Goal: Task Accomplishment & Management: Use online tool/utility

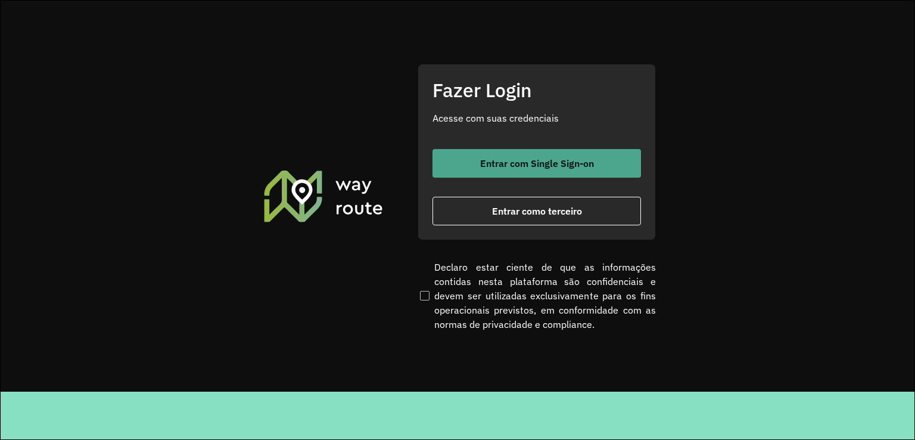
click at [514, 171] on button "Entrar com Single Sign-on" at bounding box center [537, 163] width 209 height 29
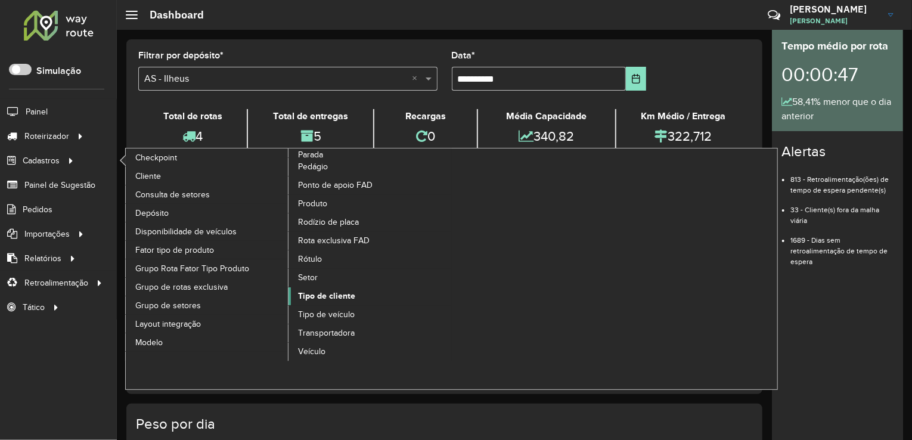
click at [336, 293] on span "Tipo de cliente" at bounding box center [326, 296] width 57 height 13
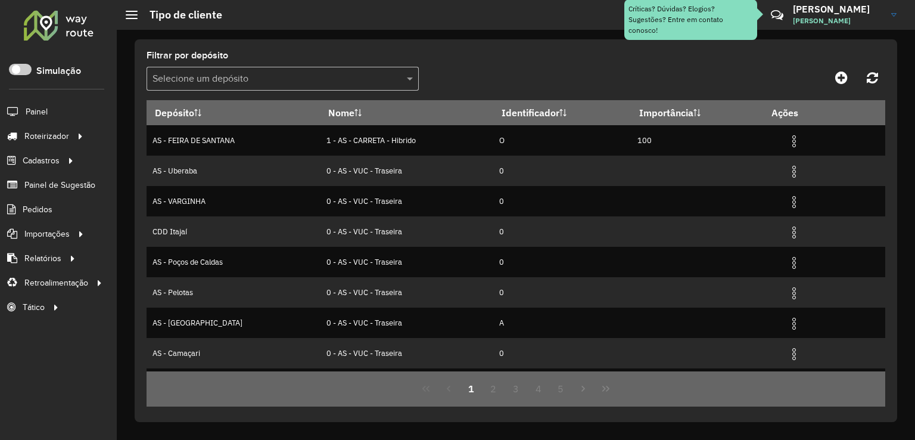
click at [251, 70] on div "Selecione um depósito" at bounding box center [283, 79] width 272 height 24
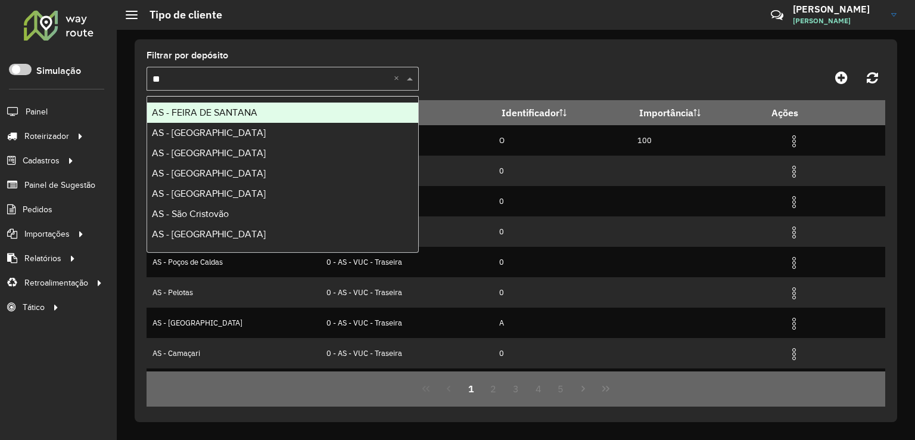
type input "***"
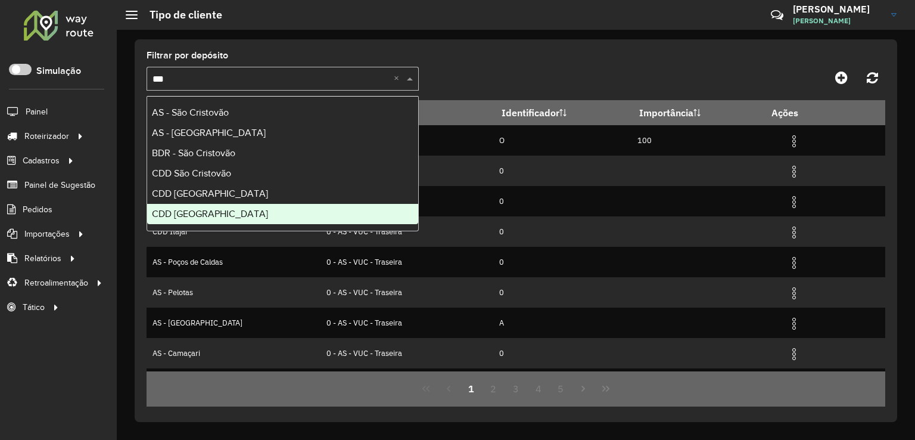
click at [253, 217] on div "CDD [GEOGRAPHIC_DATA]" at bounding box center [282, 214] width 271 height 20
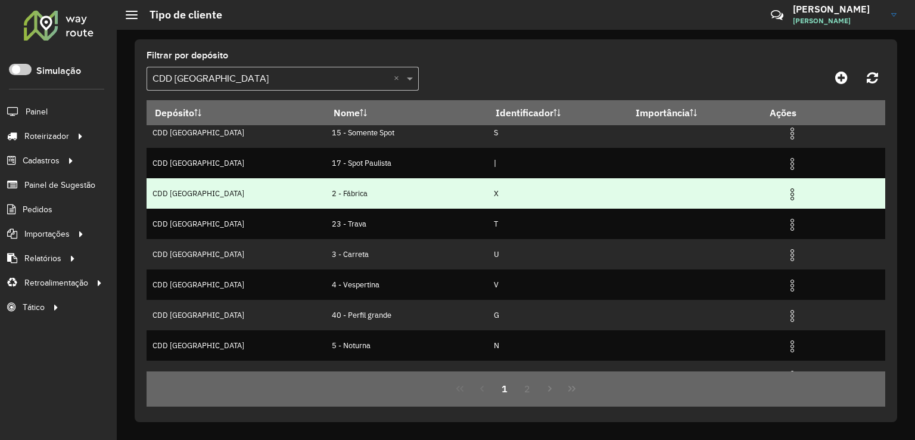
scroll to position [117, 0]
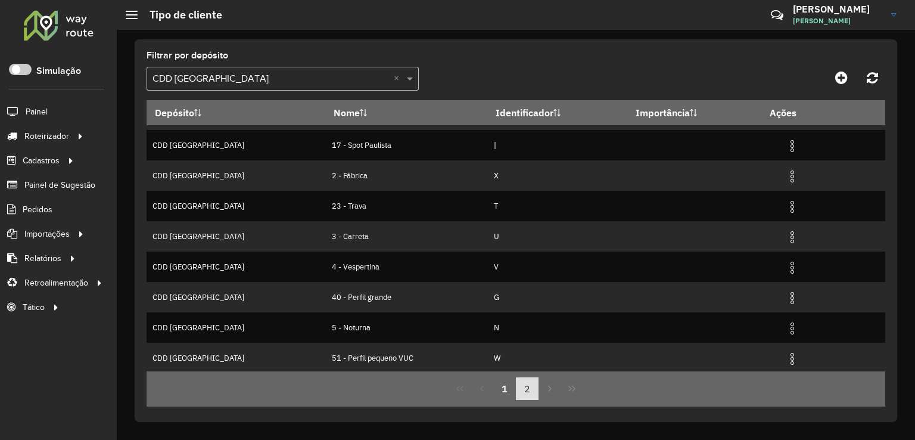
click at [526, 390] on button "2" at bounding box center [527, 388] width 23 height 23
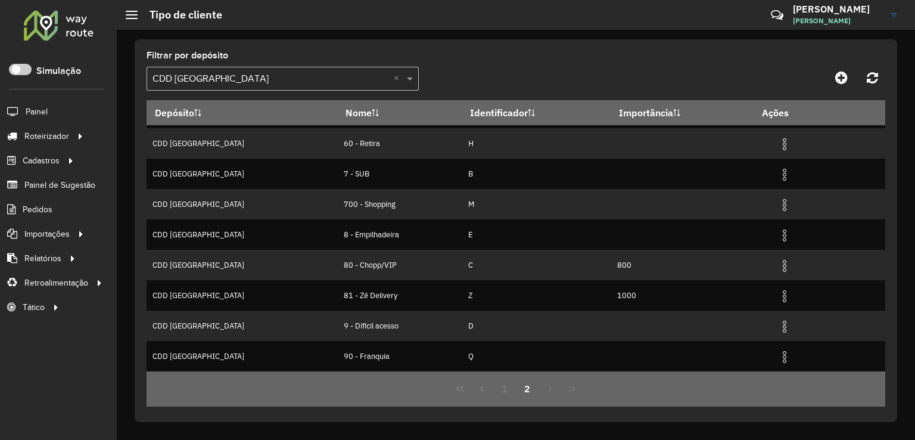
scroll to position [0, 0]
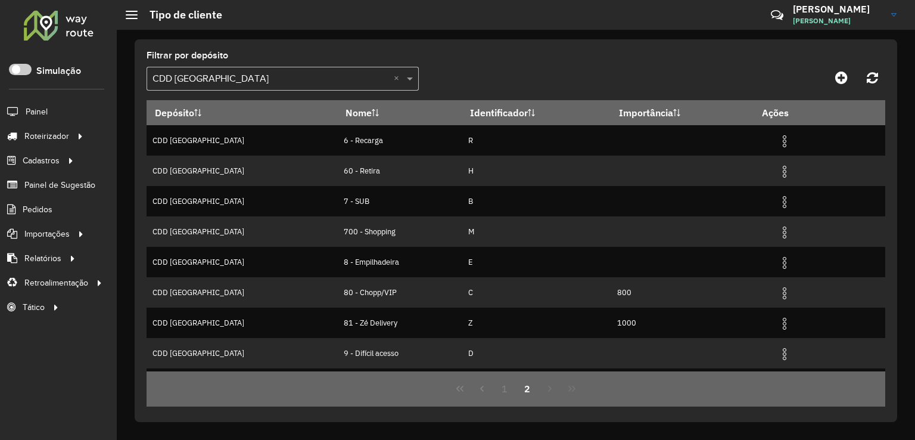
click at [231, 77] on input "text" at bounding box center [271, 79] width 237 height 14
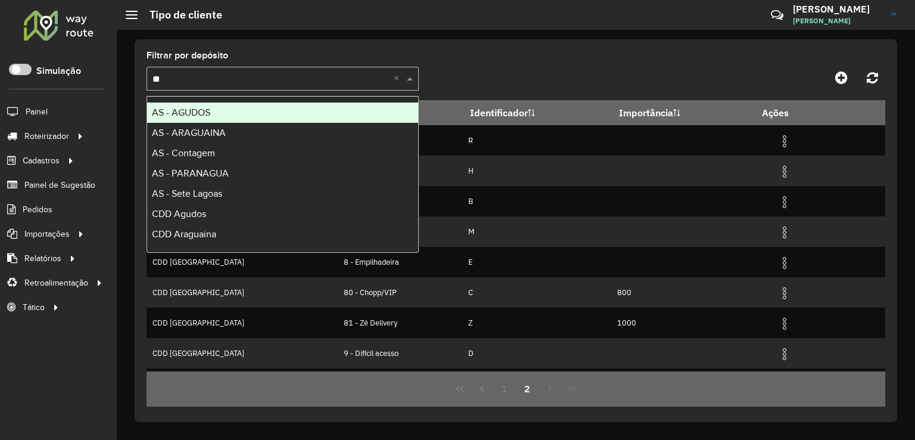
type input "***"
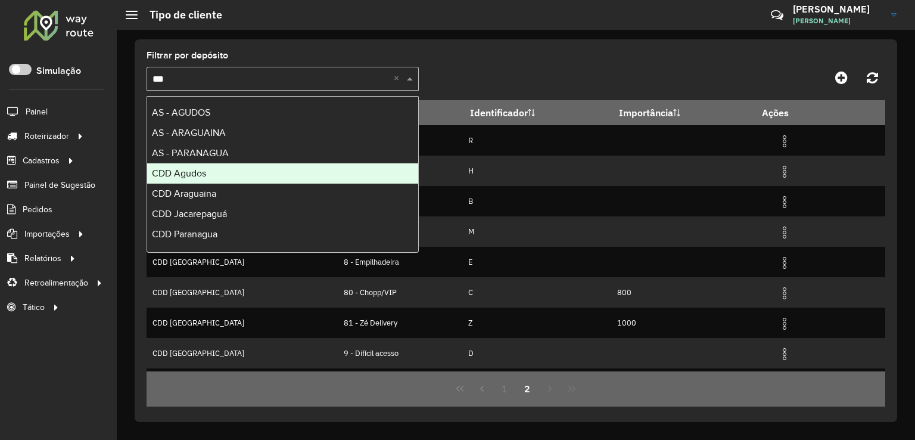
click at [220, 169] on div "CDD Agudos" at bounding box center [282, 173] width 271 height 20
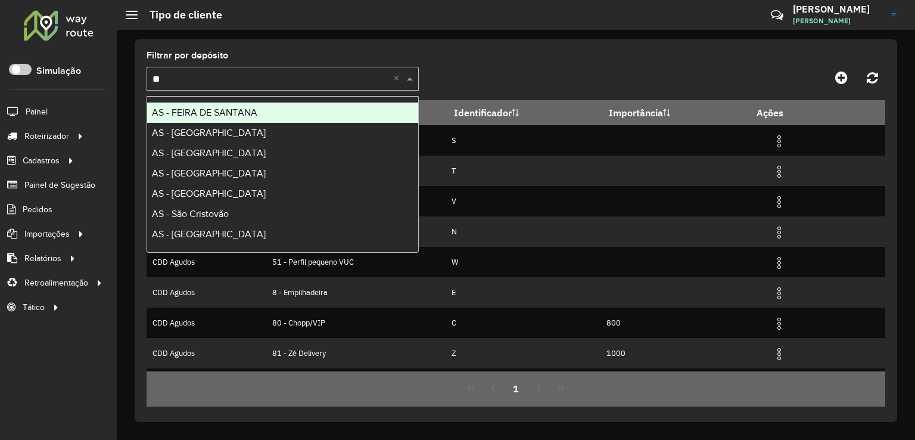
type input "***"
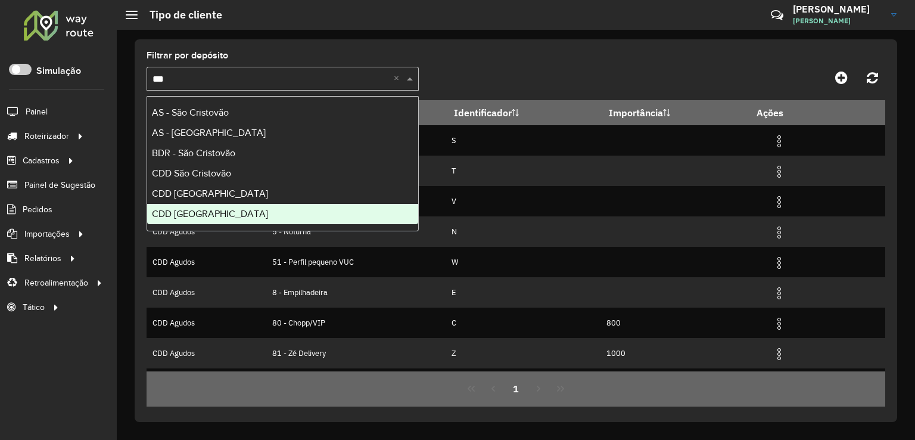
click at [218, 219] on div "CDD [GEOGRAPHIC_DATA]" at bounding box center [282, 214] width 271 height 20
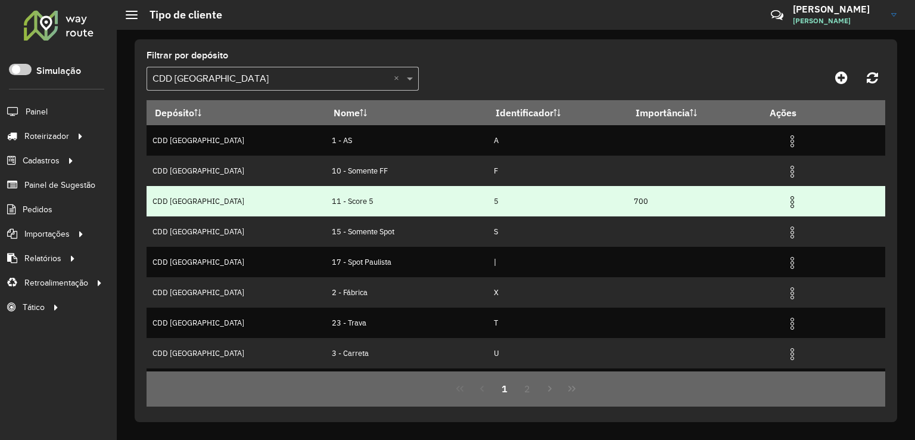
drag, startPoint x: 276, startPoint y: 201, endPoint x: 328, endPoint y: 203, distance: 52.5
click at [328, 203] on td "11 - Score 5" at bounding box center [407, 201] width 162 height 30
copy td "11 - Score 5"
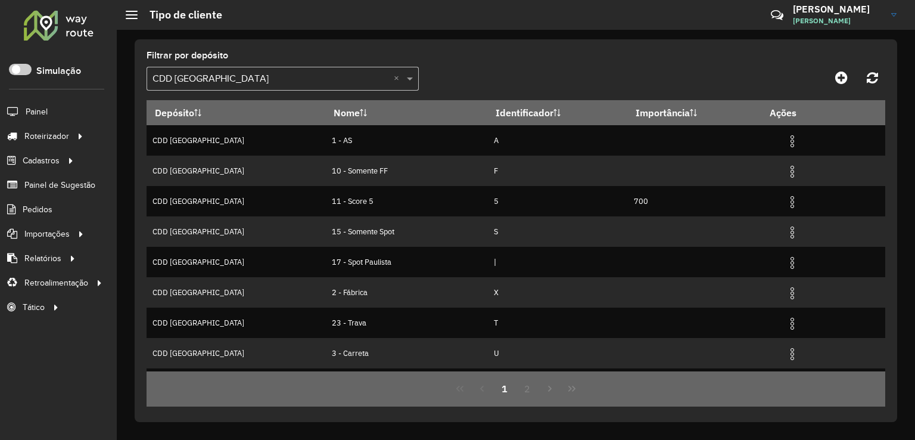
click at [206, 80] on input "text" at bounding box center [271, 79] width 237 height 14
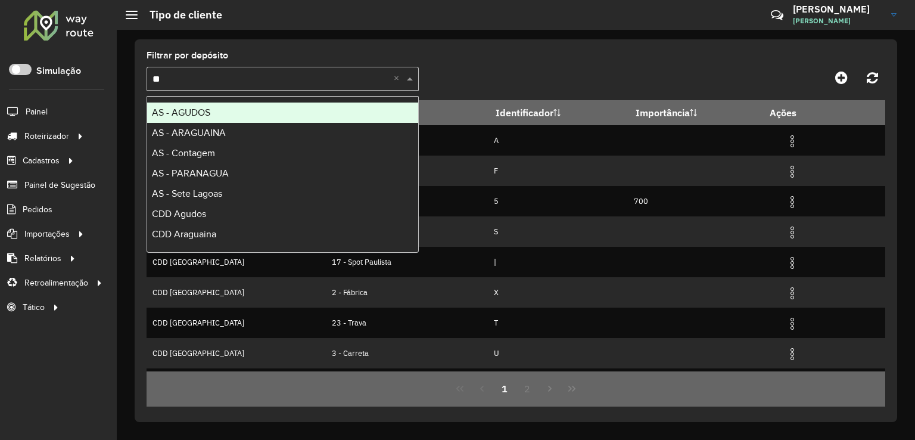
type input "***"
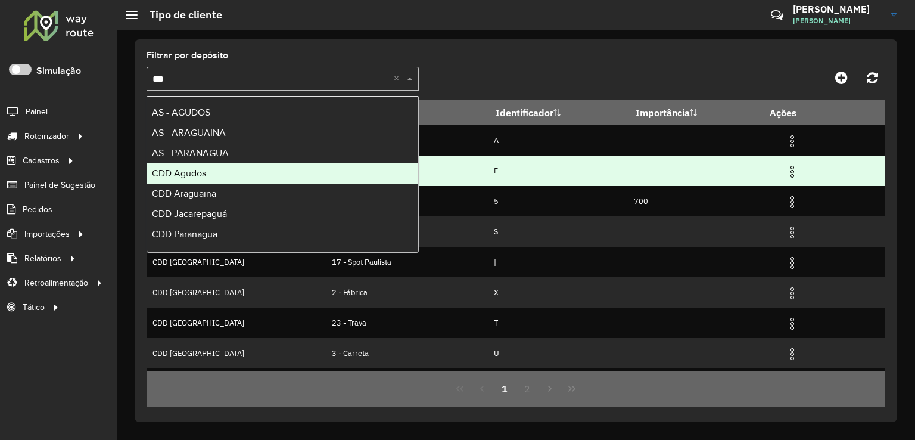
click at [205, 173] on span "CDD Agudos" at bounding box center [179, 173] width 54 height 10
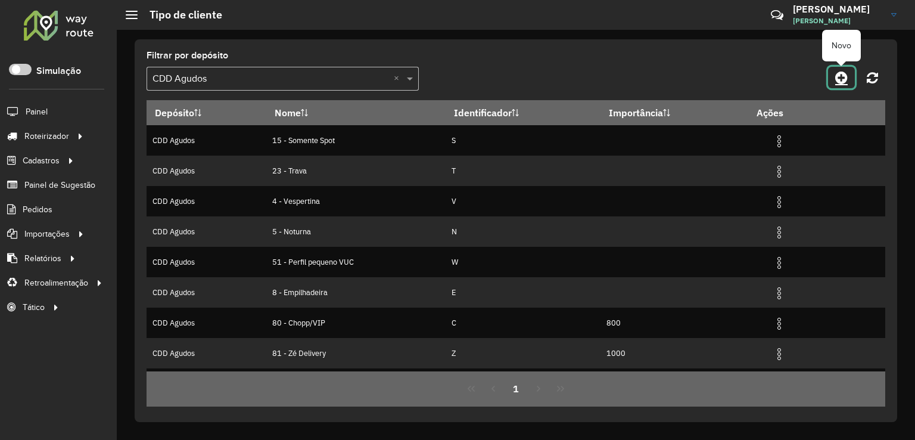
click at [844, 80] on icon at bounding box center [841, 77] width 13 height 14
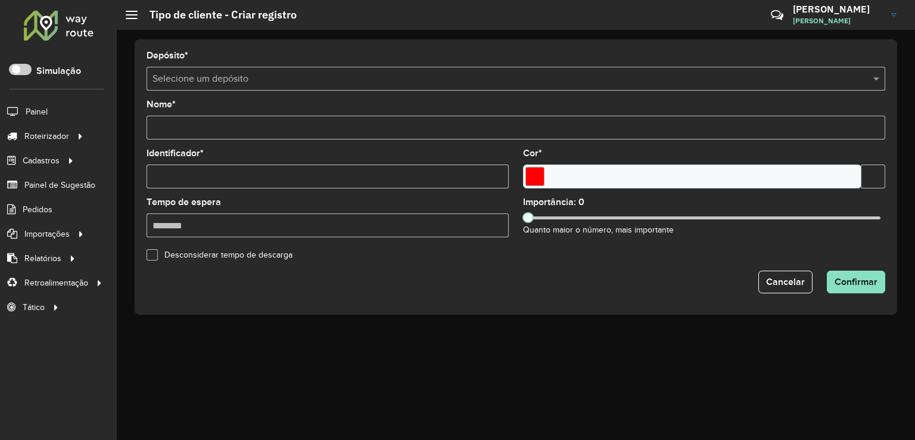
click at [247, 80] on input "text" at bounding box center [504, 79] width 703 height 14
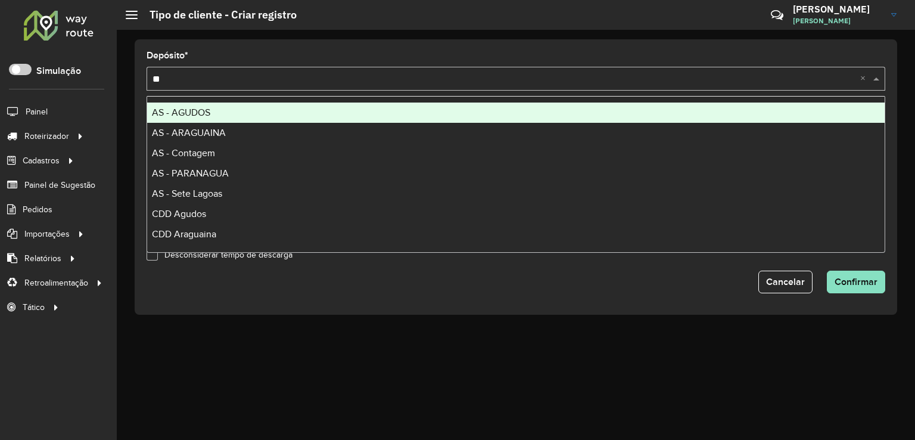
type input "***"
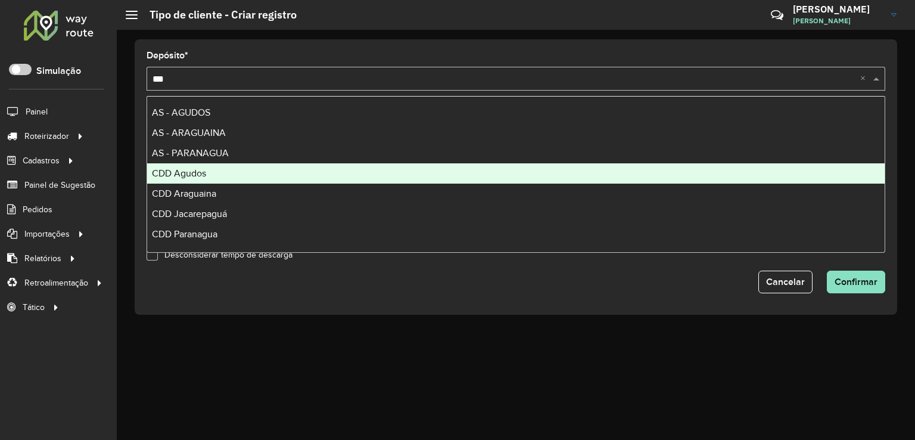
click at [207, 177] on div "CDD Agudos" at bounding box center [516, 173] width 738 height 20
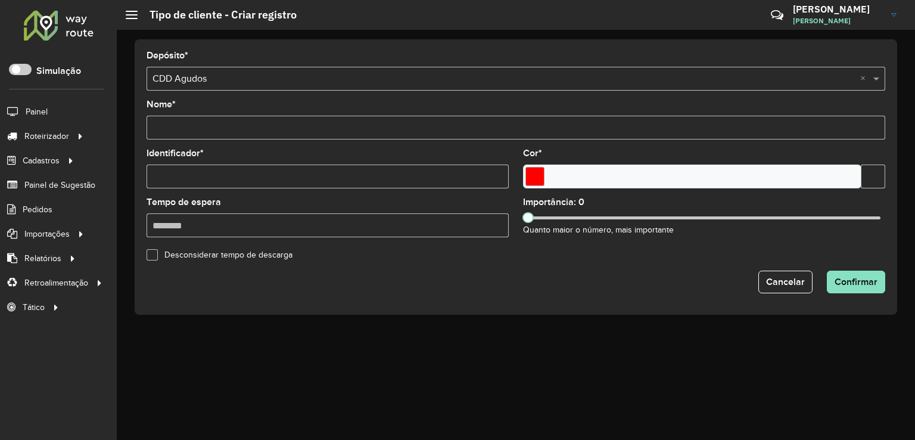
click at [245, 134] on input "Nome *" at bounding box center [516, 128] width 739 height 24
paste input "**********"
type input "**********"
click at [179, 167] on input "Identificador *" at bounding box center [328, 176] width 362 height 24
type input "*"
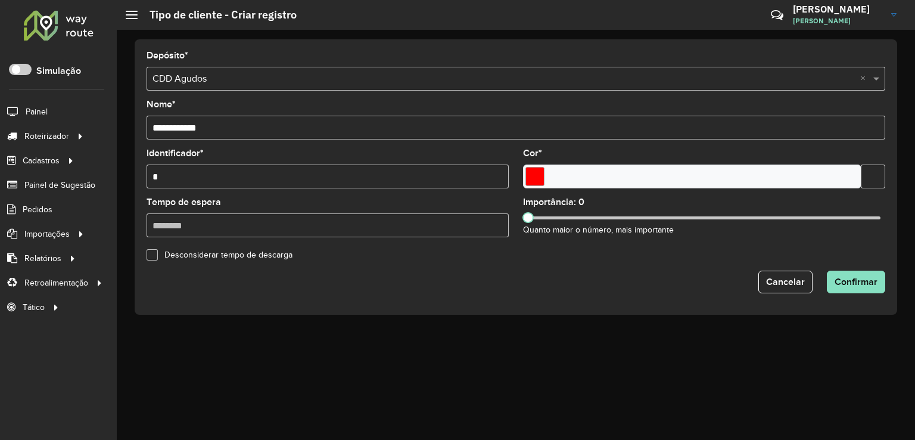
click at [209, 227] on input "Tempo de espera" at bounding box center [328, 225] width 362 height 24
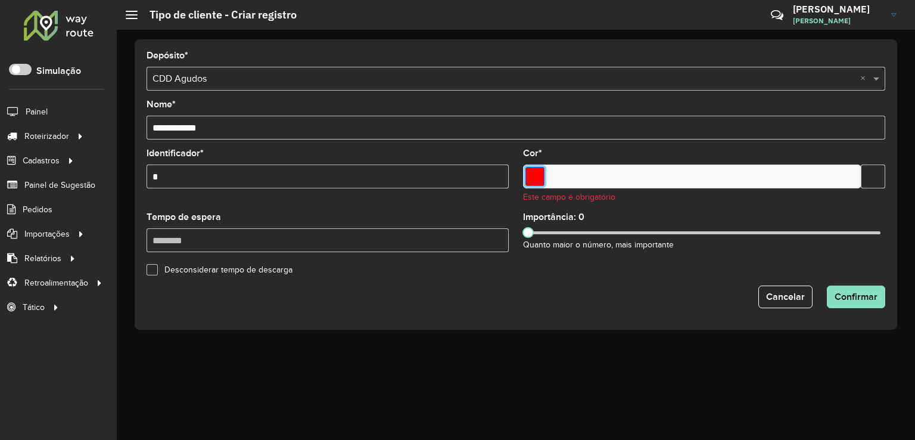
click at [538, 177] on input "Select a color" at bounding box center [535, 176] width 19 height 19
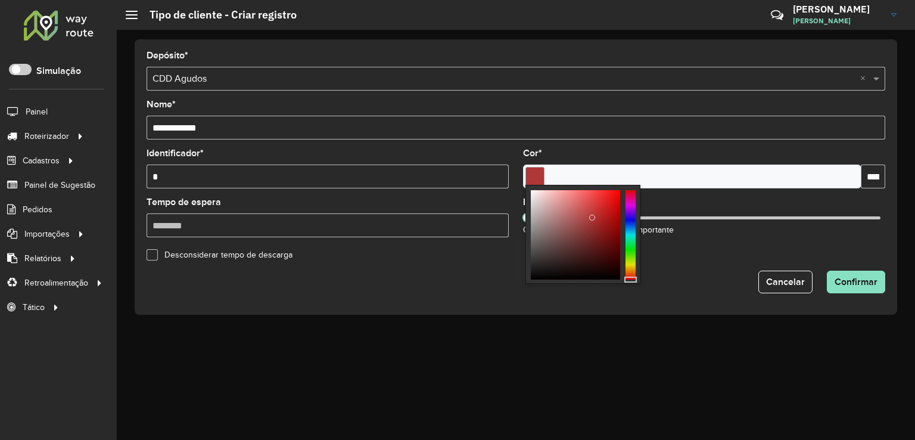
type input "*******"
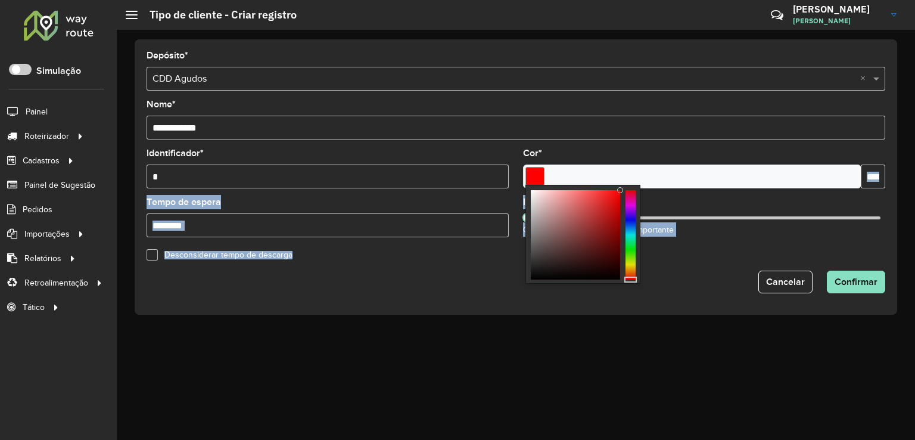
drag, startPoint x: 589, startPoint y: 218, endPoint x: 636, endPoint y: 181, distance: 59.4
click at [636, 181] on body "Aguarde... Pop-up bloqueado! Seu navegador bloqueou automáticamente a abertura …" at bounding box center [457, 220] width 915 height 440
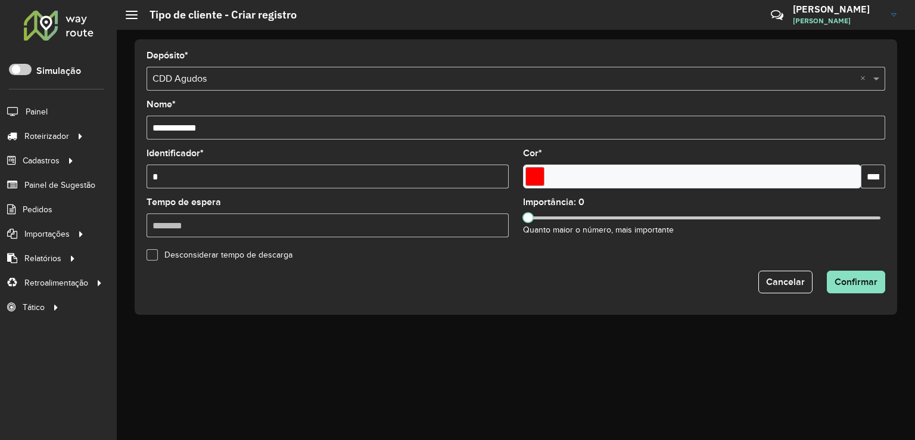
click at [695, 294] on div "**********" at bounding box center [516, 176] width 763 height 275
click at [853, 279] on span "Confirmar" at bounding box center [856, 282] width 43 height 10
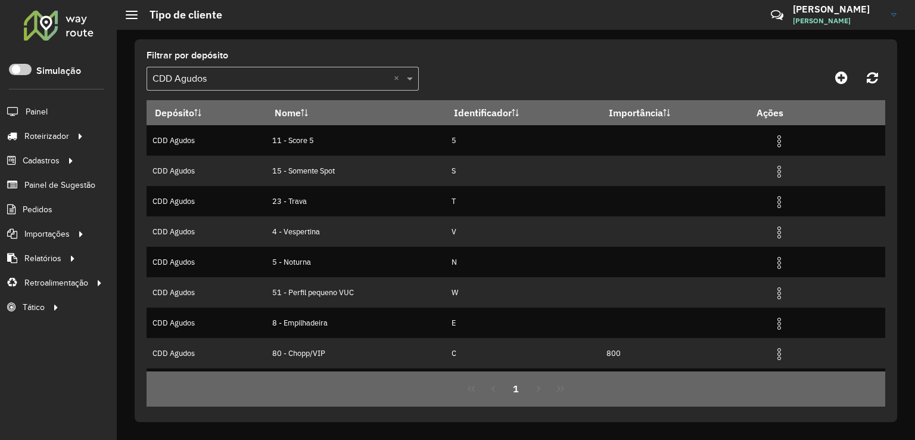
click at [269, 83] on input "text" at bounding box center [271, 79] width 237 height 14
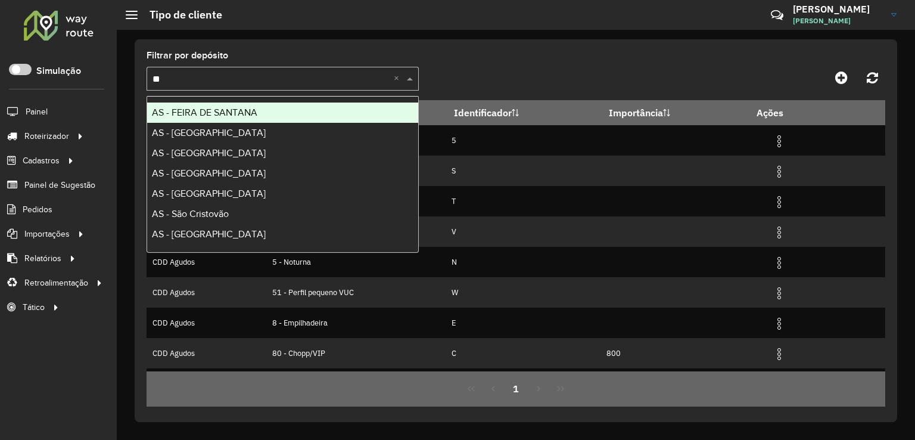
type input "***"
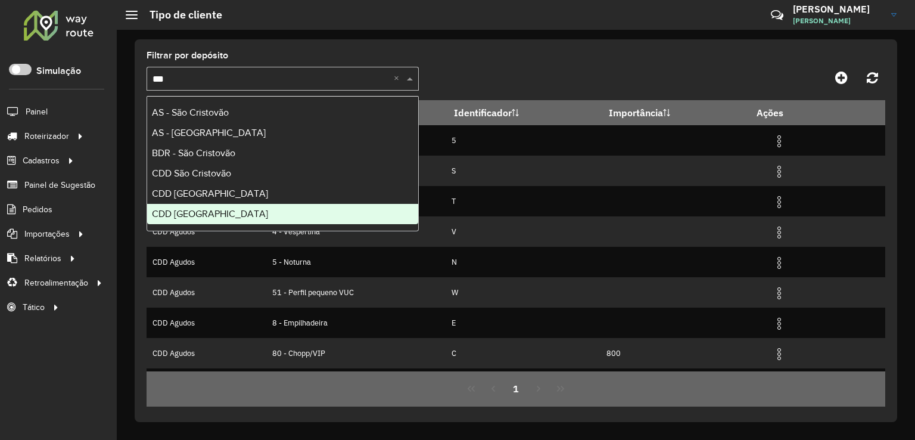
click at [271, 212] on div "CDD [GEOGRAPHIC_DATA]" at bounding box center [282, 214] width 271 height 20
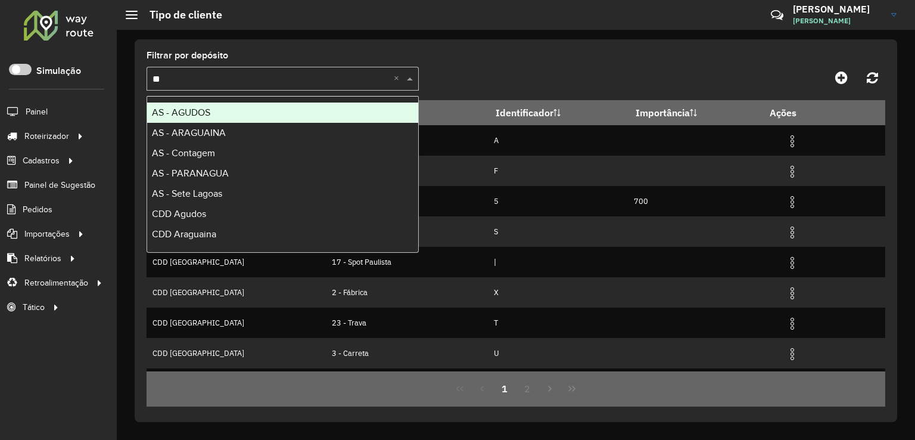
type input "***"
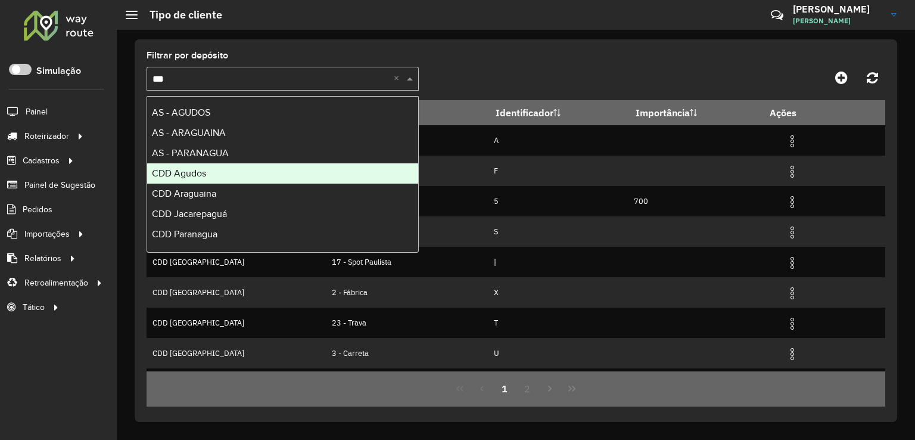
click at [250, 175] on div "CDD Agudos" at bounding box center [282, 173] width 271 height 20
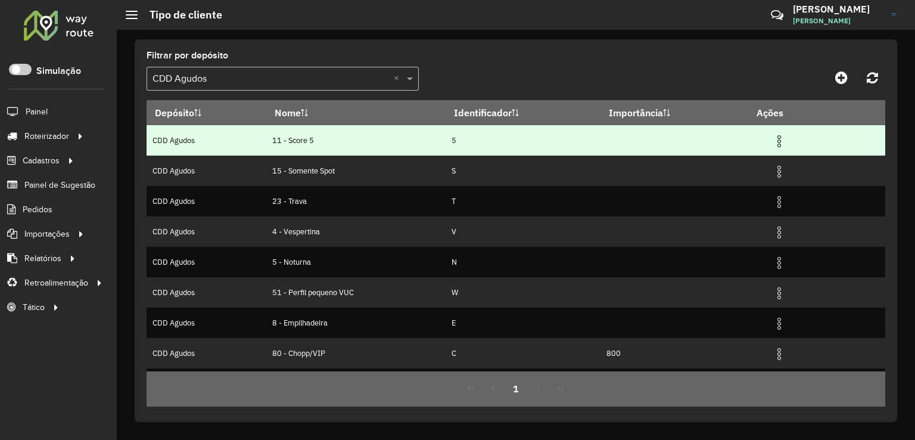
click at [782, 139] on img at bounding box center [779, 141] width 14 height 14
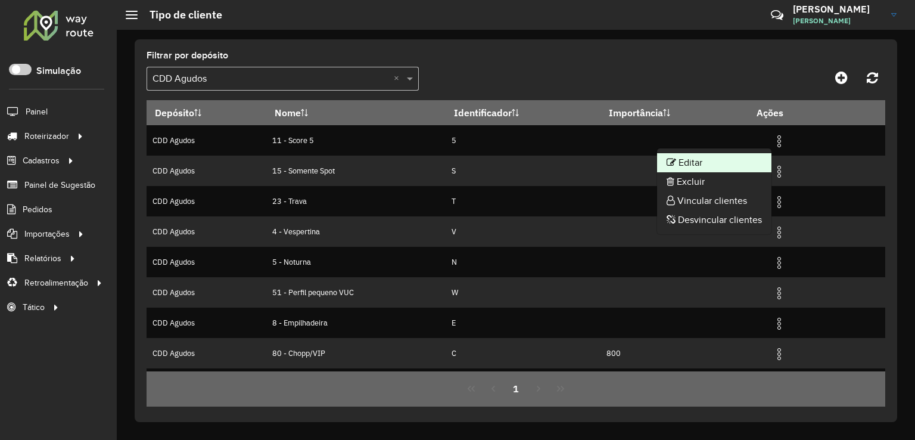
click at [729, 159] on li "Editar" at bounding box center [714, 162] width 114 height 19
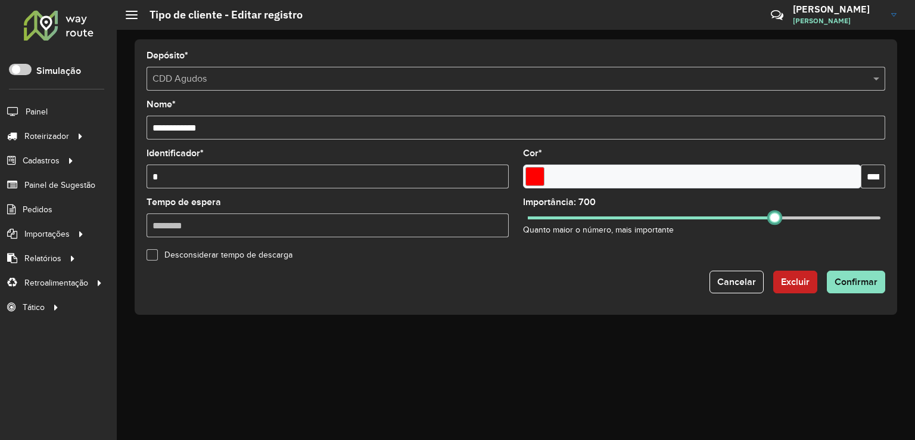
drag, startPoint x: 531, startPoint y: 218, endPoint x: 775, endPoint y: 222, distance: 244.4
click at [775, 222] on div "Importância: 700 Quanto maior o número, mais importante" at bounding box center [704, 217] width 362 height 39
click at [853, 283] on span "Confirmar" at bounding box center [856, 282] width 43 height 10
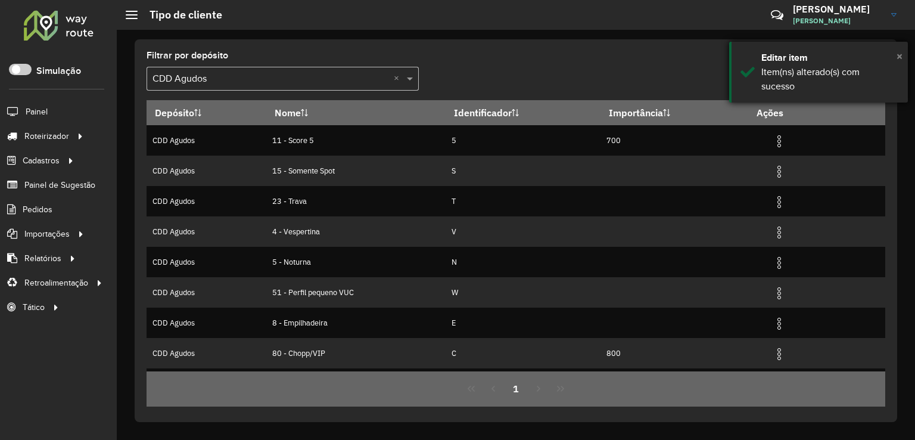
click at [902, 57] on span "×" at bounding box center [900, 55] width 6 height 13
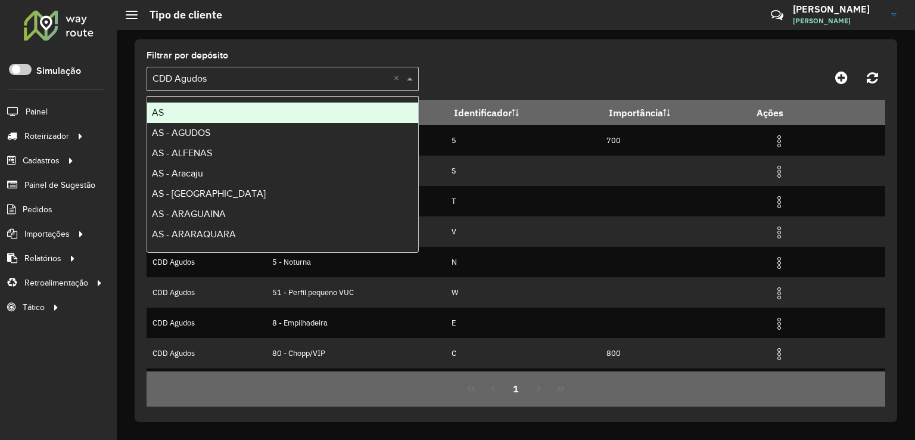
click at [313, 72] on input "text" at bounding box center [271, 79] width 237 height 14
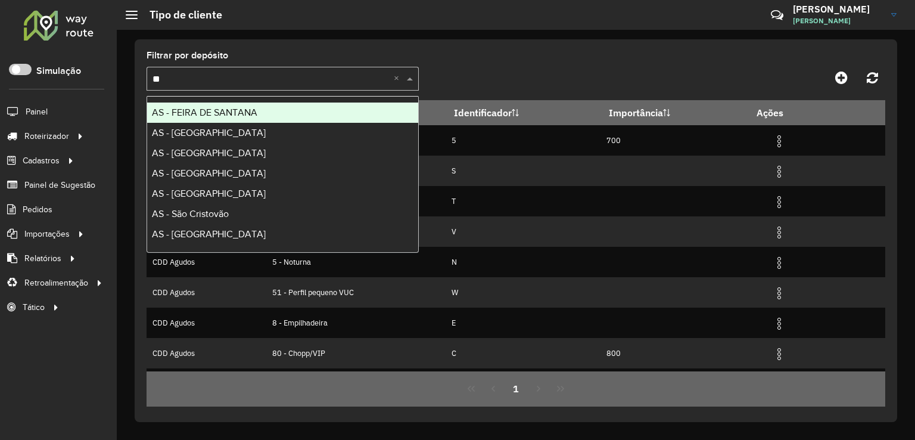
type input "***"
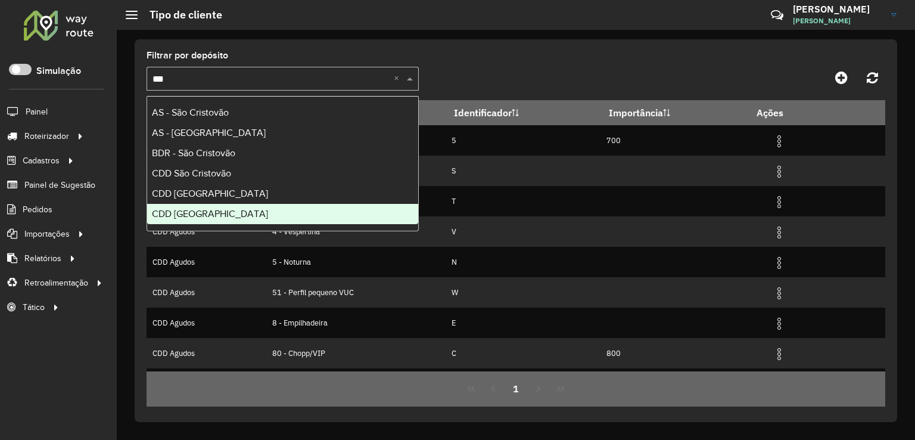
click at [222, 213] on div "CDD [GEOGRAPHIC_DATA]" at bounding box center [282, 214] width 271 height 20
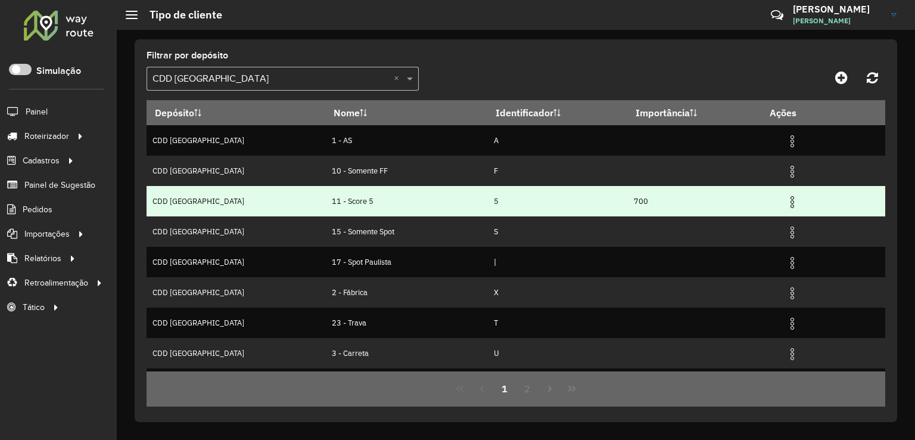
click at [785, 202] on img at bounding box center [792, 202] width 14 height 14
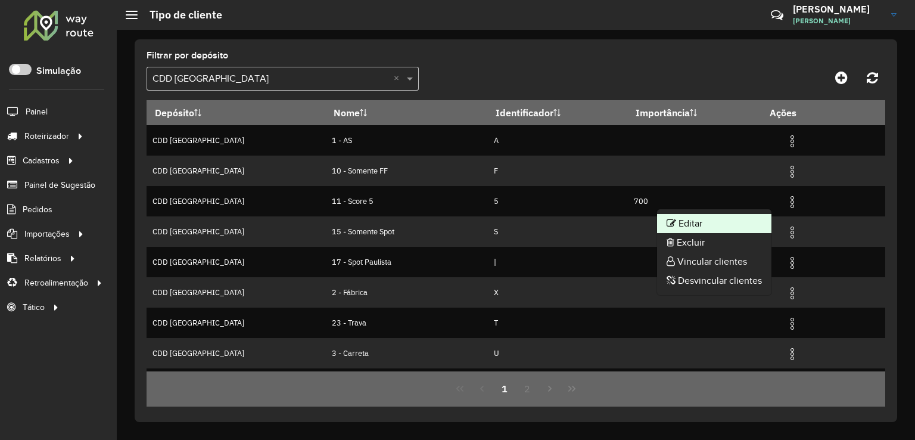
click at [687, 219] on li "Editar" at bounding box center [714, 223] width 114 height 19
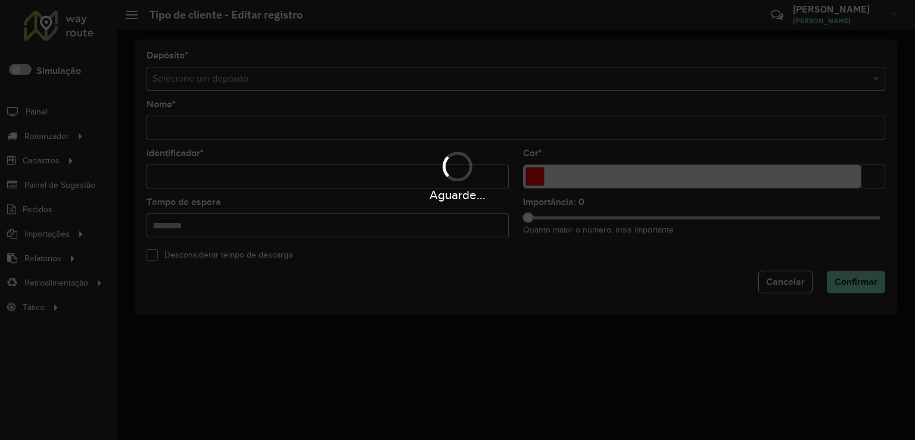
type input "**********"
type input "*"
type input "*******"
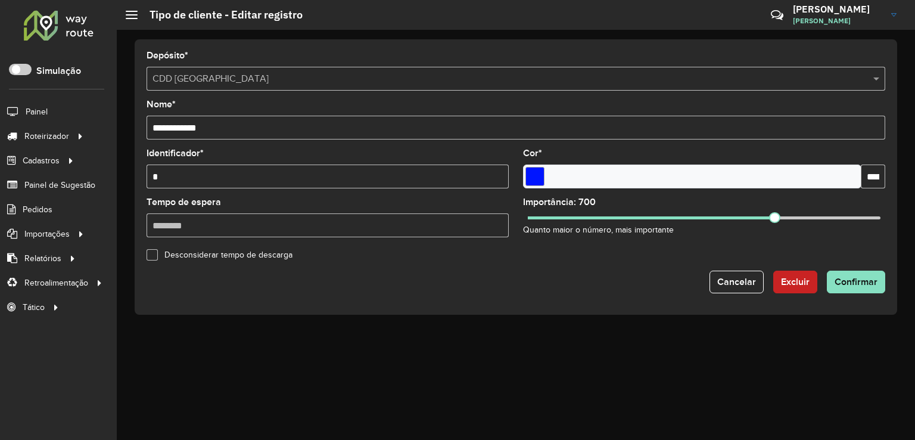
click at [874, 172] on input "*******" at bounding box center [873, 176] width 24 height 24
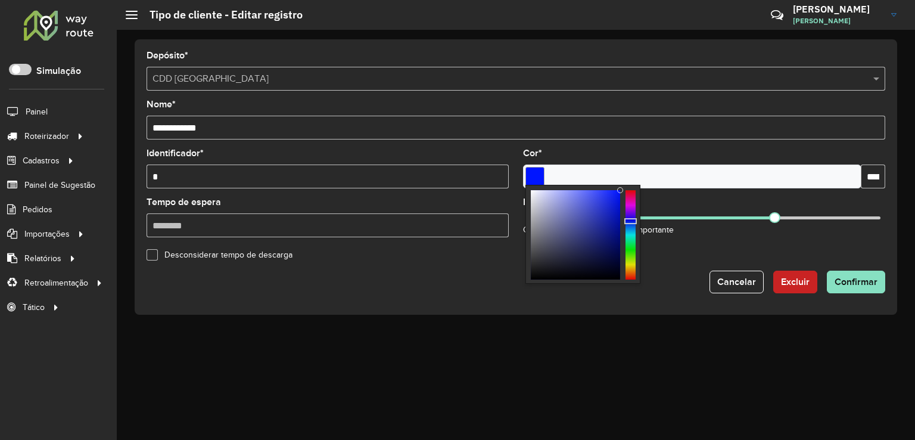
click at [874, 172] on input "*******" at bounding box center [873, 176] width 24 height 24
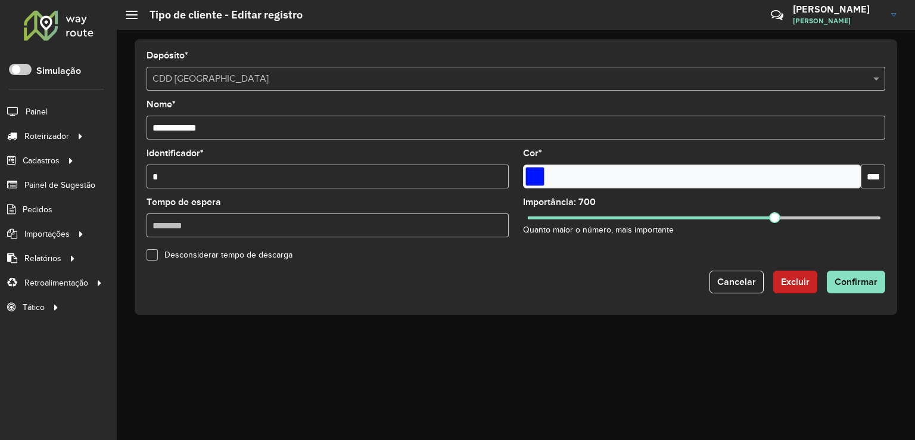
click at [874, 172] on input "*******" at bounding box center [873, 176] width 24 height 24
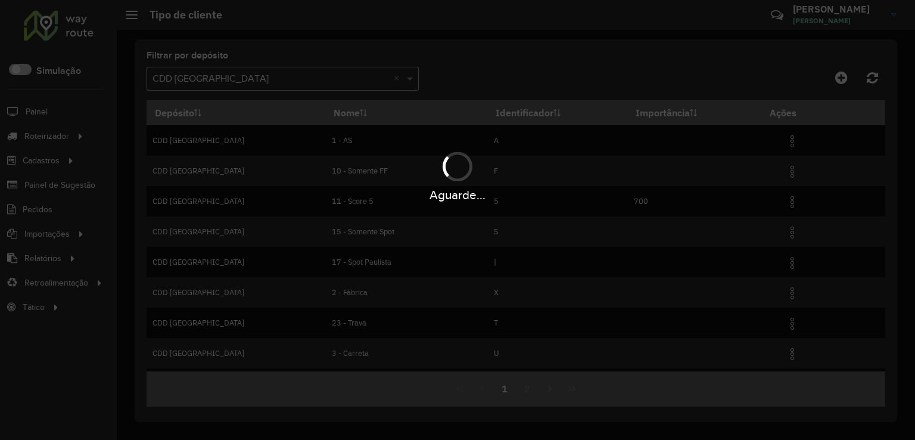
click at [260, 82] on hb-app "Aguarde... Pop-up bloqueado! Seu navegador bloqueou automáticamente a abertura …" at bounding box center [457, 220] width 915 height 440
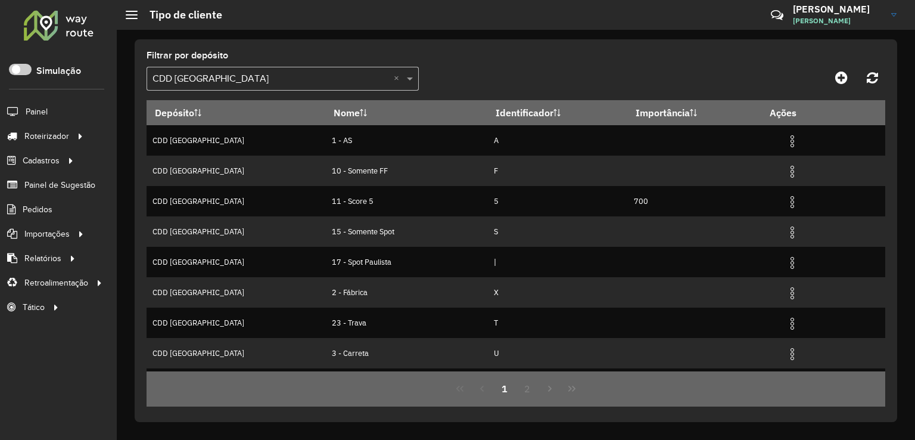
click at [260, 82] on input "text" at bounding box center [271, 79] width 237 height 14
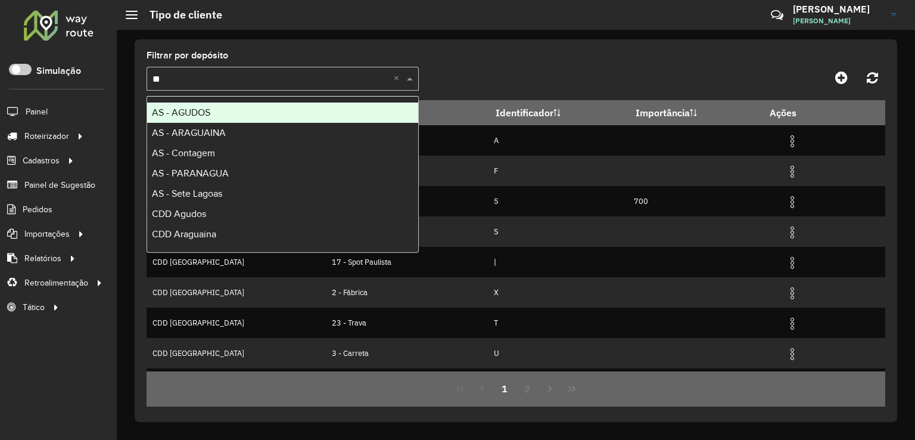
type input "***"
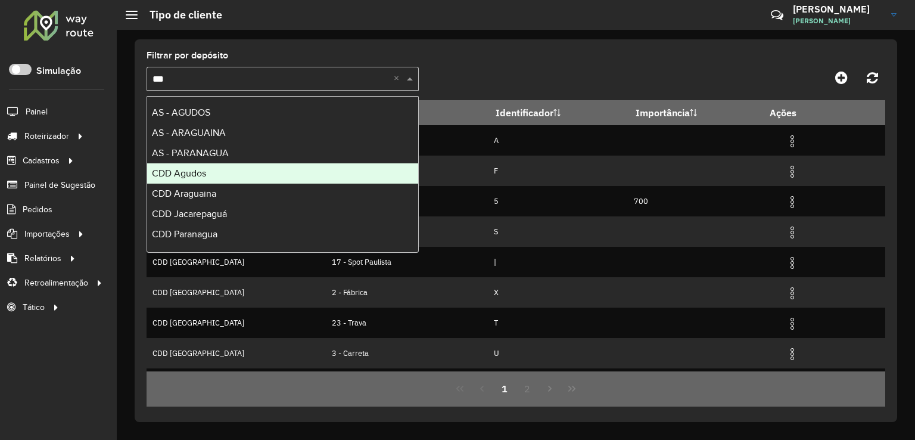
click at [207, 170] on div "CDD Agudos" at bounding box center [282, 173] width 271 height 20
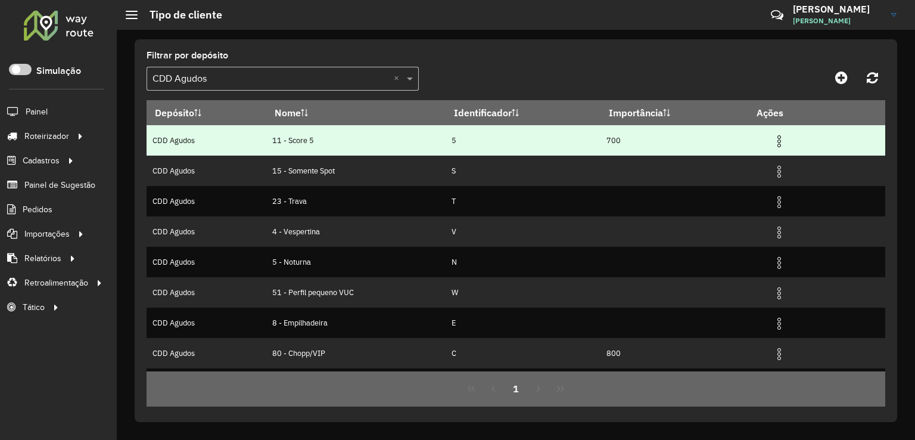
click at [779, 140] on img at bounding box center [779, 141] width 14 height 14
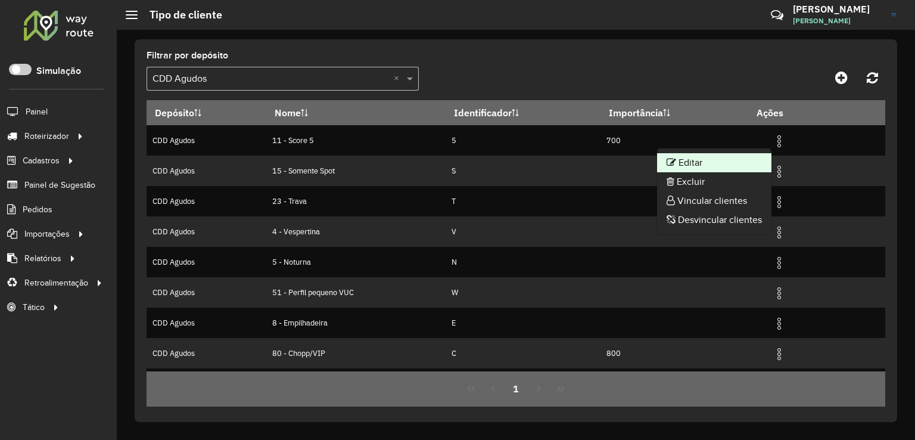
click at [715, 160] on li "Editar" at bounding box center [714, 162] width 114 height 19
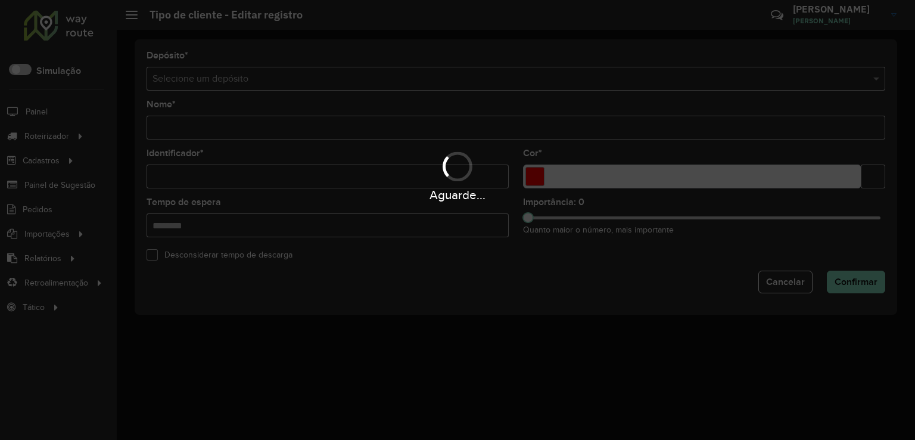
type input "**********"
type input "*"
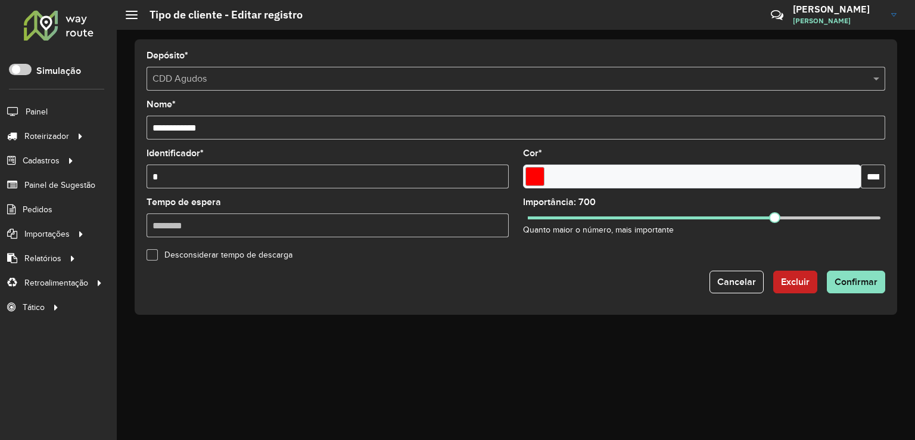
click at [871, 178] on input "*******" at bounding box center [873, 176] width 24 height 24
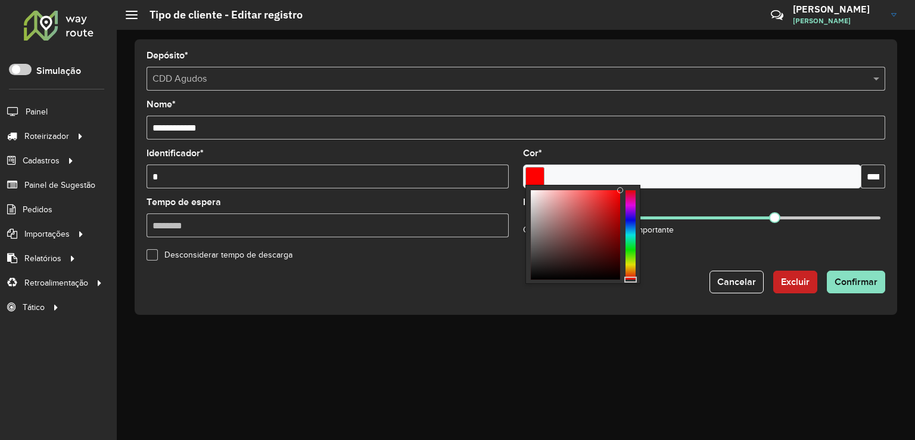
click at [871, 177] on input "*******" at bounding box center [873, 176] width 24 height 24
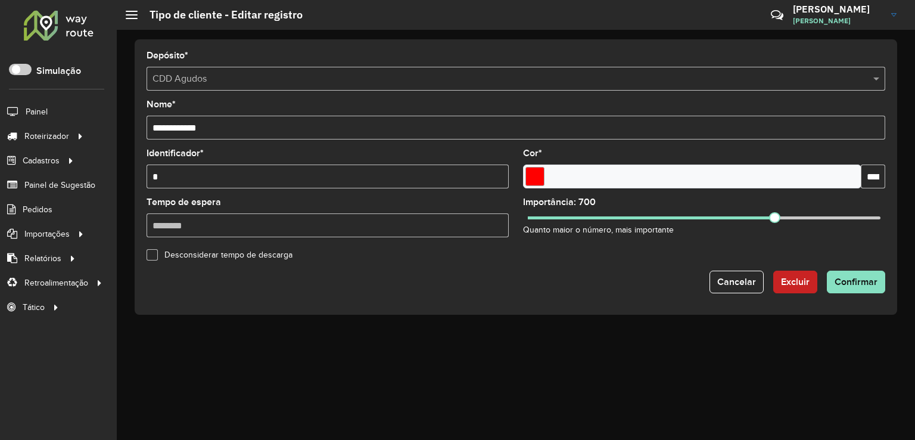
click at [871, 177] on input "*******" at bounding box center [873, 176] width 24 height 24
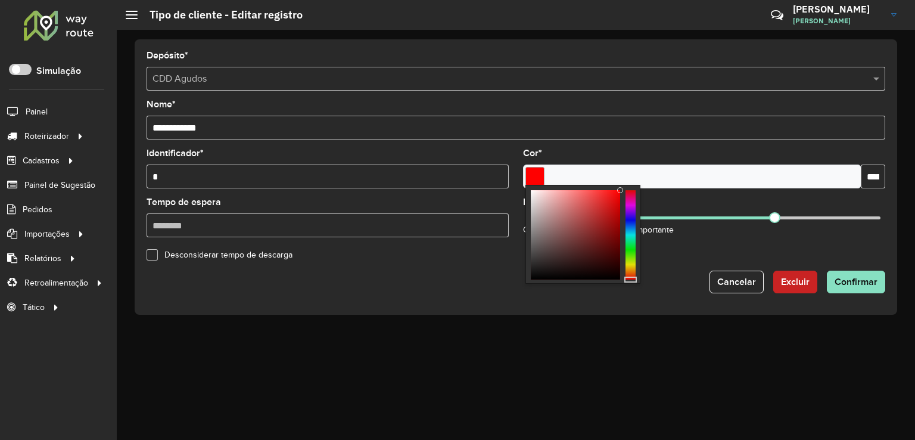
paste input "text"
type input "*******"
click at [713, 244] on formly-field "Importância: 700 Quanto maior o número, mais importante" at bounding box center [704, 222] width 377 height 49
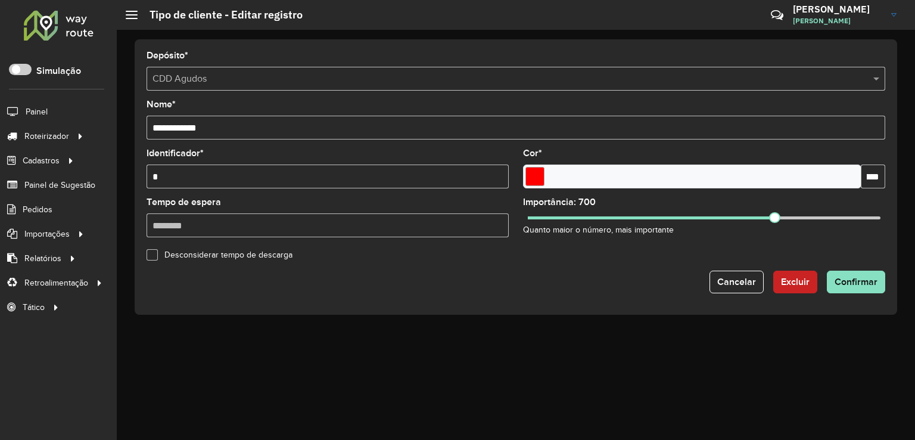
scroll to position [0, 0]
click at [867, 283] on span "Confirmar" at bounding box center [856, 282] width 43 height 10
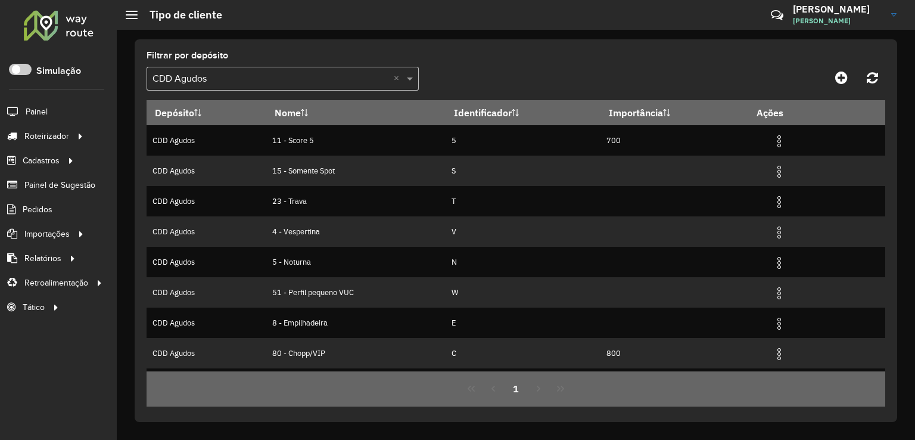
click at [218, 74] on input "text" at bounding box center [271, 79] width 237 height 14
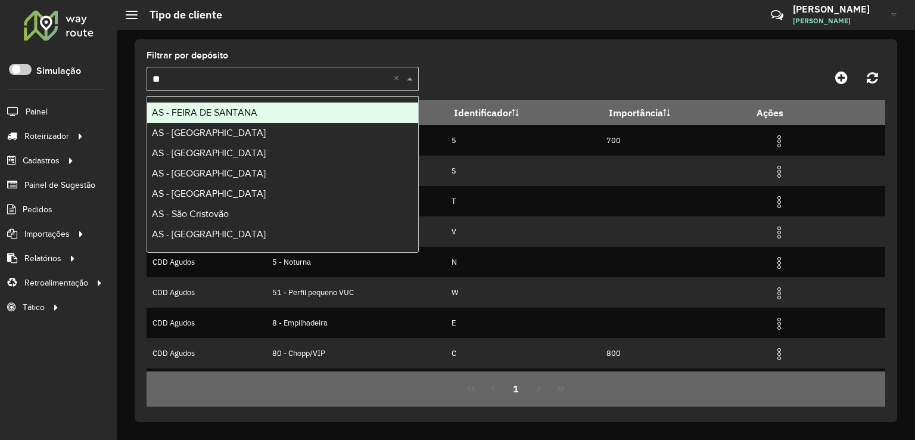
type input "***"
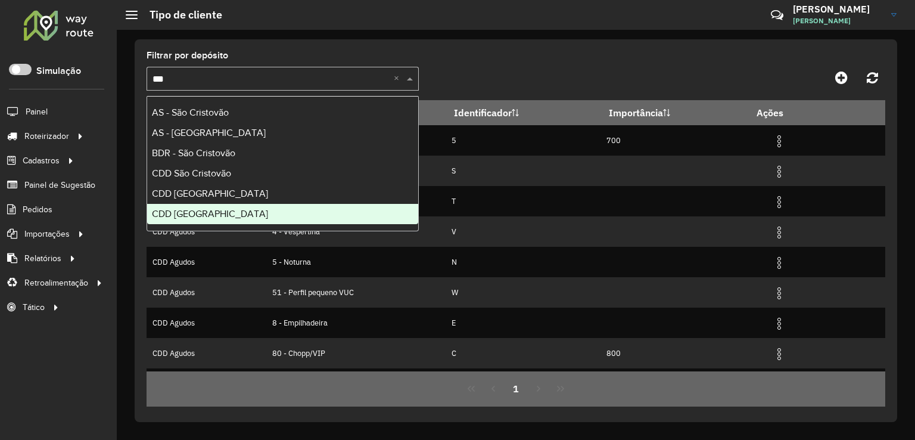
click at [195, 214] on span "CDD [GEOGRAPHIC_DATA]" at bounding box center [210, 214] width 116 height 10
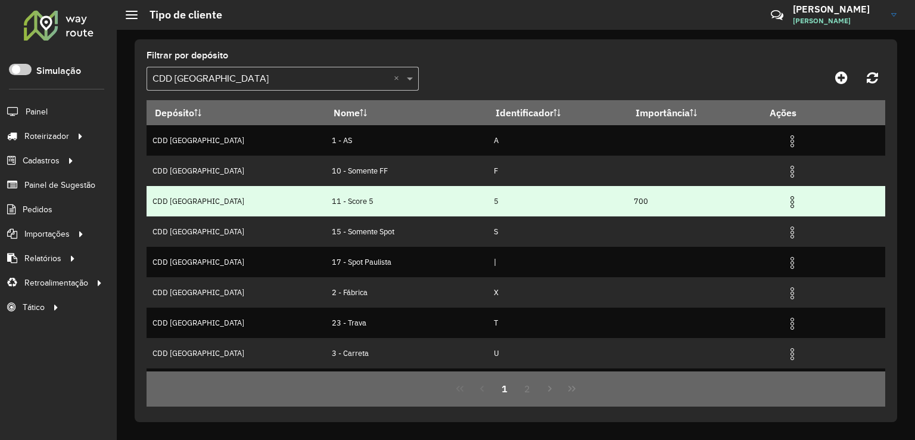
click at [785, 198] on img at bounding box center [792, 202] width 14 height 14
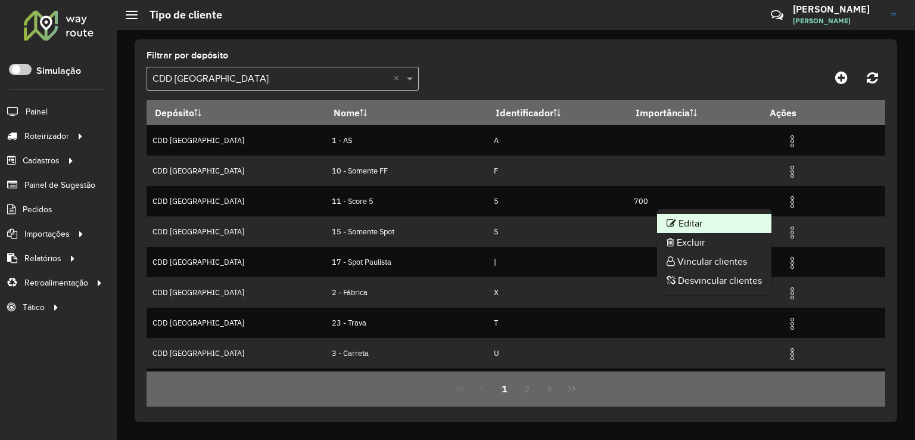
click at [682, 227] on li "Editar" at bounding box center [714, 223] width 114 height 19
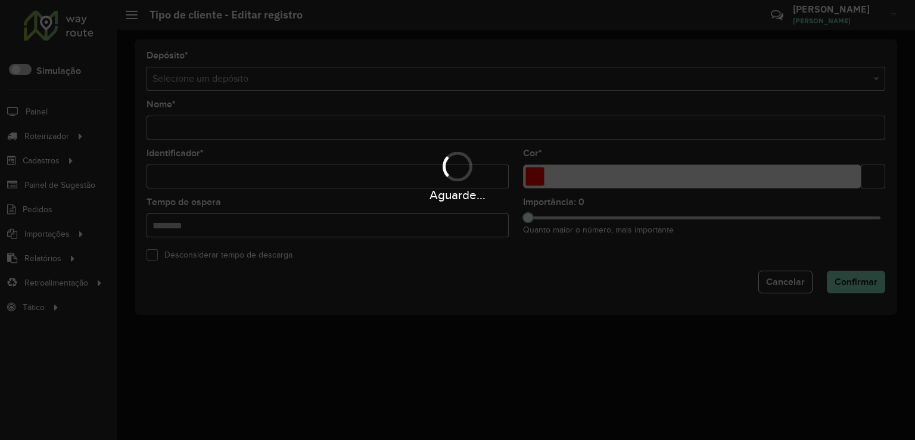
type input "**********"
type input "*"
type input "*******"
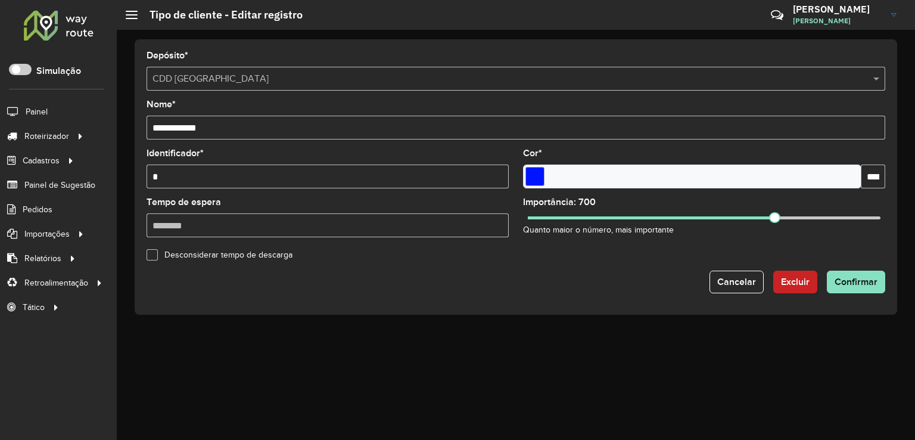
click at [870, 178] on input "*******" at bounding box center [873, 176] width 24 height 24
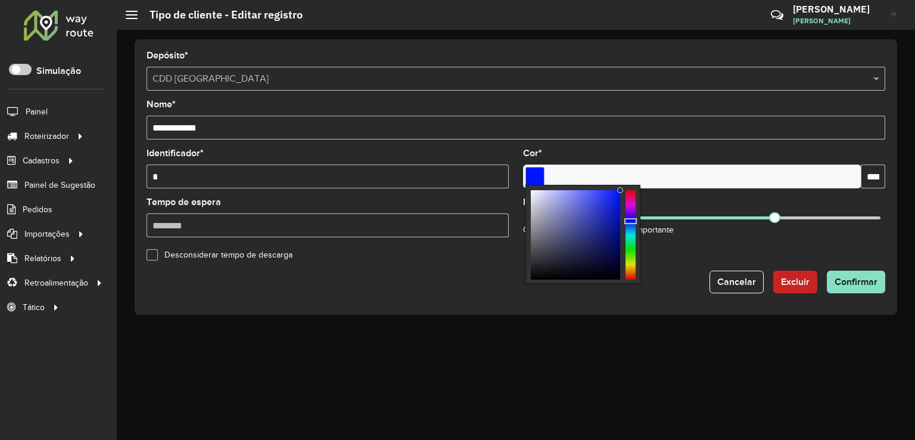
click at [870, 178] on input "*******" at bounding box center [873, 176] width 24 height 24
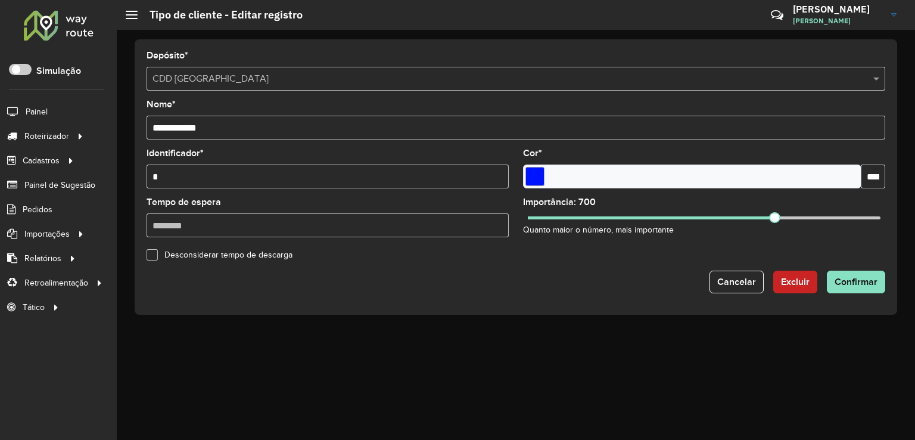
click at [870, 177] on input "*******" at bounding box center [873, 176] width 24 height 24
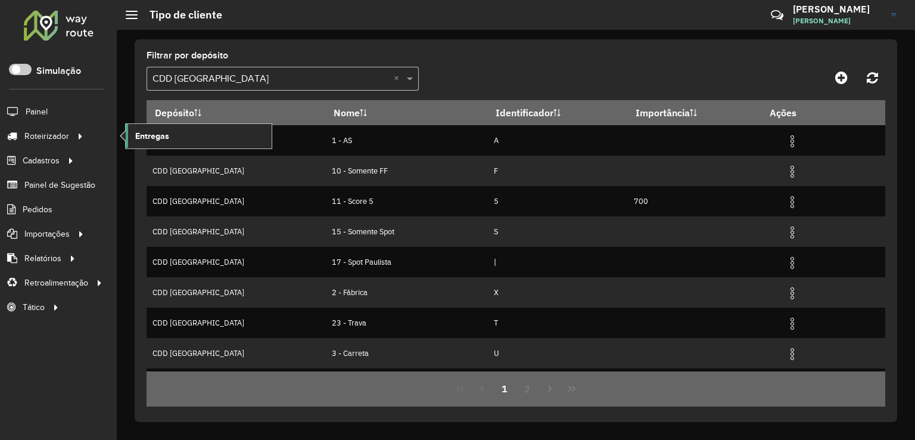
click at [190, 132] on link "Entregas" at bounding box center [199, 136] width 146 height 24
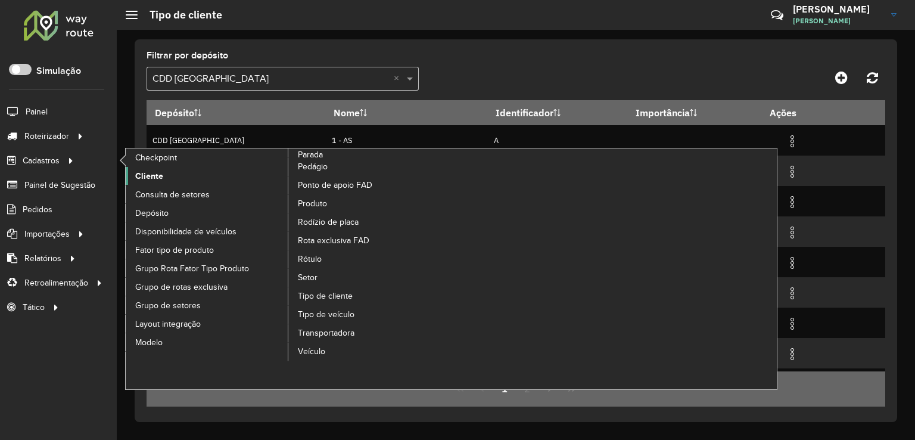
click at [156, 178] on span "Cliente" at bounding box center [149, 176] width 28 height 13
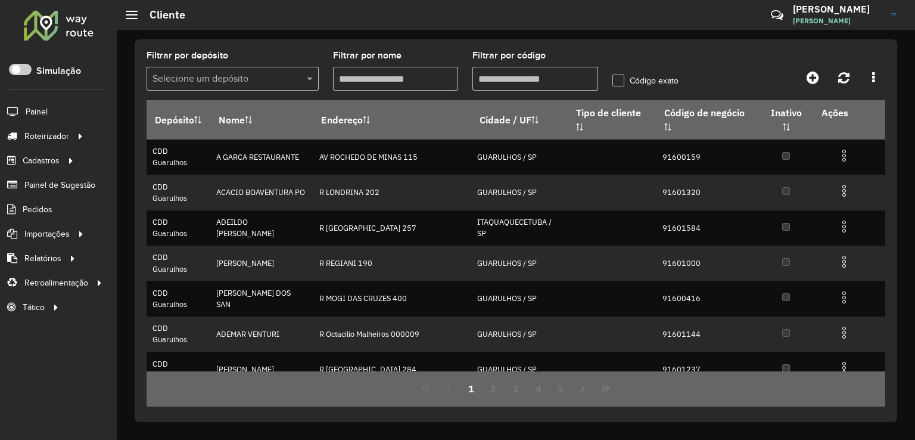
click at [246, 82] on input "text" at bounding box center [221, 79] width 136 height 14
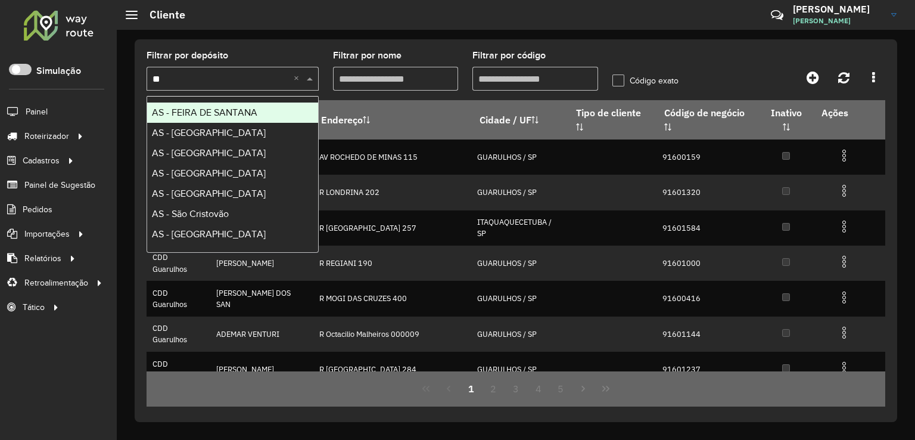
type input "***"
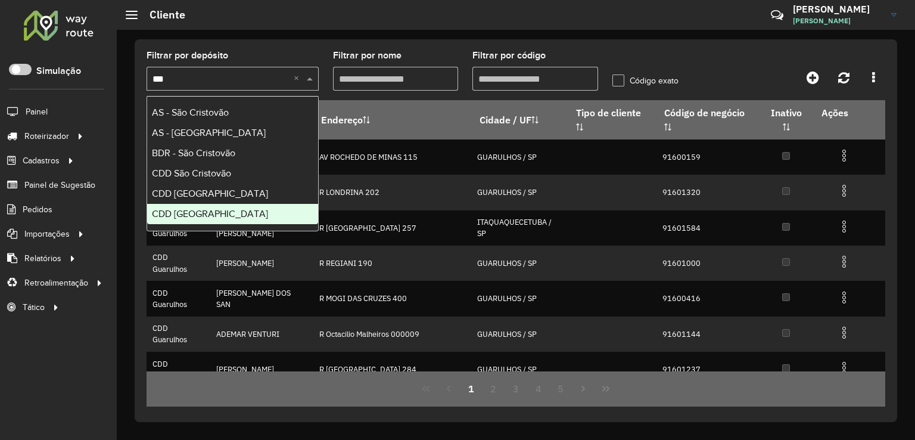
click at [228, 217] on div "CDD [GEOGRAPHIC_DATA]" at bounding box center [232, 214] width 171 height 20
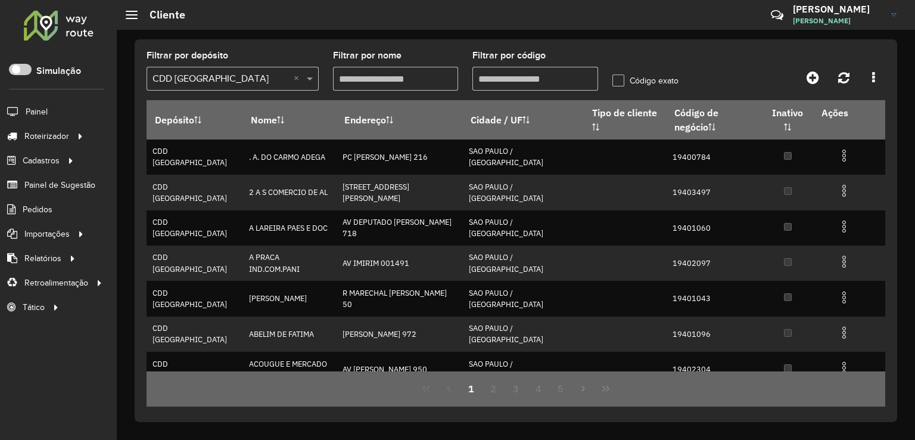
click at [516, 80] on input "Filtrar por código" at bounding box center [536, 79] width 126 height 24
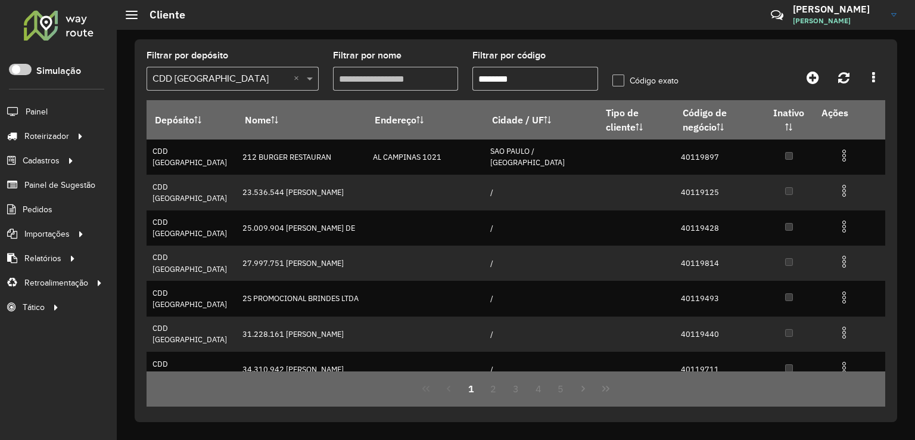
type input "********"
click at [620, 83] on label "Código exato" at bounding box center [646, 80] width 66 height 13
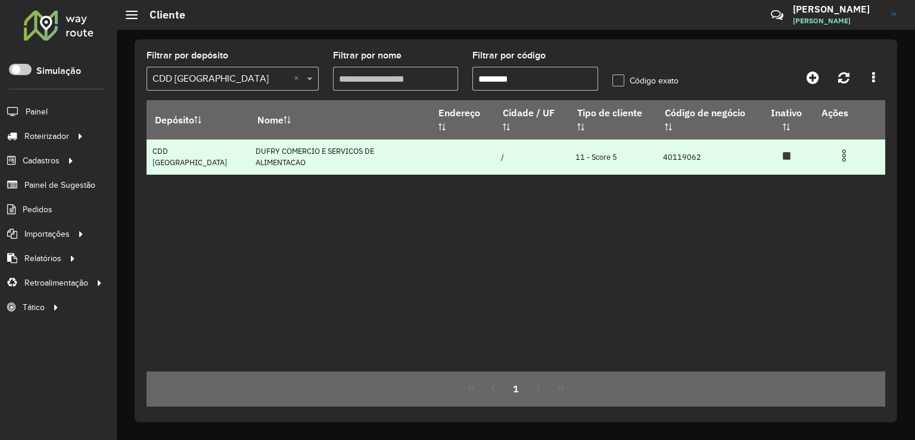
click at [842, 148] on img at bounding box center [844, 155] width 14 height 14
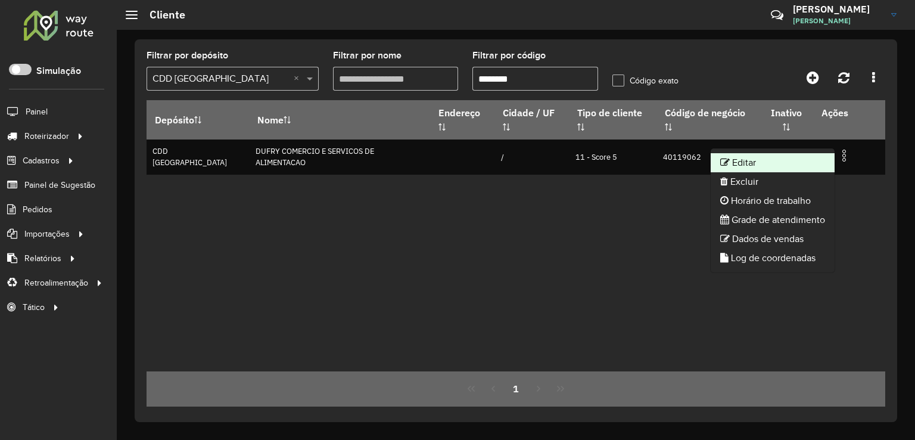
click at [794, 159] on li "Editar" at bounding box center [773, 162] width 124 height 19
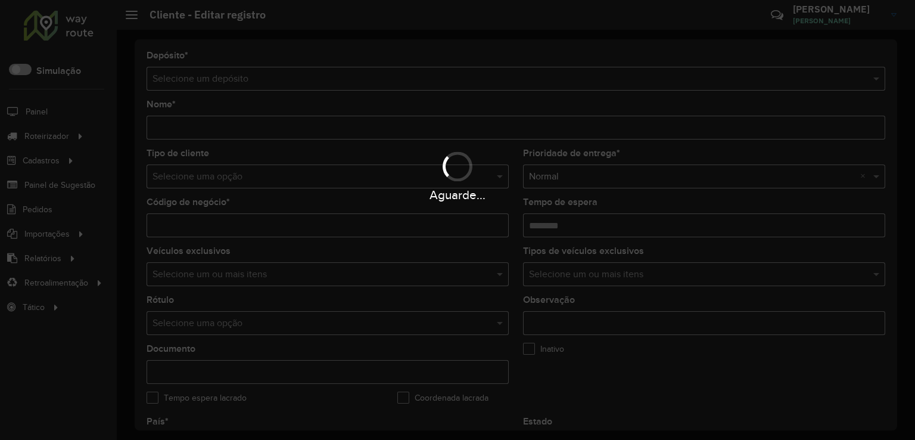
type input "**********"
type input "********"
type input "**********"
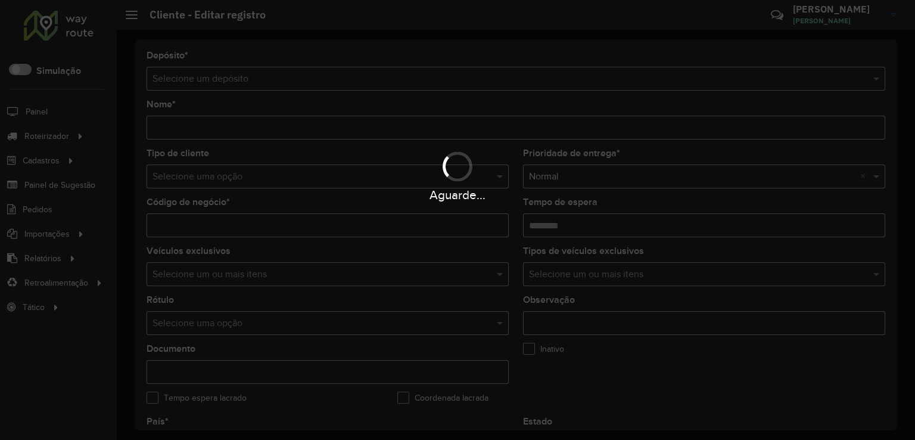
type input "**********"
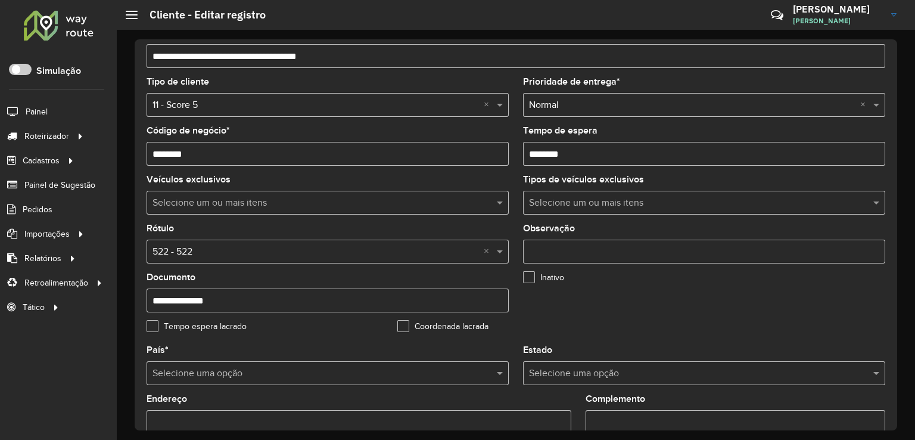
scroll to position [25, 0]
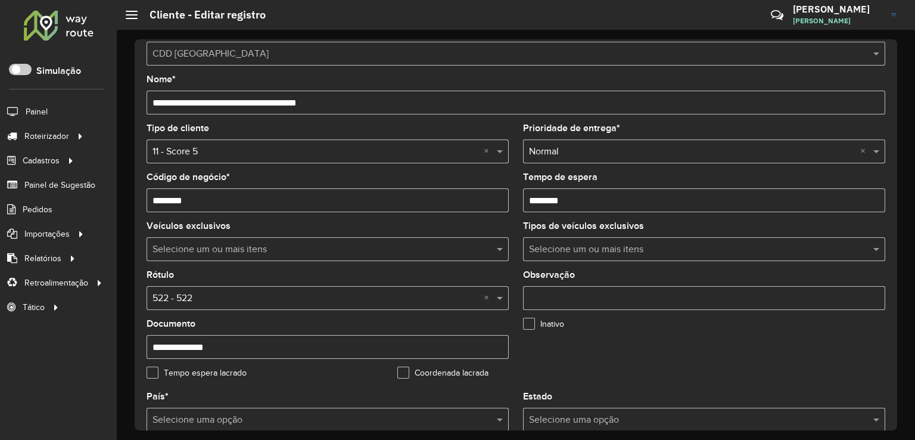
click at [186, 297] on input "text" at bounding box center [316, 298] width 327 height 14
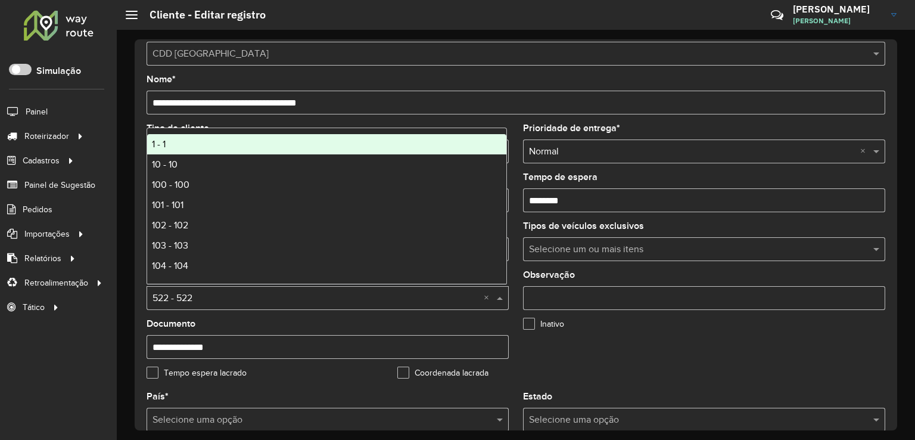
type input "*"
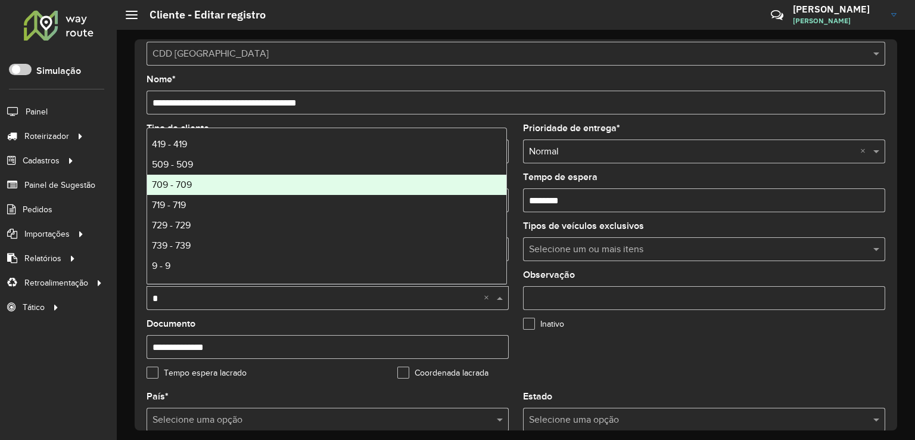
scroll to position [60, 0]
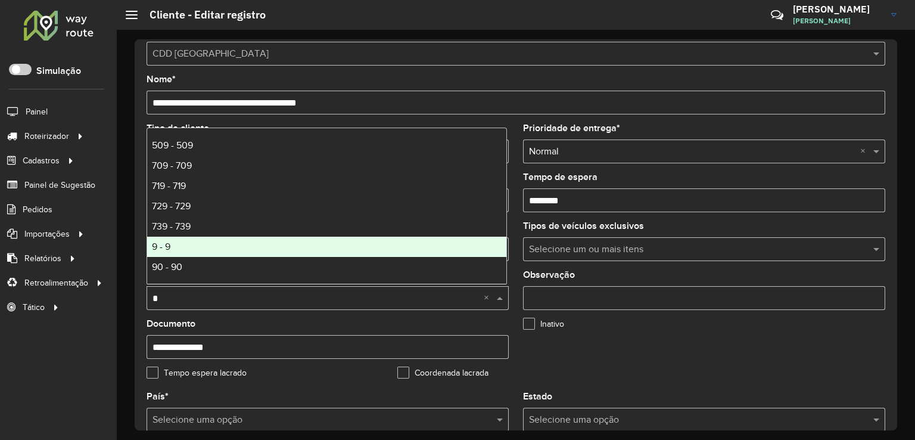
click at [171, 243] on div "9 - 9" at bounding box center [326, 247] width 359 height 20
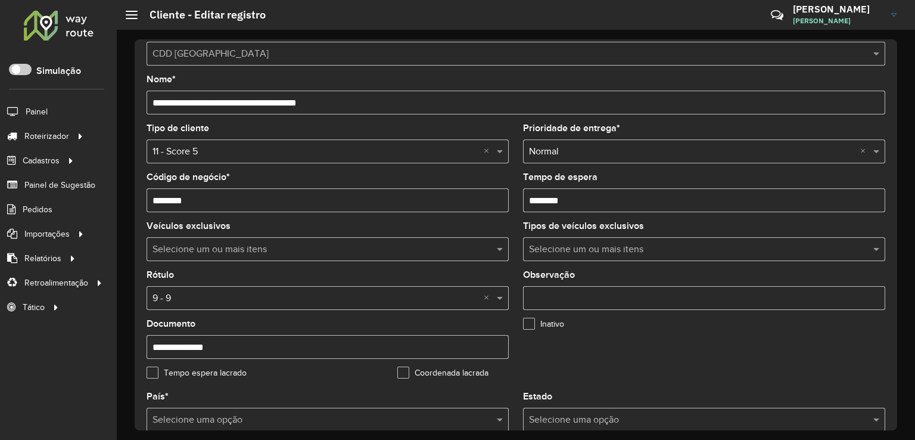
click at [516, 319] on formly-field "Inativo" at bounding box center [641, 343] width 251 height 49
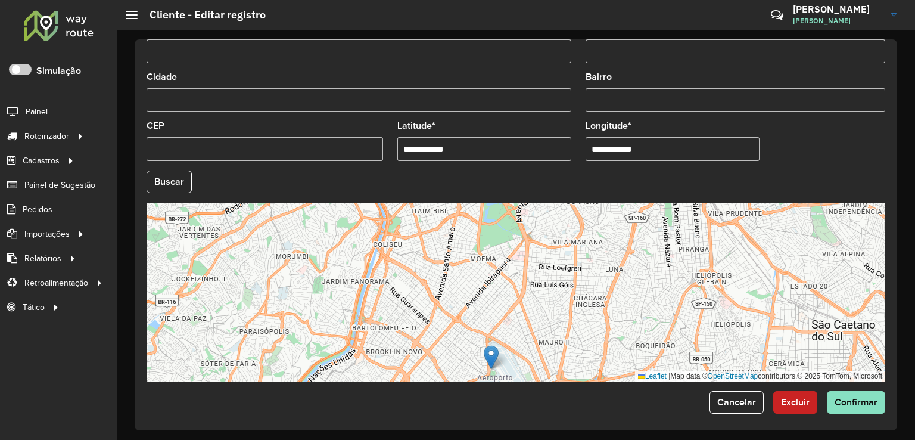
drag, startPoint x: 560, startPoint y: 238, endPoint x: 529, endPoint y: 297, distance: 67.4
click at [526, 299] on div "Leaflet | Map data © OpenStreetMap contributors,© 2025 TomTom, Microsoft" at bounding box center [516, 292] width 739 height 179
drag, startPoint x: 521, startPoint y: 310, endPoint x: 555, endPoint y: 273, distance: 50.6
click at [555, 273] on div "Leaflet | Map data © OpenStreetMap contributors,© 2025 TomTom, Microsoft" at bounding box center [516, 292] width 739 height 179
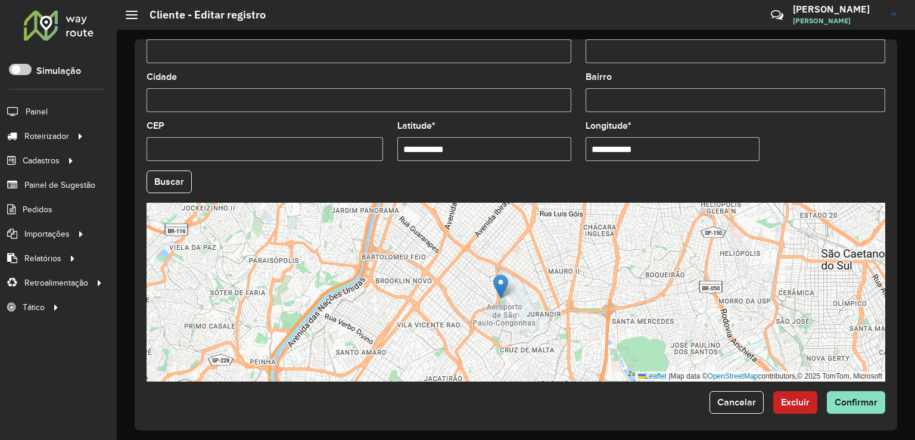
drag, startPoint x: 602, startPoint y: 269, endPoint x: 596, endPoint y: 260, distance: 10.7
click at [596, 260] on div "Leaflet | Map data © OpenStreetMap contributors,© 2025 TomTom, Microsoft" at bounding box center [516, 292] width 739 height 179
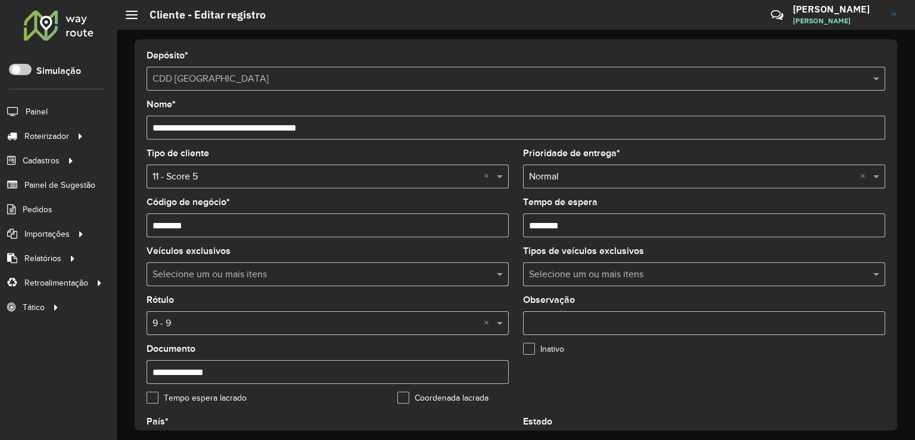
scroll to position [60, 0]
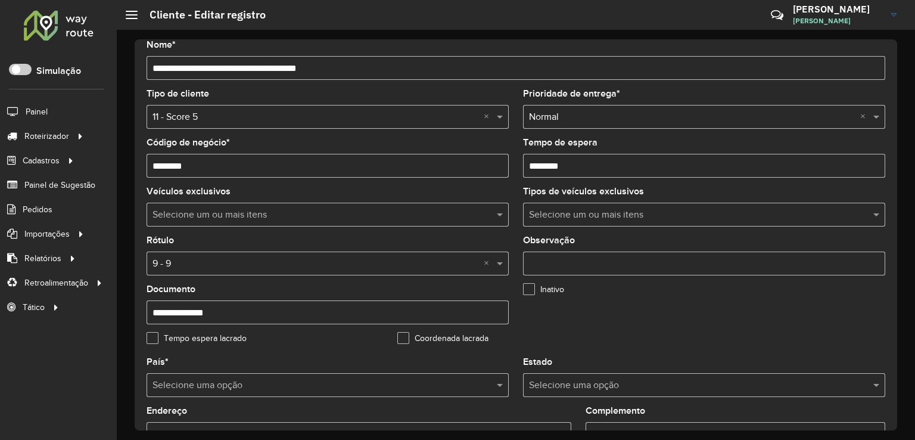
click at [205, 260] on input "text" at bounding box center [316, 264] width 327 height 14
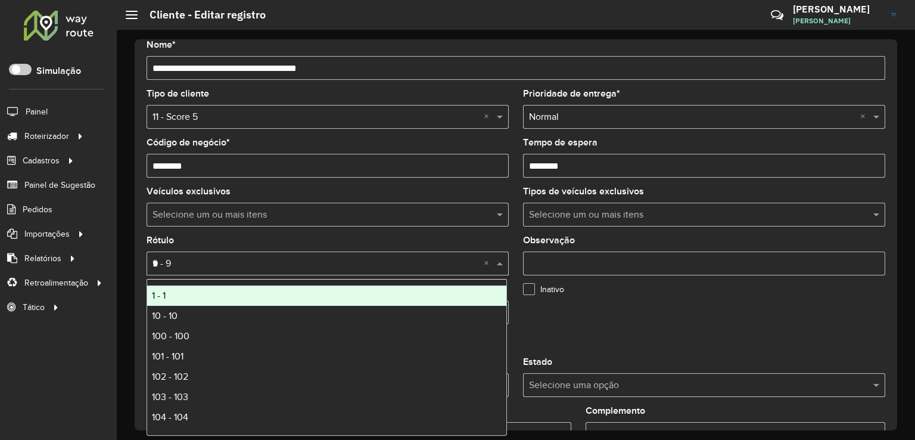
type input "**"
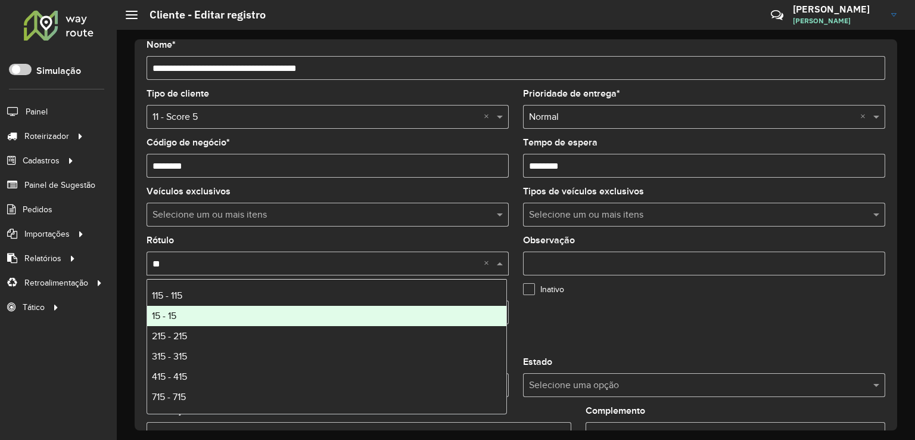
click at [184, 318] on div "15 - 15" at bounding box center [326, 316] width 359 height 20
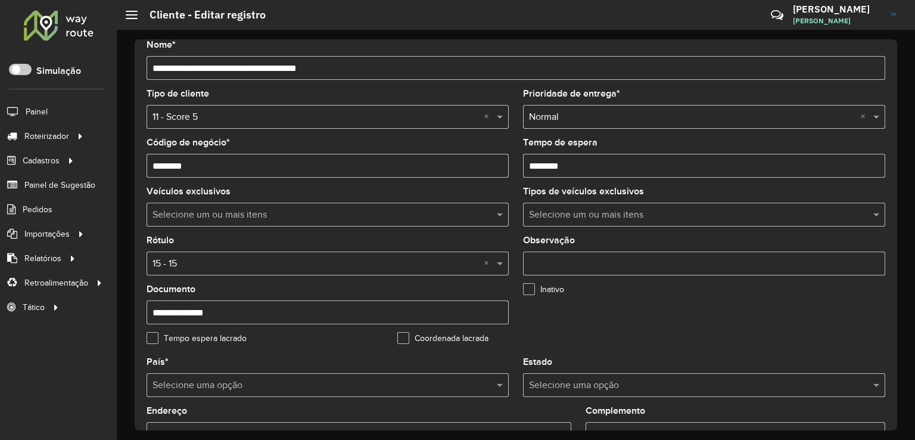
click at [510, 236] on formly-field "Rótulo Selecione uma opção × 15 - 15 ×" at bounding box center [327, 260] width 377 height 49
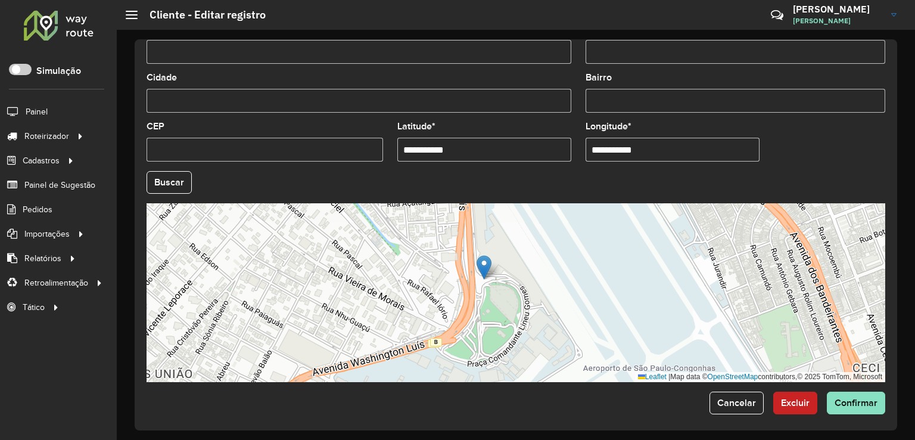
scroll to position [442, 0]
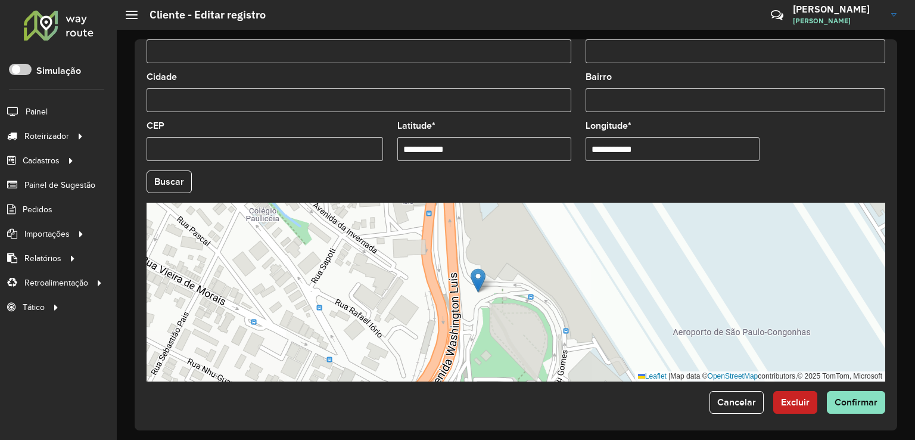
drag, startPoint x: 522, startPoint y: 248, endPoint x: 514, endPoint y: 280, distance: 32.5
click at [514, 280] on div "Leaflet | Map data © OpenStreetMap contributors,© 2025 TomTom, Microsoft" at bounding box center [516, 292] width 739 height 179
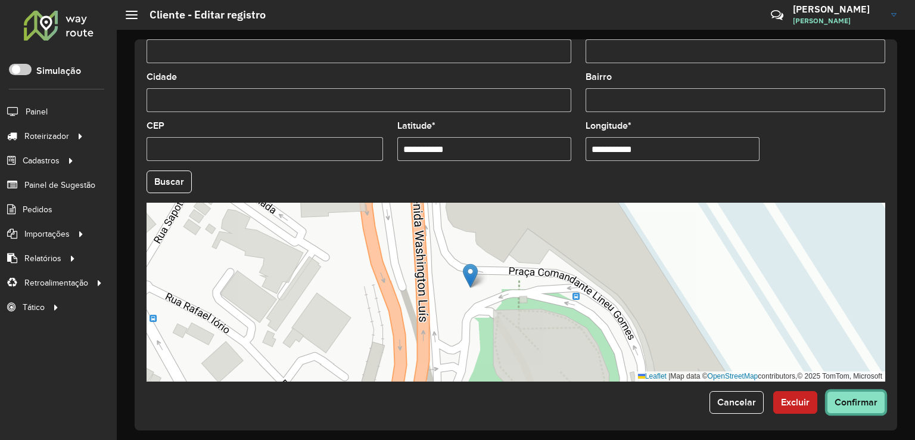
click at [849, 398] on span "Confirmar" at bounding box center [856, 402] width 43 height 10
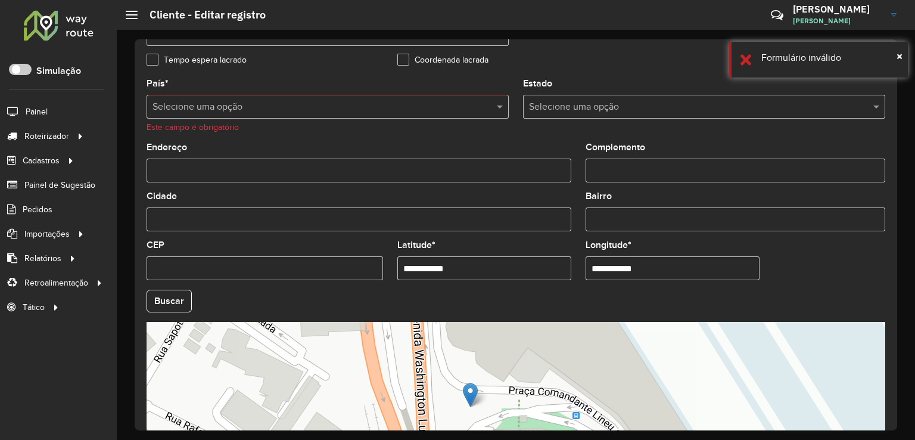
scroll to position [278, 0]
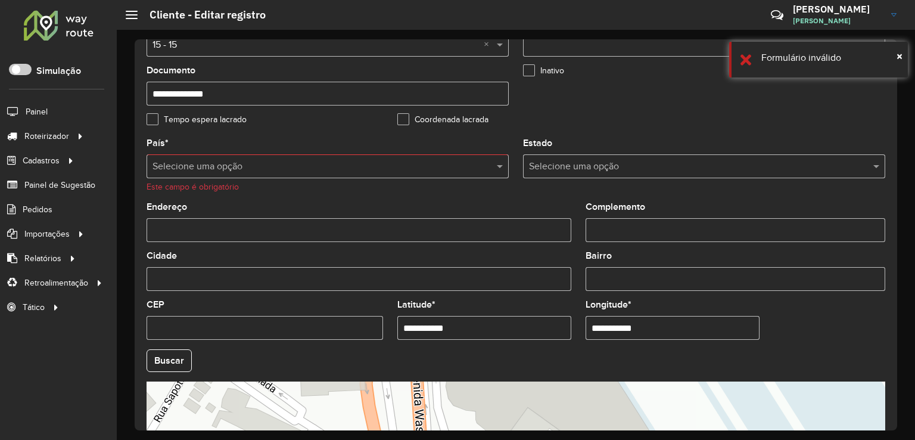
click at [228, 172] on div "Selecione uma opção" at bounding box center [328, 166] width 362 height 24
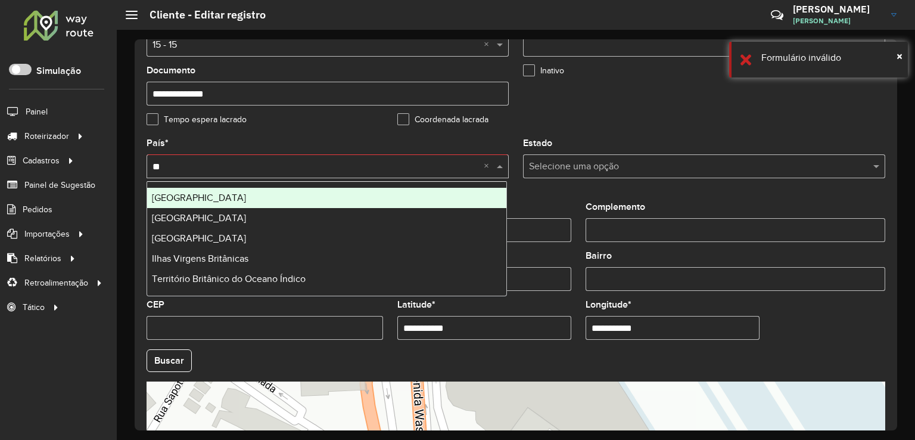
type input "***"
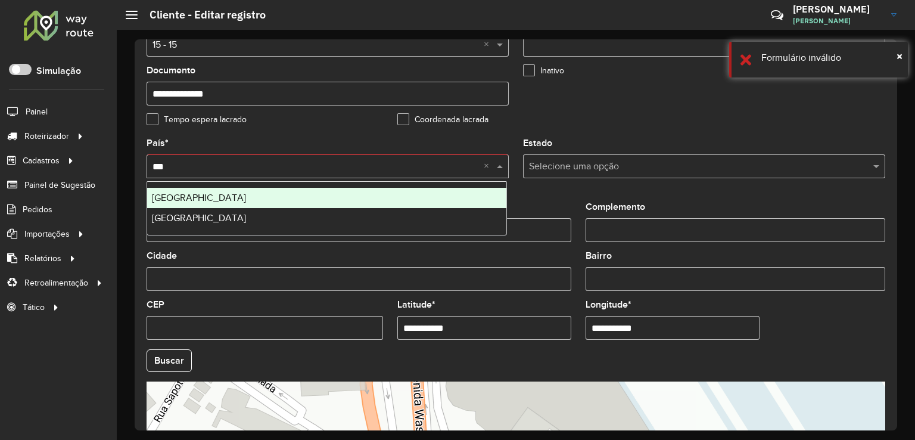
click at [184, 203] on div "Brasil" at bounding box center [326, 198] width 359 height 20
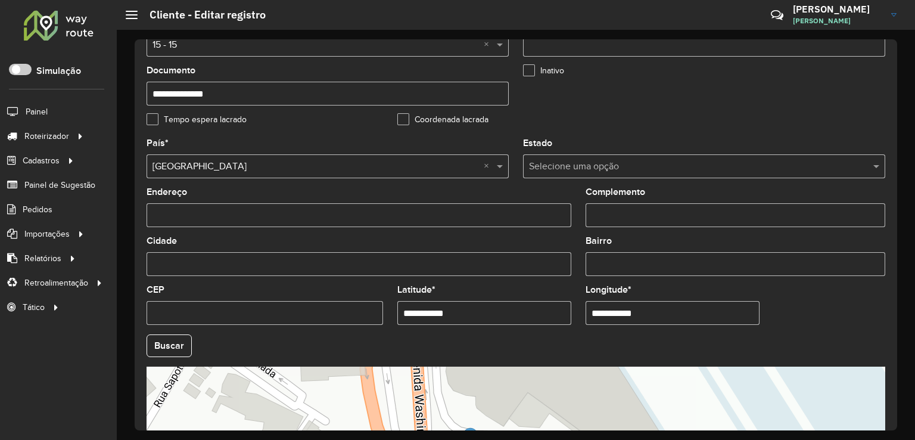
click at [601, 170] on input "text" at bounding box center [692, 167] width 327 height 14
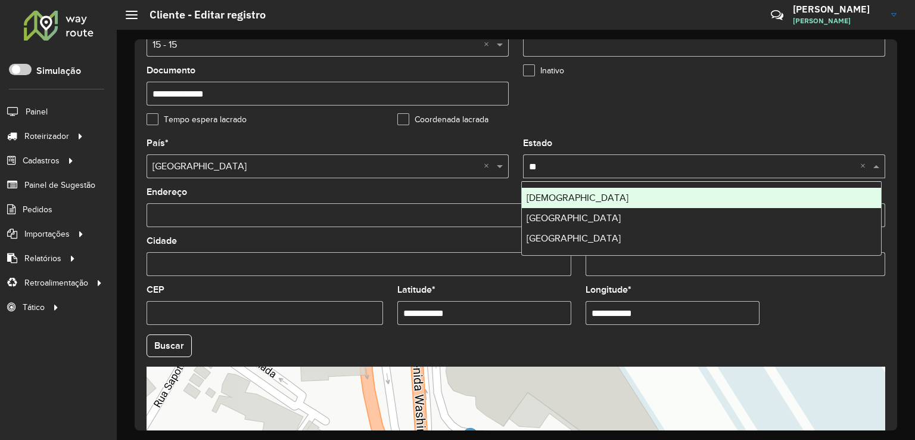
type input "***"
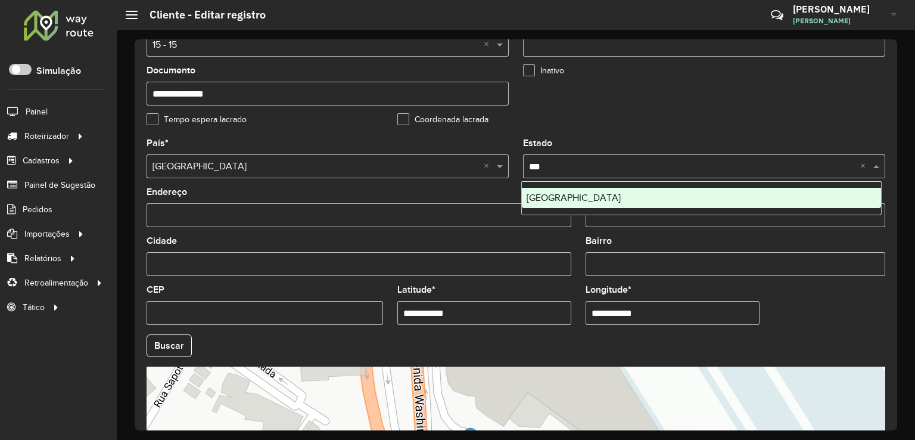
click at [570, 197] on div "São Paulo" at bounding box center [701, 198] width 359 height 20
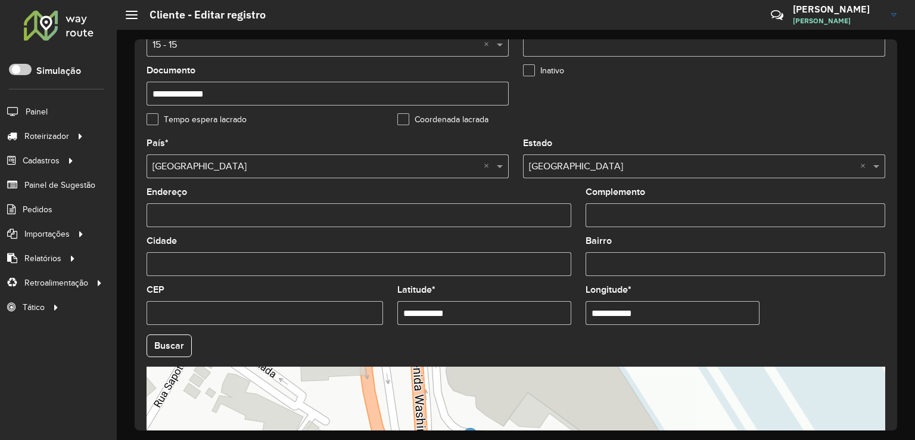
click at [234, 262] on input "Cidade" at bounding box center [359, 264] width 425 height 24
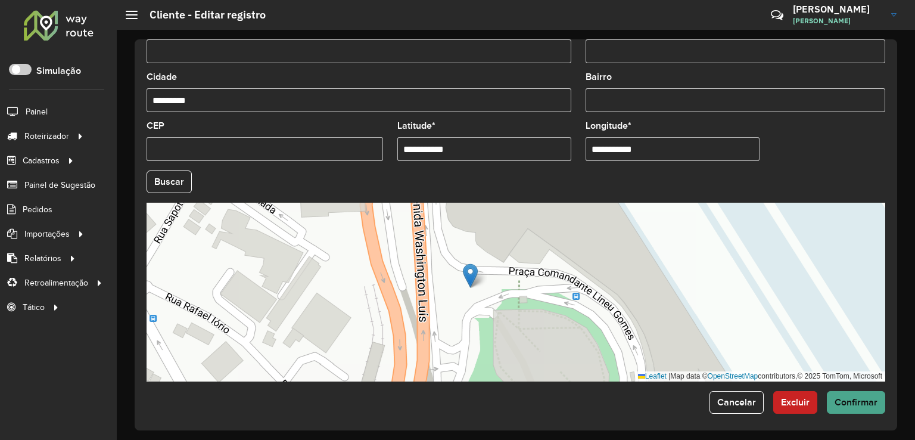
type input "*********"
click at [847, 399] on span "Confirmar" at bounding box center [856, 402] width 43 height 10
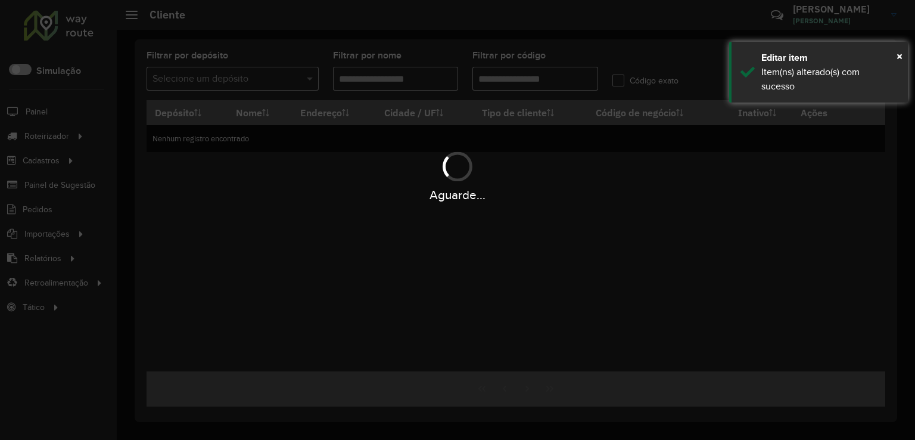
type input "********"
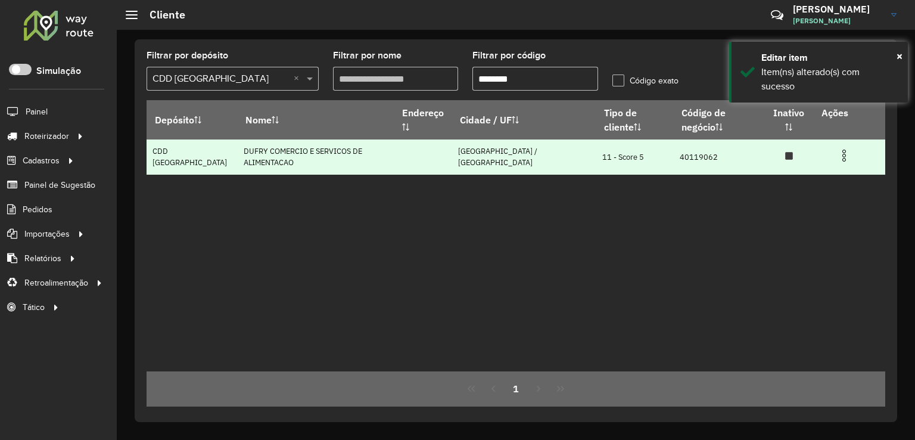
drag, startPoint x: 570, startPoint y: 142, endPoint x: 599, endPoint y: 142, distance: 29.2
click at [599, 142] on td "11 - Score 5" at bounding box center [634, 156] width 77 height 35
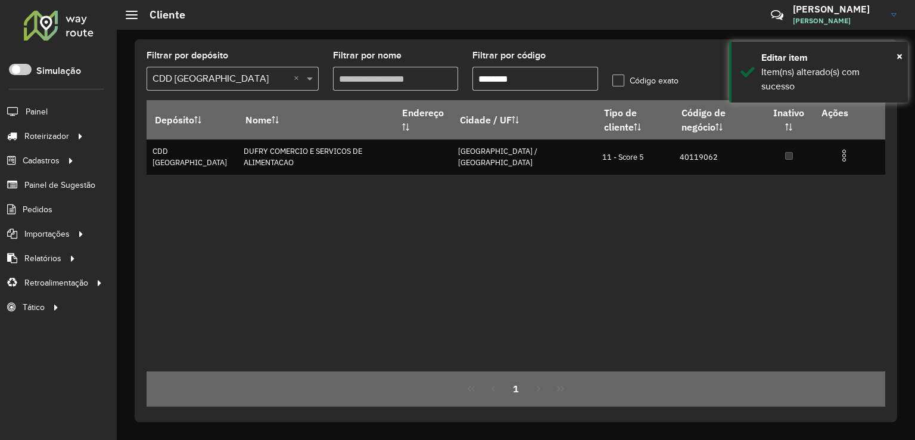
click at [588, 174] on div "Depósito Nome Endereço Cidade / UF Tipo de cliente Código de negócio Inativo Aç…" at bounding box center [516, 235] width 739 height 271
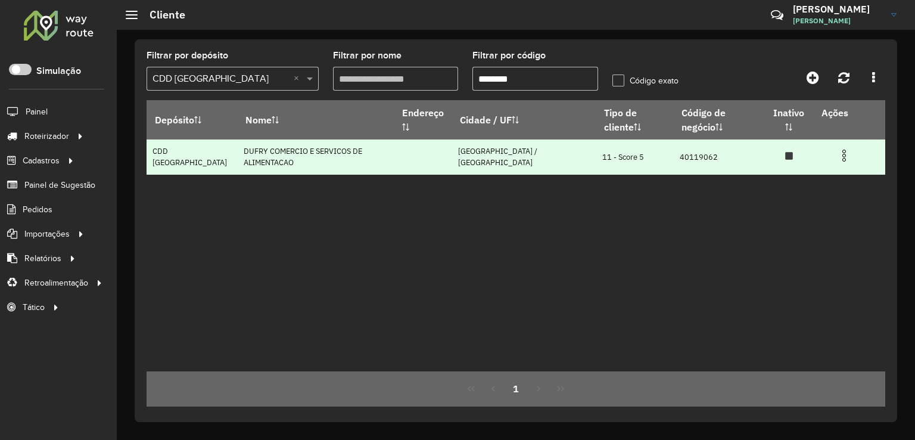
drag, startPoint x: 563, startPoint y: 140, endPoint x: 601, endPoint y: 139, distance: 38.1
click at [601, 139] on td "11 - Score 5" at bounding box center [634, 156] width 77 height 35
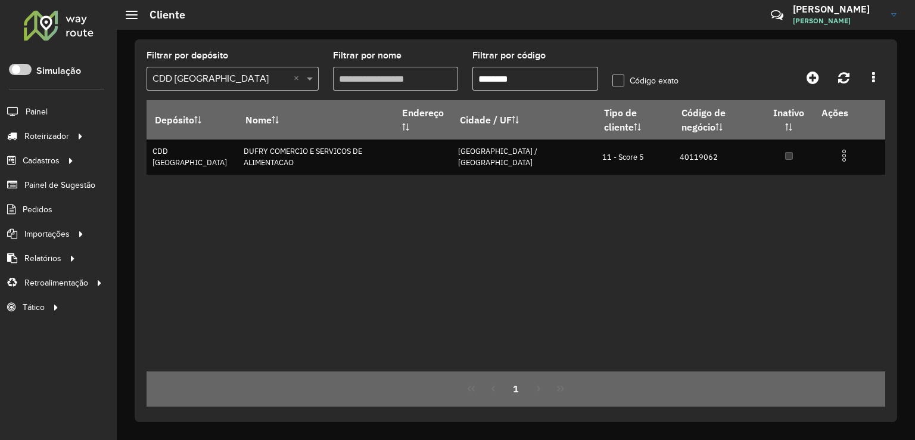
click at [589, 173] on div "Depósito Nome Endereço Cidade / UF Tipo de cliente Código de negócio Inativo Aç…" at bounding box center [516, 235] width 739 height 271
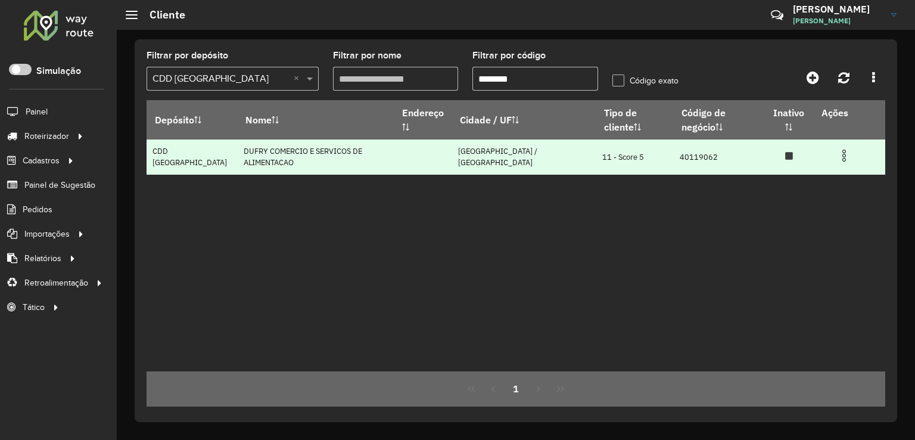
drag, startPoint x: 557, startPoint y: 141, endPoint x: 602, endPoint y: 141, distance: 44.7
click at [602, 141] on td "11 - Score 5" at bounding box center [634, 156] width 77 height 35
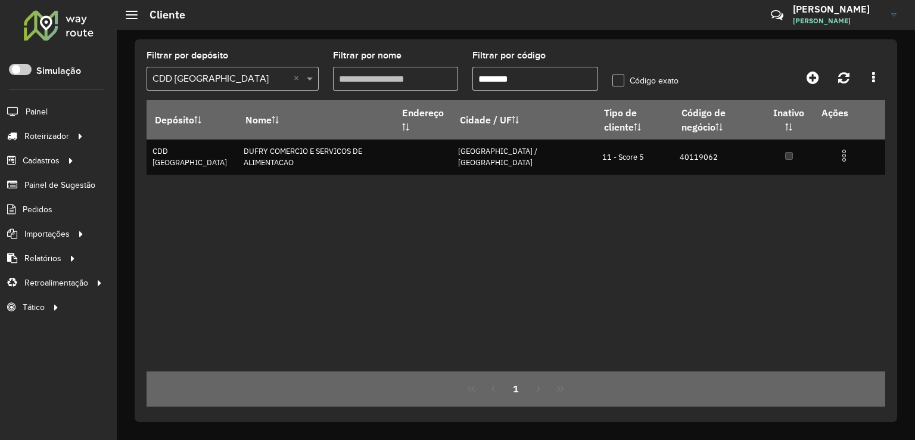
click at [601, 181] on div "Depósito Nome Endereço Cidade / UF Tipo de cliente Código de negócio Inativo Aç…" at bounding box center [516, 235] width 739 height 271
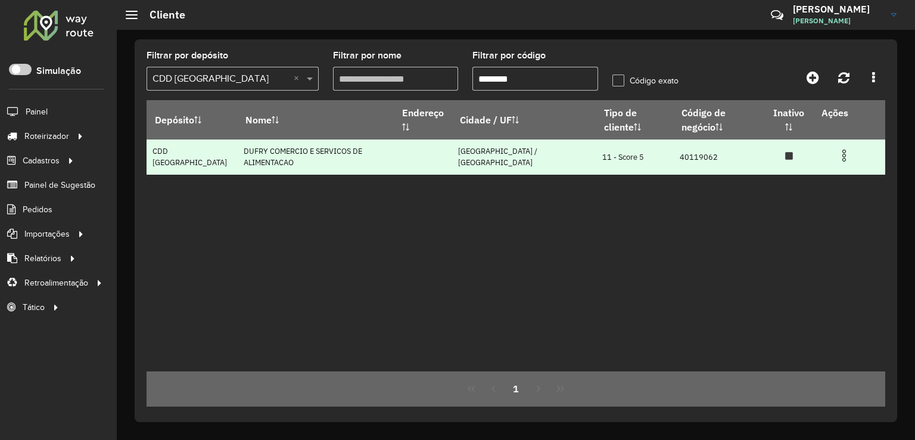
drag, startPoint x: 601, startPoint y: 140, endPoint x: 608, endPoint y: 139, distance: 7.2
click at [608, 139] on td "11 - Score 5" at bounding box center [634, 156] width 77 height 35
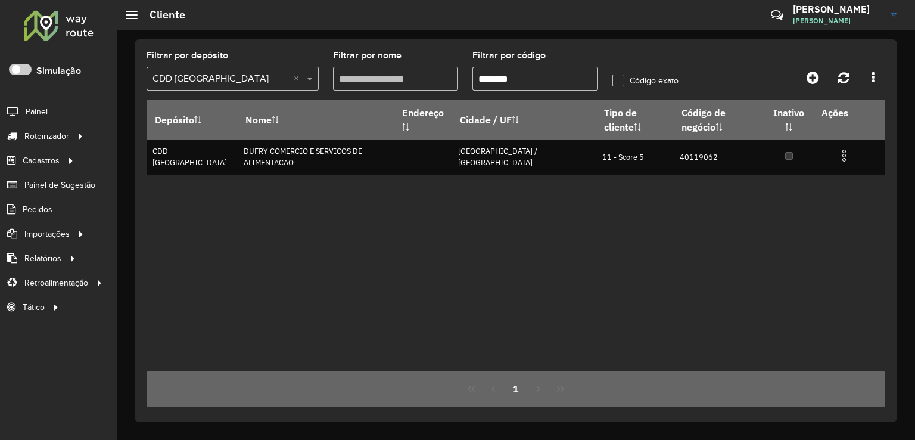
click at [591, 200] on div "Depósito Nome Endereço Cidade / UF Tipo de cliente Código de negócio Inativo Aç…" at bounding box center [516, 235] width 739 height 271
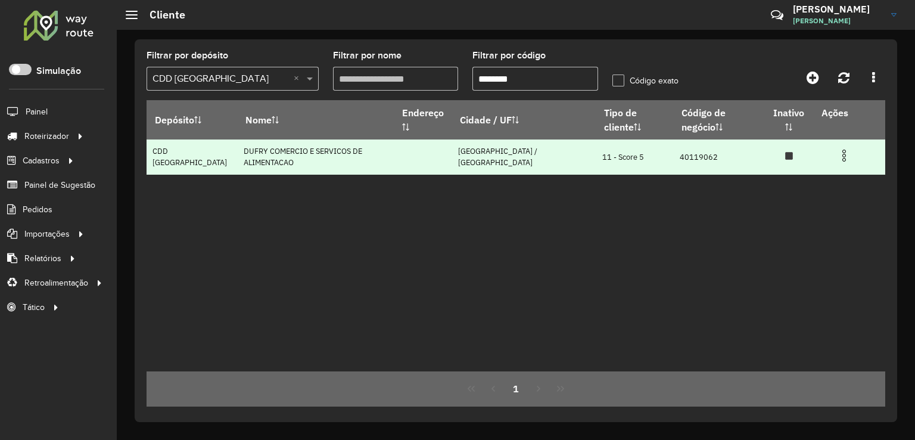
drag, startPoint x: 553, startPoint y: 139, endPoint x: 614, endPoint y: 144, distance: 61.6
click at [614, 144] on td "11 - Score 5" at bounding box center [634, 156] width 77 height 35
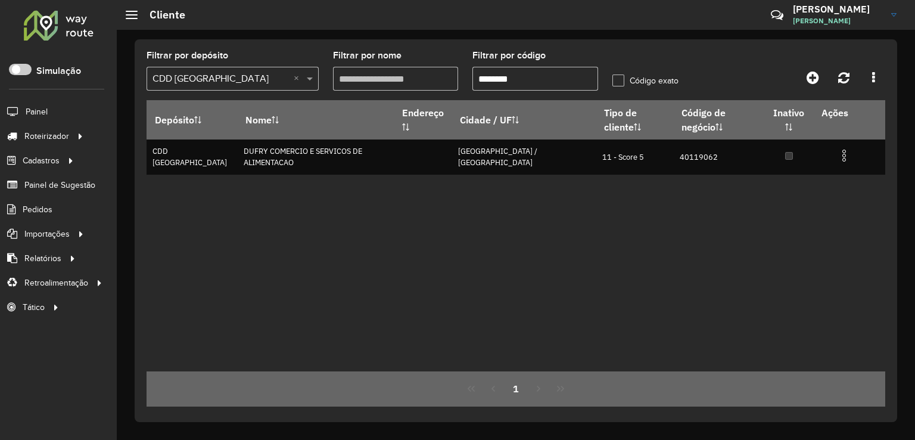
click at [594, 207] on div "Depósito Nome Endereço Cidade / UF Tipo de cliente Código de negócio Inativo Aç…" at bounding box center [516, 235] width 739 height 271
drag, startPoint x: 556, startPoint y: 141, endPoint x: 598, endPoint y: 203, distance: 75.5
click at [607, 144] on td "11 - Score 5" at bounding box center [634, 156] width 77 height 35
click at [598, 207] on div "Depósito Nome Endereço Cidade / UF Tipo de cliente Código de negócio Inativo Aç…" at bounding box center [516, 235] width 739 height 271
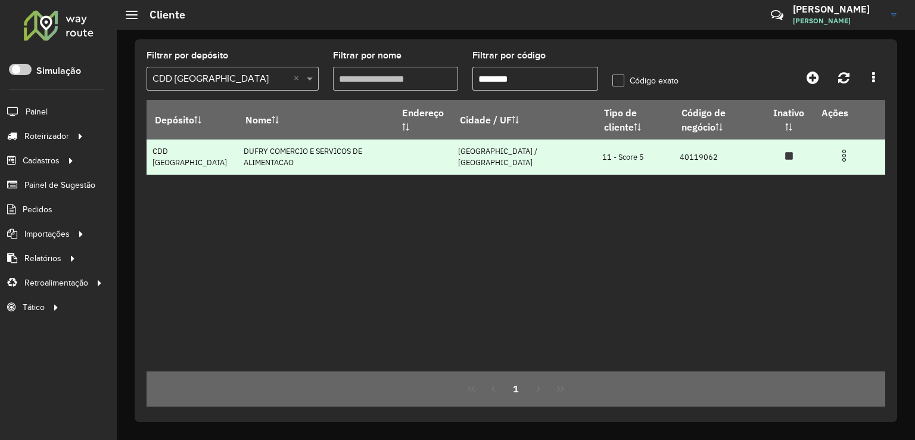
drag, startPoint x: 557, startPoint y: 139, endPoint x: 602, endPoint y: 139, distance: 45.9
click at [602, 139] on td "11 - Score 5" at bounding box center [634, 156] width 77 height 35
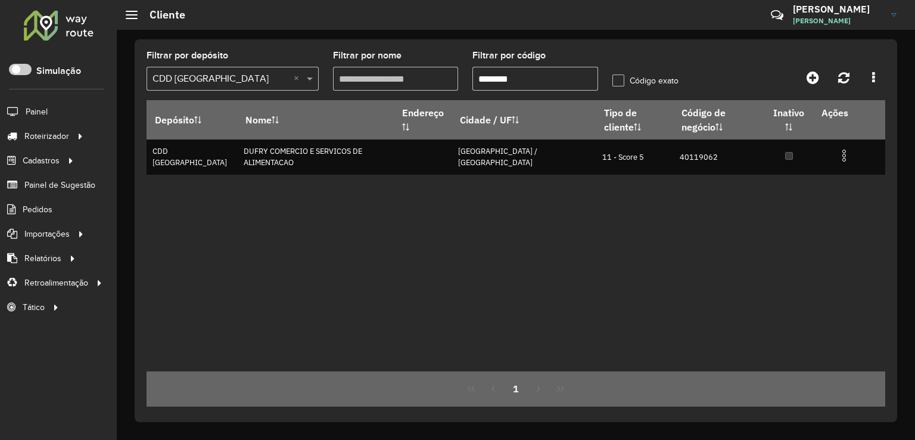
click at [602, 204] on div "Depósito Nome Endereço Cidade / UF Tipo de cliente Código de negócio Inativo Aç…" at bounding box center [516, 235] width 739 height 271
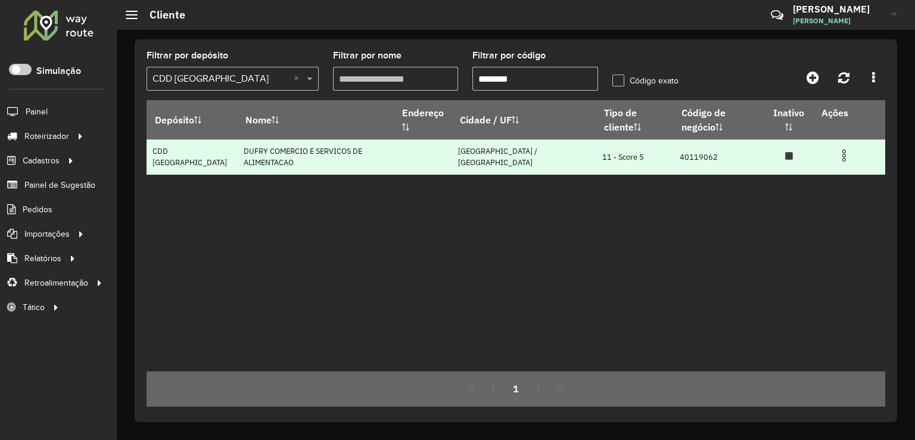
drag, startPoint x: 554, startPoint y: 141, endPoint x: 611, endPoint y: 141, distance: 57.8
click at [611, 141] on td "11 - Score 5" at bounding box center [634, 156] width 77 height 35
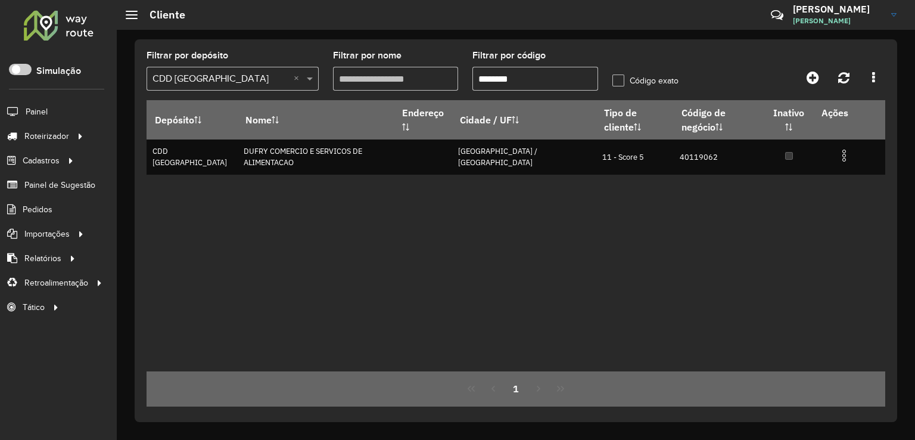
click at [605, 206] on div "Depósito Nome Endereço Cidade / UF Tipo de cliente Código de negócio Inativo Aç…" at bounding box center [516, 235] width 739 height 271
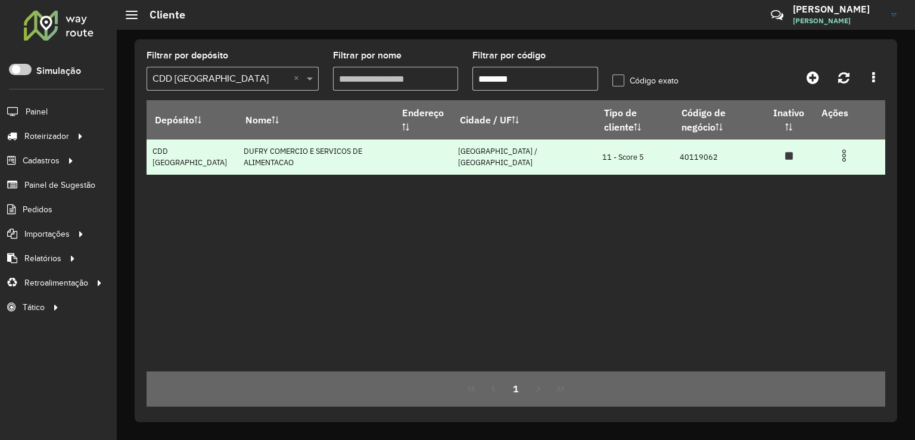
drag, startPoint x: 556, startPoint y: 141, endPoint x: 603, endPoint y: 143, distance: 47.1
click at [603, 143] on td "11 - Score 5" at bounding box center [634, 156] width 77 height 35
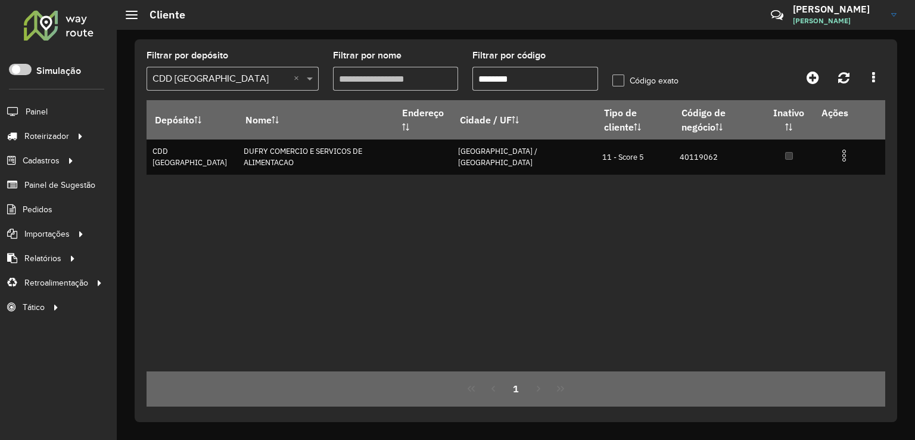
click at [594, 206] on div "Depósito Nome Endereço Cidade / UF Tipo de cliente Código de negócio Inativo Aç…" at bounding box center [516, 235] width 739 height 271
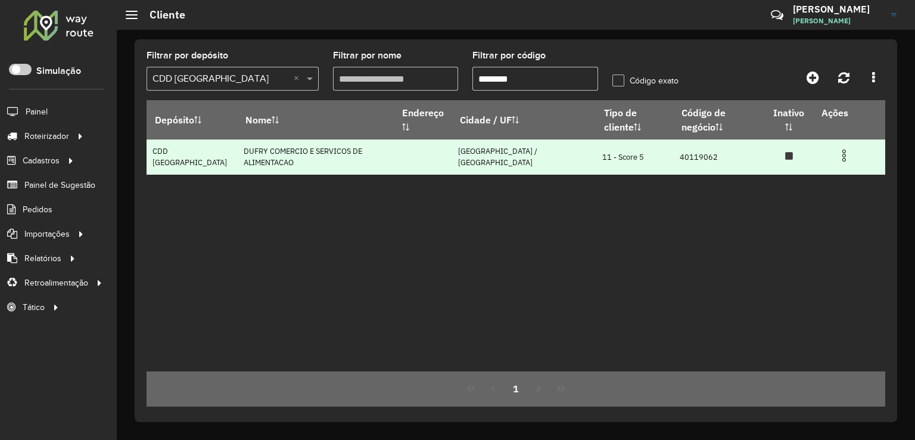
drag, startPoint x: 589, startPoint y: 140, endPoint x: 602, endPoint y: 139, distance: 13.7
click at [602, 139] on td "11 - Score 5" at bounding box center [634, 156] width 77 height 35
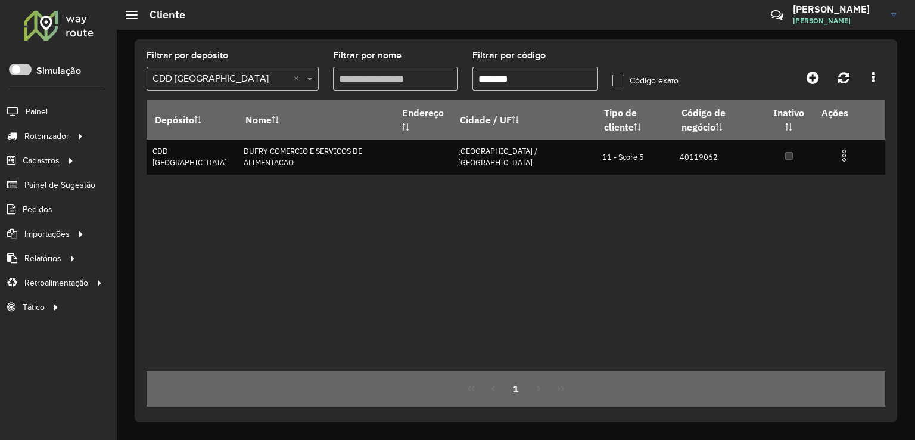
click at [595, 197] on div "Depósito Nome Endereço Cidade / UF Tipo de cliente Código de negócio Inativo Aç…" at bounding box center [516, 235] width 739 height 271
click at [187, 131] on link "Entregas" at bounding box center [199, 136] width 146 height 24
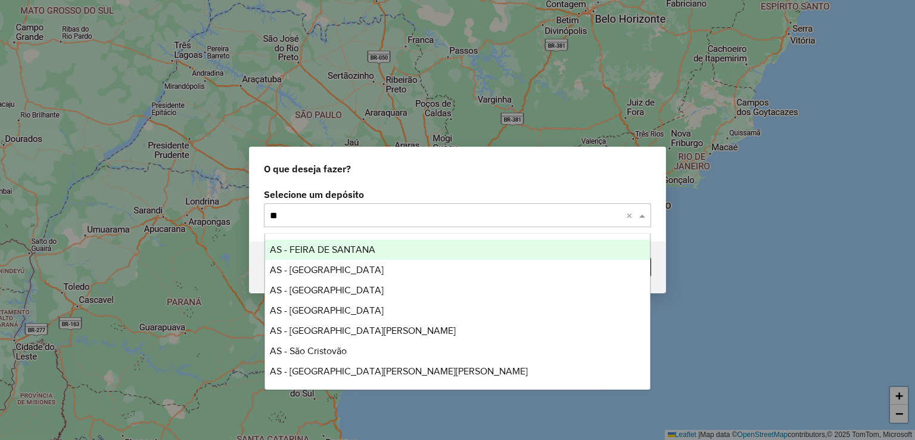
type input "***"
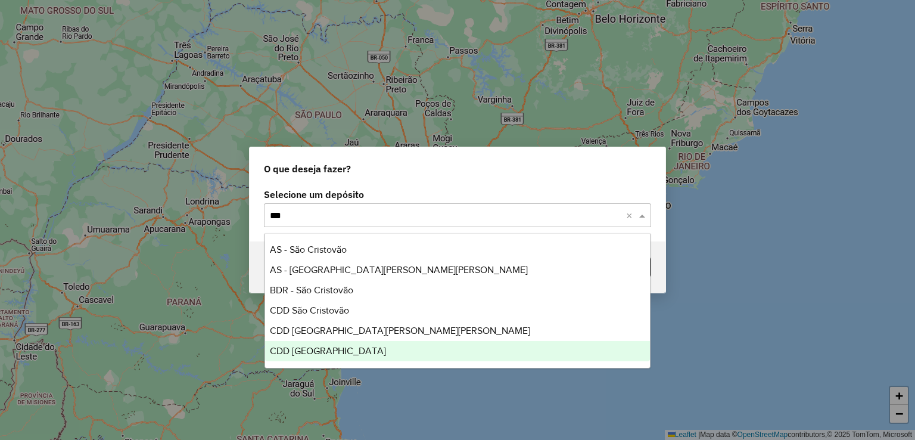
click at [361, 346] on div "CDD [GEOGRAPHIC_DATA]" at bounding box center [458, 351] width 386 height 20
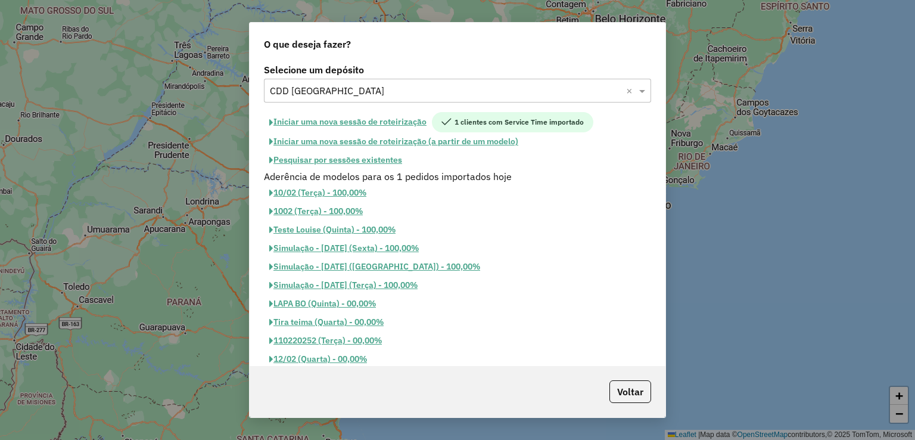
click at [340, 159] on button "Pesquisar por sessões existentes" at bounding box center [336, 160] width 144 height 18
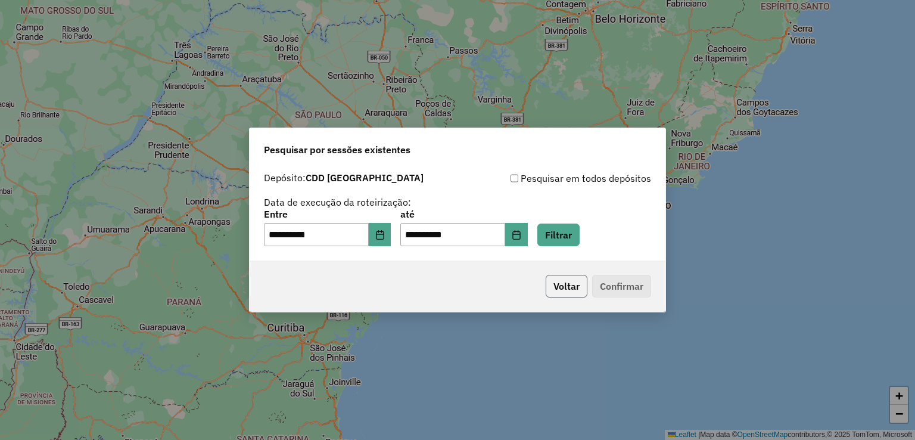
click at [559, 279] on button "Voltar" at bounding box center [567, 286] width 42 height 23
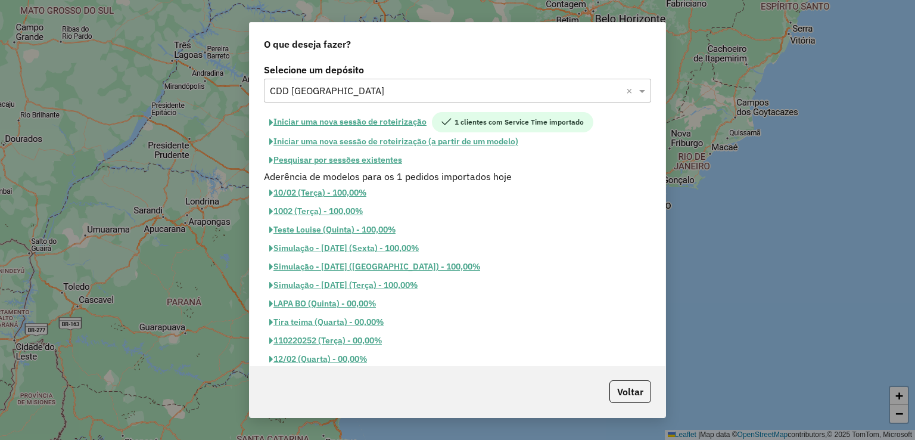
click at [350, 161] on button "Pesquisar por sessões existentes" at bounding box center [336, 160] width 144 height 18
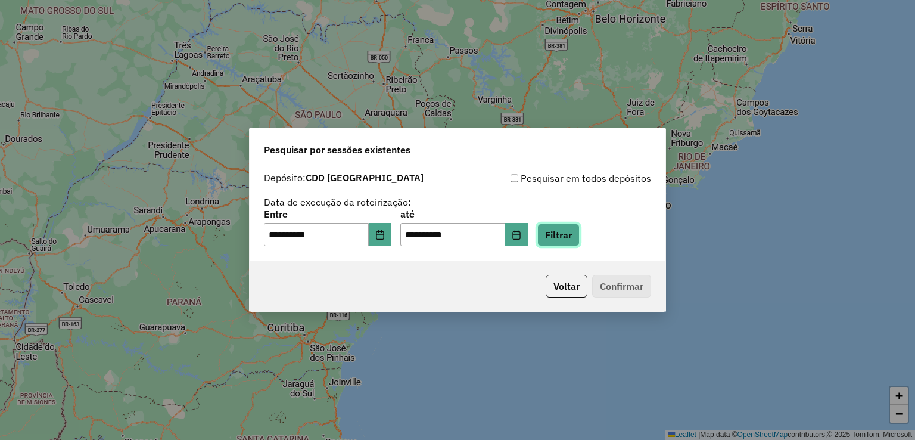
drag, startPoint x: 579, startPoint y: 231, endPoint x: 533, endPoint y: 263, distance: 55.6
click at [579, 231] on button "Filtrar" at bounding box center [559, 234] width 42 height 23
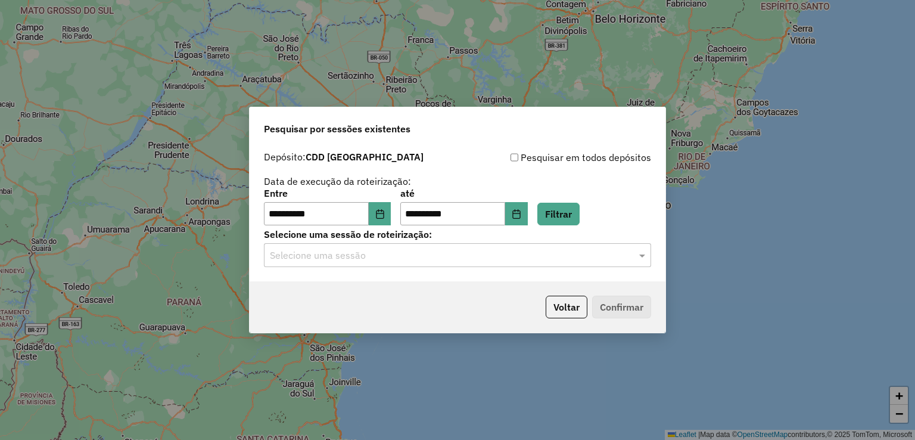
click at [398, 258] on input "text" at bounding box center [446, 255] width 352 height 14
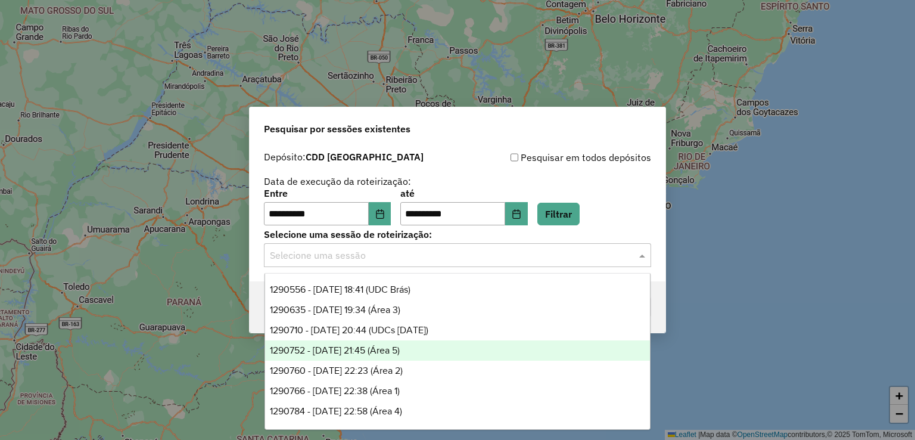
click at [433, 346] on div "1290752 - 08/10/2025 21:45 (Área 5)" at bounding box center [458, 350] width 386 height 20
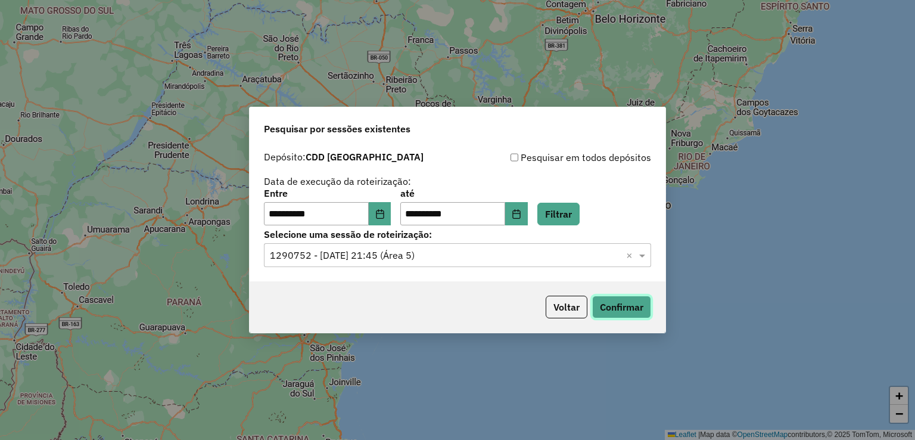
click at [619, 309] on button "Confirmar" at bounding box center [621, 307] width 59 height 23
click at [423, 253] on input "text" at bounding box center [446, 255] width 352 height 14
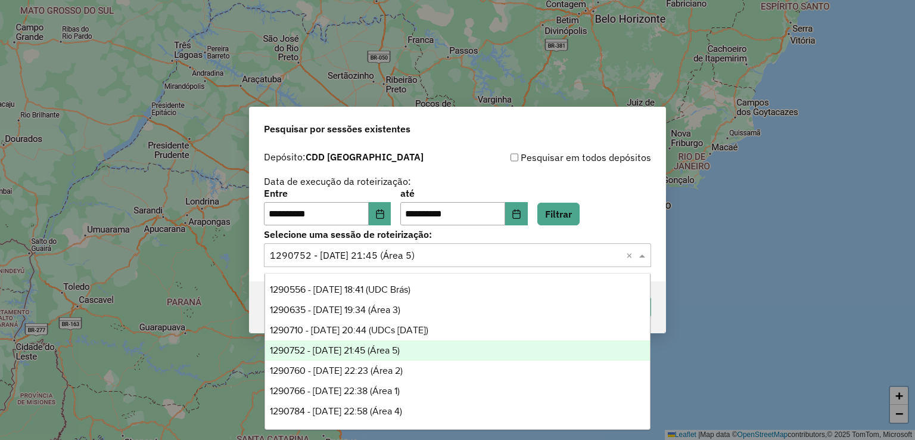
click at [423, 253] on input "text" at bounding box center [446, 255] width 352 height 14
click at [403, 370] on span "1290760 - 08/10/2025 22:23 (Área 2)" at bounding box center [336, 370] width 133 height 10
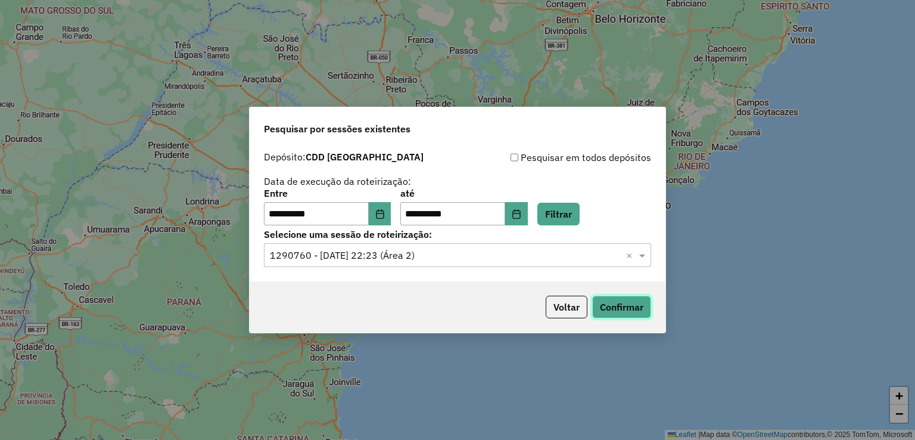
click at [635, 308] on button "Confirmar" at bounding box center [621, 307] width 59 height 23
click at [423, 253] on input "text" at bounding box center [446, 255] width 352 height 14
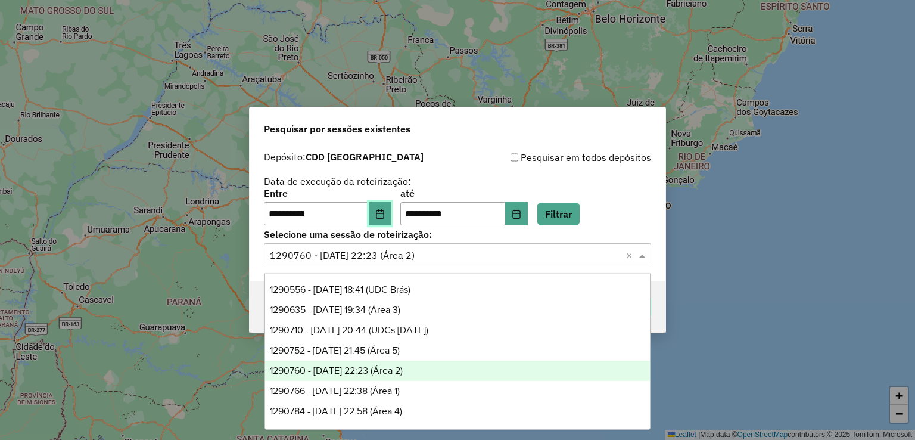
click at [392, 210] on button "Choose Date" at bounding box center [380, 214] width 23 height 24
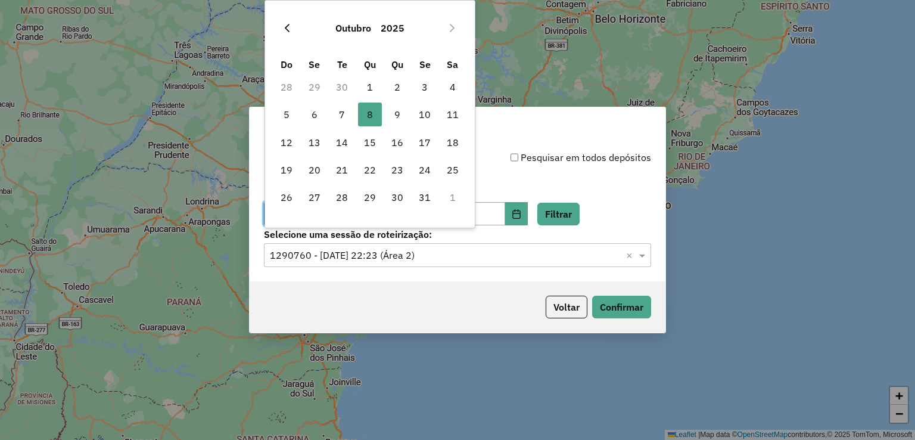
click at [285, 31] on icon "Previous Month" at bounding box center [287, 28] width 10 height 10
click at [316, 198] on span "29" at bounding box center [315, 197] width 24 height 24
type input "**********"
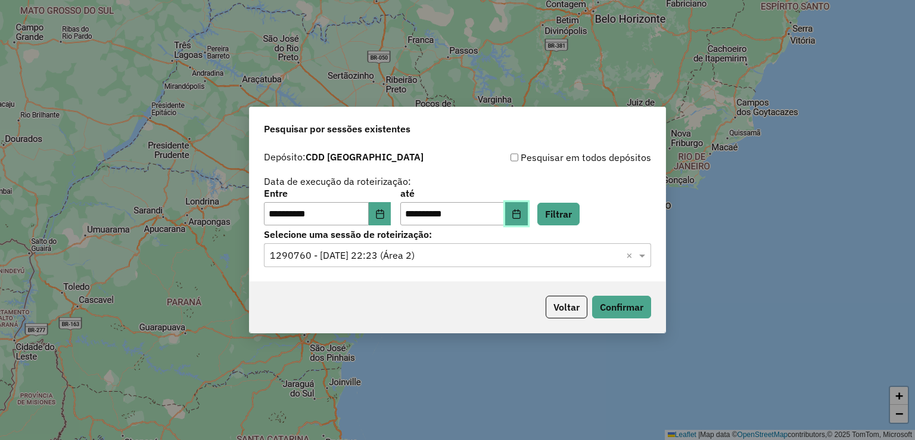
click at [528, 215] on button "Choose Date" at bounding box center [516, 214] width 23 height 24
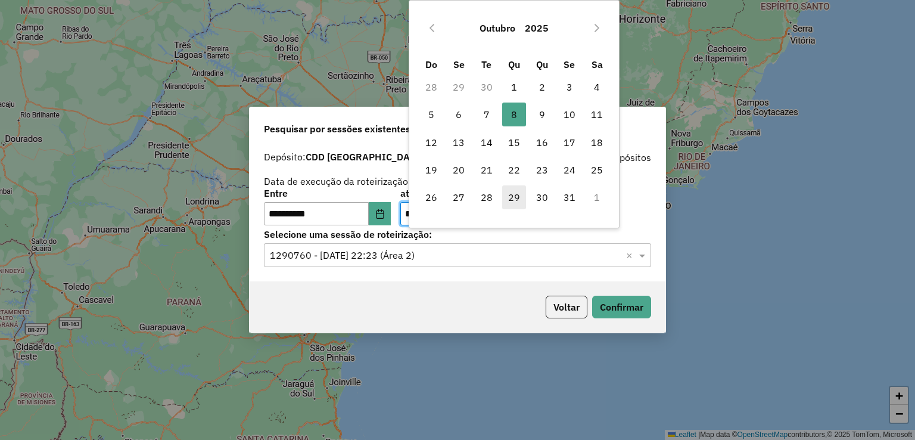
click at [514, 195] on span "29" at bounding box center [514, 197] width 24 height 24
type input "**********"
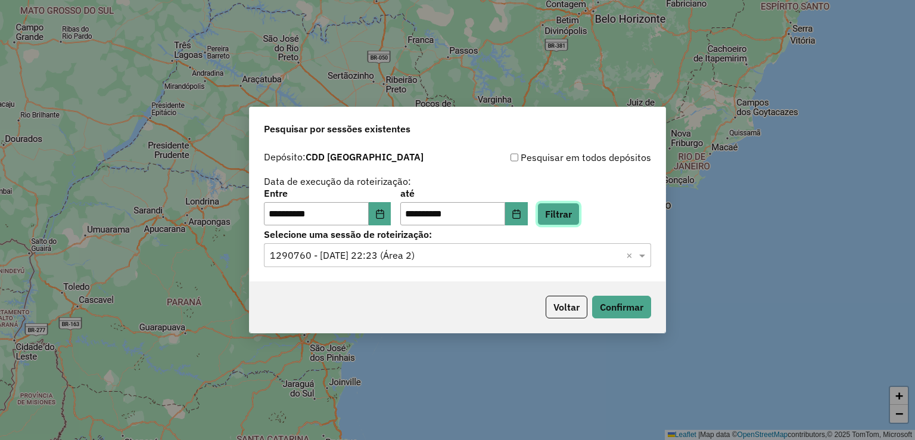
click at [576, 206] on button "Filtrar" at bounding box center [559, 214] width 42 height 23
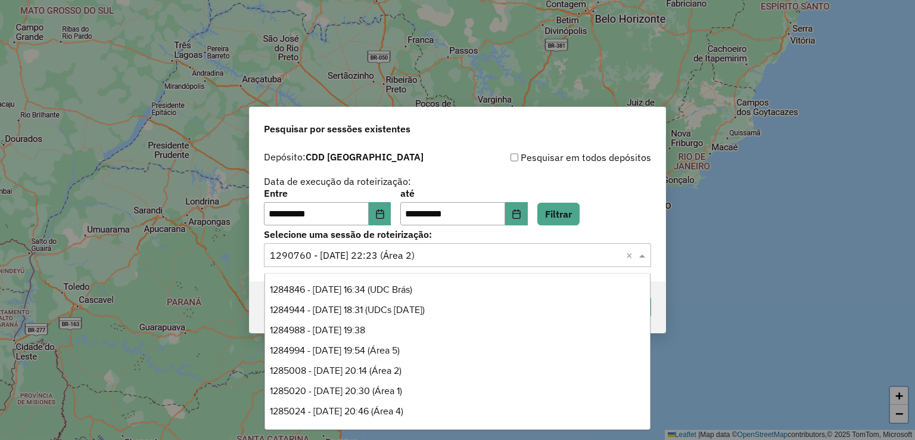
click at [377, 259] on input "text" at bounding box center [446, 255] width 352 height 14
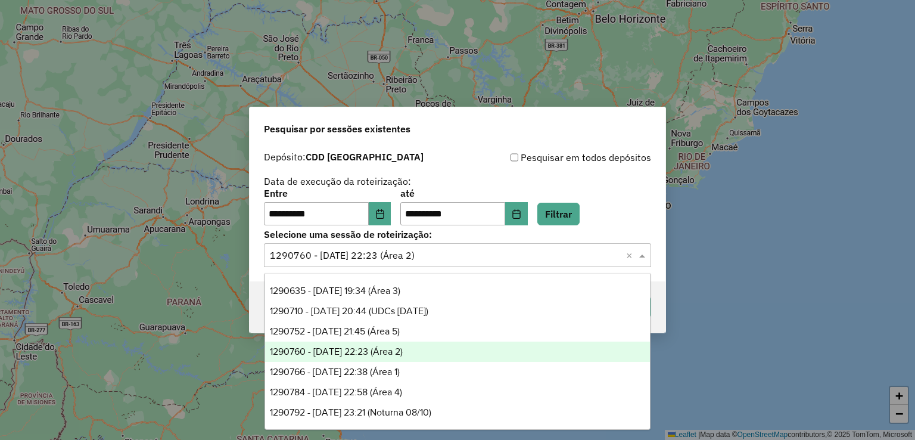
click at [403, 352] on span "1290760 - 08/10/2025 22:23 (Área 2)" at bounding box center [336, 351] width 133 height 10
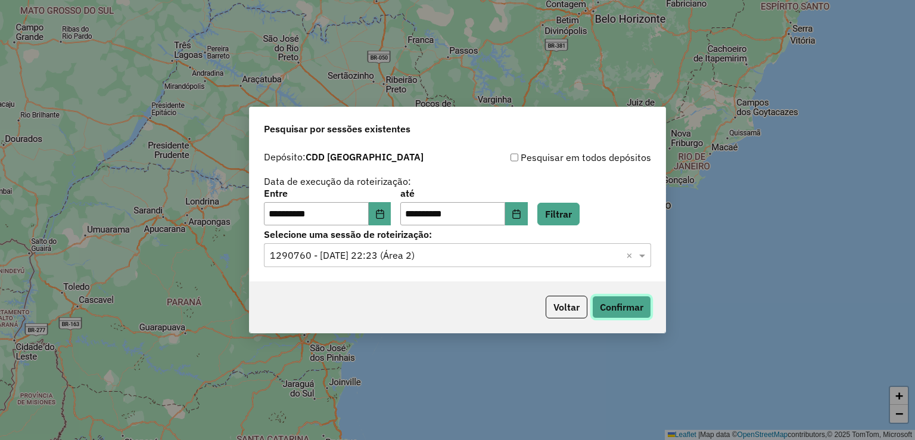
click at [626, 307] on button "Confirmar" at bounding box center [621, 307] width 59 height 23
click at [385, 206] on button "Choose Date" at bounding box center [380, 214] width 23 height 24
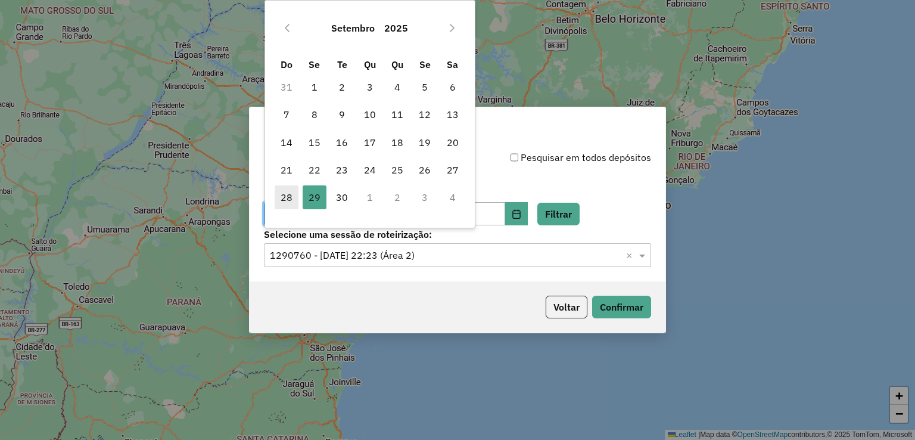
click at [288, 198] on span "28" at bounding box center [287, 197] width 24 height 24
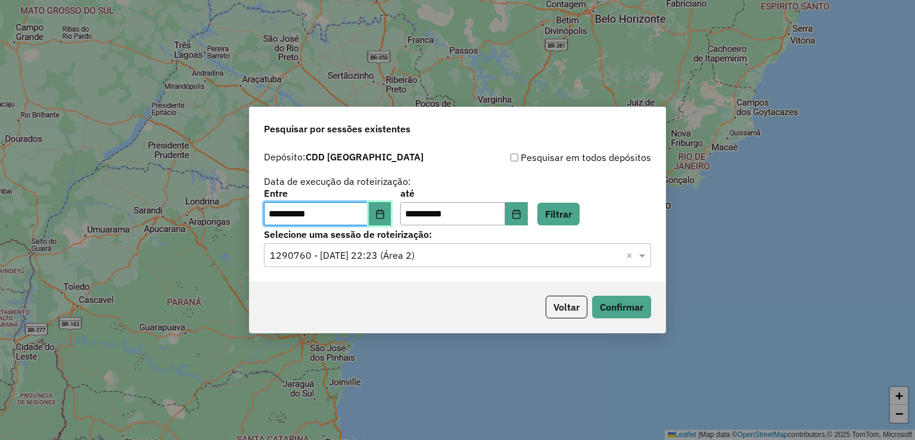
click at [384, 218] on icon "Choose Date" at bounding box center [380, 214] width 8 height 10
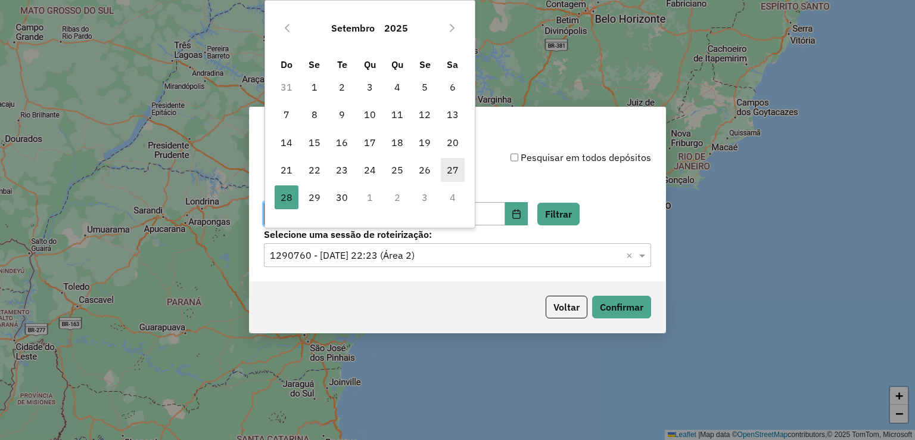
click at [453, 170] on span "27" at bounding box center [453, 170] width 24 height 24
type input "**********"
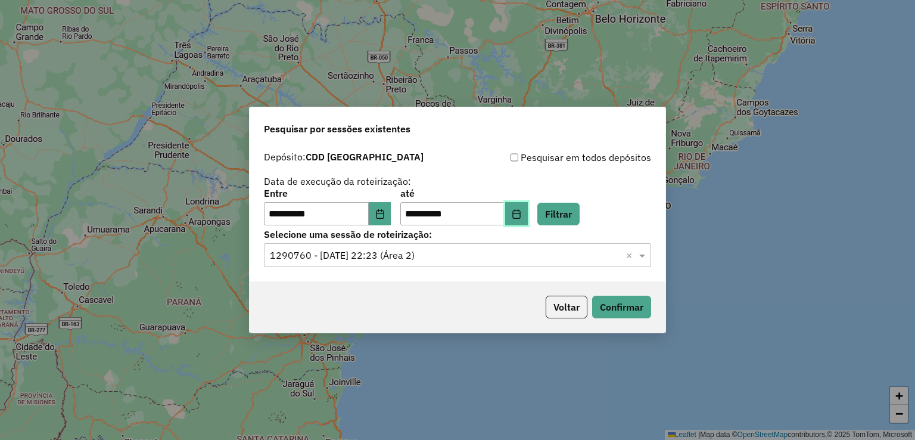
click at [521, 214] on icon "Choose Date" at bounding box center [517, 214] width 10 height 10
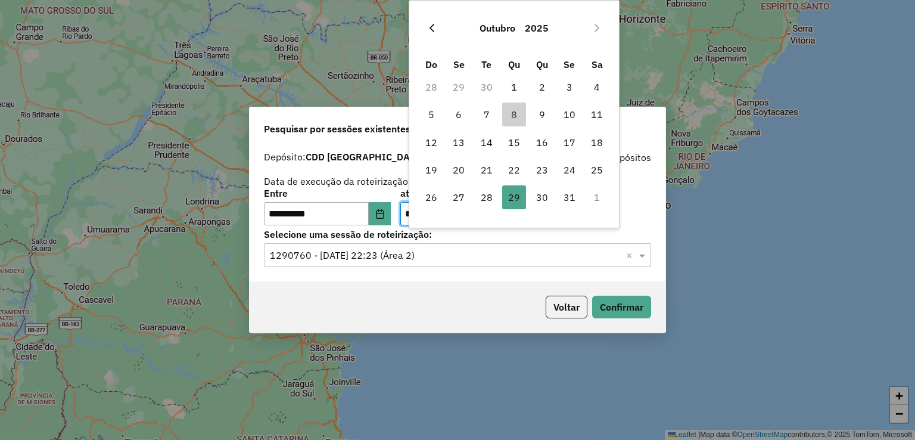
click at [431, 27] on icon "Previous Month" at bounding box center [432, 28] width 10 height 10
click at [596, 169] on span "27" at bounding box center [597, 170] width 24 height 24
type input "**********"
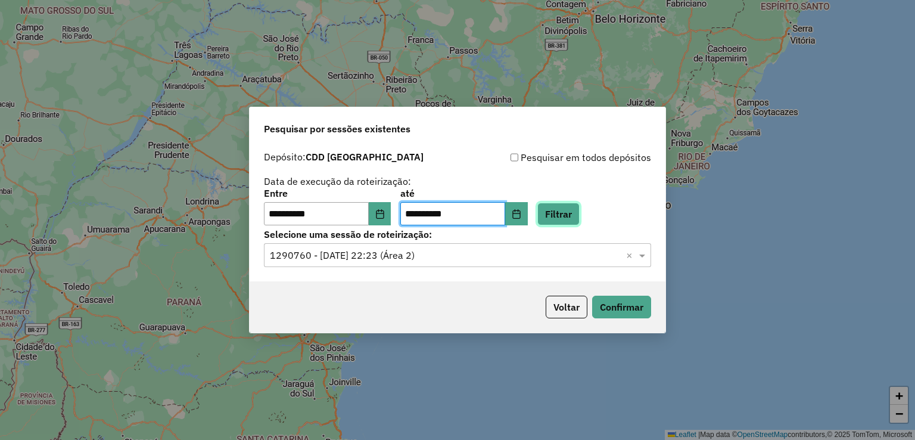
click at [577, 213] on button "Filtrar" at bounding box center [559, 214] width 42 height 23
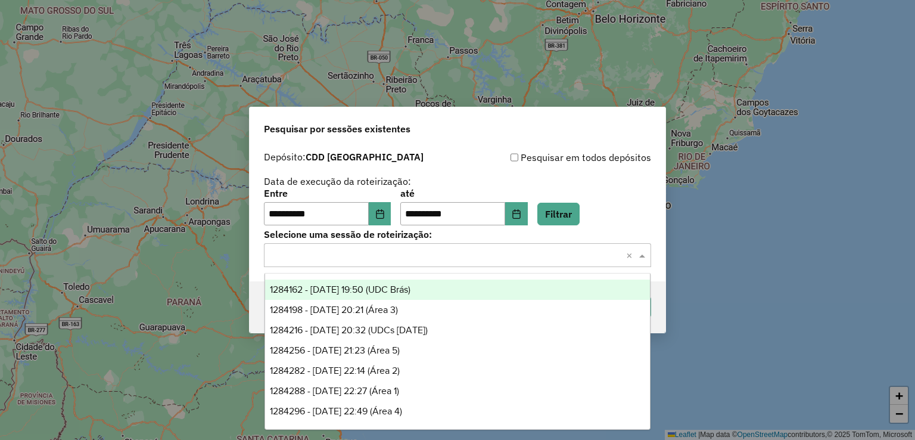
click at [363, 255] on input "text" at bounding box center [446, 255] width 352 height 14
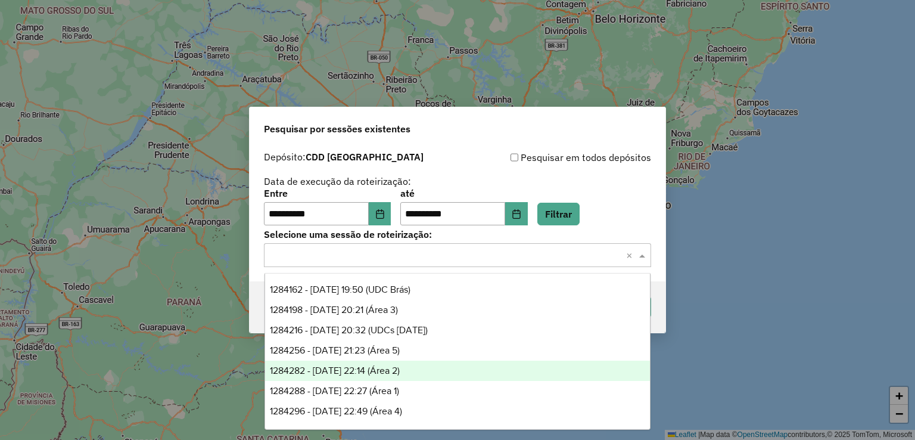
click at [439, 370] on div "1284282 - 27/09/2025 22:14 (Área 2)" at bounding box center [458, 371] width 386 height 20
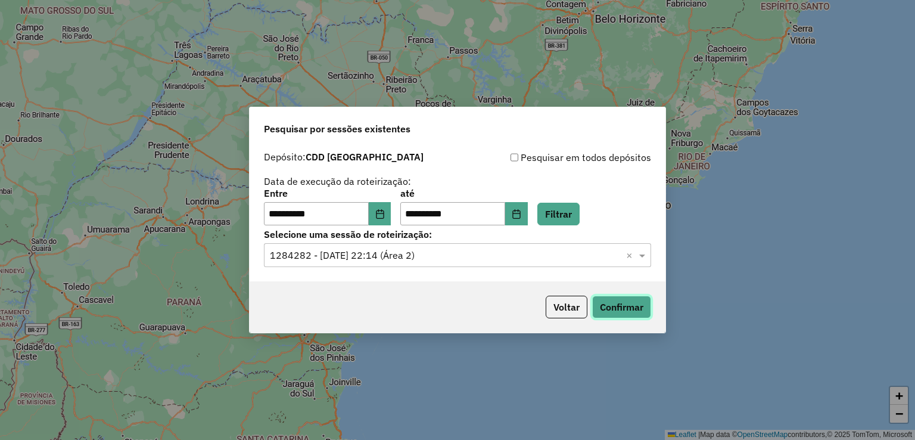
click at [625, 305] on button "Confirmar" at bounding box center [621, 307] width 59 height 23
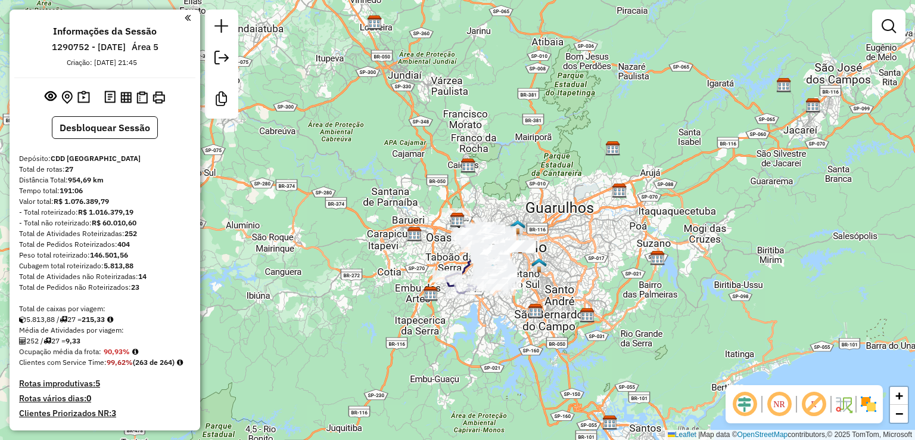
click at [743, 403] on em at bounding box center [745, 404] width 29 height 29
click at [813, 404] on em at bounding box center [814, 404] width 29 height 29
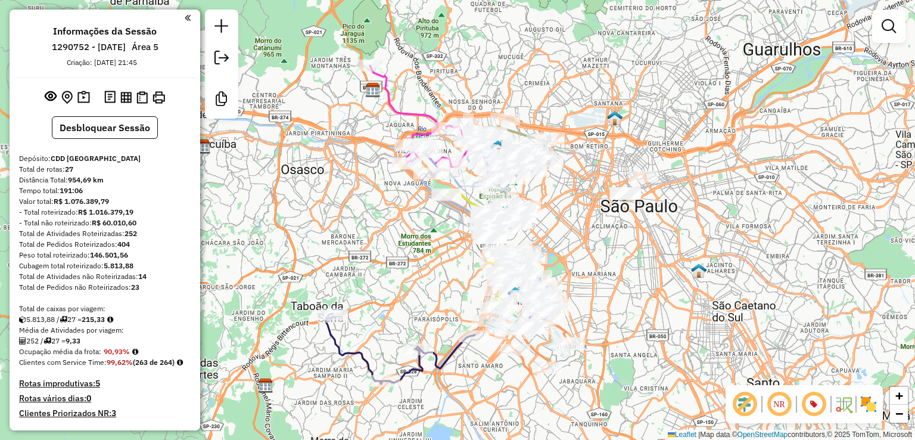
drag, startPoint x: 662, startPoint y: 251, endPoint x: 653, endPoint y: 266, distance: 17.4
click at [662, 265] on div "Janela de atendimento Grade de atendimento Capacidade Transportadoras Veículos …" at bounding box center [457, 220] width 915 height 440
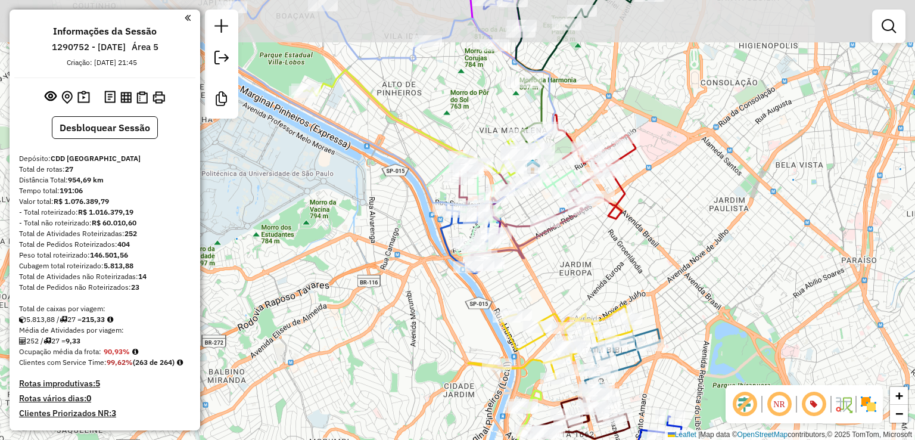
drag, startPoint x: 598, startPoint y: 215, endPoint x: 608, endPoint y: 260, distance: 47.1
click at [610, 259] on div "Janela de atendimento Grade de atendimento Capacidade Transportadoras Veículos …" at bounding box center [457, 220] width 915 height 440
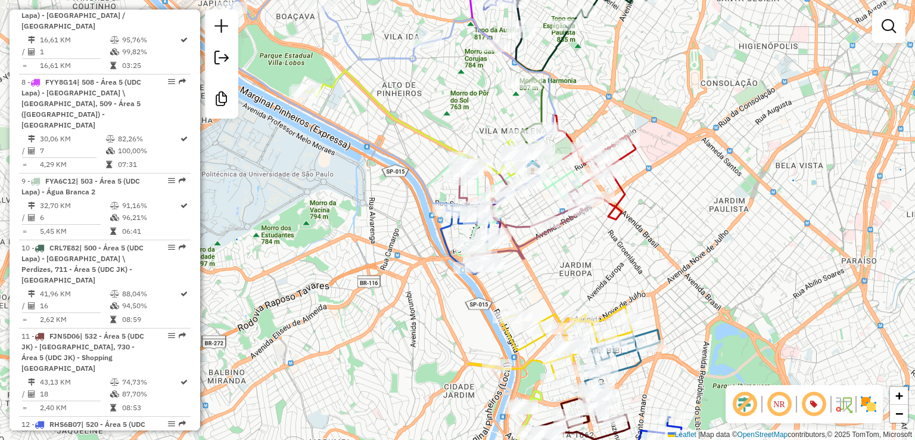
scroll to position [1013, 0]
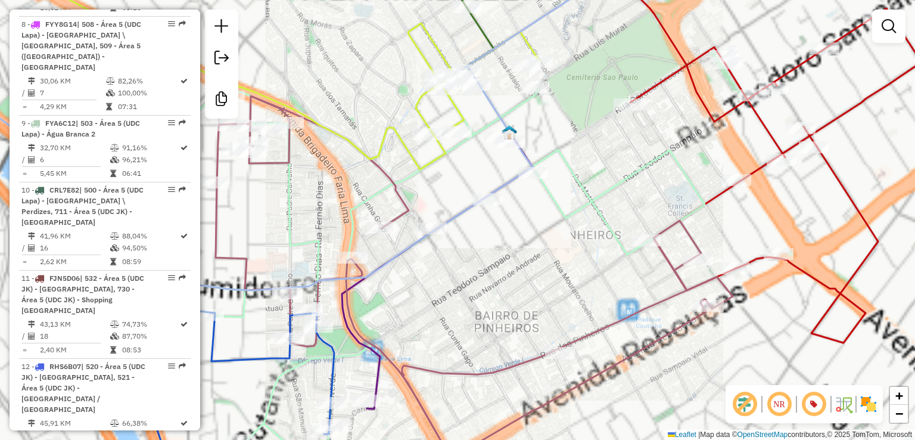
drag, startPoint x: 503, startPoint y: 229, endPoint x: 534, endPoint y: 229, distance: 31.0
click at [534, 229] on div "Janela de atendimento Grade de atendimento Capacidade Transportadoras Veículos …" at bounding box center [457, 220] width 915 height 440
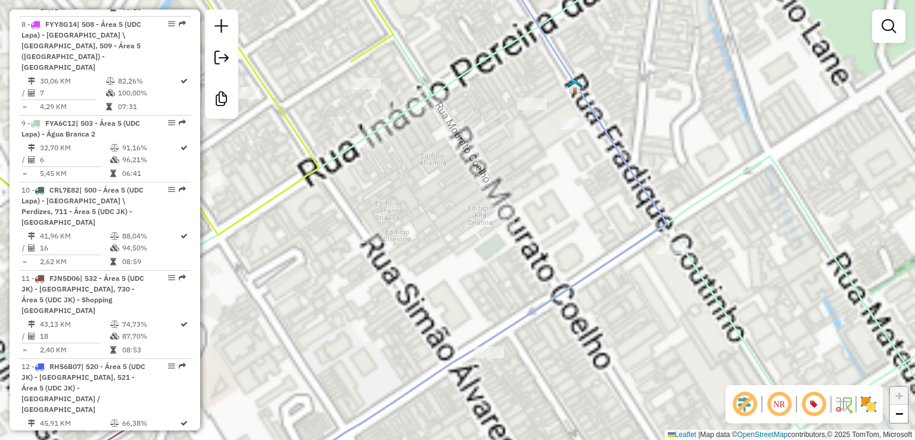
drag, startPoint x: 495, startPoint y: 164, endPoint x: 498, endPoint y: 269, distance: 104.9
click at [482, 279] on div "Janela de atendimento Grade de atendimento Capacidade Transportadoras Veículos …" at bounding box center [457, 220] width 915 height 440
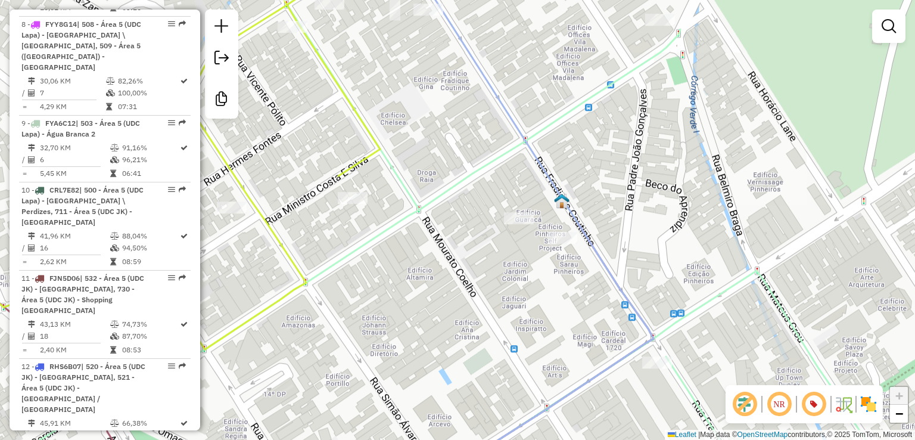
click at [547, 182] on icon at bounding box center [505, 220] width 297 height 528
select select "**********"
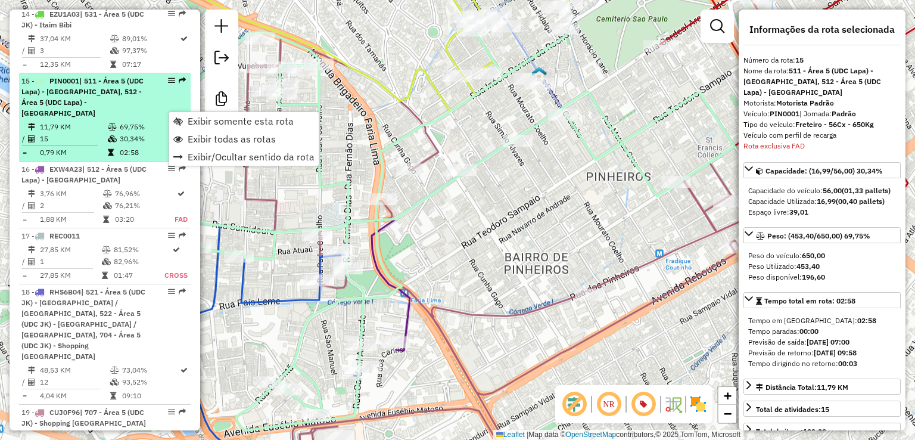
scroll to position [1549, 0]
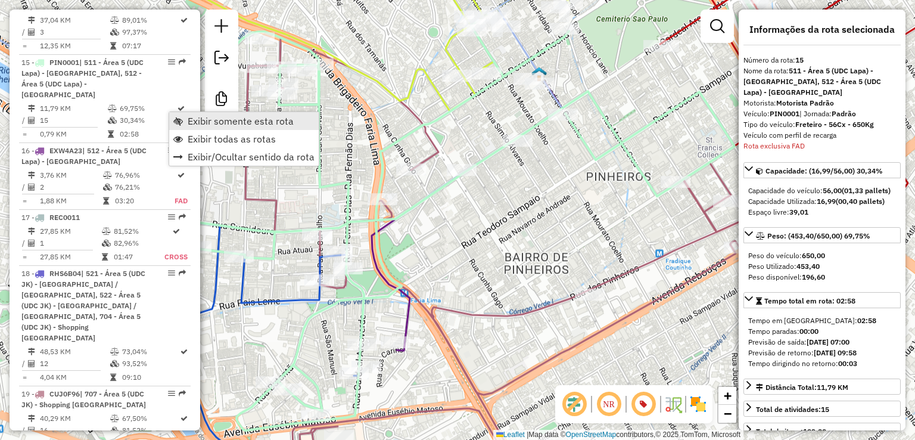
click at [225, 118] on span "Exibir somente esta rota" at bounding box center [241, 121] width 106 height 10
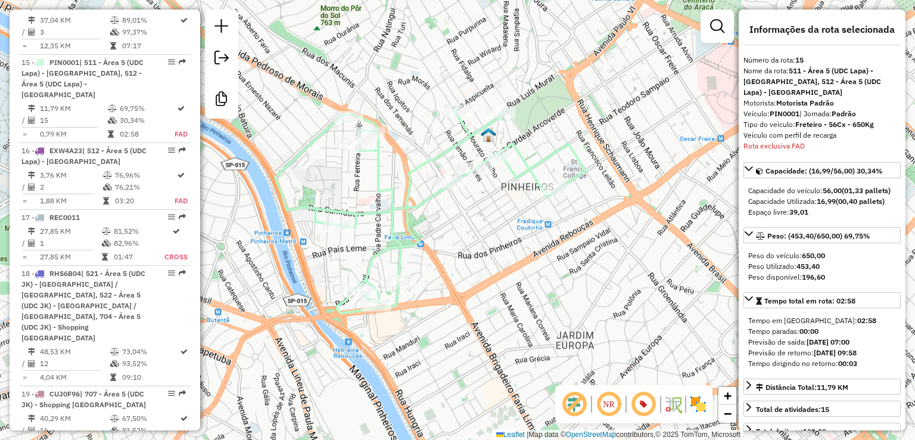
click at [505, 230] on div "Janela de atendimento Grade de atendimento Capacidade Transportadoras Veículos …" at bounding box center [457, 220] width 915 height 440
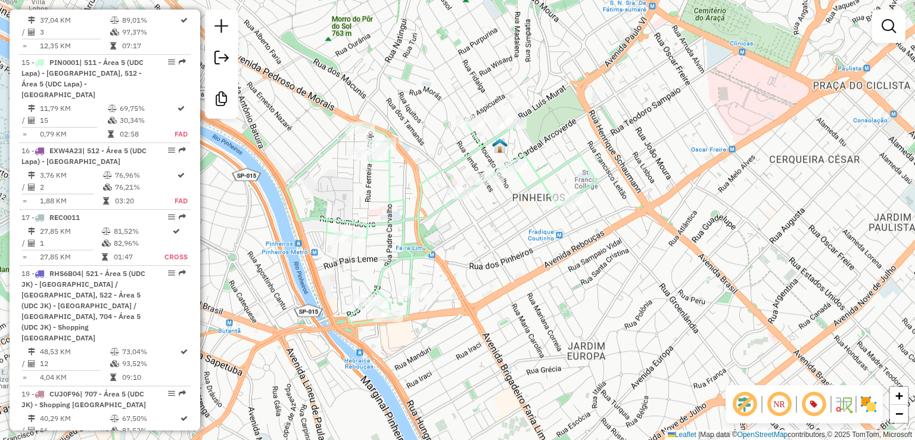
drag, startPoint x: 477, startPoint y: 235, endPoint x: 462, endPoint y: 229, distance: 16.6
click at [496, 256] on div "Janela de atendimento Grade de atendimento Capacidade Transportadoras Veículos …" at bounding box center [457, 220] width 915 height 440
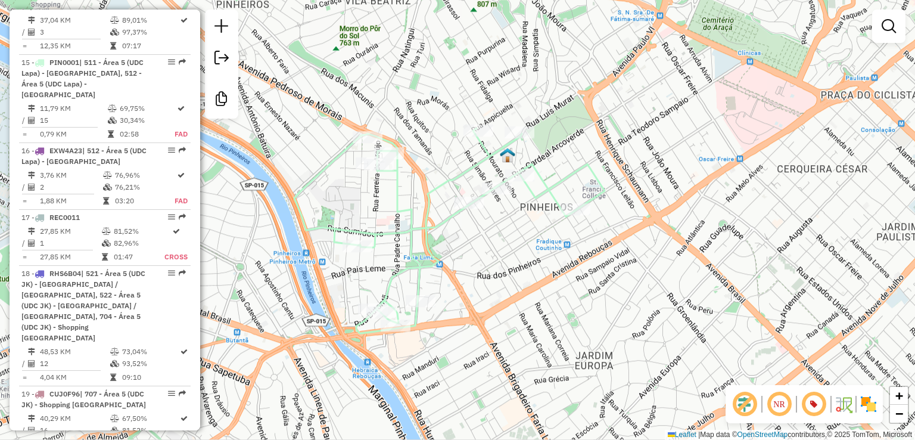
click at [450, 219] on icon at bounding box center [449, 230] width 310 height 205
select select "**********"
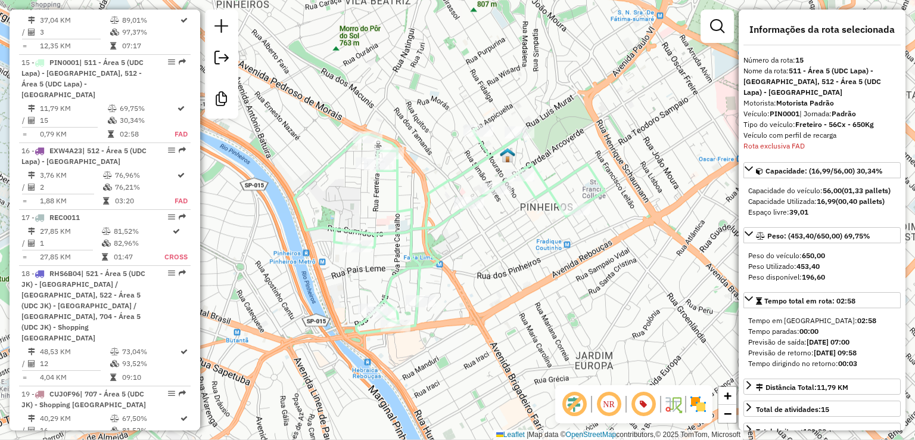
click at [577, 169] on icon at bounding box center [449, 230] width 310 height 205
click at [433, 225] on icon at bounding box center [449, 230] width 310 height 205
click at [502, 153] on img at bounding box center [507, 154] width 15 height 15
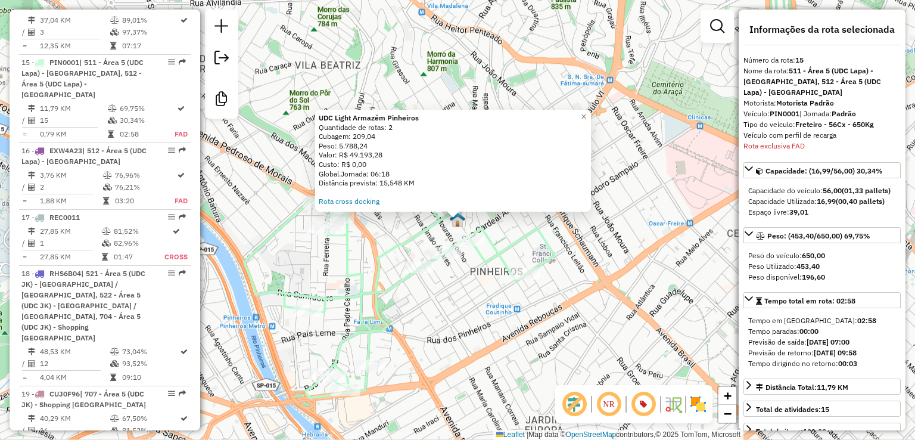
click at [398, 282] on icon at bounding box center [399, 294] width 310 height 205
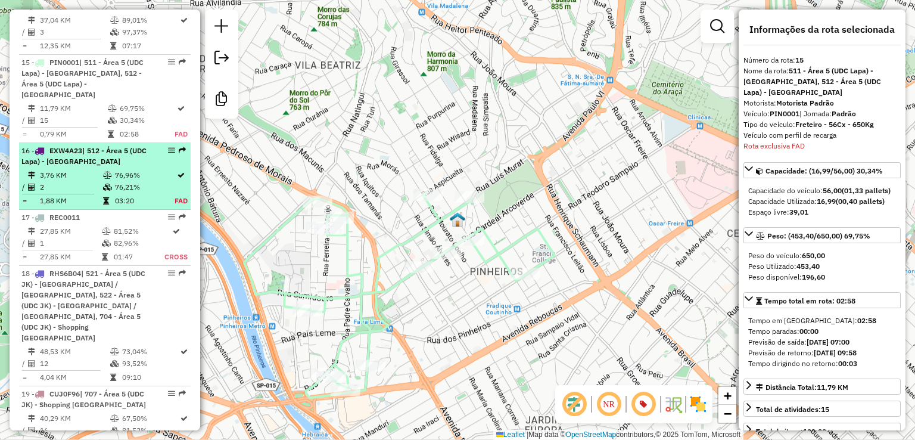
click at [98, 169] on td "3,76 KM" at bounding box center [70, 175] width 63 height 12
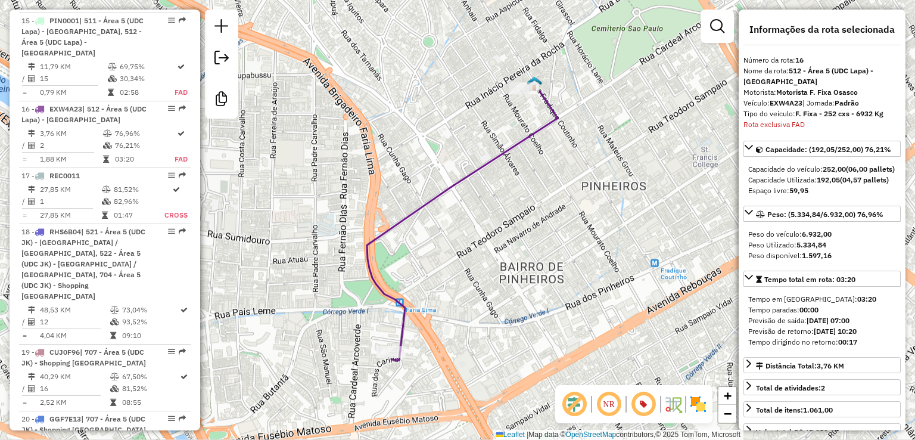
scroll to position [1627, 0]
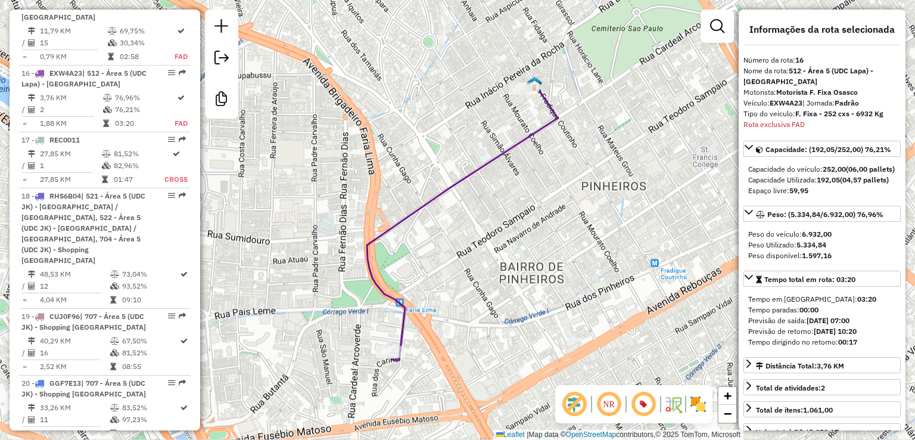
click at [470, 172] on icon at bounding box center [462, 224] width 191 height 271
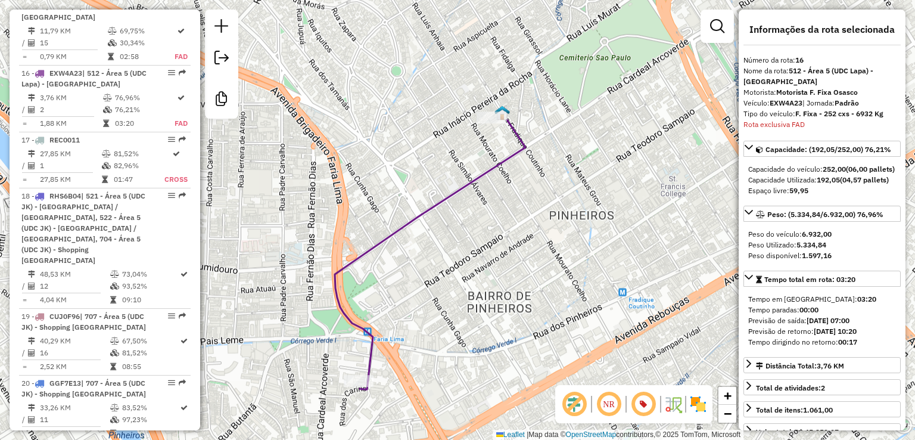
drag, startPoint x: 626, startPoint y: 153, endPoint x: 550, endPoint y: 218, distance: 99.7
click at [563, 218] on div "Janela de atendimento Grade de atendimento Capacidade Transportadoras Veículos …" at bounding box center [457, 220] width 915 height 440
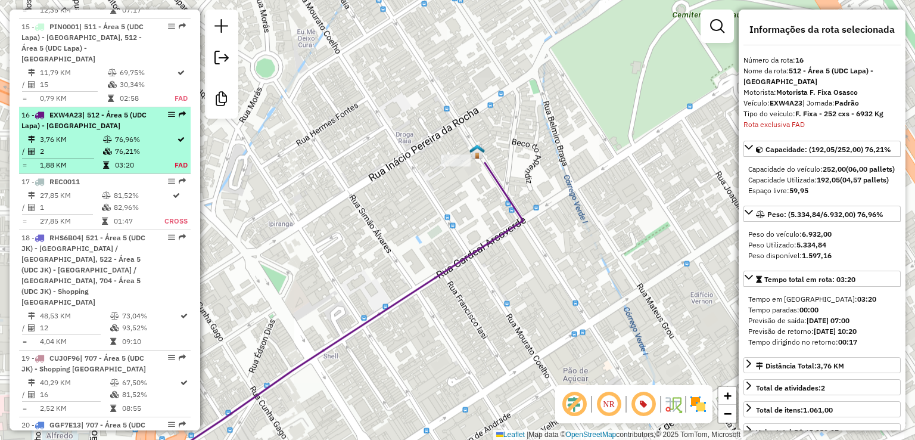
scroll to position [1567, 0]
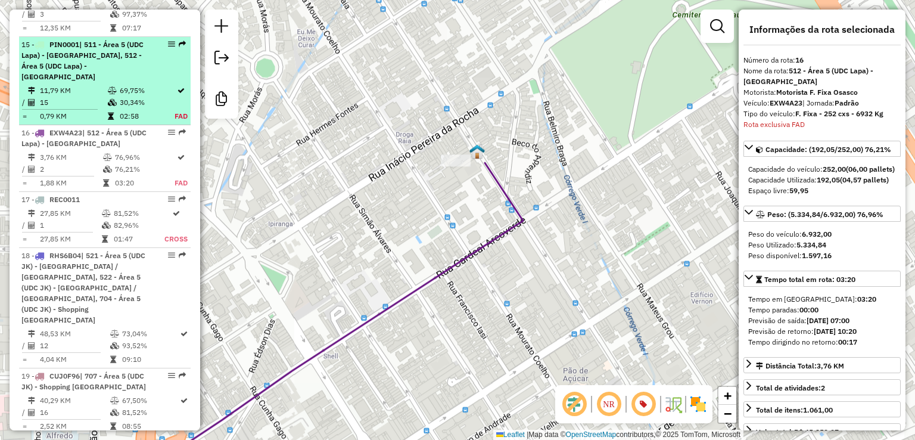
click at [88, 37] on li "15 - PIN0001 | 511 - Área 5 (UDC Lapa) - Alto de Pinheiros, 512 - Área 5 (UDC L…" at bounding box center [105, 81] width 172 height 88
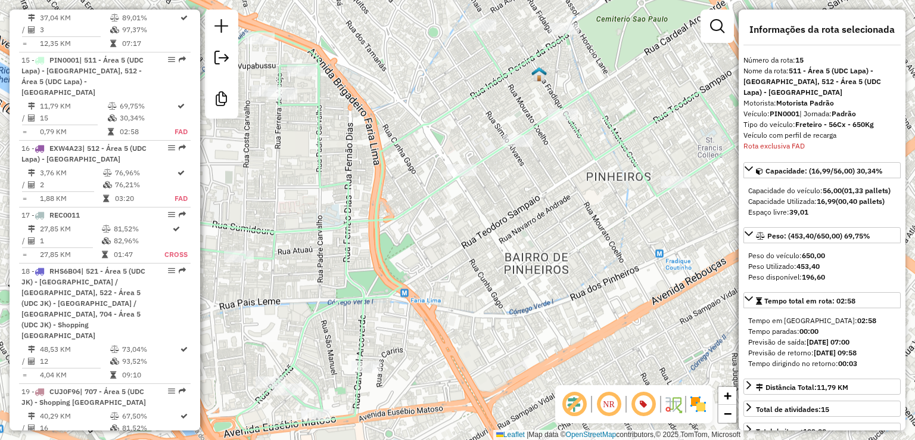
scroll to position [1549, 0]
click at [536, 234] on div "Janela de atendimento Grade de atendimento Capacidade Transportadoras Veículos …" at bounding box center [457, 220] width 915 height 440
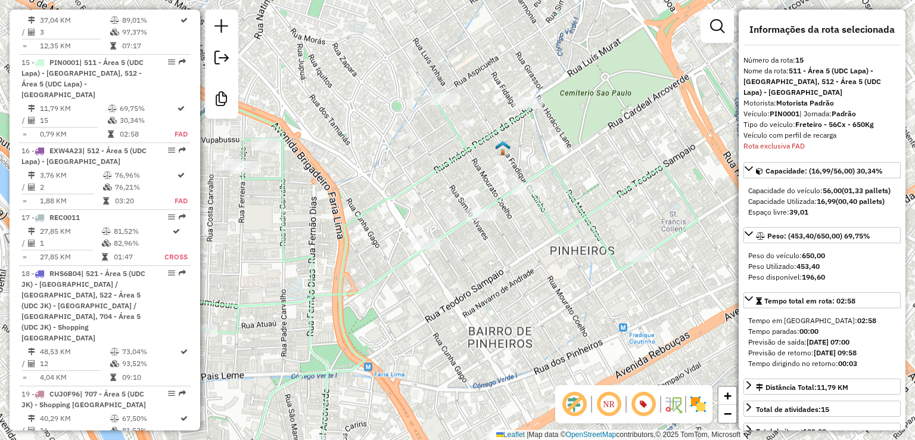
click at [546, 213] on icon at bounding box center [387, 289] width 622 height 390
click at [499, 147] on img at bounding box center [502, 147] width 15 height 15
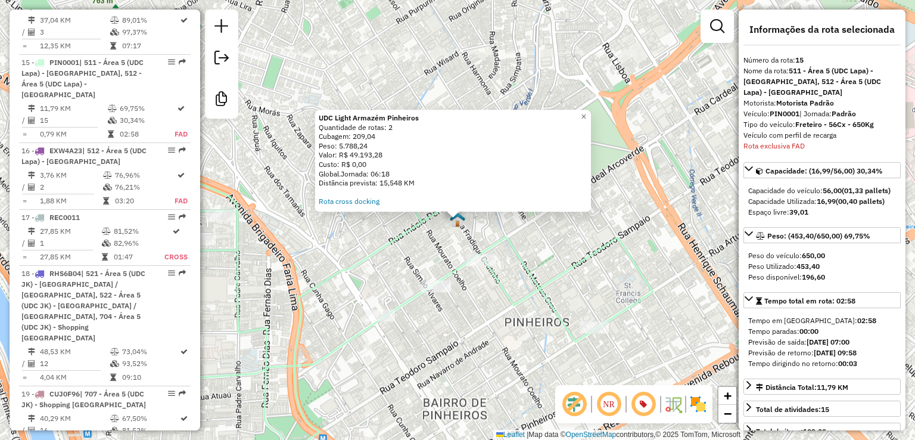
drag, startPoint x: 358, startPoint y: 134, endPoint x: 383, endPoint y: 134, distance: 25.6
click at [383, 134] on div "Cubagem: 209,04" at bounding box center [453, 137] width 269 height 10
click at [382, 141] on div "Cubagem: 209,04" at bounding box center [453, 137] width 269 height 10
click at [362, 134] on div "Cubagem: 209,04" at bounding box center [453, 137] width 269 height 10
drag, startPoint x: 356, startPoint y: 135, endPoint x: 387, endPoint y: 136, distance: 31.6
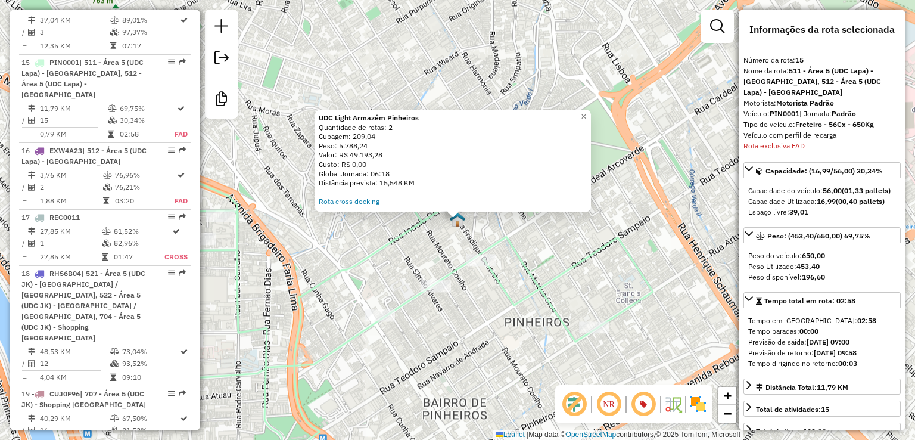
click at [387, 136] on div "Cubagem: 209,04" at bounding box center [453, 137] width 269 height 10
click at [386, 145] on div "Peso: 5.788,24" at bounding box center [453, 146] width 269 height 10
drag, startPoint x: 374, startPoint y: 134, endPoint x: 381, endPoint y: 135, distance: 7.2
click at [381, 135] on div "Cubagem: 209,04" at bounding box center [453, 137] width 269 height 10
click at [382, 135] on div "Cubagem: 209,04" at bounding box center [453, 137] width 269 height 10
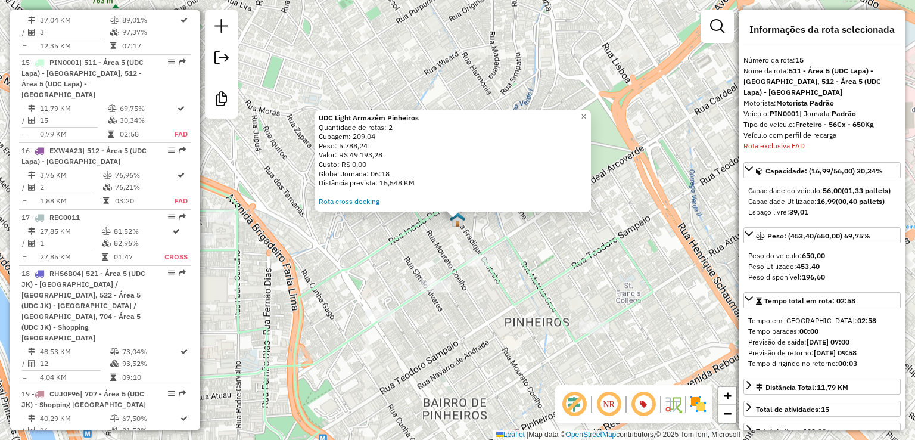
click at [346, 143] on div "Peso: 5.788,24" at bounding box center [453, 146] width 269 height 10
click at [384, 136] on div "Cubagem: 209,04" at bounding box center [453, 137] width 269 height 10
click at [391, 141] on div "Peso: 5.788,24" at bounding box center [453, 146] width 269 height 10
drag, startPoint x: 359, startPoint y: 135, endPoint x: 388, endPoint y: 132, distance: 29.4
click at [388, 132] on div "UDC Light Armazém Pinheiros Quantidade de rotas: 2 Cubagem: 209,04 Peso: 5.788,…" at bounding box center [453, 159] width 269 height 93
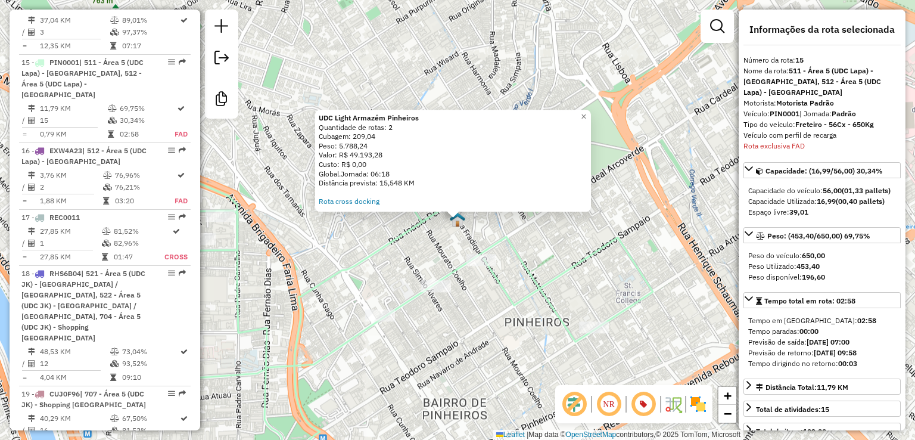
click at [383, 141] on div "Cubagem: 209,04" at bounding box center [453, 137] width 269 height 10
drag, startPoint x: 373, startPoint y: 134, endPoint x: 393, endPoint y: 126, distance: 21.1
click at [358, 137] on div "Cubagem: 209,04" at bounding box center [453, 137] width 269 height 10
drag, startPoint x: 393, startPoint y: 125, endPoint x: 402, endPoint y: 127, distance: 9.1
click at [402, 127] on div "Quantidade de rotas: 2" at bounding box center [453, 128] width 269 height 10
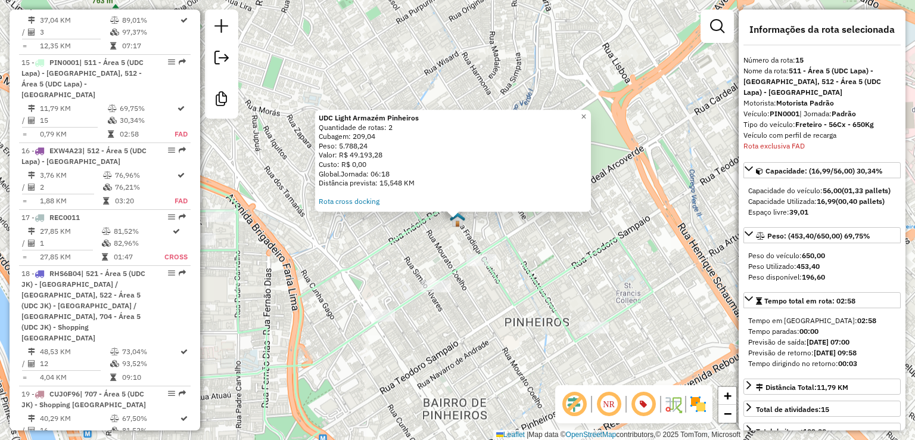
click at [410, 148] on div "Peso: 5.788,24" at bounding box center [453, 146] width 269 height 10
drag, startPoint x: 358, startPoint y: 138, endPoint x: 382, endPoint y: 137, distance: 24.4
click at [382, 137] on div "Cubagem: 209,04" at bounding box center [453, 137] width 269 height 10
click at [412, 151] on div "Valor: R$ 49.193,28" at bounding box center [453, 156] width 269 height 10
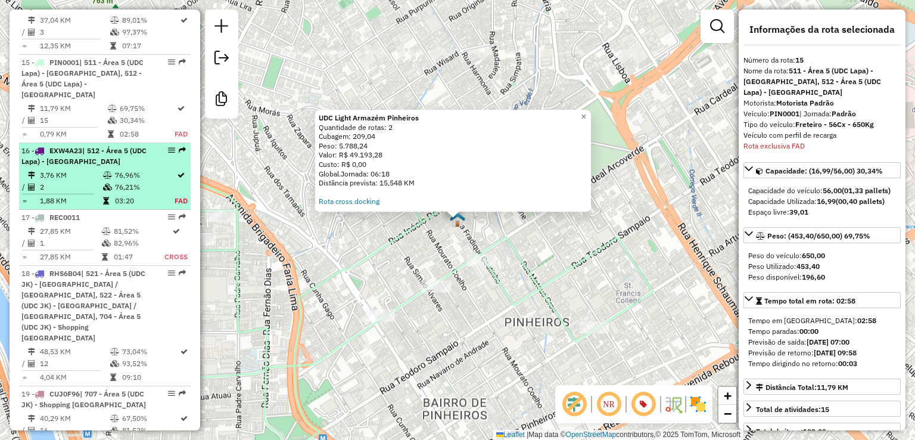
click at [83, 169] on td "3,76 KM" at bounding box center [70, 175] width 63 height 12
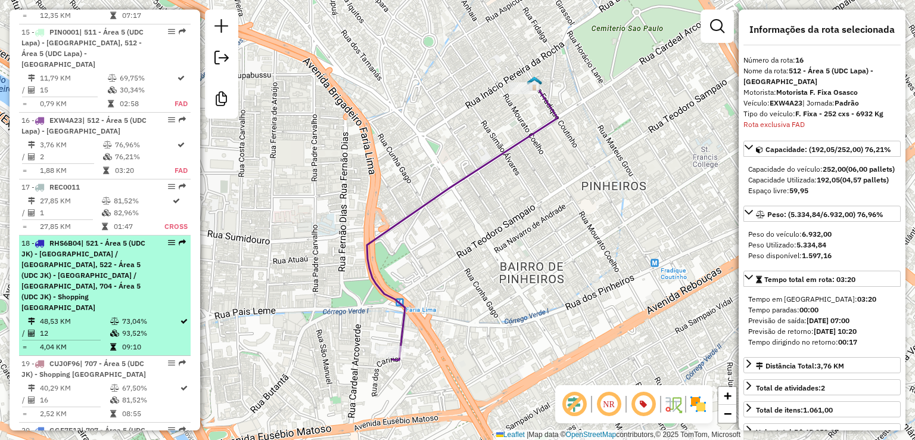
scroll to position [1627, 0]
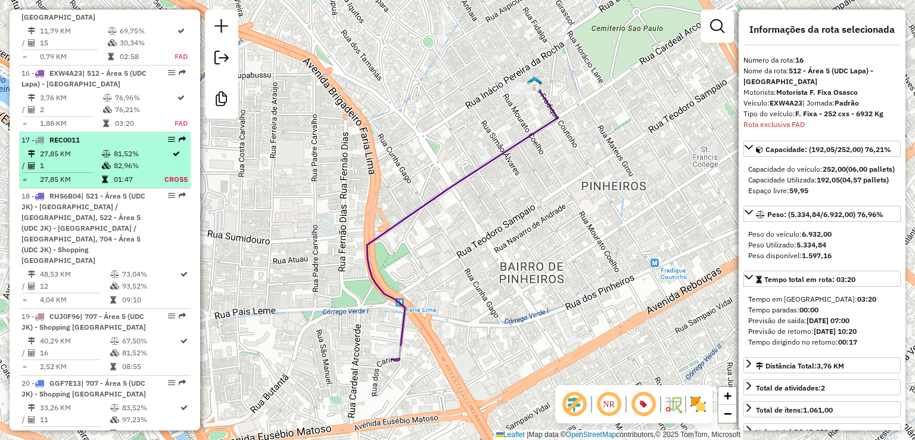
click at [98, 132] on li "17 - REC0011 27,85 KM 81,52% / 1 82,96% = 27,85 KM 01:47 Cross" at bounding box center [105, 160] width 172 height 56
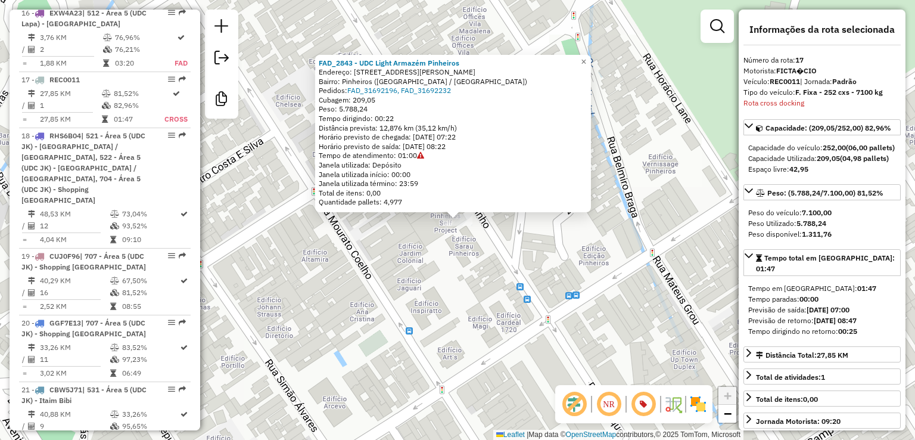
scroll to position [1694, 0]
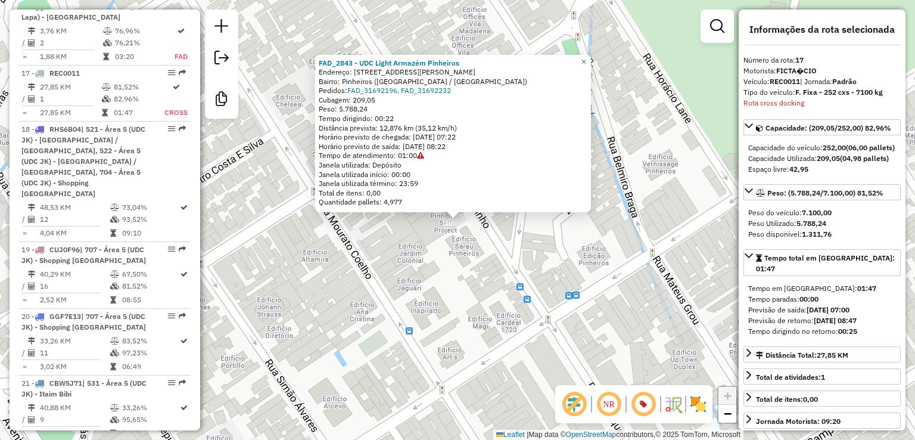
drag, startPoint x: 366, startPoint y: 97, endPoint x: 386, endPoint y: 97, distance: 19.7
click at [386, 97] on div "Cubagem: 209,05" at bounding box center [453, 100] width 269 height 10
click at [382, 109] on div "Peso: 5.788,24" at bounding box center [453, 109] width 269 height 10
click at [508, 299] on div "FAD_2843 - UDC Light Armazém Pinheiros Endereço: Rua Fradique Coutinho, 817 Bai…" at bounding box center [457, 220] width 915 height 440
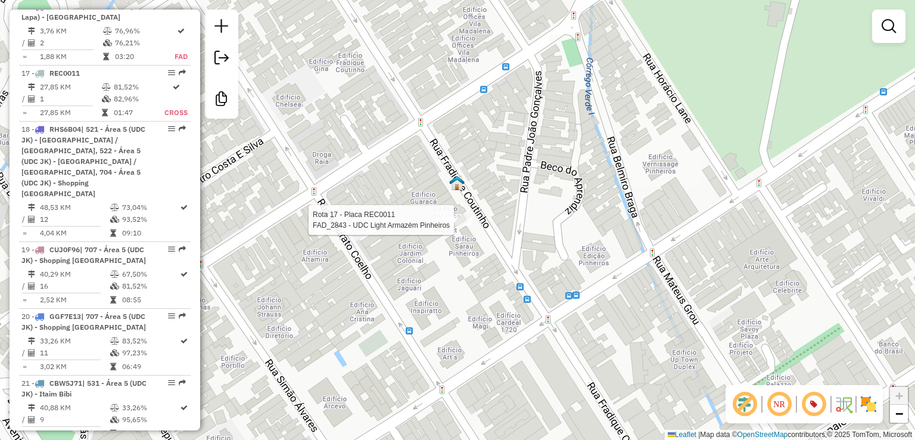
select select "**********"
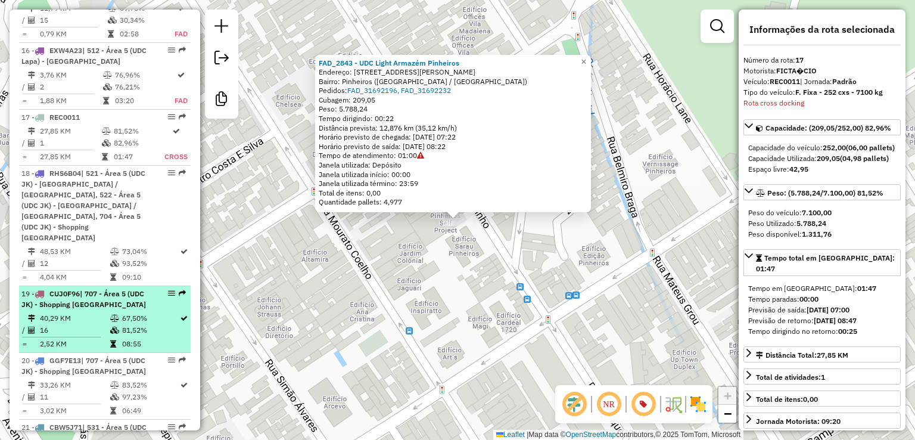
scroll to position [1634, 0]
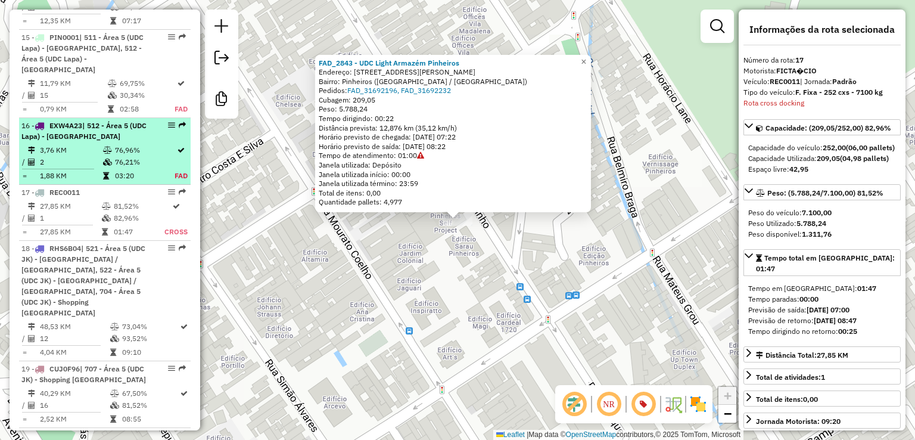
click at [111, 144] on td at bounding box center [108, 150] width 12 height 12
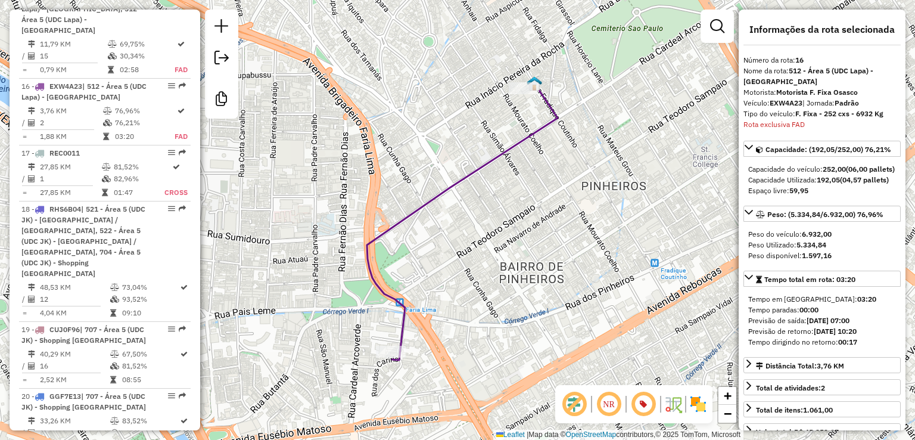
scroll to position [1627, 0]
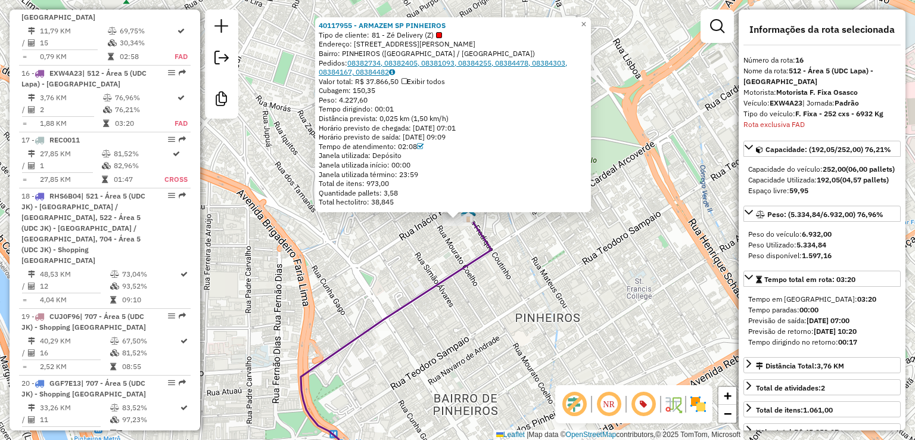
click at [377, 67] on link "08382734, 08382405, 08381093, 08384255, 08384478, 08384303, 08384167, 08384482" at bounding box center [443, 67] width 248 height 18
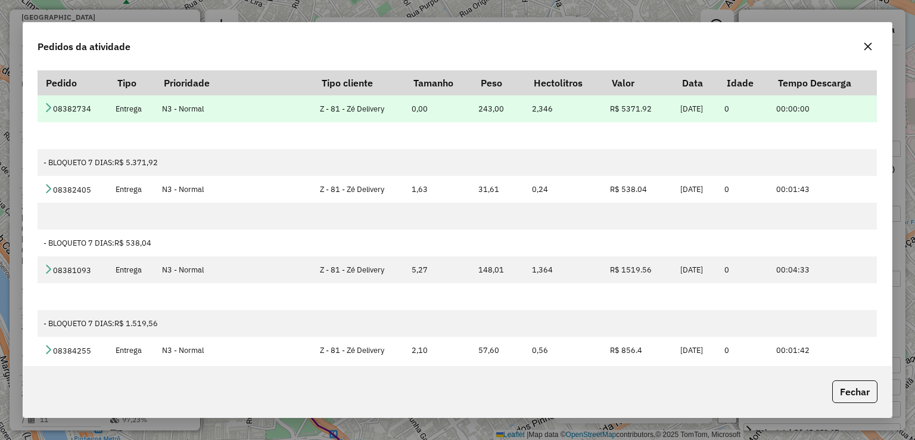
click at [47, 107] on icon at bounding box center [49, 107] width 10 height 10
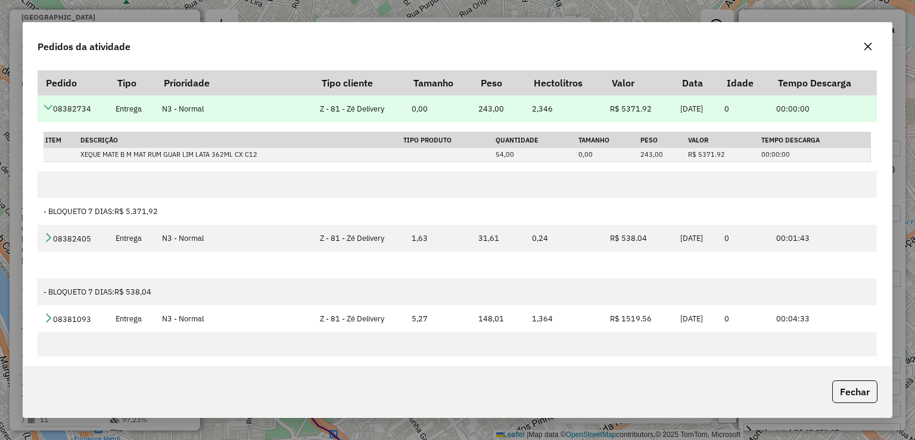
click at [47, 107] on icon at bounding box center [49, 107] width 10 height 10
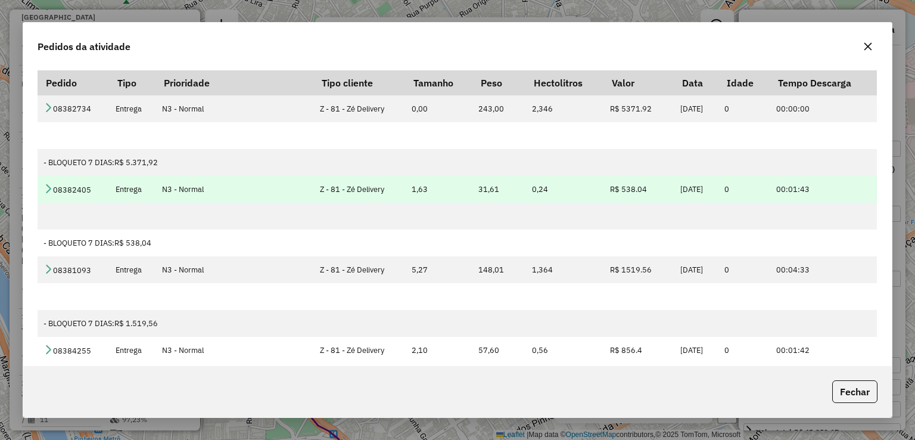
click at [51, 190] on icon at bounding box center [49, 189] width 10 height 10
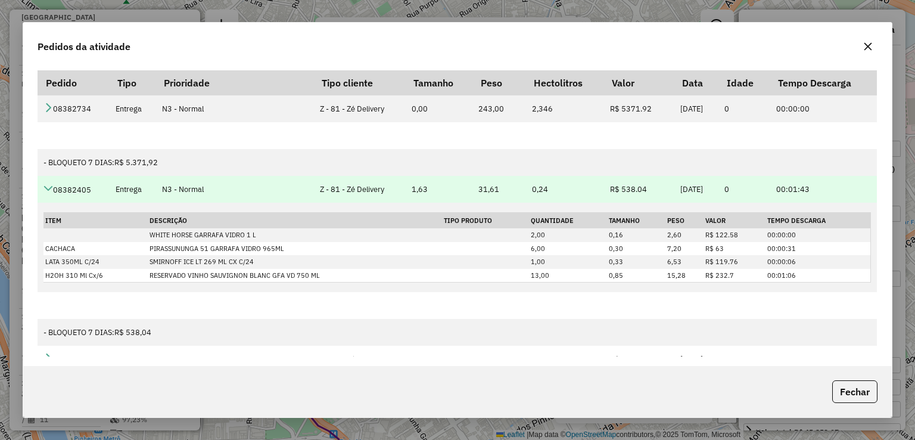
click at [51, 188] on icon at bounding box center [49, 189] width 10 height 10
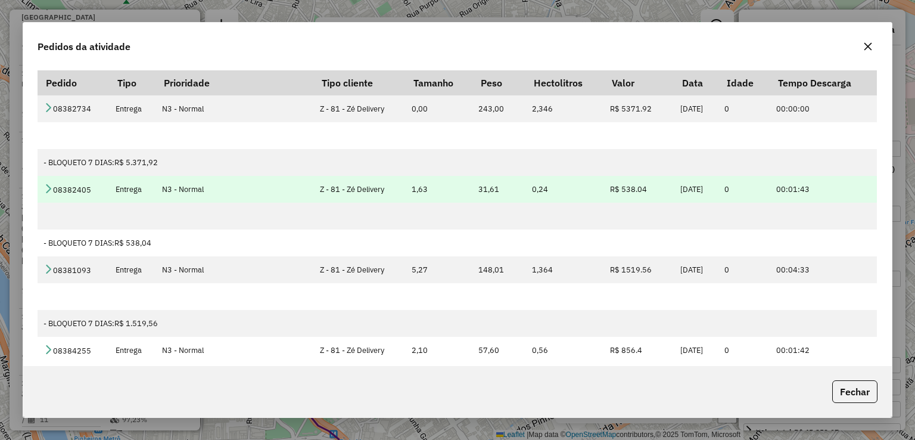
scroll to position [119, 0]
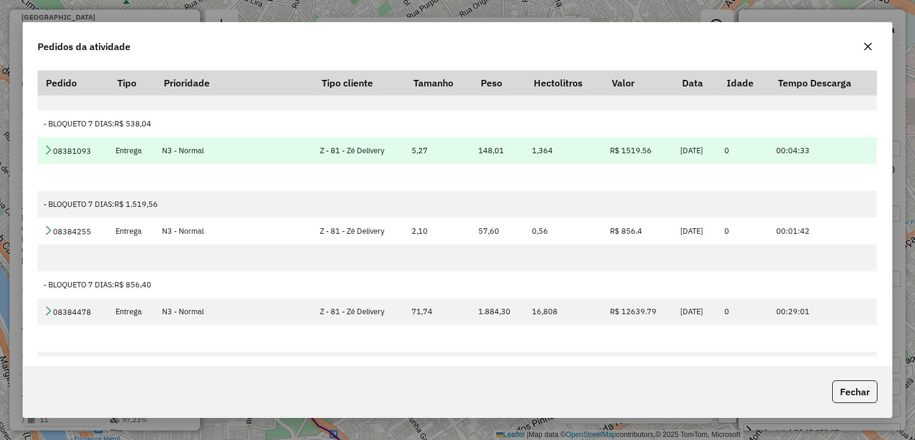
click at [45, 147] on icon at bounding box center [49, 150] width 10 height 10
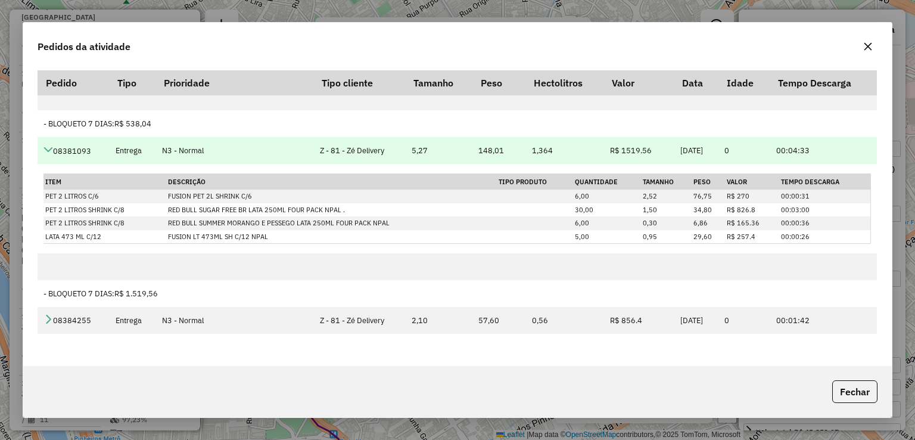
click at [48, 148] on icon at bounding box center [49, 150] width 10 height 10
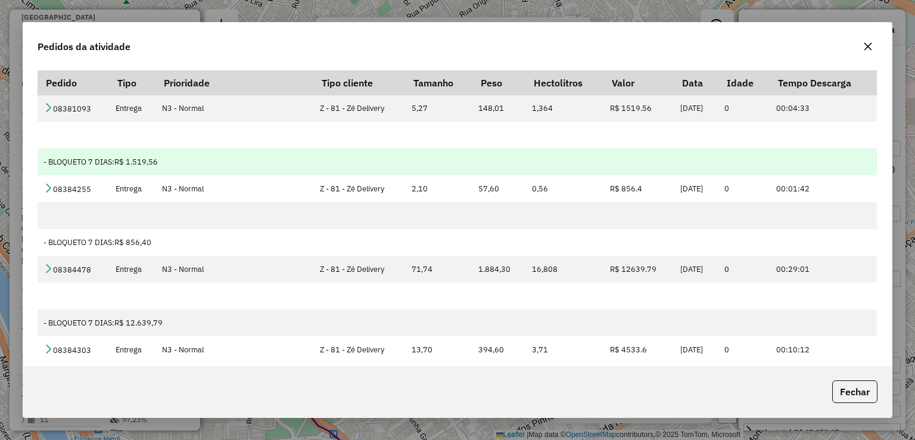
scroll to position [179, 0]
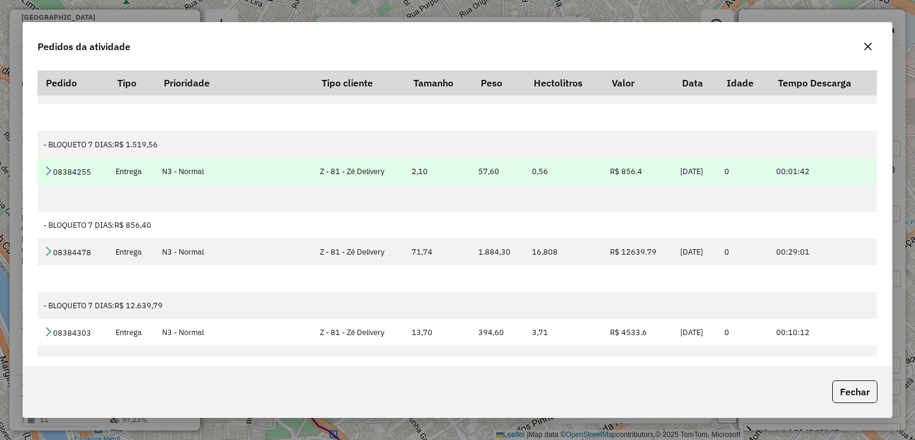
click at [48, 179] on td "08384255" at bounding box center [74, 171] width 72 height 27
click at [50, 170] on icon at bounding box center [49, 171] width 10 height 10
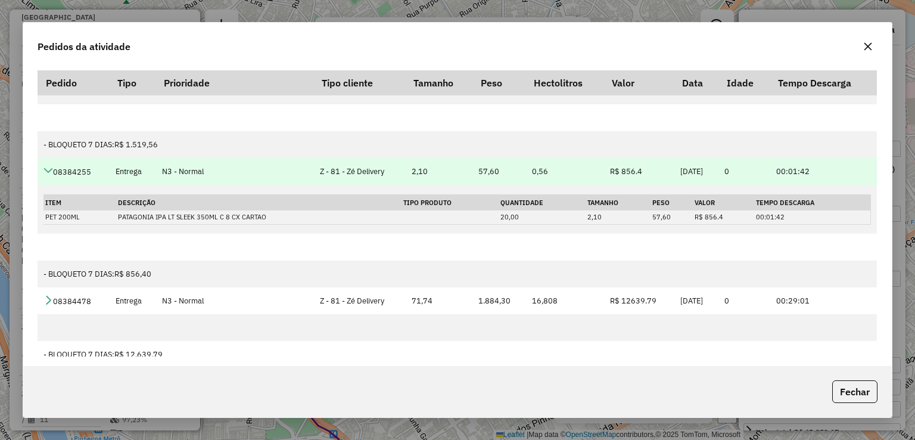
click at [50, 170] on icon at bounding box center [49, 171] width 10 height 10
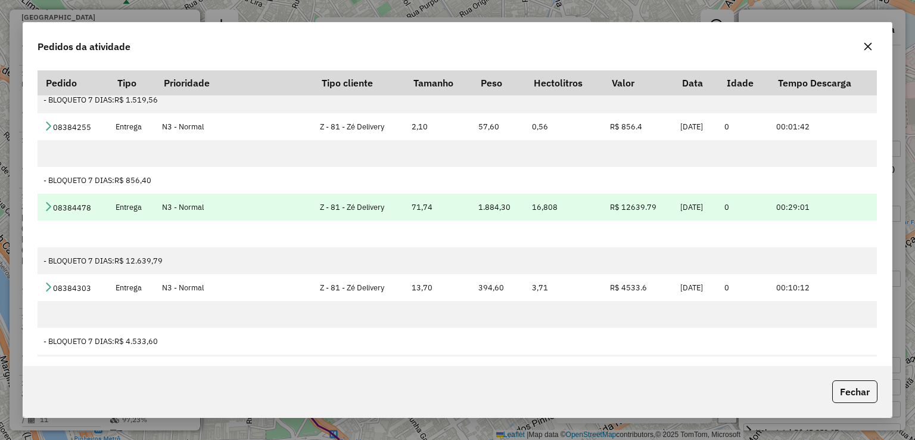
scroll to position [238, 0]
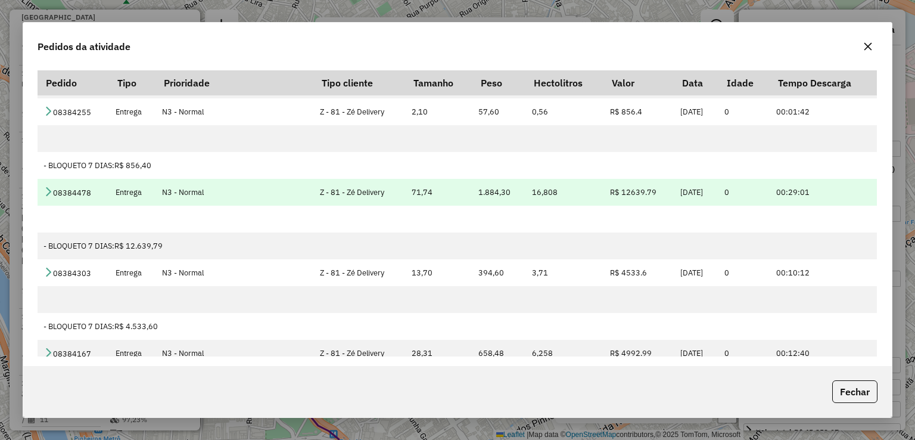
click at [49, 192] on icon at bounding box center [49, 192] width 10 height 10
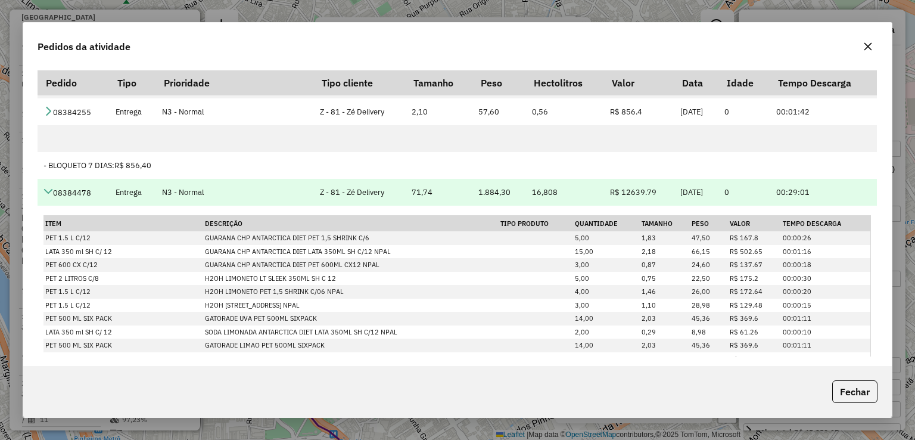
click at [49, 191] on icon at bounding box center [49, 192] width 10 height 10
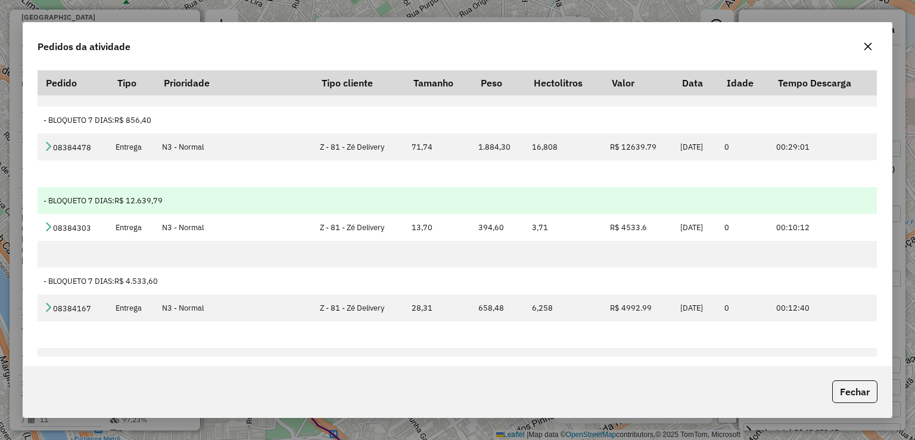
scroll to position [298, 0]
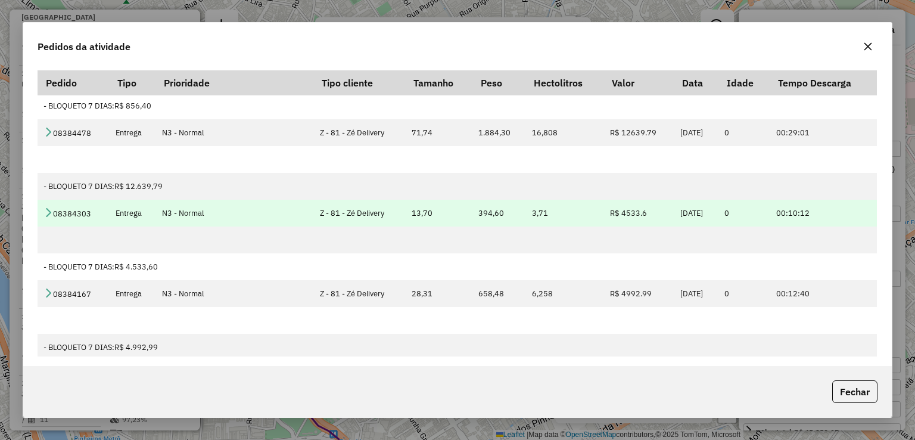
click at [49, 212] on icon at bounding box center [49, 212] width 10 height 10
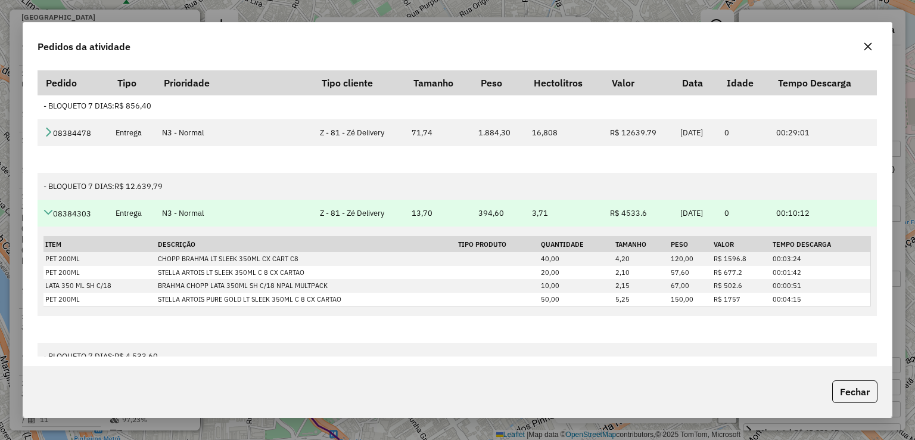
click at [49, 212] on icon at bounding box center [49, 212] width 10 height 10
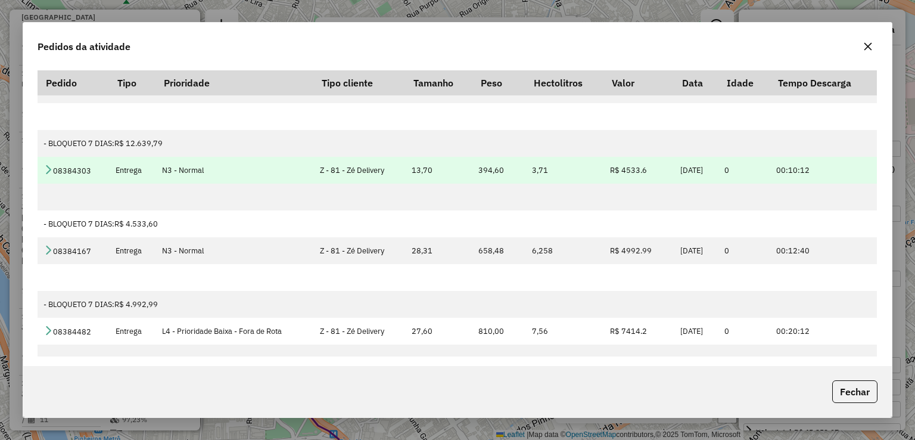
scroll to position [358, 0]
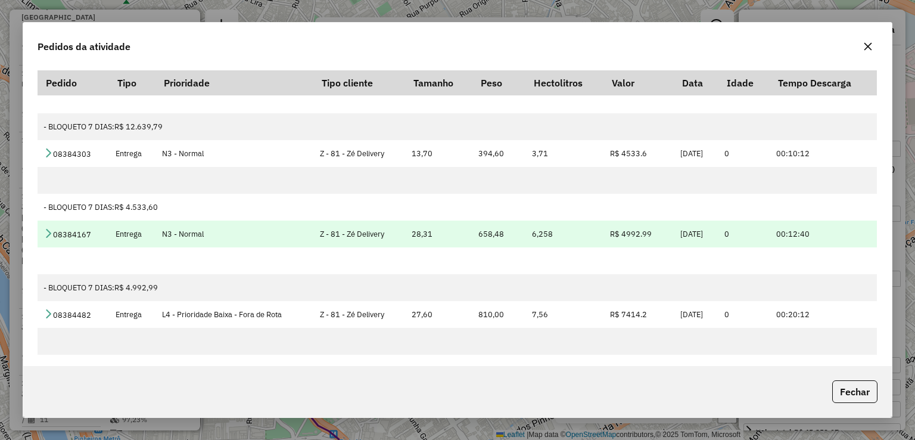
click at [46, 236] on icon at bounding box center [49, 233] width 10 height 10
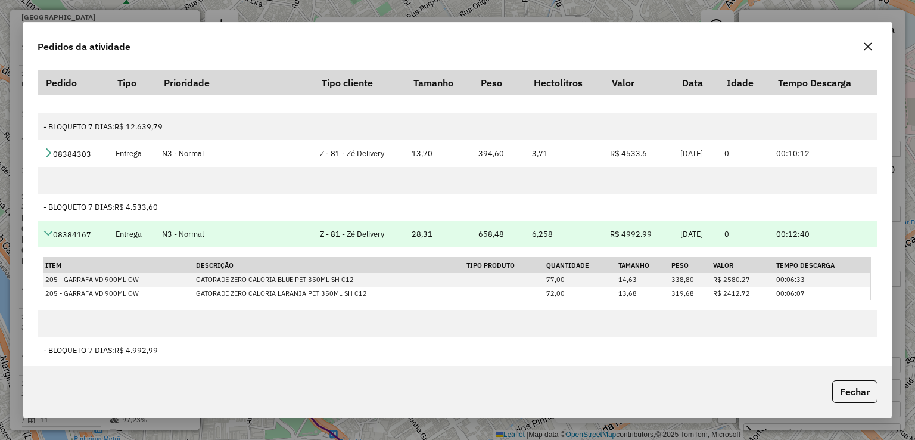
click at [51, 231] on icon at bounding box center [49, 233] width 10 height 10
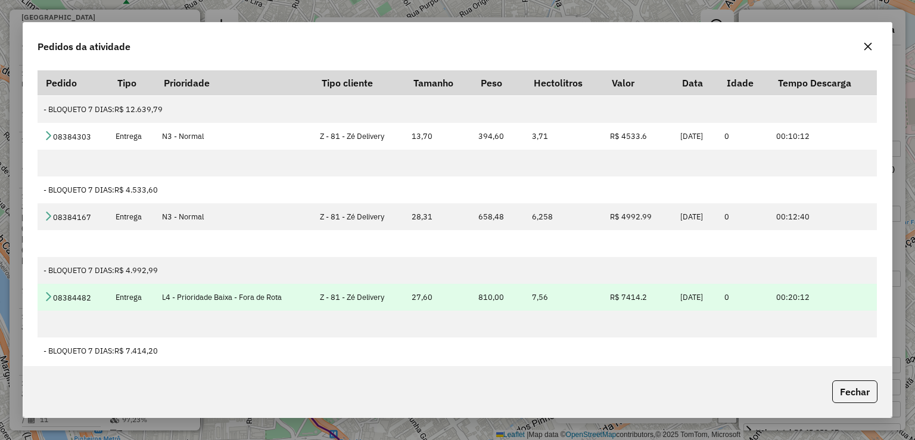
scroll to position [383, 0]
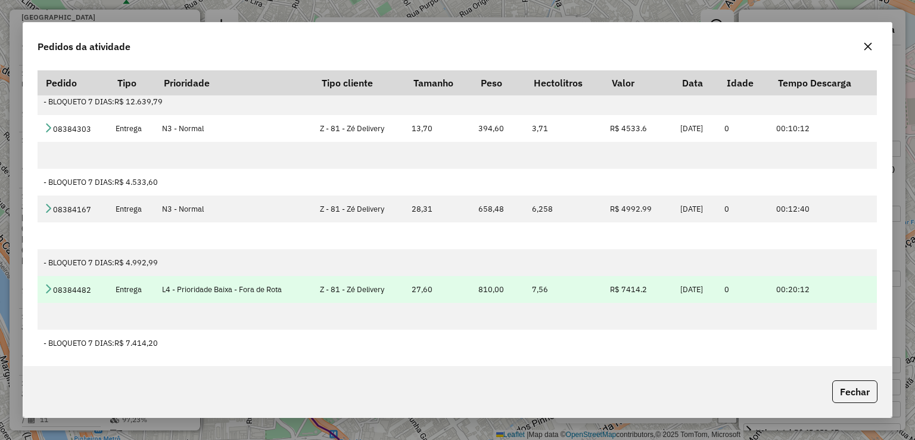
click at [45, 291] on icon at bounding box center [49, 289] width 10 height 10
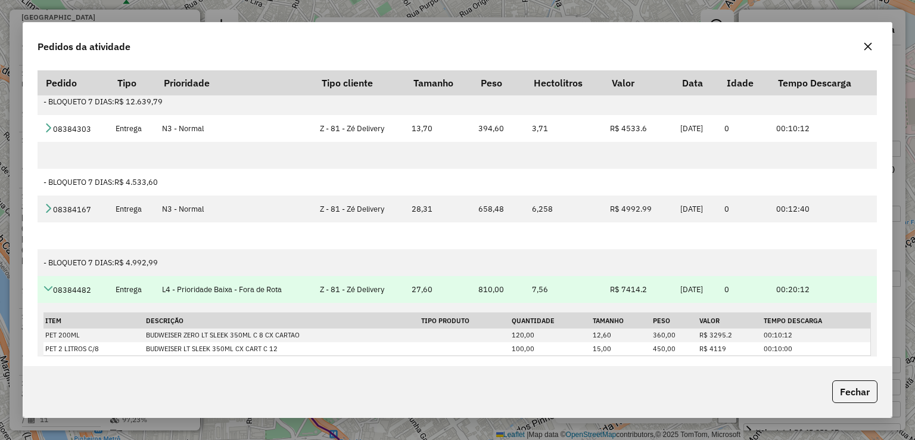
click at [48, 290] on icon at bounding box center [49, 289] width 10 height 10
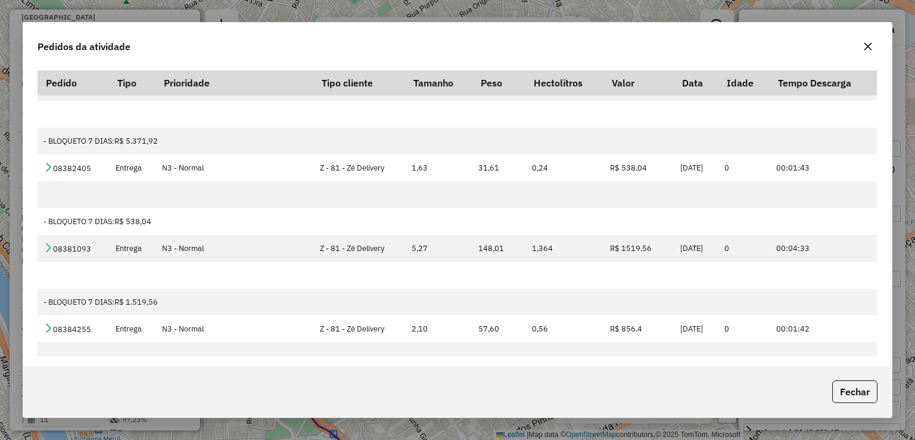
scroll to position [0, 0]
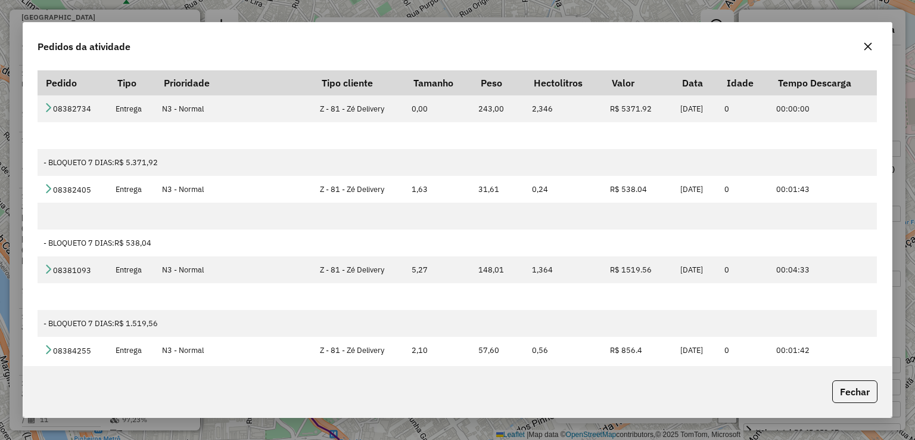
click at [865, 45] on icon "button" at bounding box center [868, 47] width 10 height 10
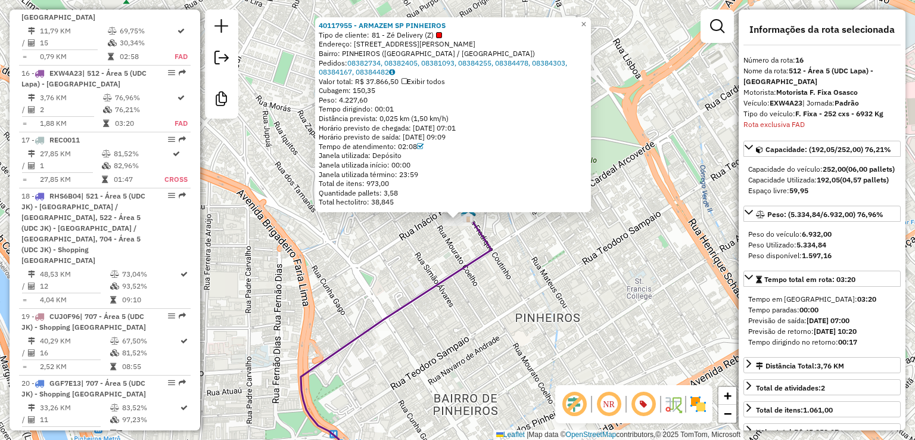
click at [522, 287] on div "40117955 - ARMAZEM SP PINHEIROS Tipo de cliente: 81 - Zé Delivery (Z) Endereço:…" at bounding box center [457, 220] width 915 height 440
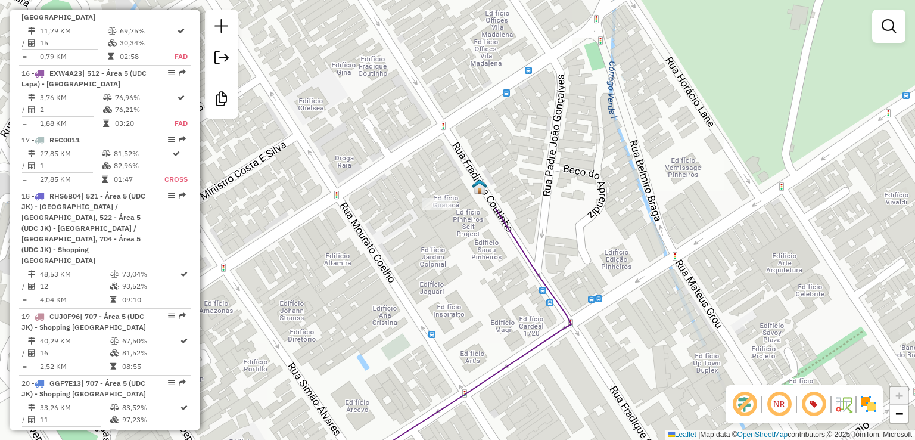
click at [501, 215] on icon at bounding box center [448, 346] width 246 height 275
select select "**********"
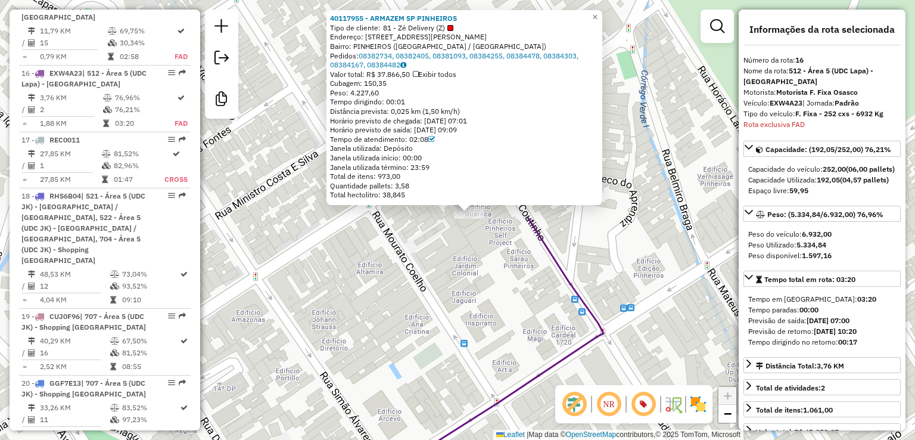
drag, startPoint x: 401, startPoint y: 320, endPoint x: 521, endPoint y: 116, distance: 236.4
click at [523, 116] on div "40117955 - ARMAZEM SP PINHEIROS Tipo de cliente: 81 - Zé Delivery (Z) Endereço:…" at bounding box center [457, 220] width 915 height 440
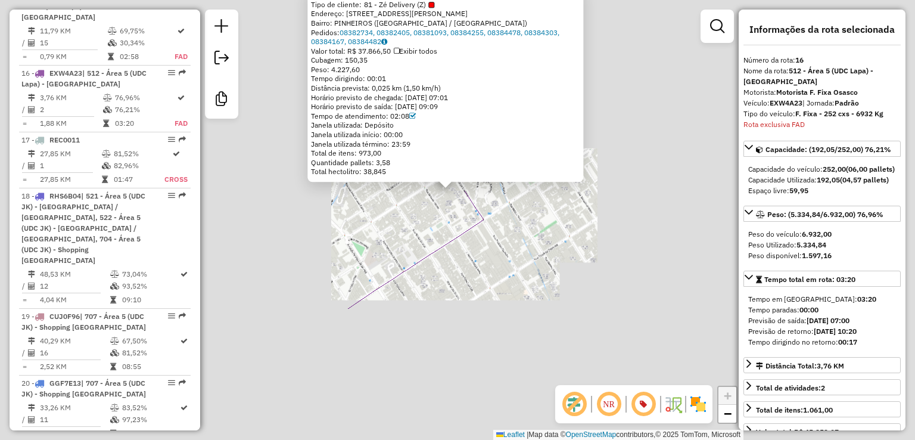
click at [396, 255] on div "40117955 - ARMAZEM SP PINHEIROS Tipo de cliente: 81 - Zé Delivery (Z) Endereço:…" at bounding box center [457, 220] width 915 height 440
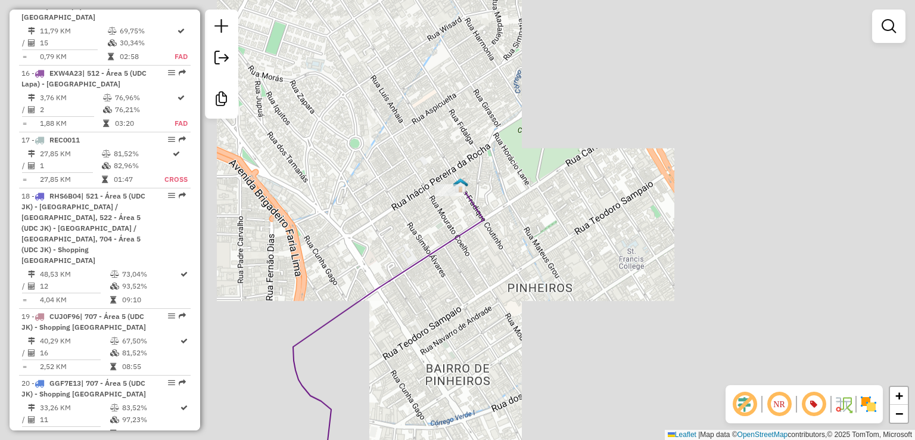
click at [481, 208] on div "40117955 - ARMAZEM SP PINHEIROS Tipo de cliente: 81 - Zé Delivery (Z) Endereço:…" at bounding box center [457, 220] width 915 height 440
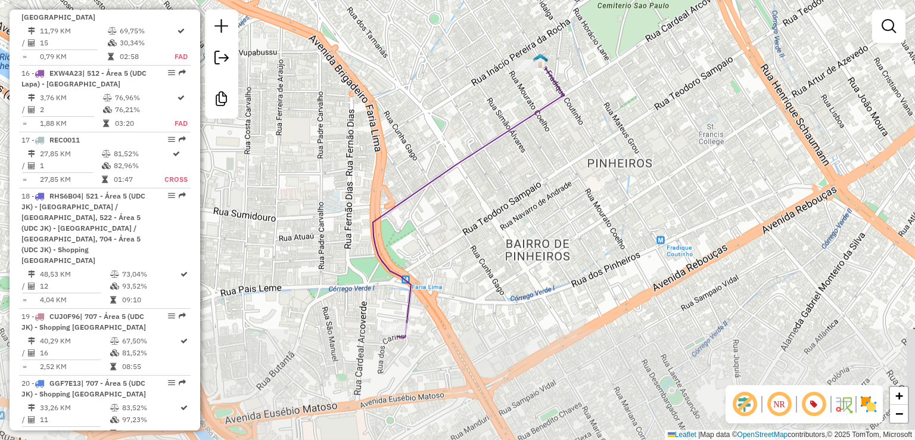
drag, startPoint x: 540, startPoint y: 262, endPoint x: 507, endPoint y: 189, distance: 80.0
click at [508, 189] on div "Janela de atendimento Grade de atendimento Capacidade Transportadoras Veículos …" at bounding box center [457, 220] width 915 height 440
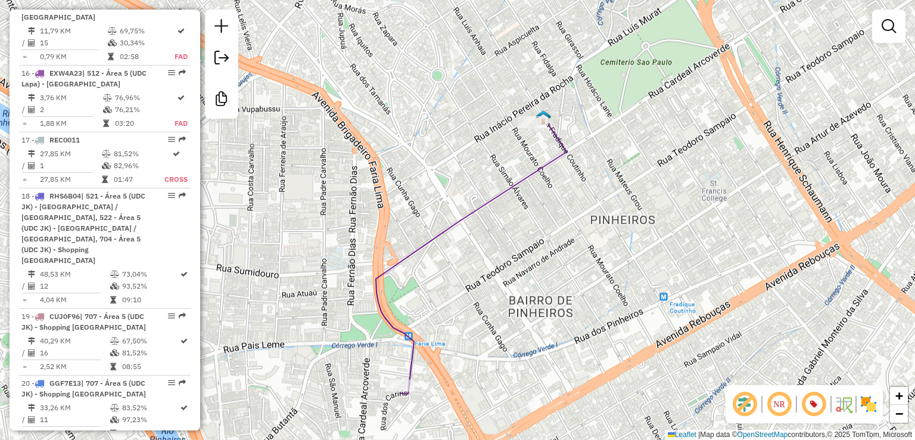
drag, startPoint x: 482, startPoint y: 196, endPoint x: 485, endPoint y: 253, distance: 57.3
click at [485, 253] on div "Janela de atendimento Grade de atendimento Capacidade Transportadoras Veículos …" at bounding box center [457, 220] width 915 height 440
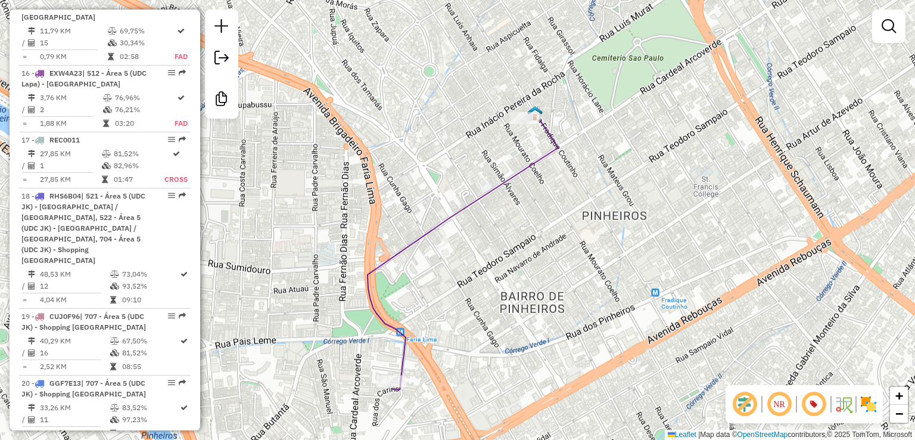
click at [538, 252] on div "Janela de atendimento Grade de atendimento Capacidade Transportadoras Veículos …" at bounding box center [457, 220] width 915 height 440
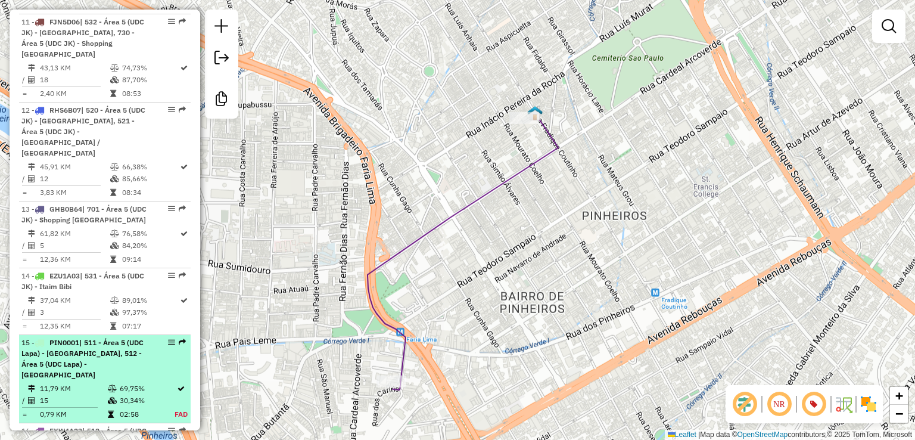
scroll to position [1388, 0]
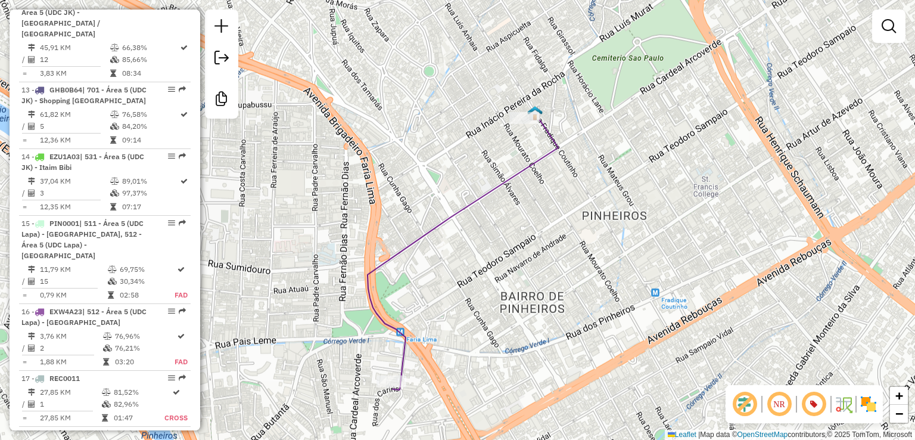
click at [68, 219] on span "| 511 - Área 5 (UDC Lapa) - [GEOGRAPHIC_DATA], 512 - Área 5 (UDC Lapa) - [GEOGR…" at bounding box center [82, 239] width 122 height 41
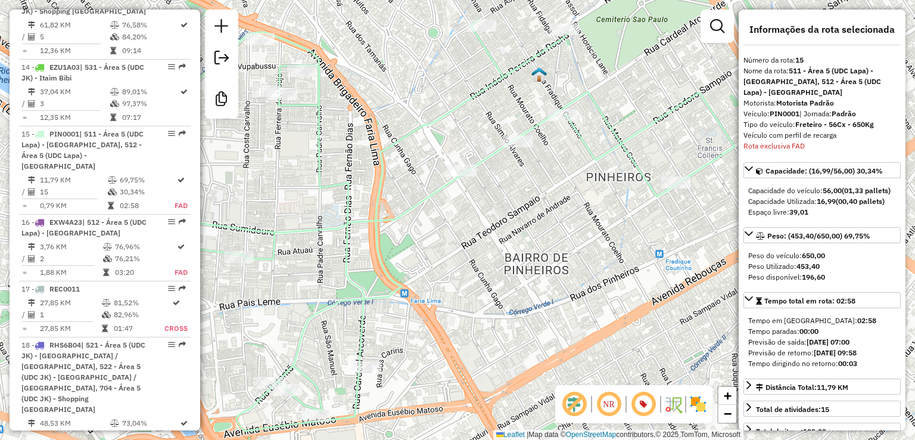
click at [410, 207] on icon at bounding box center [424, 225] width 622 height 411
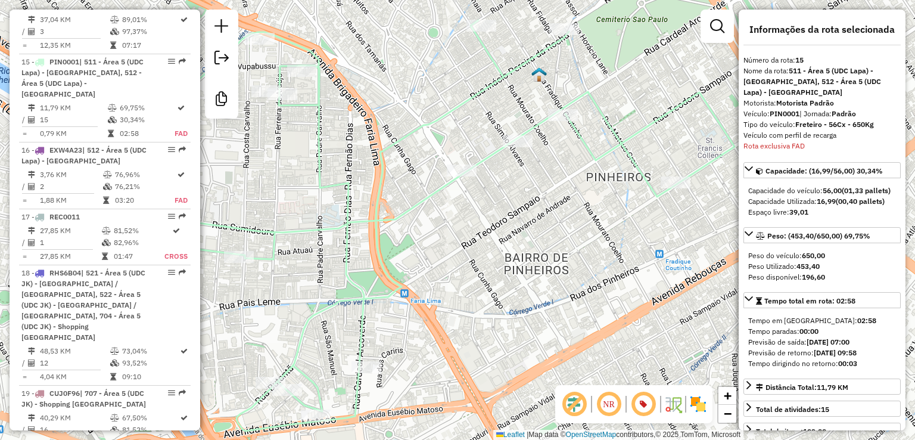
scroll to position [1549, 0]
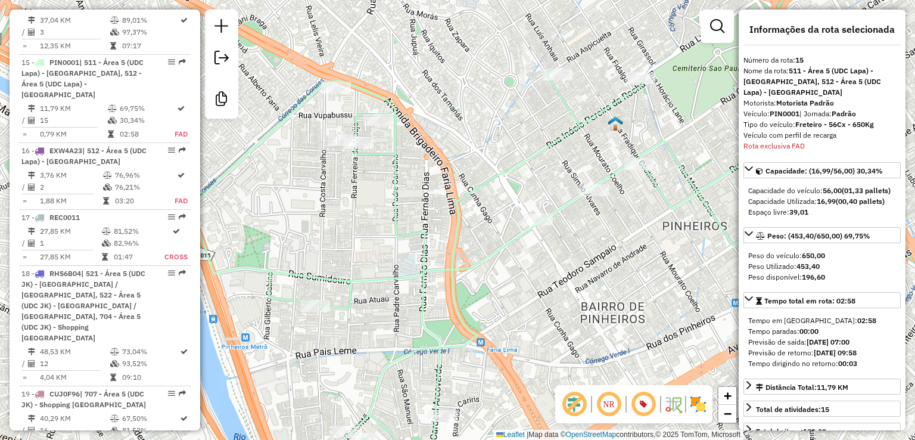
click at [517, 227] on div "Janela de atendimento Grade de atendimento Capacidade Transportadoras Veículos …" at bounding box center [457, 220] width 915 height 440
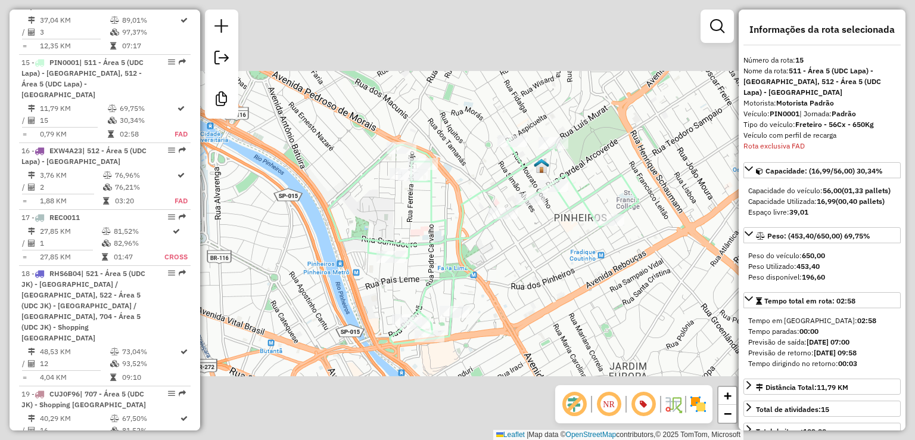
click at [477, 232] on icon at bounding box center [483, 241] width 310 height 205
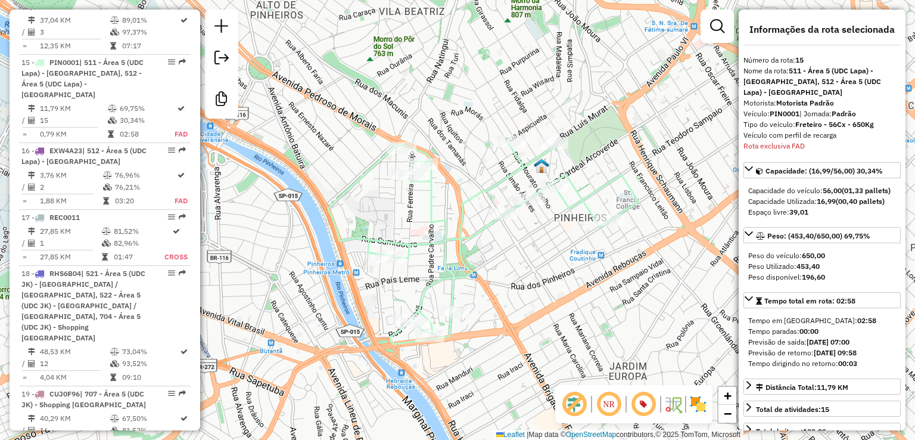
click at [462, 123] on div "Janela de atendimento Grade de atendimento Capacidade Transportadoras Veículos …" at bounding box center [457, 220] width 915 height 440
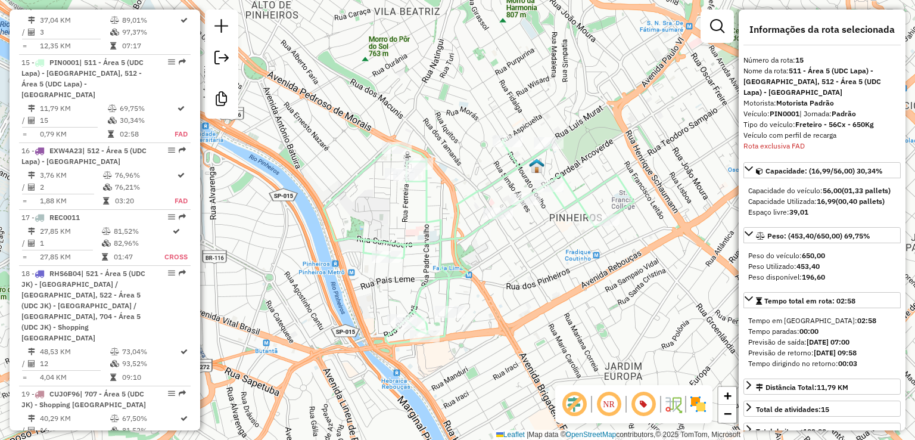
click at [474, 229] on icon at bounding box center [479, 241] width 310 height 205
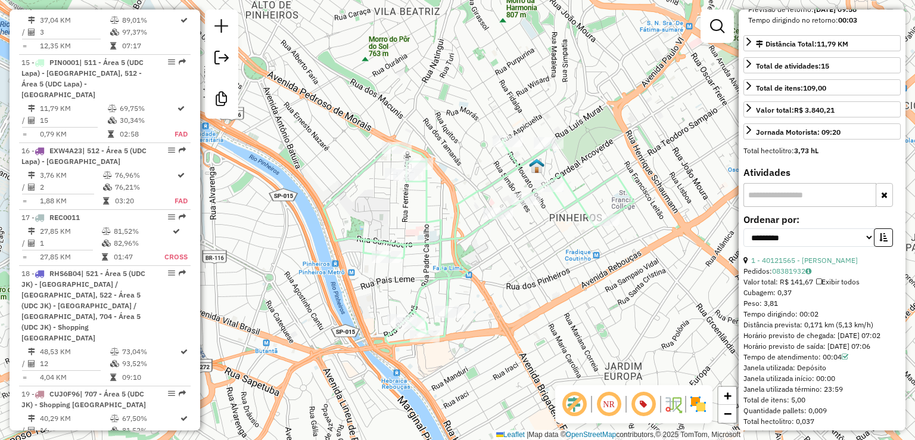
scroll to position [358, 0]
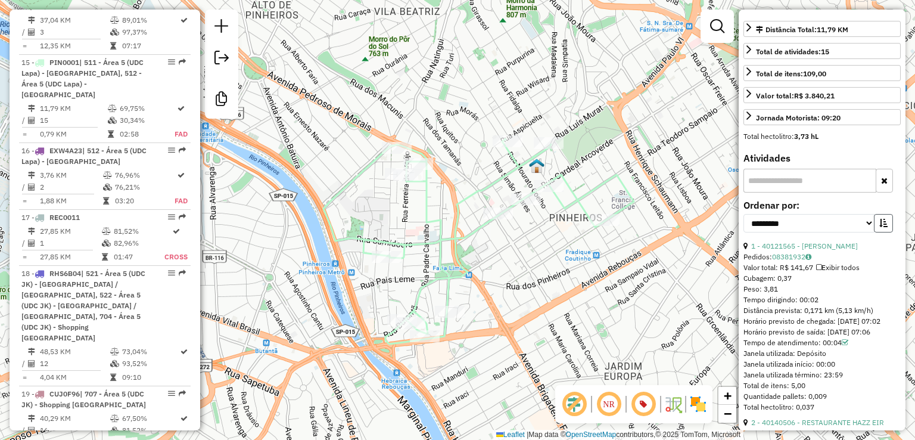
click at [875, 232] on button "button" at bounding box center [883, 223] width 19 height 18
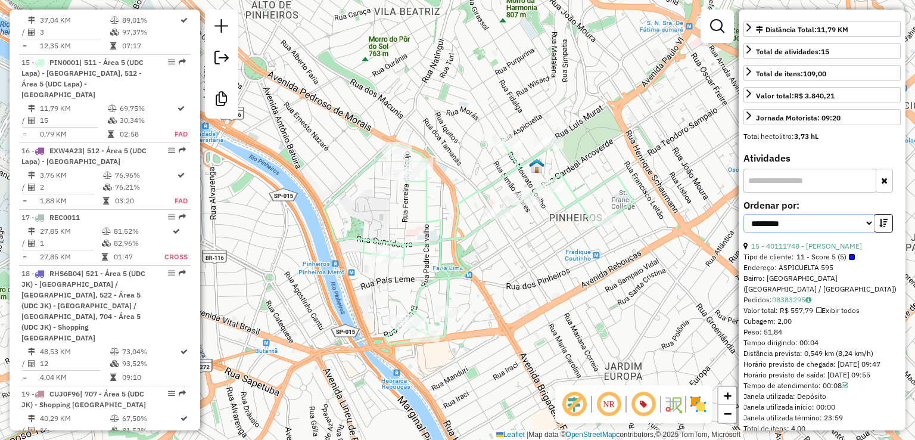
click at [797, 232] on select "**********" at bounding box center [809, 223] width 131 height 18
select select "**********"
click at [744, 223] on select "**********" at bounding box center [809, 223] width 131 height 18
click at [803, 250] on link "15 - 40111748 - PAULO CEZAR" at bounding box center [806, 245] width 111 height 9
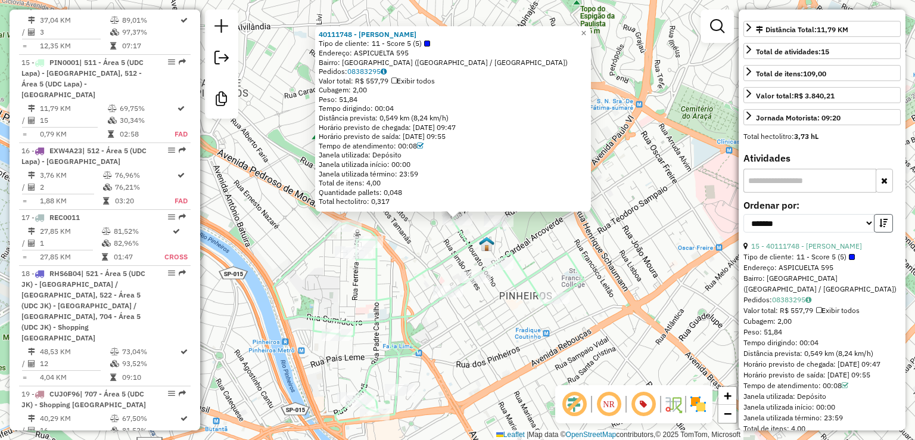
click at [885, 232] on button "button" at bounding box center [883, 223] width 19 height 18
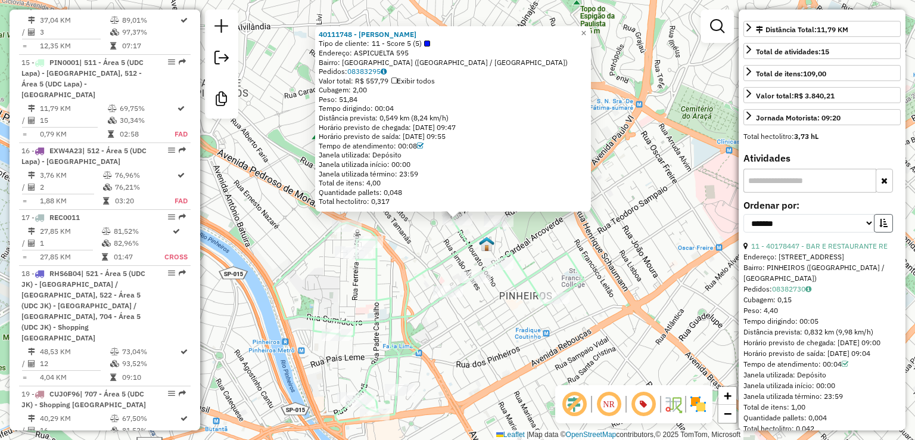
click at [885, 232] on button "button" at bounding box center [883, 223] width 19 height 18
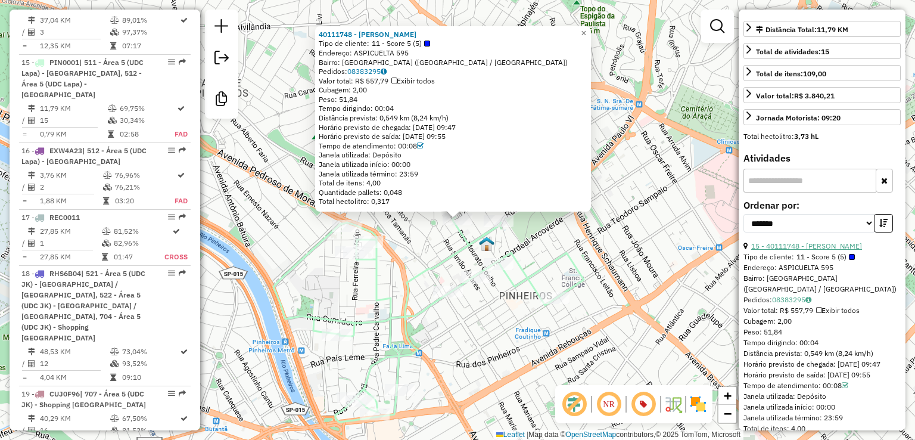
click at [827, 250] on link "15 - 40111748 - PAULO CEZAR" at bounding box center [806, 245] width 111 height 9
drag, startPoint x: 358, startPoint y: 89, endPoint x: 373, endPoint y: 89, distance: 15.5
click at [373, 89] on div "Cubagem: 2,00" at bounding box center [453, 90] width 269 height 10
click at [358, 88] on span "Cubagem: 2,00" at bounding box center [343, 89] width 48 height 9
click at [881, 227] on icon "button" at bounding box center [884, 223] width 8 height 8
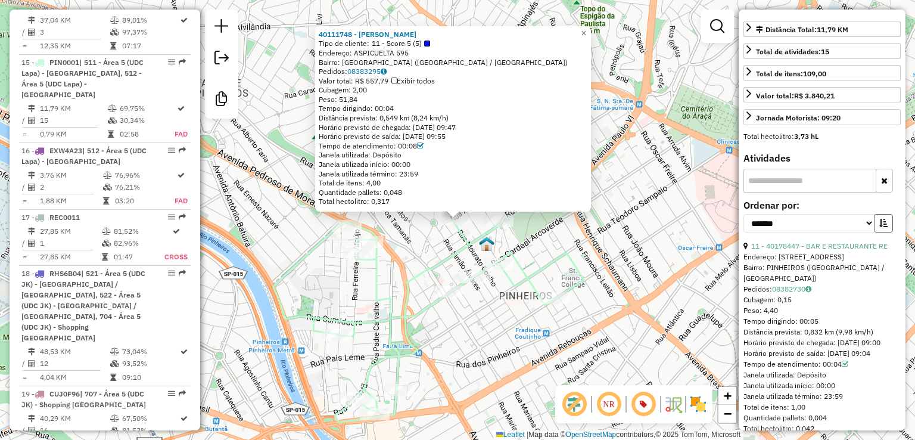
click at [882, 226] on button "button" at bounding box center [883, 223] width 19 height 18
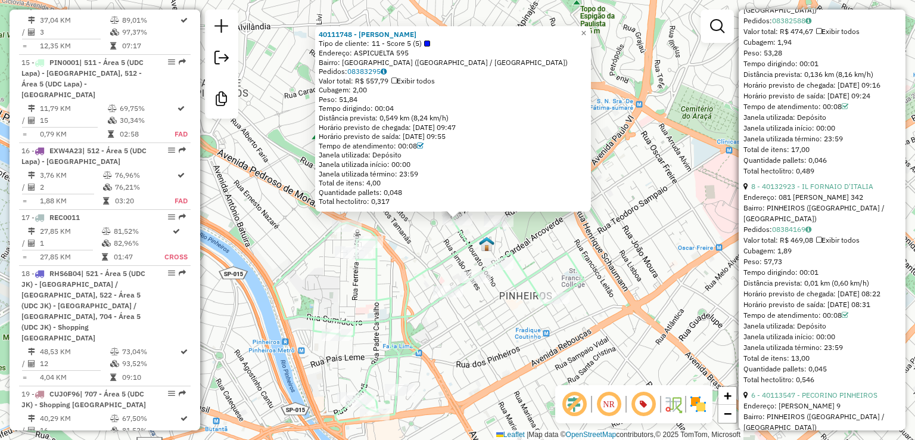
scroll to position [894, 0]
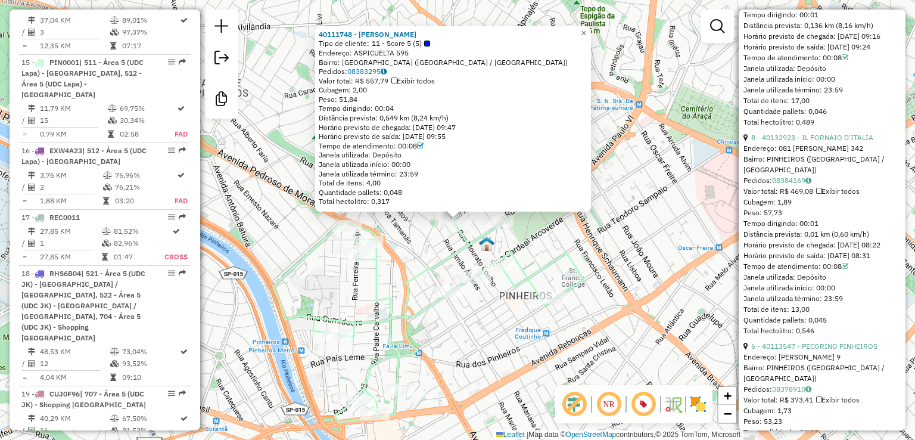
click at [446, 260] on icon at bounding box center [429, 319] width 310 height 205
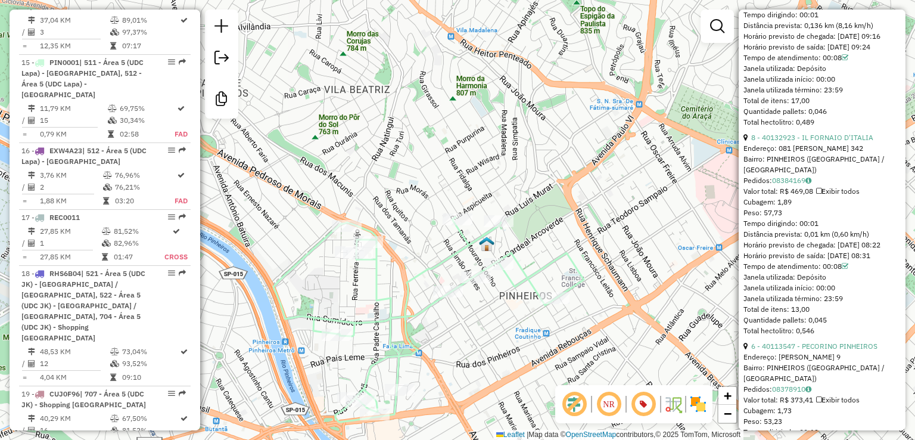
click at [67, 58] on span "| 511 - Área 5 (UDC Lapa) - [GEOGRAPHIC_DATA], 512 - Área 5 (UDC Lapa) - [GEOGR…" at bounding box center [82, 78] width 122 height 41
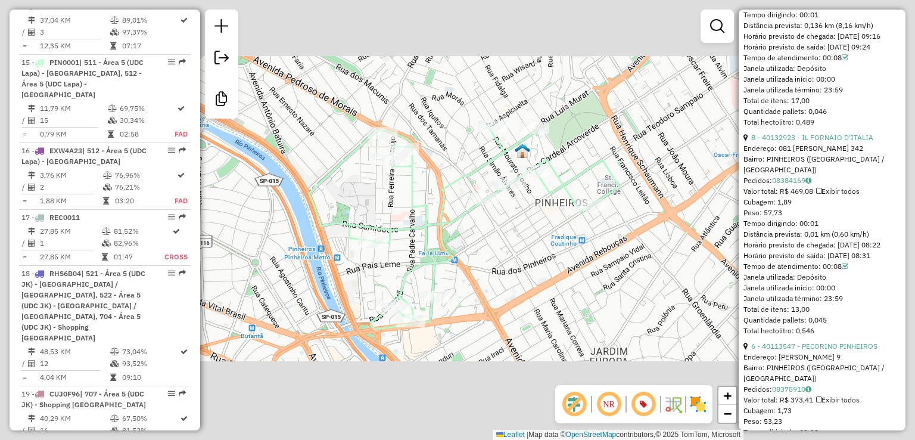
click at [472, 175] on icon at bounding box center [464, 226] width 310 height 205
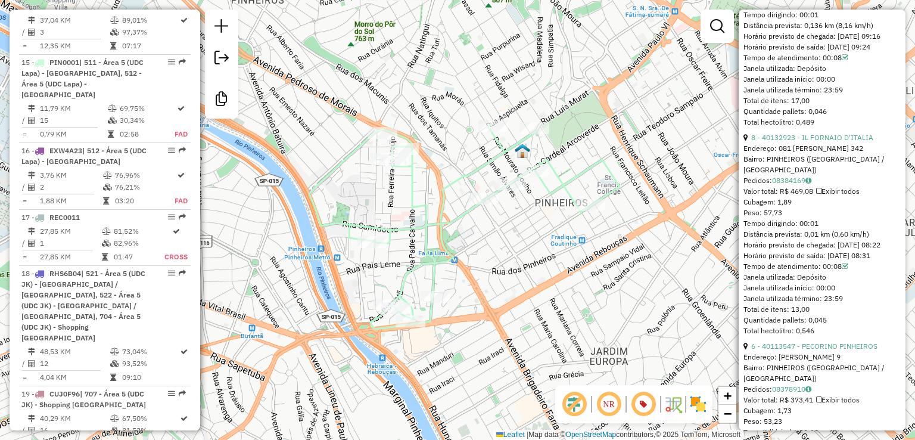
click at [518, 148] on img at bounding box center [522, 150] width 15 height 15
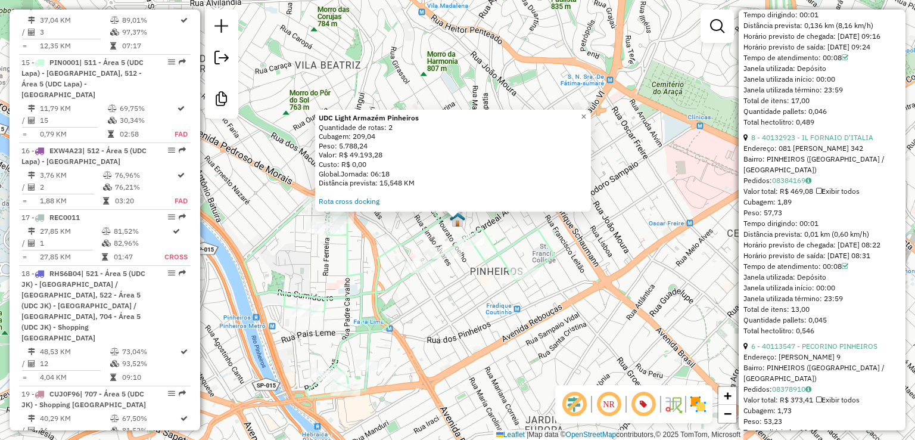
click at [392, 284] on icon at bounding box center [399, 294] width 310 height 205
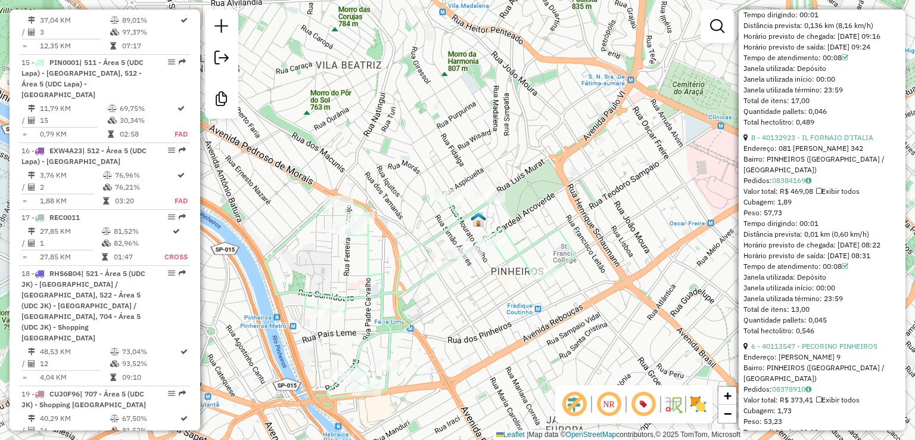
drag, startPoint x: 367, startPoint y: 141, endPoint x: 409, endPoint y: 138, distance: 42.4
click at [409, 138] on div "Janela de atendimento Grade de atendimento Capacidade Transportadoras Veículos …" at bounding box center [457, 220] width 915 height 440
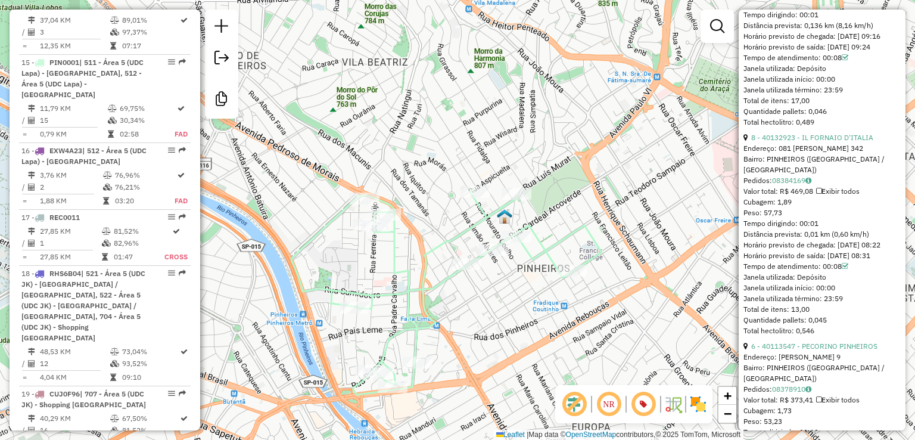
drag, startPoint x: 423, startPoint y: 124, endPoint x: 418, endPoint y: 134, distance: 11.0
click at [418, 133] on div "Janela de atendimento Grade de atendimento Capacidade Transportadoras Veículos …" at bounding box center [457, 220] width 915 height 440
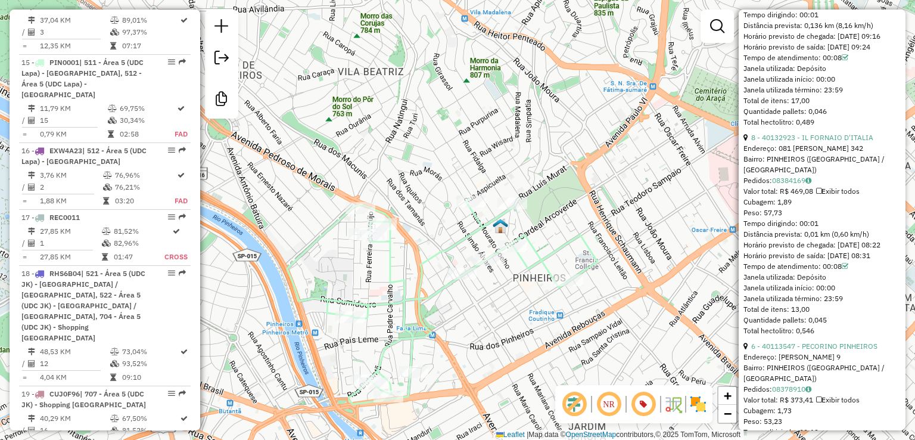
click at [446, 248] on icon at bounding box center [442, 301] width 310 height 205
click at [411, 342] on icon at bounding box center [442, 301] width 310 height 205
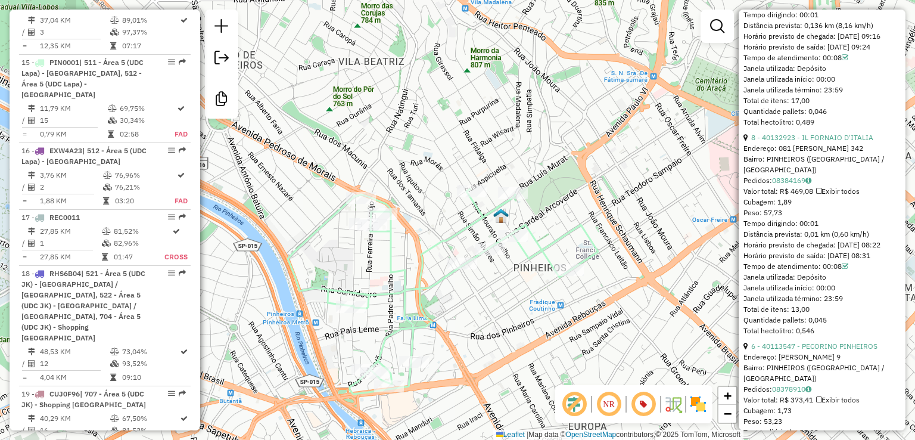
drag, startPoint x: 464, startPoint y: 346, endPoint x: 469, endPoint y: 310, distance: 36.1
click at [469, 315] on div "Janela de atendimento Grade de atendimento Capacidade Transportadoras Veículos …" at bounding box center [457, 220] width 915 height 440
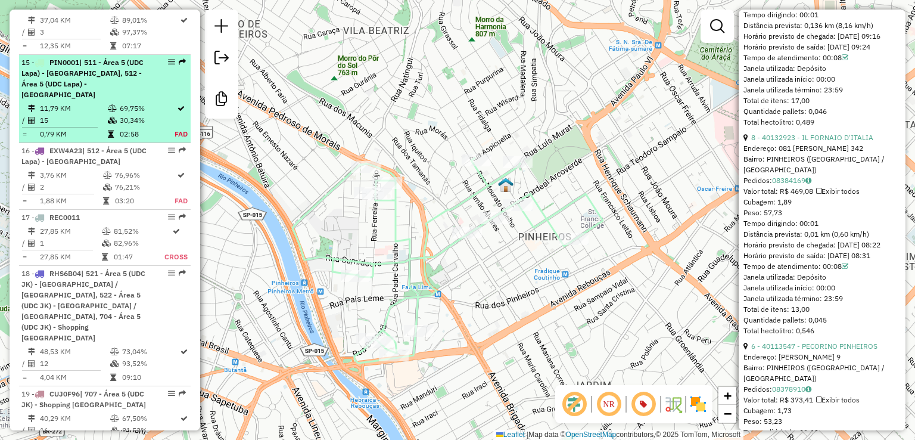
click at [92, 102] on td "11,79 KM" at bounding box center [73, 108] width 68 height 12
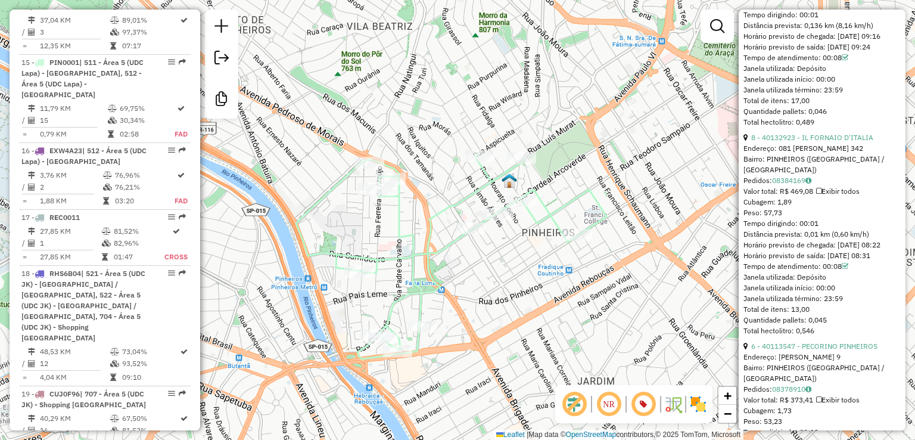
drag, startPoint x: 467, startPoint y: 275, endPoint x: 480, endPoint y: 256, distance: 22.3
click at [480, 256] on div "Janela de atendimento Grade de atendimento Capacidade Transportadoras Veículos …" at bounding box center [457, 220] width 915 height 440
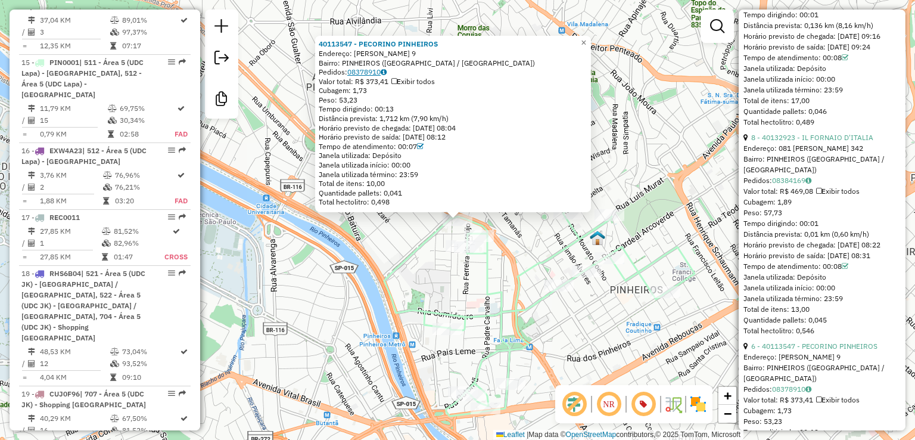
click at [360, 74] on link "08378910" at bounding box center [366, 71] width 39 height 9
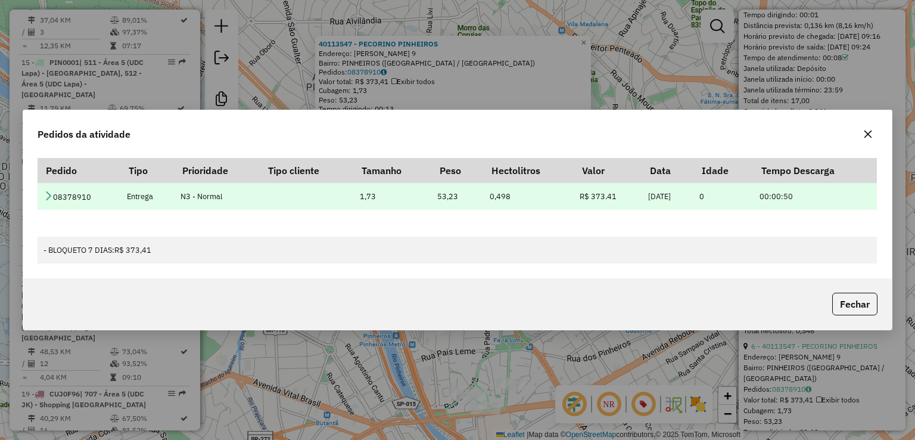
click at [50, 198] on icon at bounding box center [49, 196] width 10 height 10
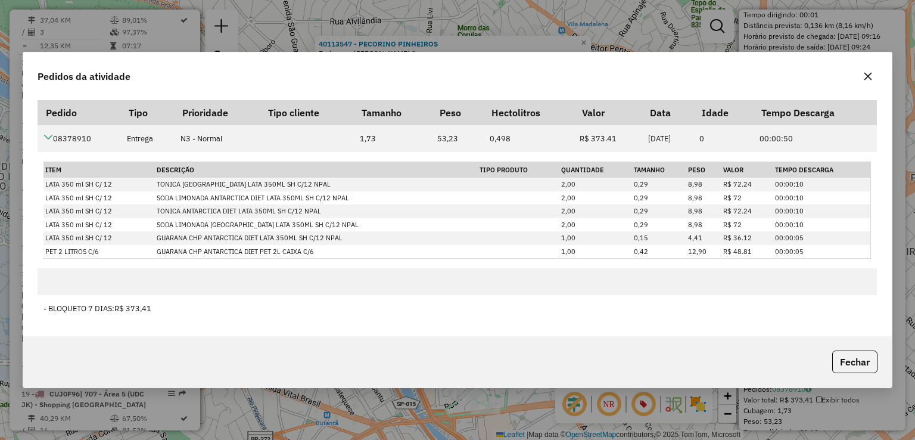
click at [864, 78] on icon "button" at bounding box center [868, 77] width 10 height 10
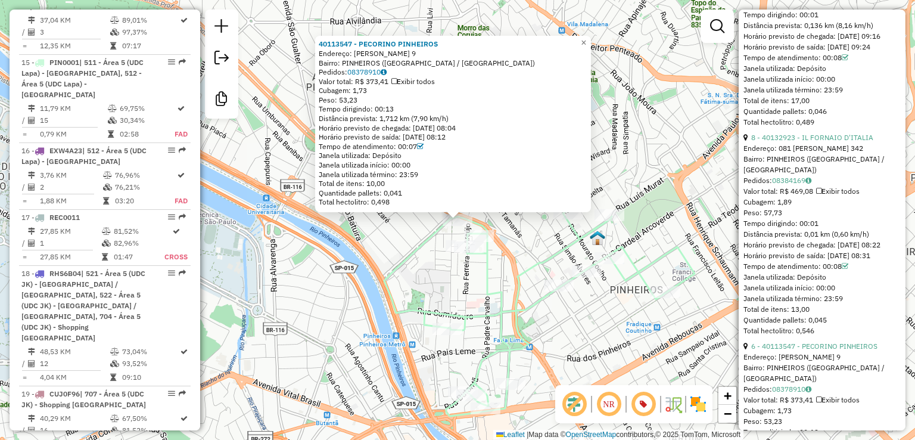
click at [661, 160] on div "40113547 - PECORINO PINHEIROS Endereço: ROQUETE PINTO 9 Bairro: PINHEIROS (SAO …" at bounding box center [457, 220] width 915 height 440
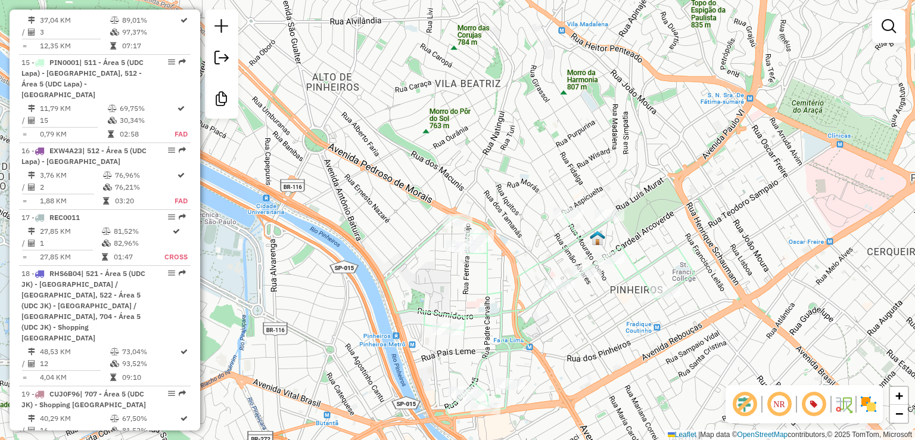
drag, startPoint x: 670, startPoint y: 182, endPoint x: 651, endPoint y: 153, distance: 34.6
click at [651, 153] on div "40113547 - PECORINO PINHEIROS Endereço: ROQUETE PINTO 9 Bairro: PINHEIROS (SAO …" at bounding box center [457, 220] width 915 height 440
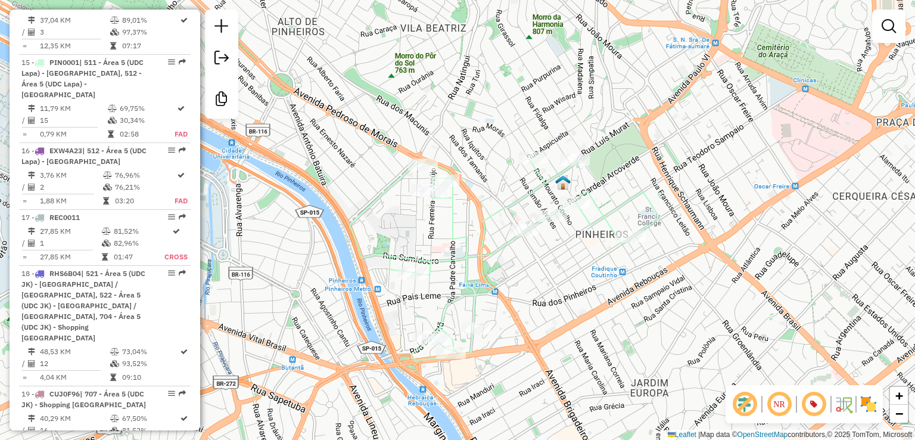
drag, startPoint x: 657, startPoint y: 172, endPoint x: 641, endPoint y: 145, distance: 31.3
click at [641, 146] on div "Janela de atendimento Grade de atendimento Capacidade Transportadoras Veículos …" at bounding box center [457, 220] width 915 height 440
click at [483, 251] on icon at bounding box center [505, 258] width 310 height 205
click at [528, 269] on div "Janela de atendimento Grade de atendimento Capacidade Transportadoras Veículos …" at bounding box center [457, 220] width 915 height 440
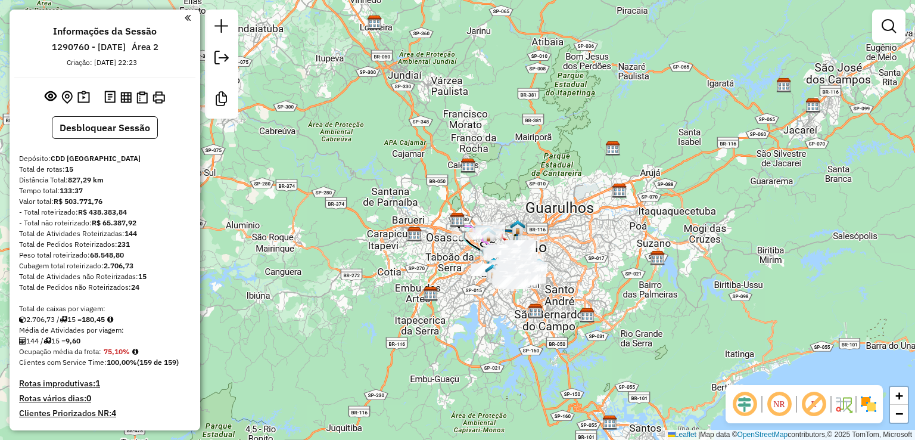
click at [748, 407] on em at bounding box center [745, 404] width 29 height 29
click at [820, 405] on em at bounding box center [814, 404] width 29 height 29
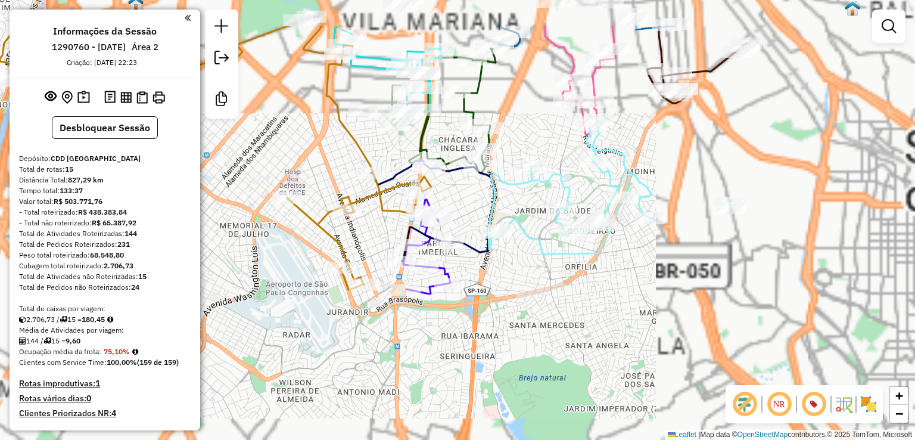
drag, startPoint x: 520, startPoint y: 229, endPoint x: 538, endPoint y: 309, distance: 82.0
click at [538, 309] on div "Janela de atendimento Grade de atendimento Capacidade Transportadoras Veículos …" at bounding box center [457, 220] width 915 height 440
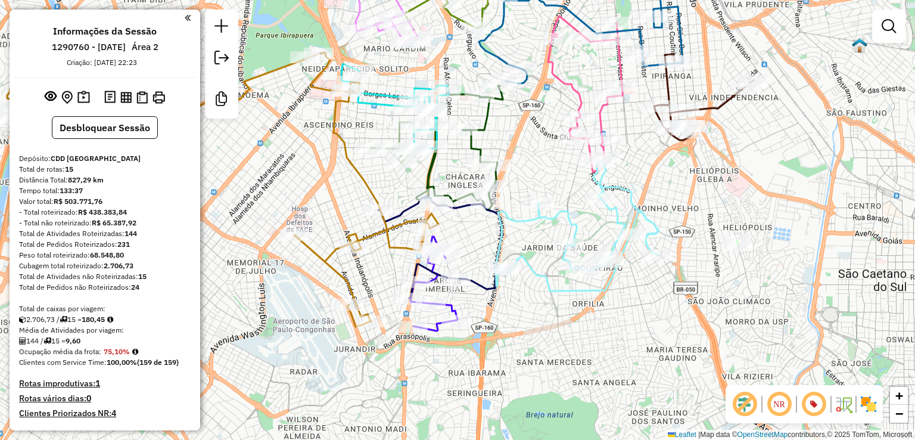
drag, startPoint x: 524, startPoint y: 290, endPoint x: 544, endPoint y: 346, distance: 59.9
click at [544, 346] on div "Janela de atendimento Grade de atendimento Capacidade Transportadoras Veículos …" at bounding box center [457, 220] width 915 height 440
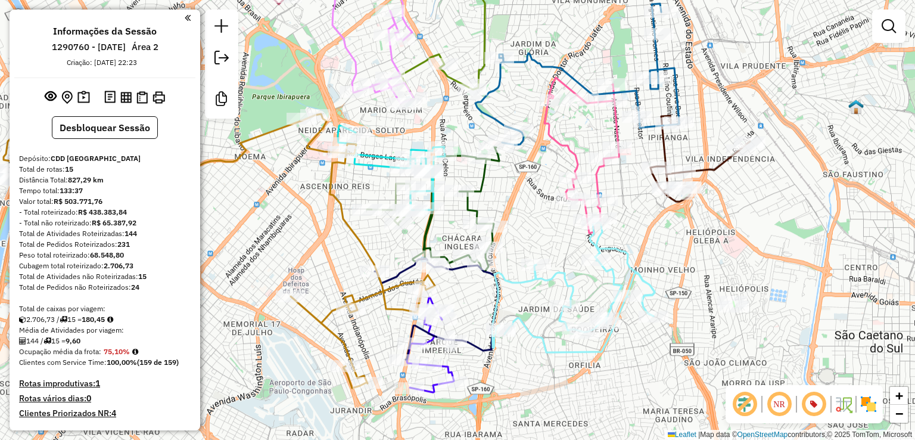
drag, startPoint x: 551, startPoint y: 179, endPoint x: 535, endPoint y: 212, distance: 36.0
click at [535, 212] on div "Janela de atendimento Grade de atendimento Capacidade Transportadoras Veículos …" at bounding box center [457, 220] width 915 height 440
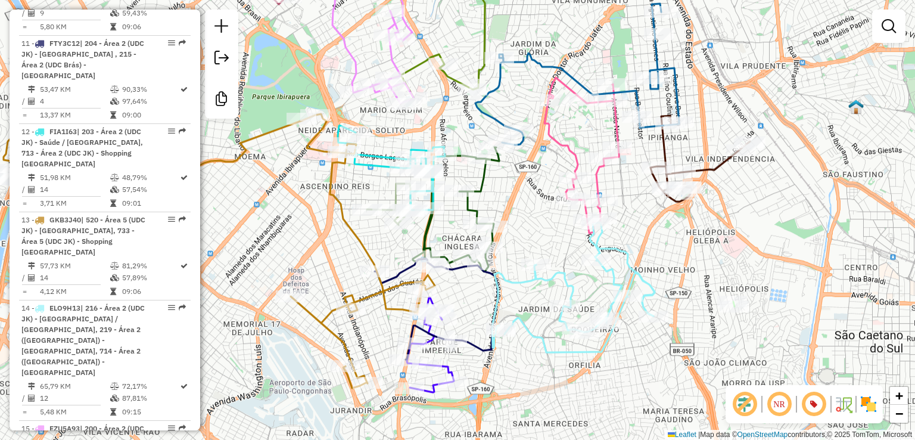
scroll to position [1371, 0]
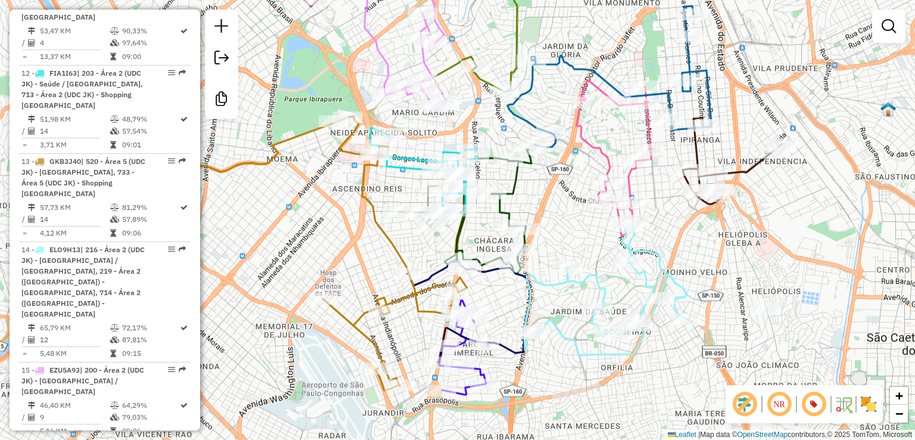
drag, startPoint x: 310, startPoint y: 250, endPoint x: 343, endPoint y: 253, distance: 32.3
click at [343, 253] on div "Janela de atendimento Grade de atendimento Capacidade Transportadoras Veículos …" at bounding box center [457, 220] width 915 height 440
drag, startPoint x: 334, startPoint y: 189, endPoint x: 352, endPoint y: 287, distance: 99.9
click at [350, 301] on div "Janela de atendimento Grade de atendimento Capacidade Transportadoras Veículos …" at bounding box center [457, 220] width 915 height 440
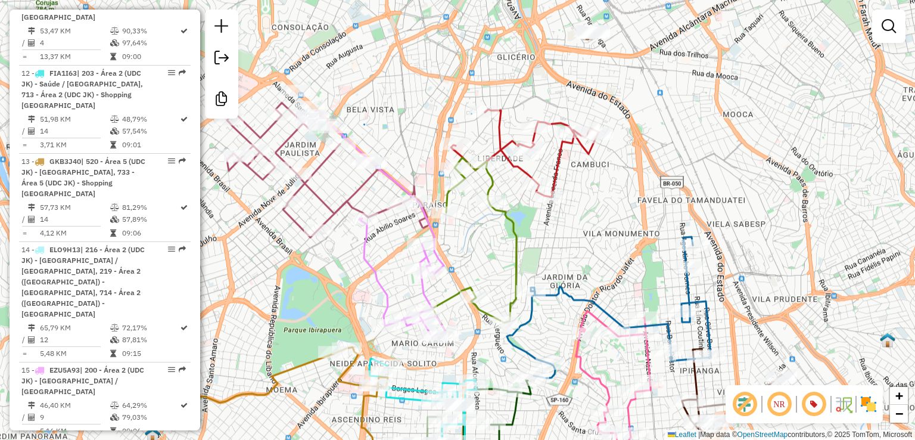
drag, startPoint x: 310, startPoint y: 278, endPoint x: 310, endPoint y: 290, distance: 11.9
click at [310, 290] on div "Janela de atendimento Grade de atendimento Capacidade Transportadoras Veículos …" at bounding box center [457, 220] width 915 height 440
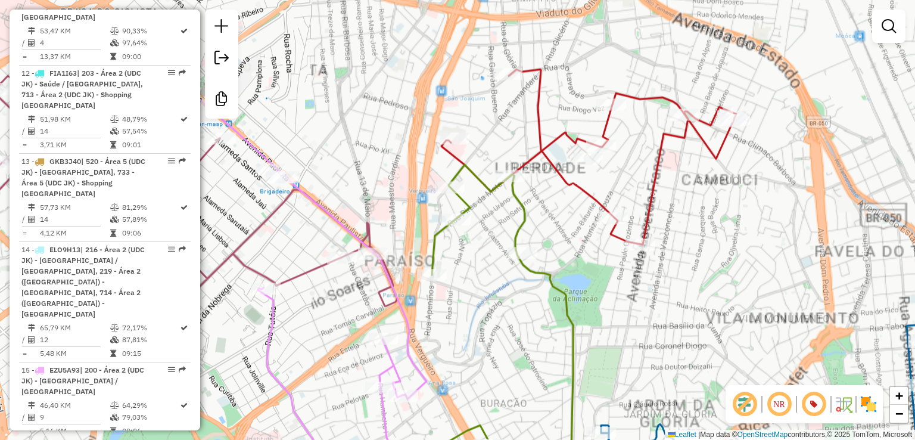
click at [476, 177] on icon at bounding box center [488, 323] width 169 height 319
select select "**********"
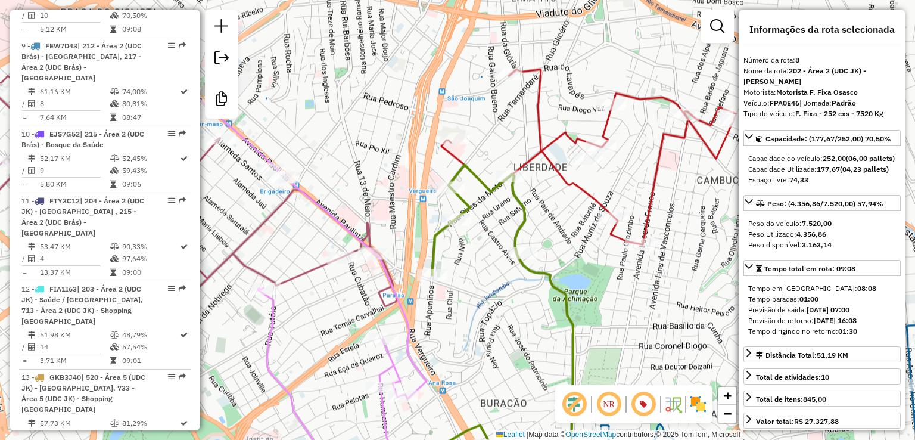
scroll to position [1062, 0]
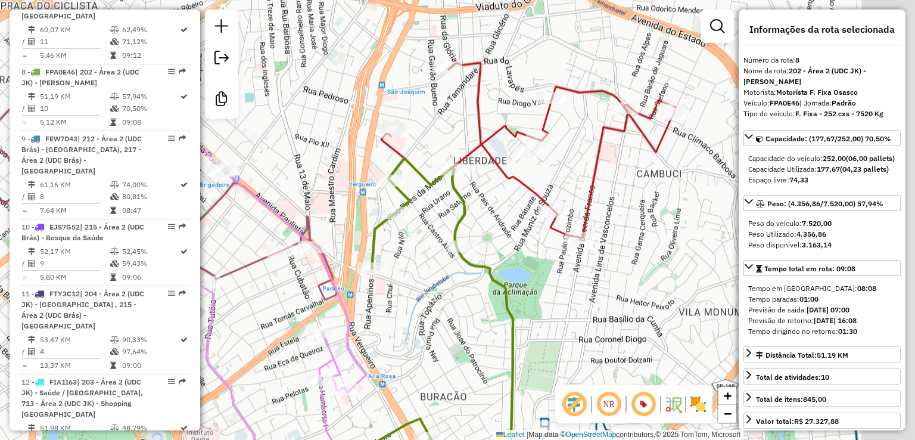
drag, startPoint x: 483, startPoint y: 120, endPoint x: 444, endPoint y: 117, distance: 38.8
click at [444, 117] on div "Janela de atendimento Grade de atendimento Capacidade Transportadoras Veículos …" at bounding box center [457, 220] width 915 height 440
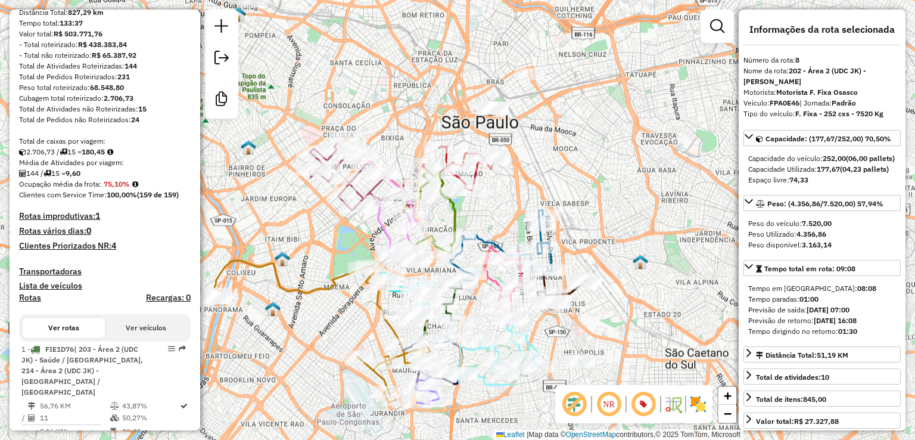
scroll to position [0, 0]
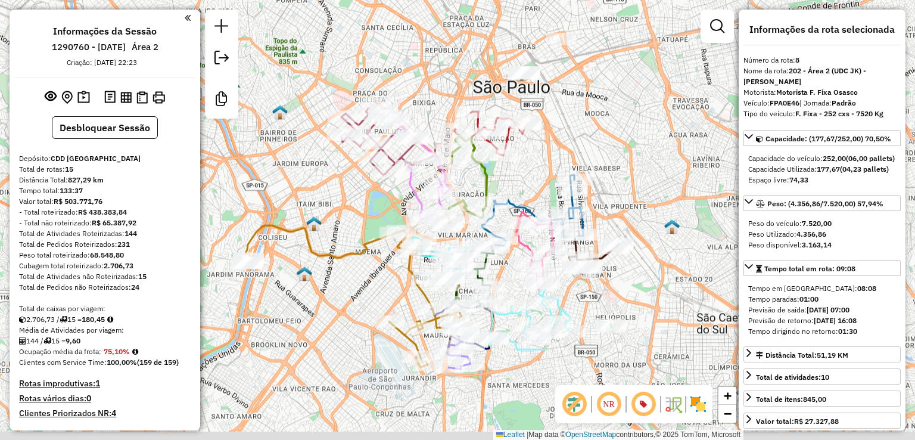
drag, startPoint x: 302, startPoint y: 355, endPoint x: 334, endPoint y: 320, distance: 47.3
click at [334, 320] on div "Janela de atendimento Grade de atendimento Capacidade Transportadoras Veículos …" at bounding box center [457, 220] width 915 height 440
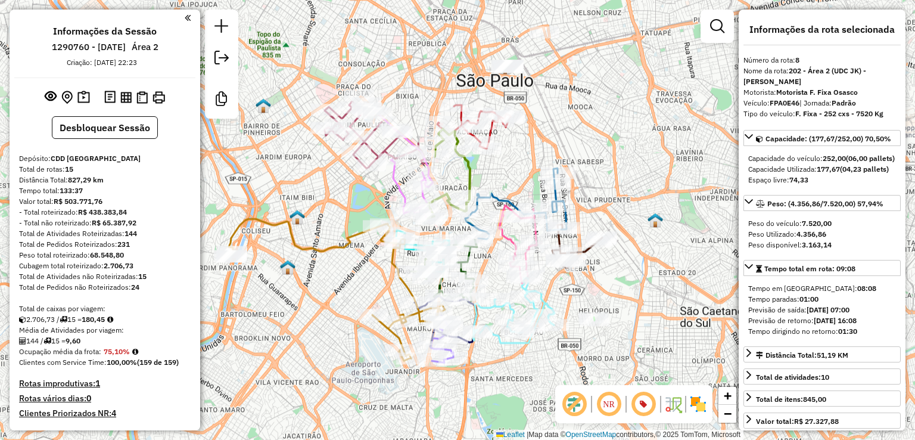
click at [504, 376] on div "Janela de atendimento Grade de atendimento Capacidade Transportadoras Veículos …" at bounding box center [457, 220] width 915 height 440
click at [722, 27] on em at bounding box center [717, 26] width 14 height 14
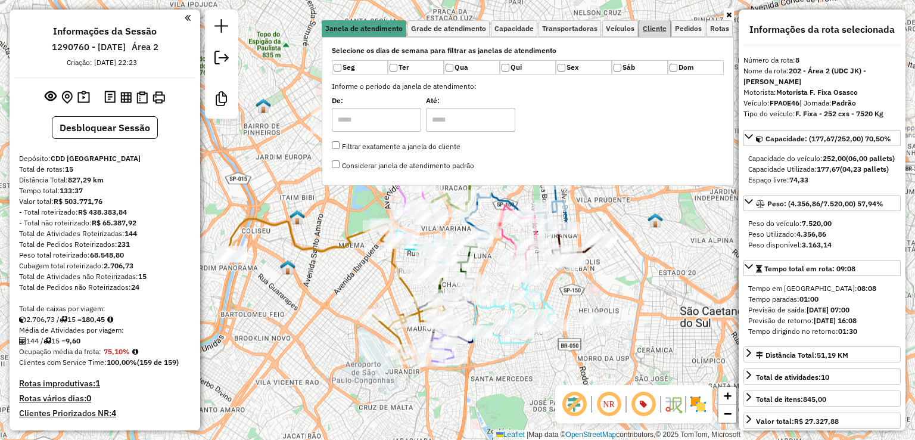
click at [646, 30] on span "Cliente" at bounding box center [655, 28] width 24 height 7
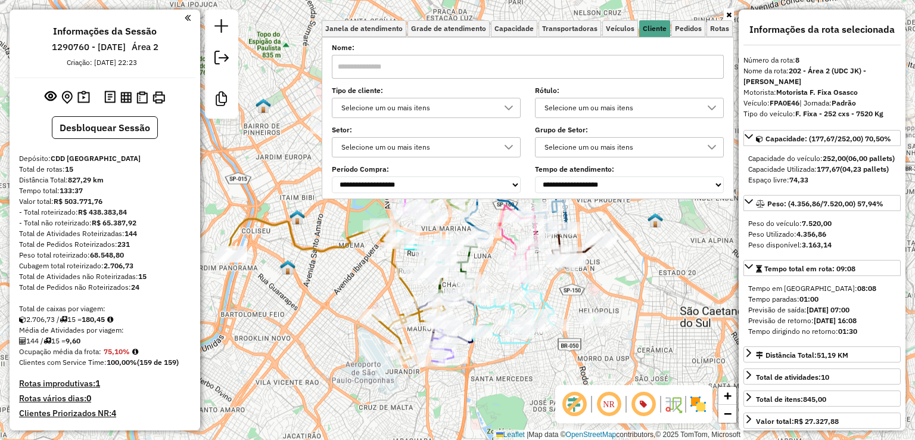
click at [438, 107] on div "Selecione um ou mais itens" at bounding box center [417, 107] width 160 height 19
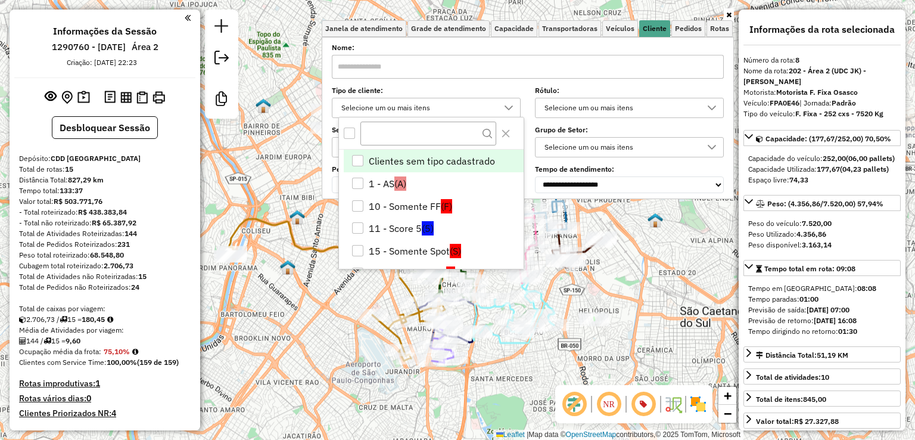
scroll to position [7, 42]
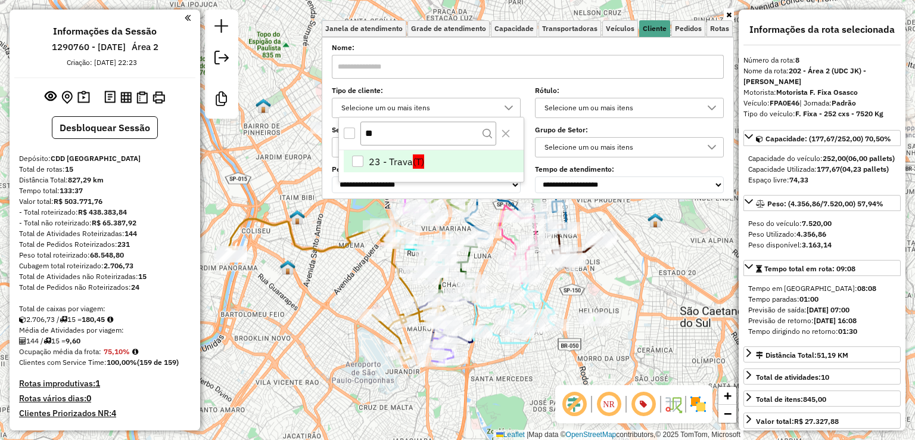
type input "**"
click at [409, 159] on li "23 - Trava (T)" at bounding box center [434, 161] width 180 height 23
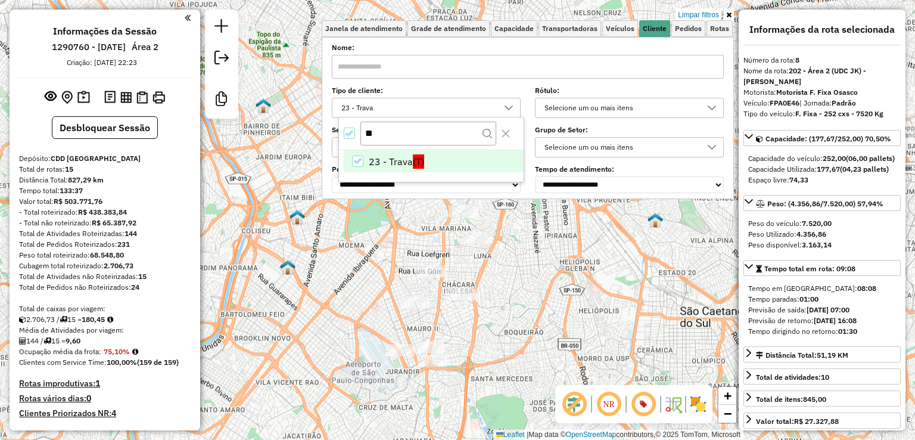
click at [500, 380] on div "Limpar filtros Janela de atendimento Grade de atendimento Capacidade Transporta…" at bounding box center [457, 220] width 915 height 440
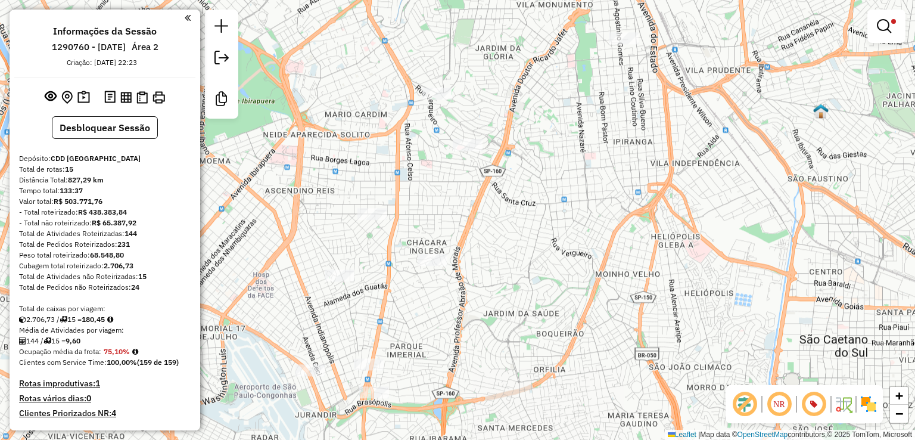
drag, startPoint x: 532, startPoint y: 270, endPoint x: 514, endPoint y: 321, distance: 53.5
click at [514, 320] on div "Limpar filtros Janela de atendimento Grade de atendimento Capacidade Transporta…" at bounding box center [457, 220] width 915 height 440
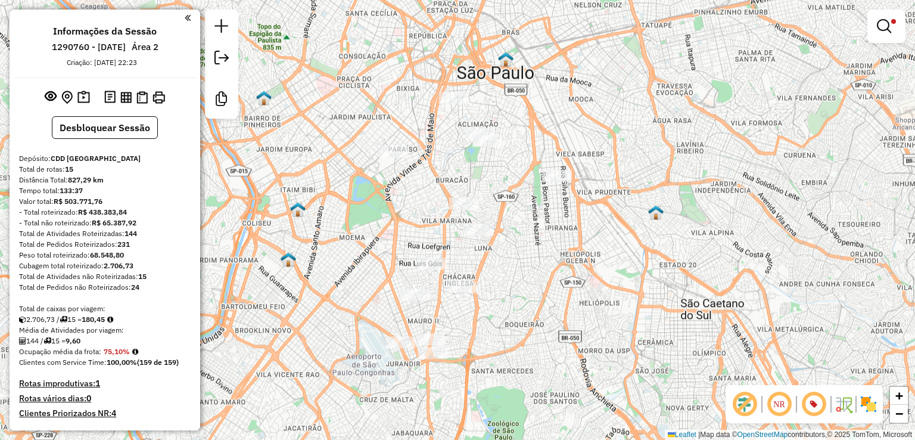
drag, startPoint x: 570, startPoint y: 275, endPoint x: 569, endPoint y: 263, distance: 11.5
click at [558, 264] on div "Limpar filtros Janela de atendimento Grade de atendimento Capacidade Transporta…" at bounding box center [457, 220] width 915 height 440
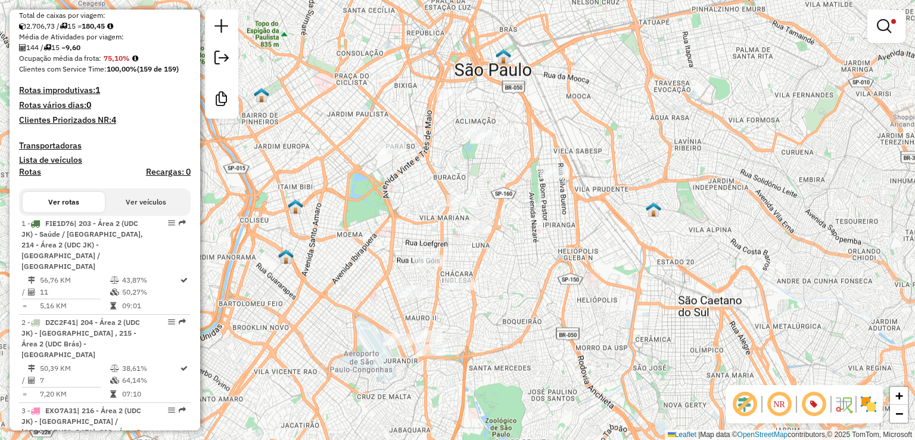
scroll to position [298, 0]
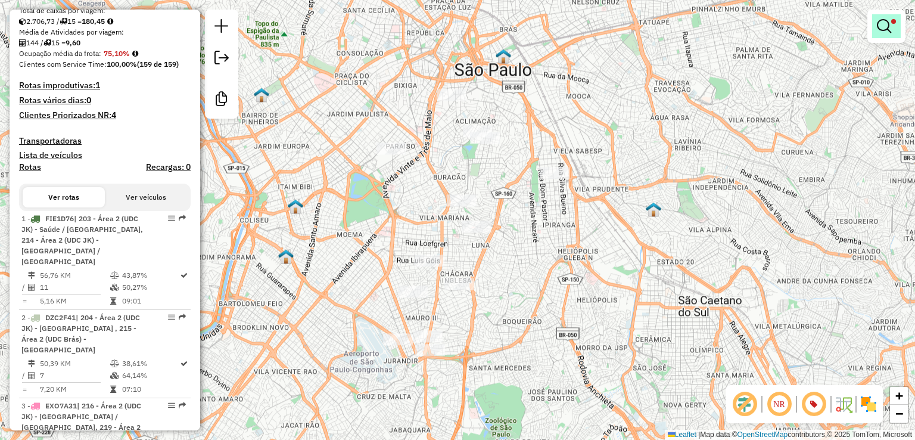
click at [882, 23] on em at bounding box center [884, 26] width 14 height 14
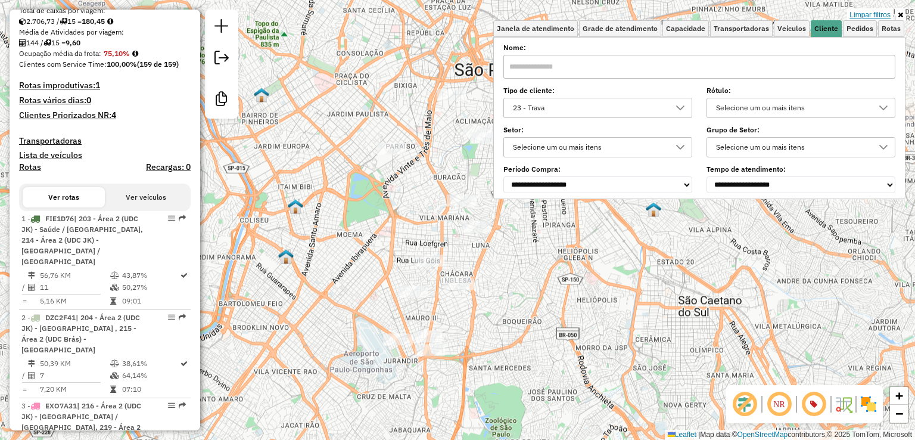
click at [878, 17] on link "Limpar filtros" at bounding box center [870, 14] width 46 height 13
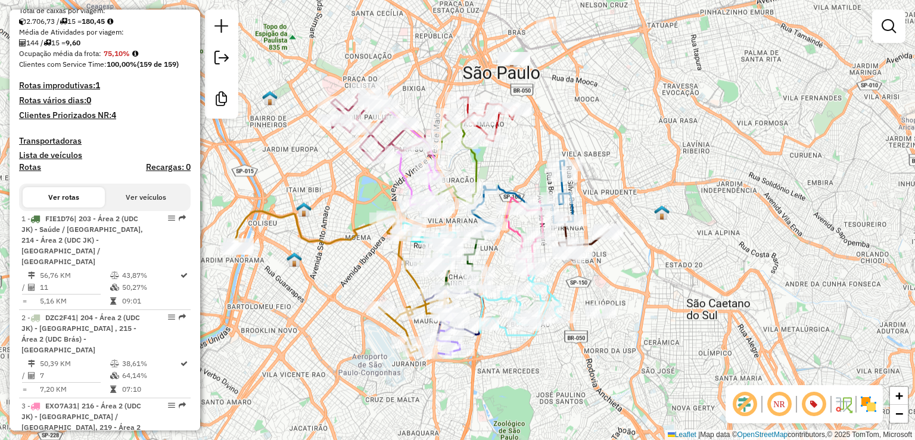
drag, startPoint x: 342, startPoint y: 279, endPoint x: 350, endPoint y: 283, distance: 9.1
click at [350, 283] on div "Janela de atendimento Grade de atendimento Capacidade Transportadoras Veículos …" at bounding box center [457, 220] width 915 height 440
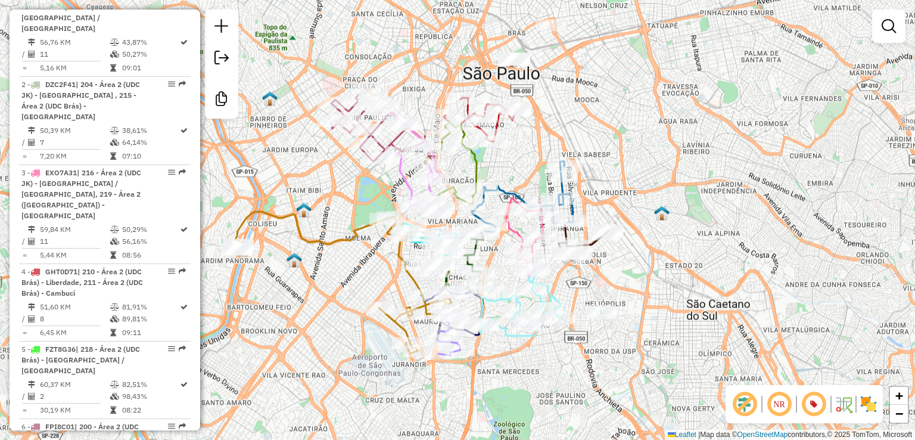
scroll to position [536, 0]
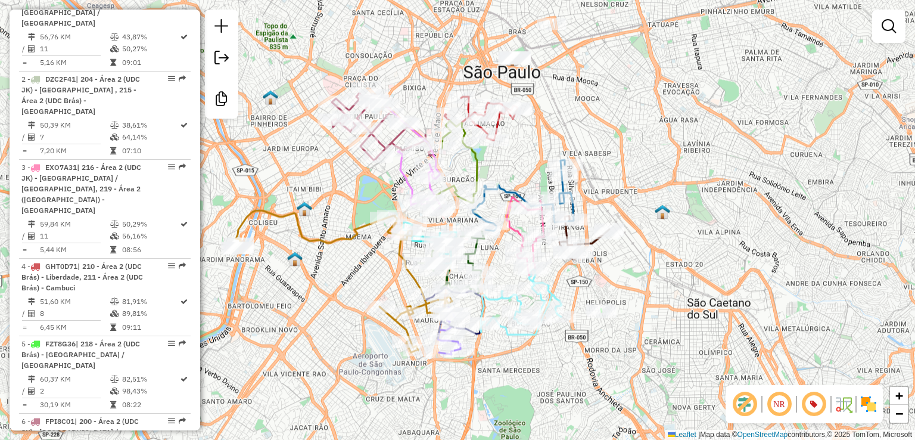
drag, startPoint x: 324, startPoint y: 317, endPoint x: 338, endPoint y: 291, distance: 29.3
click at [334, 291] on div "Janela de atendimento Grade de atendimento Capacidade Transportadoras Veículos …" at bounding box center [457, 220] width 915 height 440
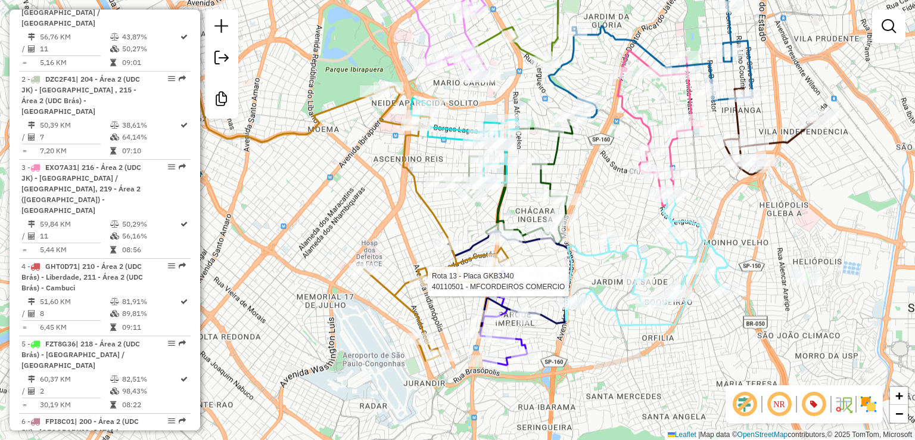
select select "**********"
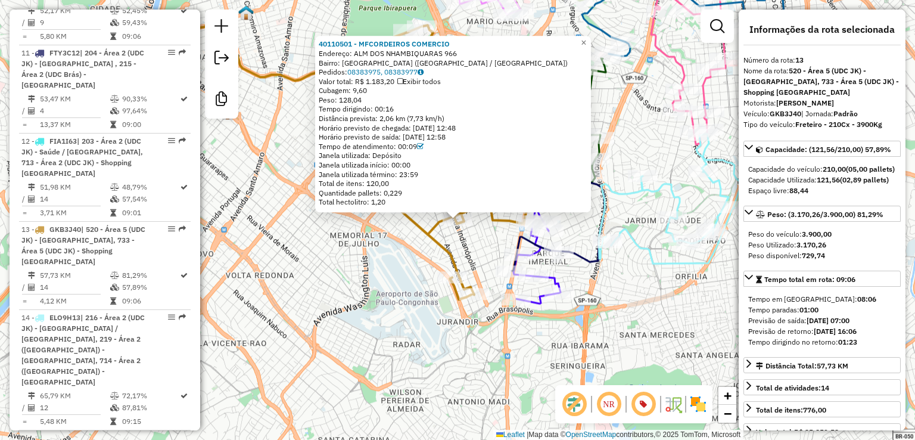
scroll to position [1437, 0]
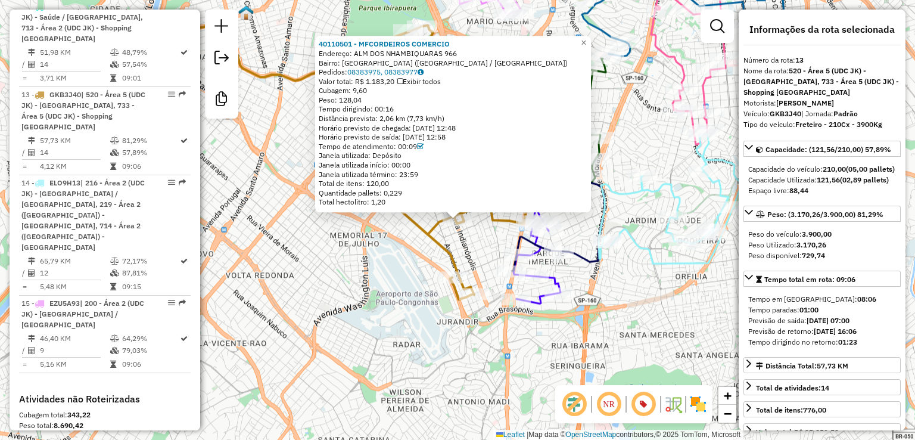
click at [334, 256] on div "40110501 - MFCORDEIROS COMERCIO Endereço: ALM DOS NHAMBIQUARAS 966 Bairro: INDI…" at bounding box center [457, 220] width 915 height 440
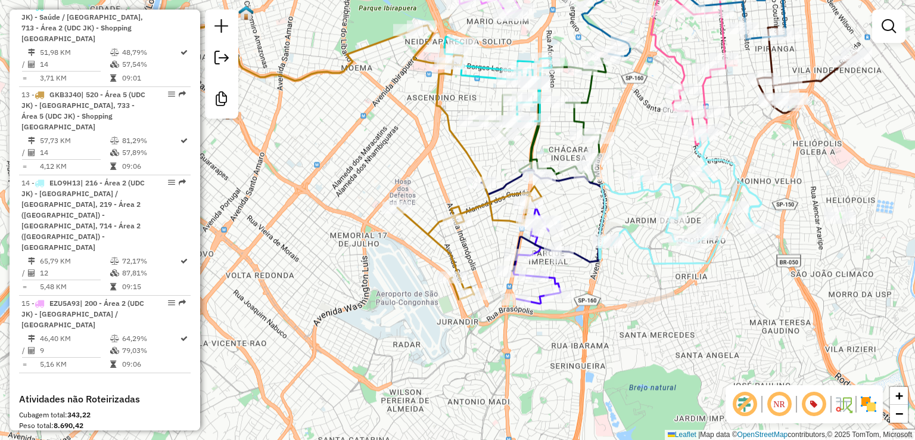
click at [361, 287] on div "40110501 - MFCORDEIROS COMERCIO Endereço: ALM DOS NHAMBIQUARAS 966 Bairro: INDI…" at bounding box center [457, 220] width 915 height 440
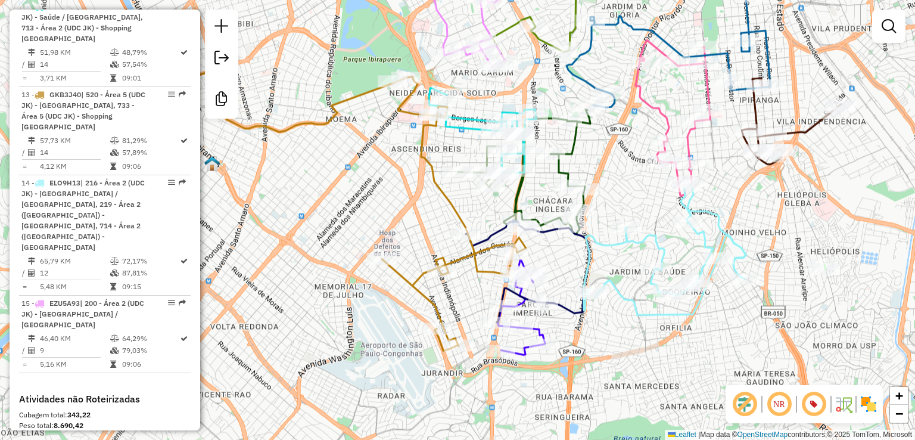
click at [408, 286] on icon at bounding box center [310, 208] width 431 height 283
select select "**********"
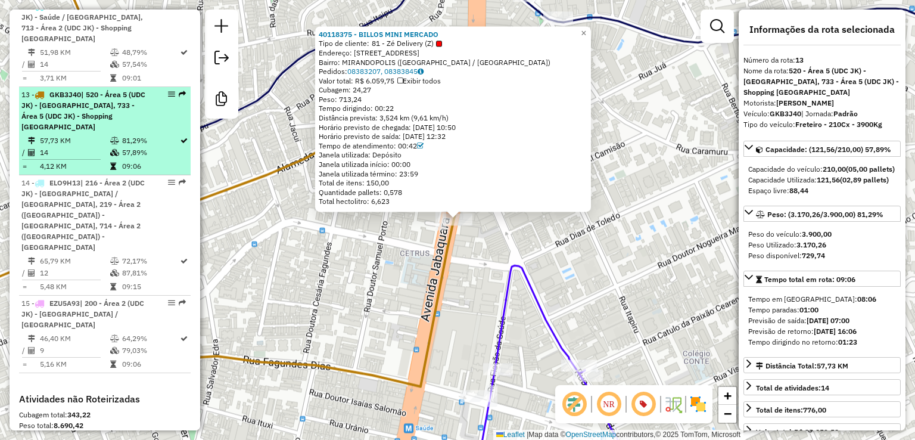
click at [110, 137] on icon at bounding box center [114, 140] width 9 height 7
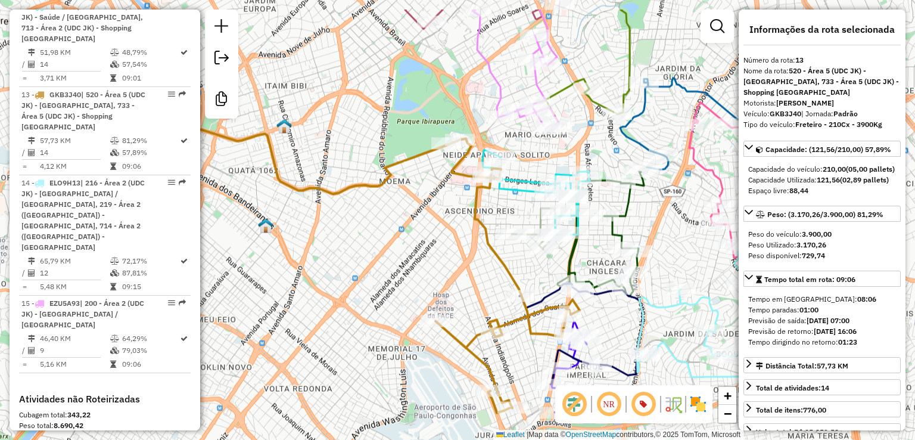
drag, startPoint x: 451, startPoint y: 226, endPoint x: 410, endPoint y: 250, distance: 47.0
click at [415, 247] on div "Janela de atendimento Grade de atendimento Capacidade Transportadoras Veículos …" at bounding box center [457, 220] width 915 height 440
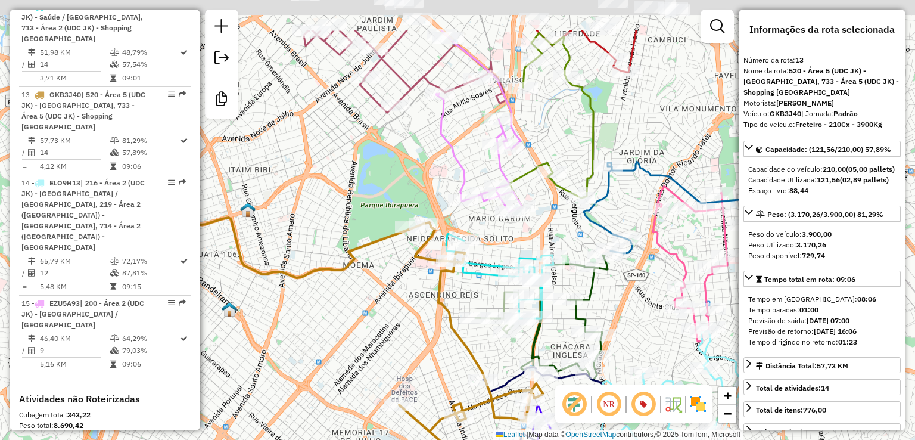
drag, startPoint x: 397, startPoint y: 277, endPoint x: 402, endPoint y: 168, distance: 109.2
click at [395, 305] on div "Janela de atendimento Grade de atendimento Capacidade Transportadoras Veículos …" at bounding box center [457, 220] width 915 height 440
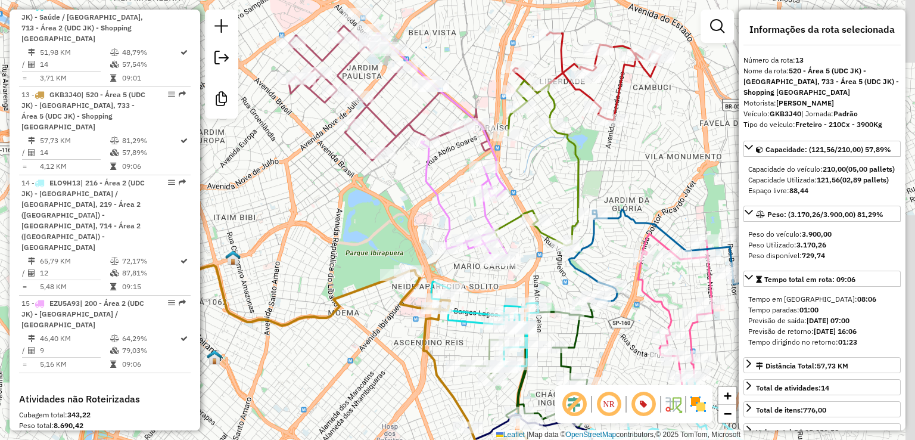
drag, startPoint x: 383, startPoint y: 208, endPoint x: 375, endPoint y: 229, distance: 22.6
click at [381, 229] on div "Janela de atendimento Grade de atendimento Capacidade Transportadoras Veículos …" at bounding box center [457, 220] width 915 height 440
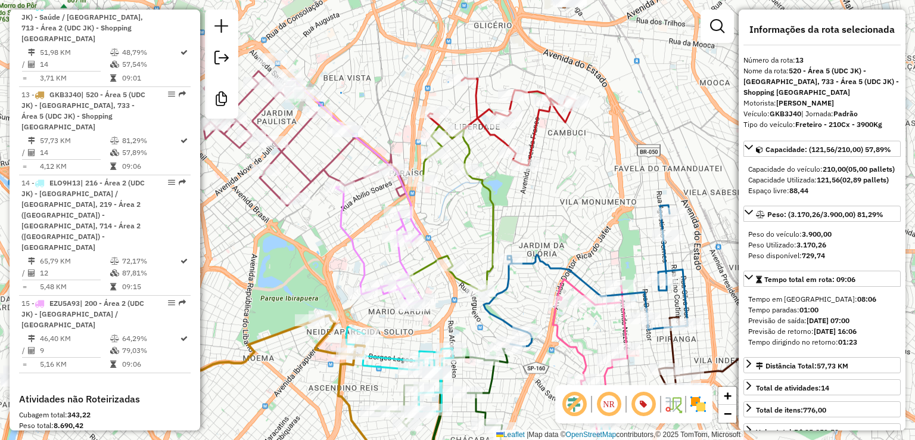
drag, startPoint x: 366, startPoint y: 236, endPoint x: 596, endPoint y: 185, distance: 235.7
click at [268, 246] on div "Janela de atendimento Grade de atendimento Capacidade Transportadoras Veículos …" at bounding box center [457, 220] width 915 height 440
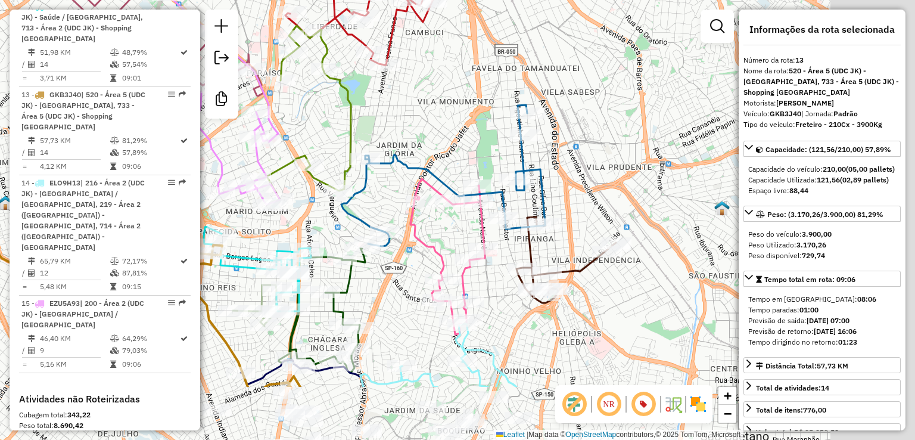
drag, startPoint x: 468, startPoint y: 98, endPoint x: 442, endPoint y: 69, distance: 39.7
click at [442, 70] on div "Janela de atendimento Grade de atendimento Capacidade Transportadoras Veículos …" at bounding box center [457, 220] width 915 height 440
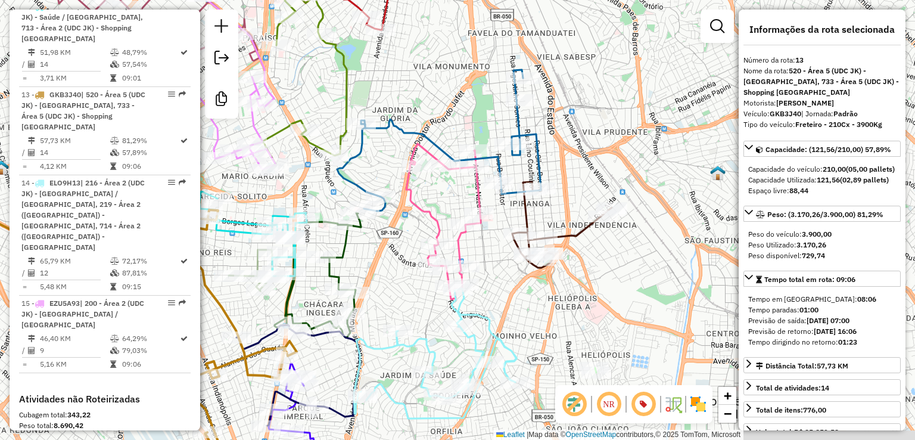
drag, startPoint x: 635, startPoint y: 293, endPoint x: 631, endPoint y: 182, distance: 111.5
click at [675, 181] on div "Janela de atendimento Grade de atendimento Capacidade Transportadoras Veículos …" at bounding box center [457, 220] width 915 height 440
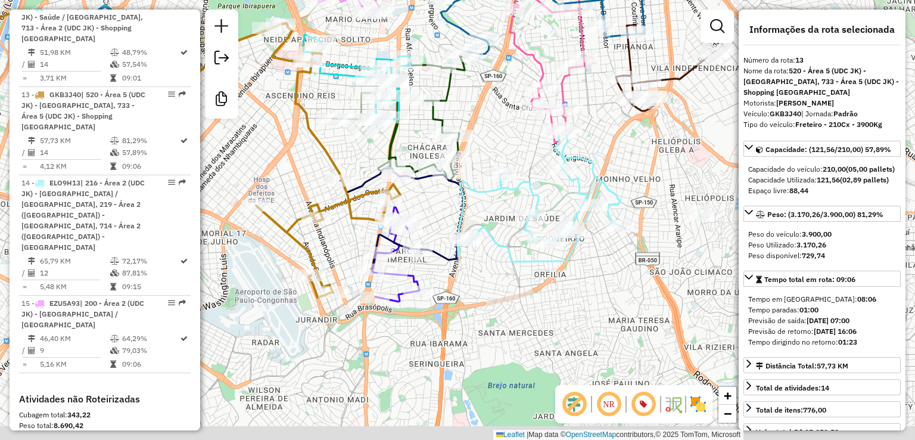
click at [632, 300] on div "Janela de atendimento Grade de atendimento Capacidade Transportadoras Veículos …" at bounding box center [457, 220] width 915 height 440
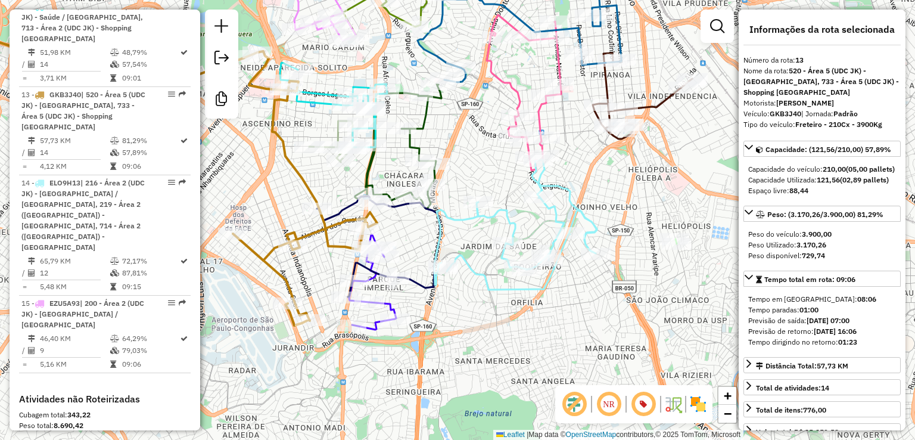
drag, startPoint x: 567, startPoint y: 286, endPoint x: 548, endPoint y: 317, distance: 36.7
click at [548, 317] on div "Janela de atendimento Grade de atendimento Capacidade Transportadoras Veículos …" at bounding box center [457, 220] width 915 height 440
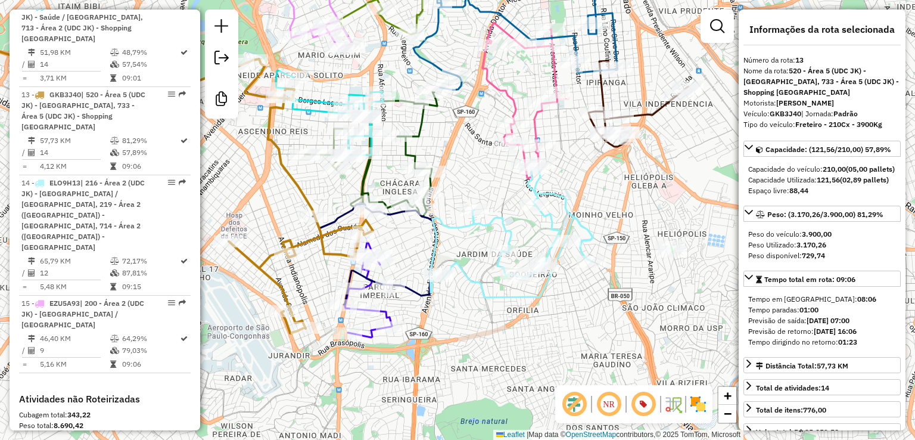
click at [409, 294] on icon at bounding box center [374, 254] width 123 height 101
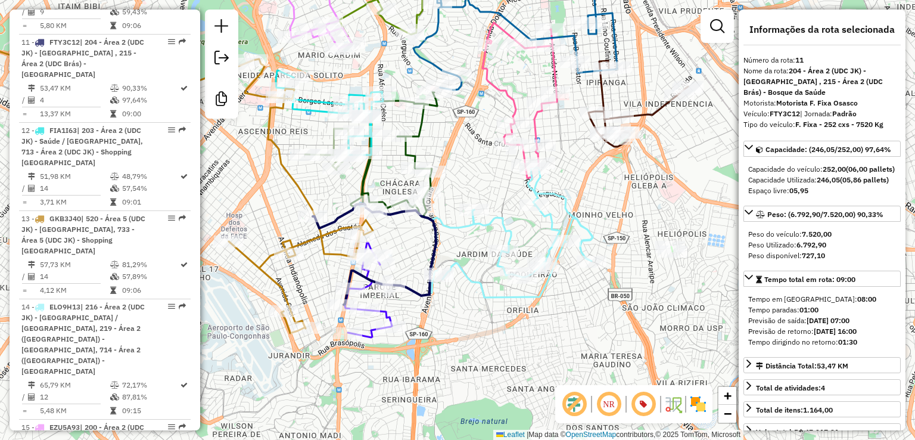
scroll to position [1272, 0]
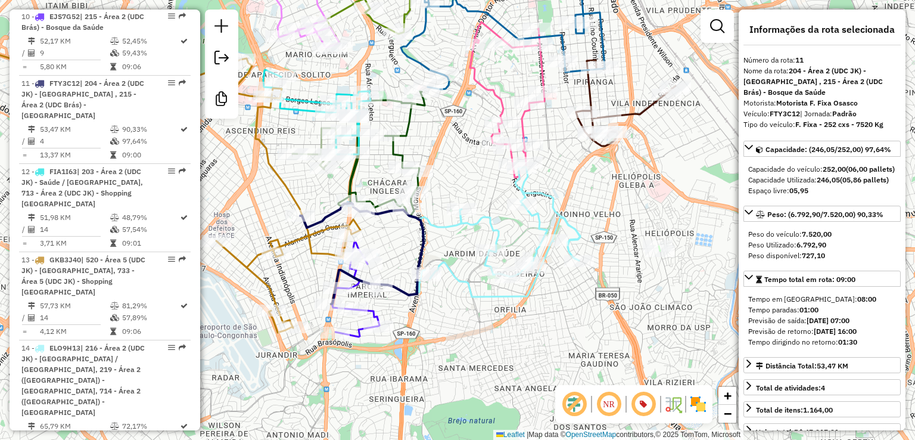
click at [507, 324] on div "Janela de atendimento Grade de atendimento Capacidade Transportadoras Veículos …" at bounding box center [457, 220] width 915 height 440
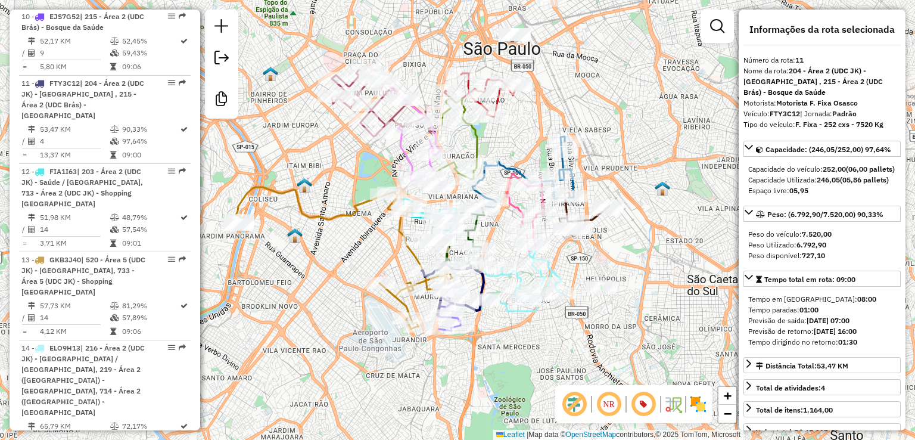
click at [546, 330] on div "Janela de atendimento Grade de atendimento Capacidade Transportadoras Veículos …" at bounding box center [457, 220] width 915 height 440
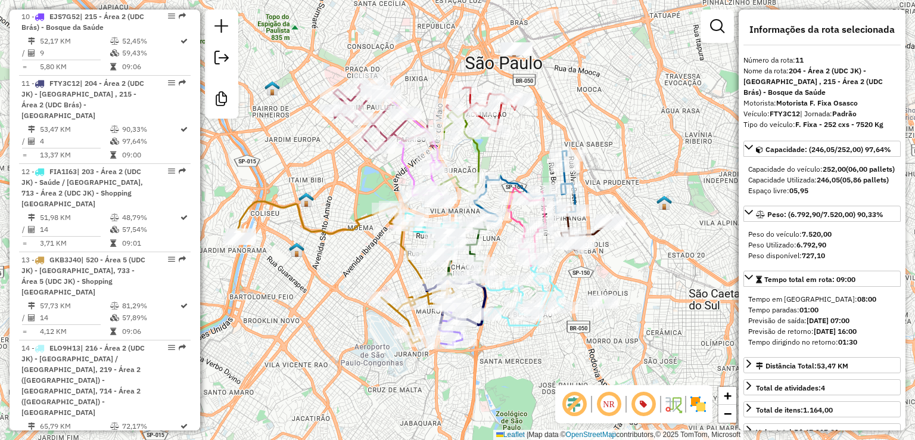
drag, startPoint x: 684, startPoint y: 206, endPoint x: 685, endPoint y: 220, distance: 14.4
click at [685, 220] on div "Janela de atendimento Grade de atendimento Capacidade Transportadoras Veículos …" at bounding box center [457, 220] width 915 height 440
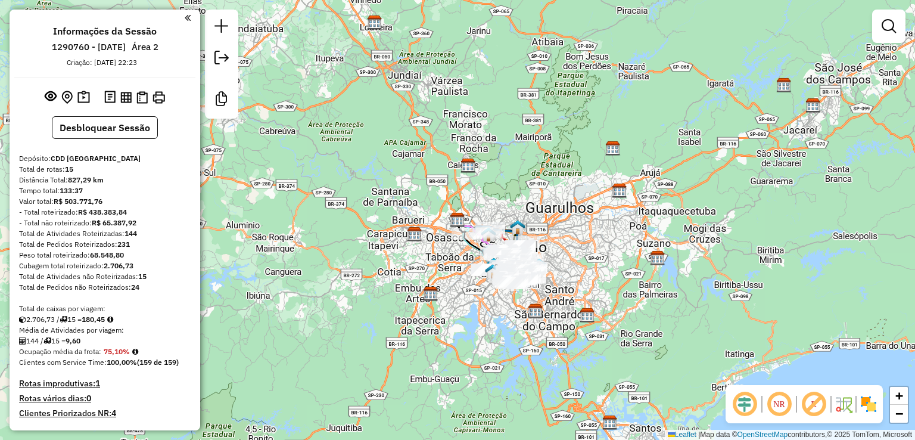
click at [747, 407] on em at bounding box center [745, 404] width 29 height 29
click at [817, 405] on em at bounding box center [814, 404] width 29 height 29
click at [873, 406] on img at bounding box center [868, 404] width 19 height 19
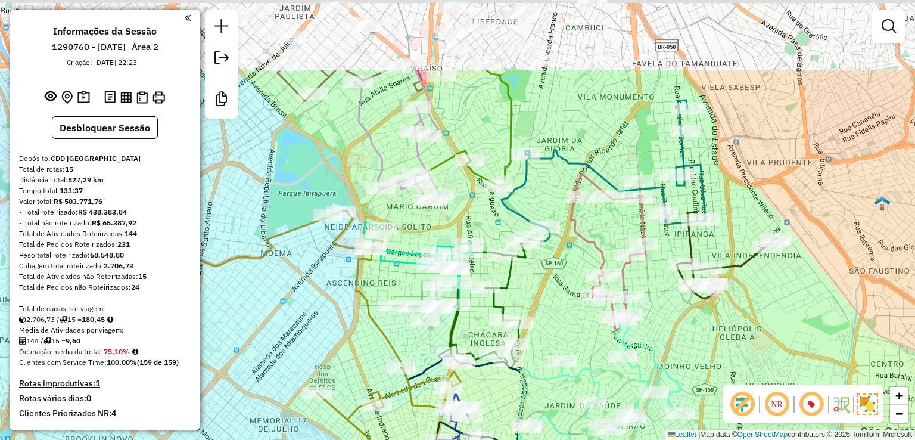
drag, startPoint x: 524, startPoint y: 170, endPoint x: 560, endPoint y: 191, distance: 41.7
click at [551, 292] on div "Janela de atendimento Grade de atendimento Capacidade Transportadoras Veículos …" at bounding box center [457, 220] width 915 height 440
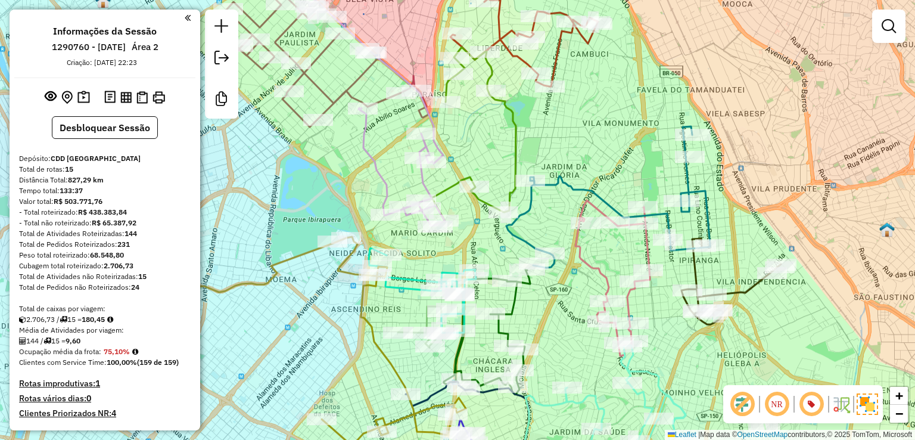
drag, startPoint x: 564, startPoint y: 120, endPoint x: 566, endPoint y: 141, distance: 21.0
click at [566, 141] on div "Janela de atendimento Grade de atendimento Capacidade Transportadoras Veículos …" at bounding box center [457, 220] width 915 height 440
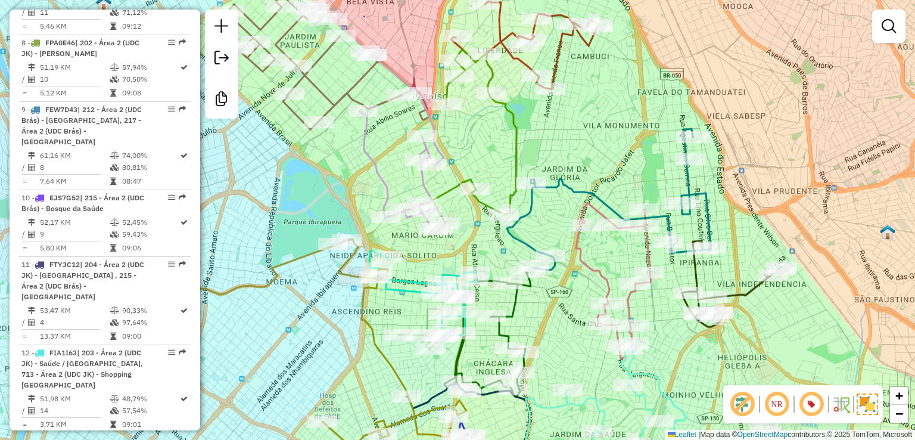
scroll to position [1073, 0]
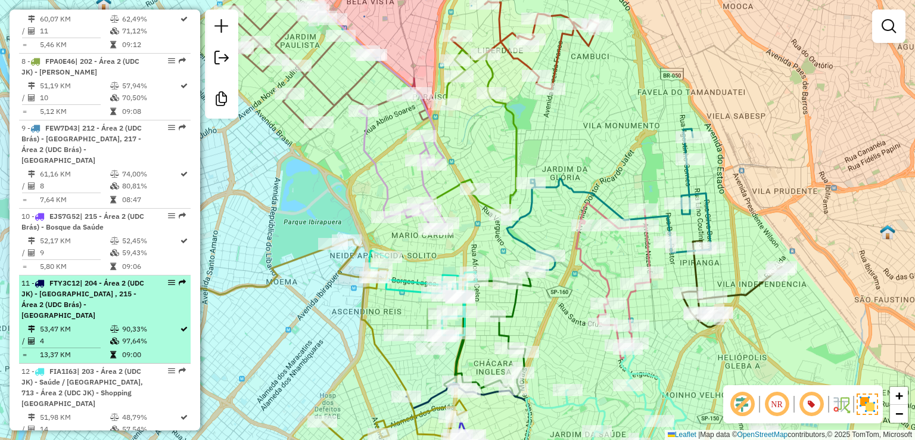
click at [100, 323] on td "53,47 KM" at bounding box center [74, 329] width 70 height 12
select select "**********"
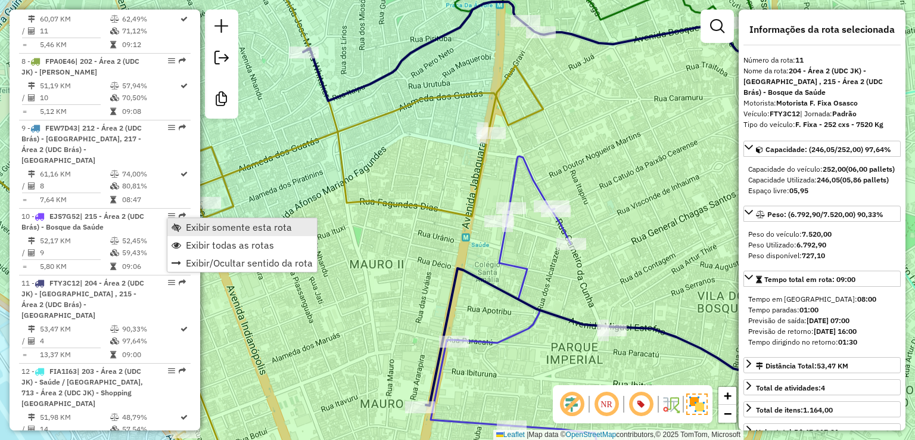
click at [194, 225] on span "Exibir somente esta rota" at bounding box center [239, 227] width 106 height 10
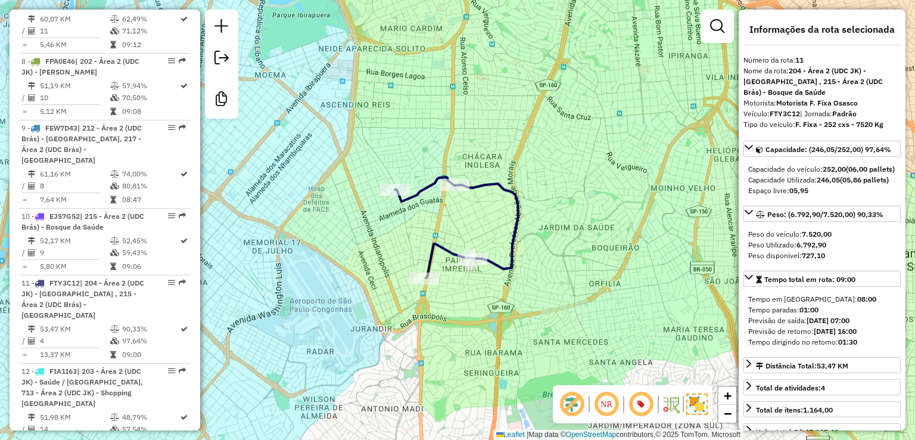
click at [496, 185] on icon at bounding box center [456, 227] width 123 height 101
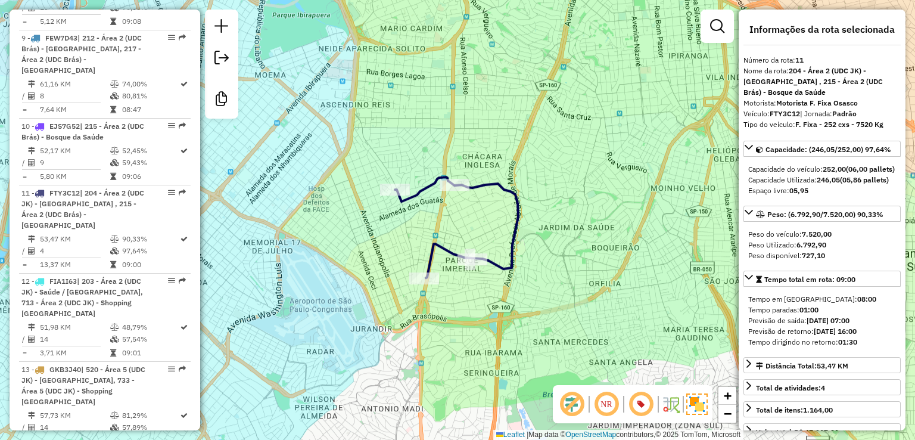
scroll to position [1272, 0]
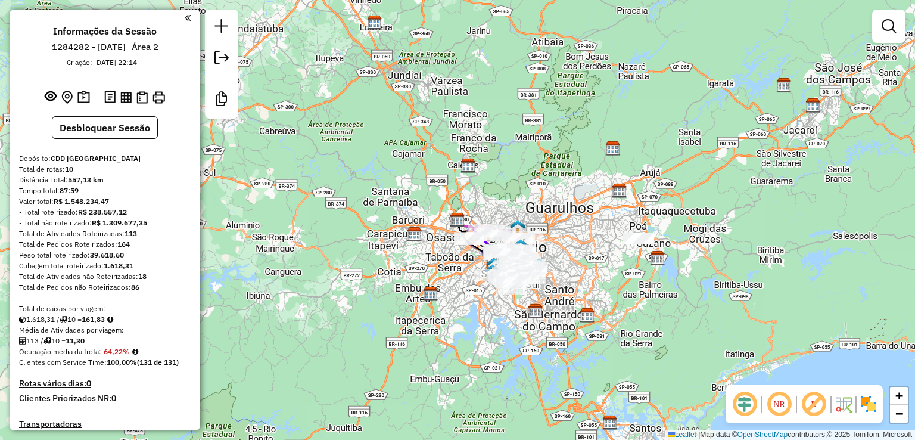
click at [740, 403] on em at bounding box center [745, 404] width 29 height 29
drag, startPoint x: 820, startPoint y: 404, endPoint x: 572, endPoint y: 322, distance: 261.0
click at [820, 403] on em at bounding box center [814, 404] width 29 height 29
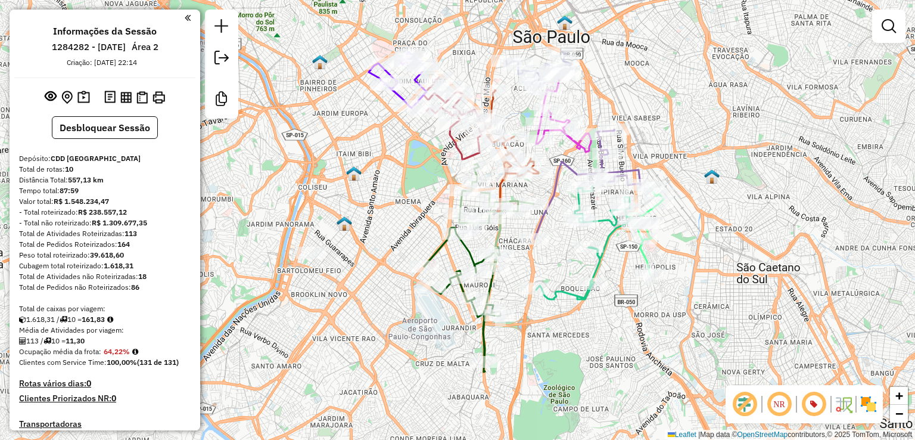
drag, startPoint x: 560, startPoint y: 229, endPoint x: 525, endPoint y: 256, distance: 43.4
click at [532, 267] on div "Janela de atendimento Grade de atendimento Capacidade Transportadoras Veículos …" at bounding box center [457, 220] width 915 height 440
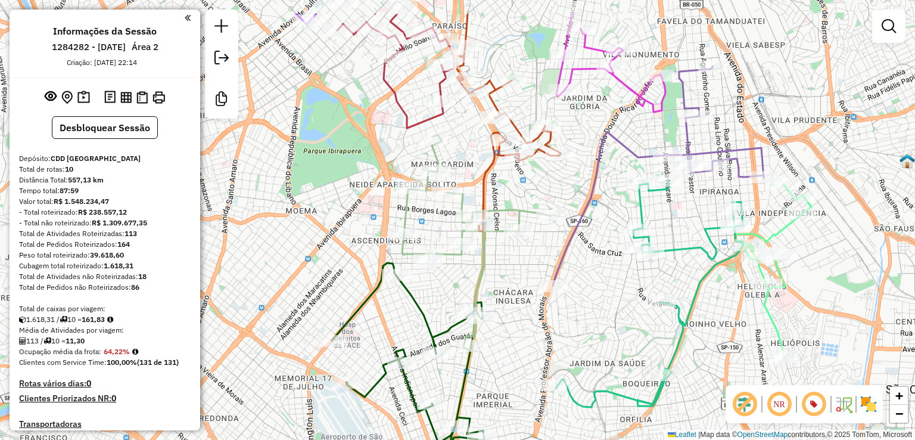
drag, startPoint x: 507, startPoint y: 224, endPoint x: 518, endPoint y: 280, distance: 57.0
click at [518, 280] on div "Janela de atendimento Grade de atendimento Capacidade Transportadoras Veículos …" at bounding box center [457, 220] width 915 height 440
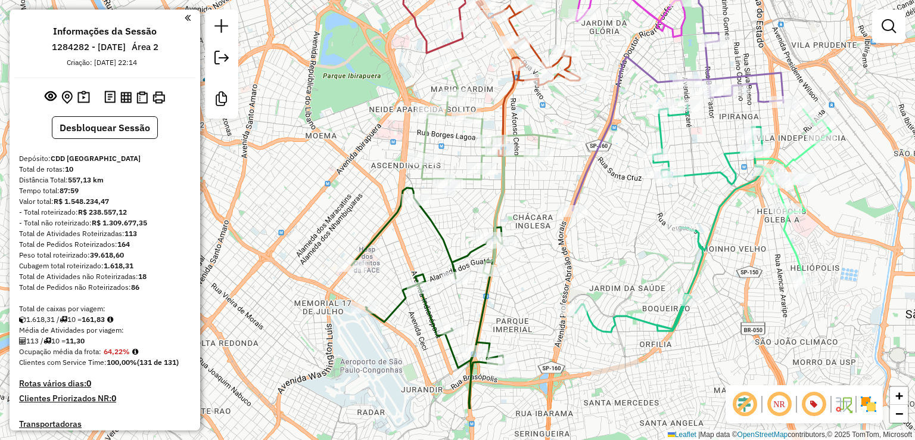
drag, startPoint x: 517, startPoint y: 281, endPoint x: 539, endPoint y: 172, distance: 111.1
click at [539, 172] on div "Janela de atendimento Grade de atendimento Capacidade Transportadoras Veículos …" at bounding box center [457, 220] width 915 height 440
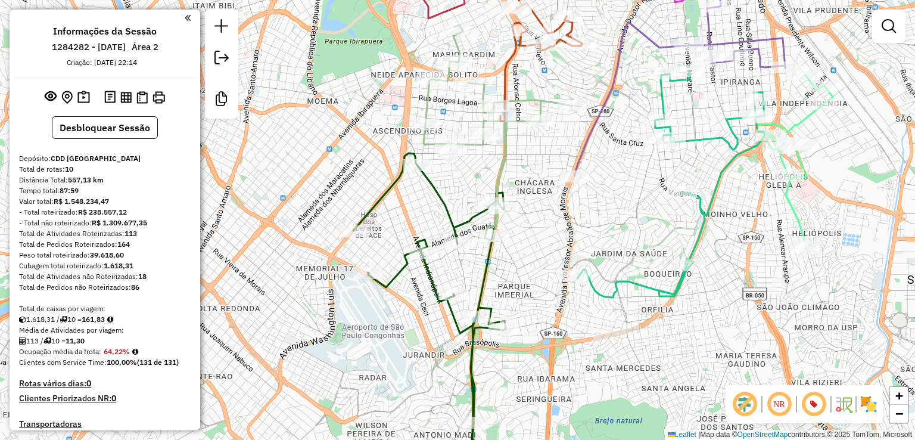
drag, startPoint x: 541, startPoint y: 228, endPoint x: 536, endPoint y: 250, distance: 22.0
click at [536, 250] on div "Janela de atendimento Grade de atendimento Capacidade Transportadoras Veículos …" at bounding box center [457, 220] width 915 height 440
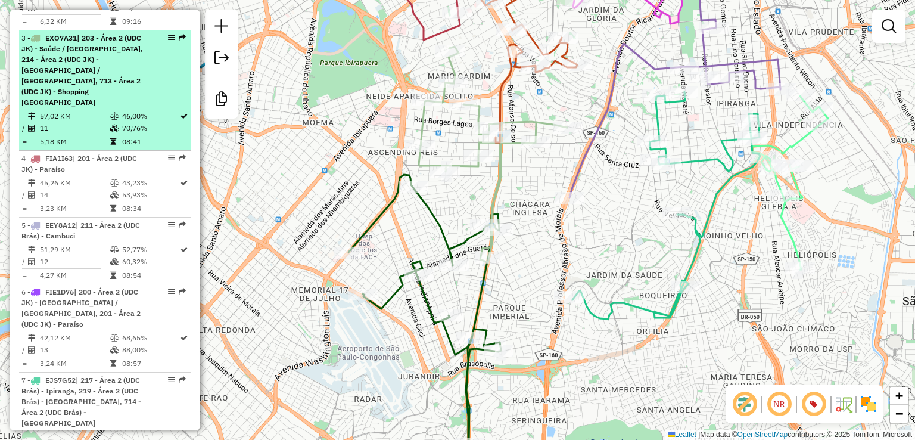
scroll to position [656, 0]
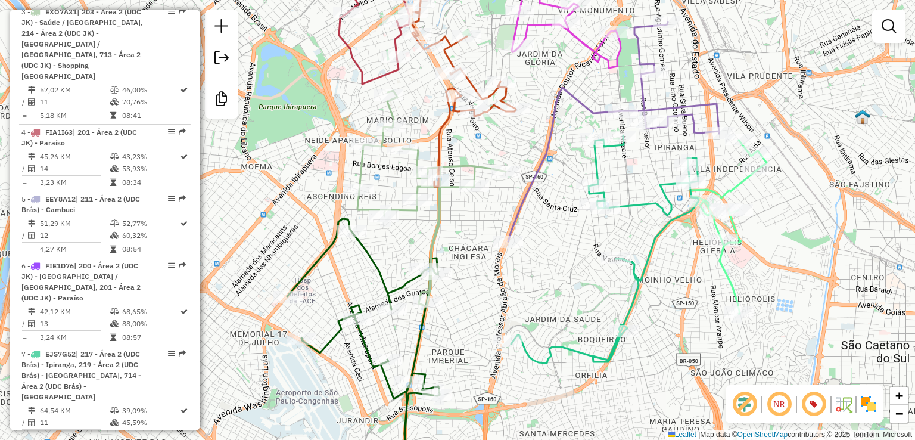
drag, startPoint x: 613, startPoint y: 235, endPoint x: 549, endPoint y: 282, distance: 78.8
click at [549, 282] on div "Janela de atendimento Grade de atendimento Capacidade Transportadoras Veículos …" at bounding box center [457, 220] width 915 height 440
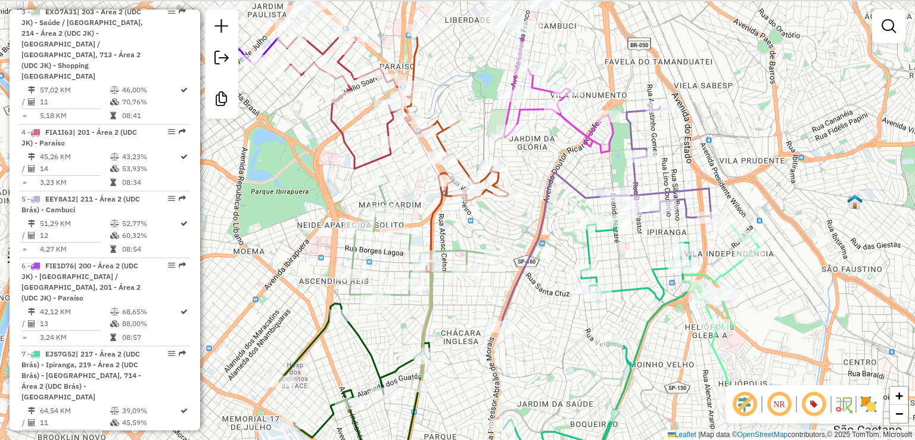
drag, startPoint x: 513, startPoint y: 141, endPoint x: 505, endPoint y: 265, distance: 124.2
click at [505, 265] on div "Janela de atendimento Grade de atendimento Capacidade Transportadoras Veículos …" at bounding box center [457, 220] width 915 height 440
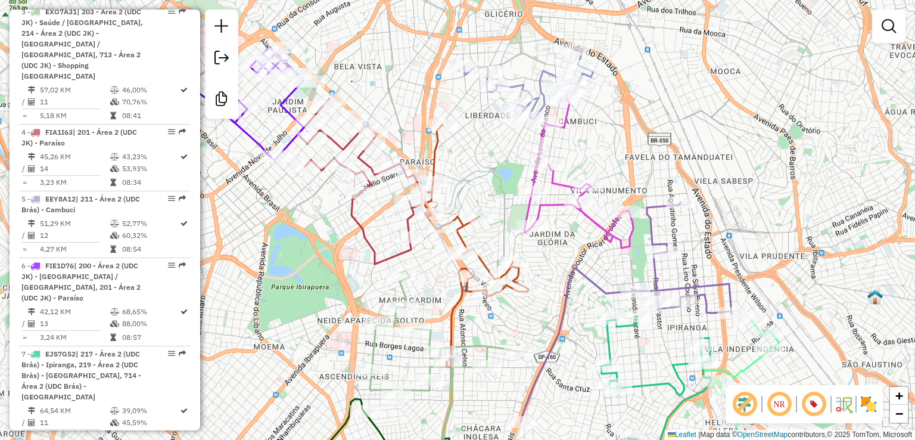
drag, startPoint x: 462, startPoint y: 120, endPoint x: 506, endPoint y: 214, distance: 104.0
click at [506, 213] on div "Janela de atendimento Grade de atendimento Capacidade Transportadoras Veículos …" at bounding box center [457, 220] width 915 height 440
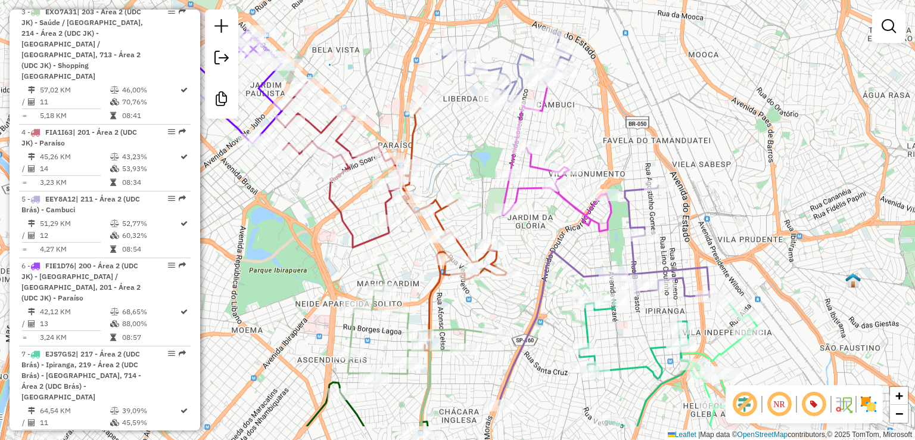
drag, startPoint x: 506, startPoint y: 213, endPoint x: 463, endPoint y: 154, distance: 72.9
click at [462, 154] on div "Janela de atendimento Grade de atendimento Capacidade Transportadoras Veículos …" at bounding box center [457, 220] width 915 height 440
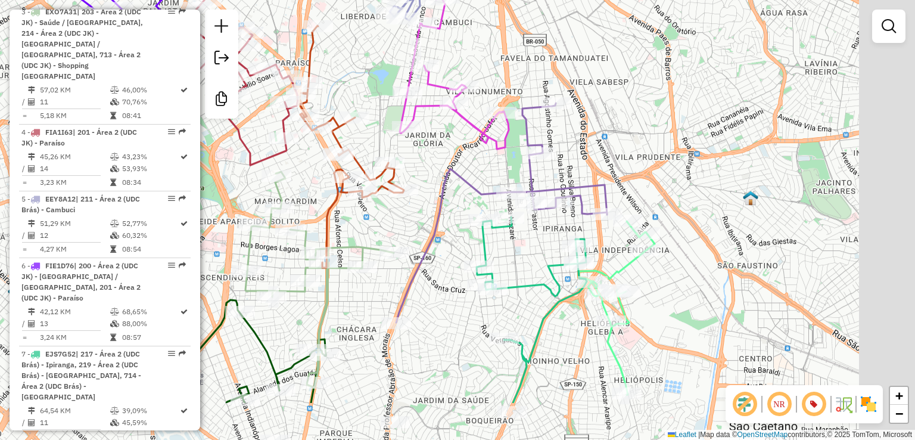
drag, startPoint x: 703, startPoint y: 145, endPoint x: 597, endPoint y: 58, distance: 137.7
click at [597, 58] on div "Janela de atendimento Grade de atendimento Capacidade Transportadoras Veículos …" at bounding box center [457, 220] width 915 height 440
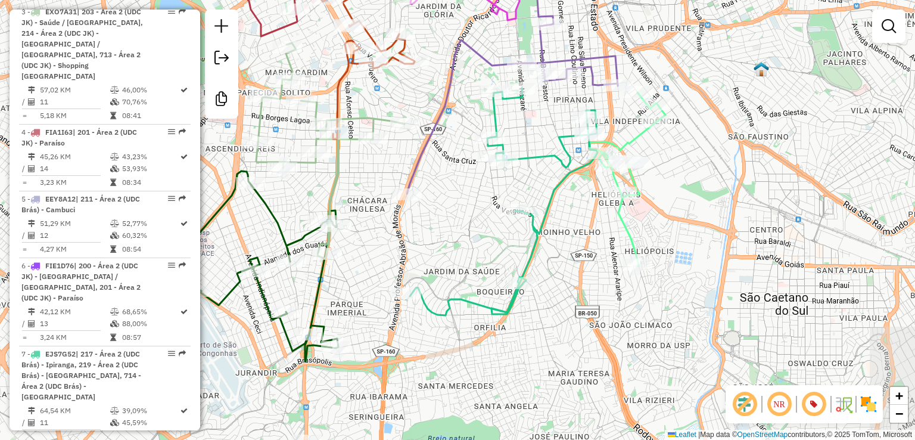
drag, startPoint x: 688, startPoint y: 195, endPoint x: 706, endPoint y: 74, distance: 122.2
click at [706, 74] on div "Janela de atendimento Grade de atendimento Capacidade Transportadoras Veículos …" at bounding box center [457, 220] width 915 height 440
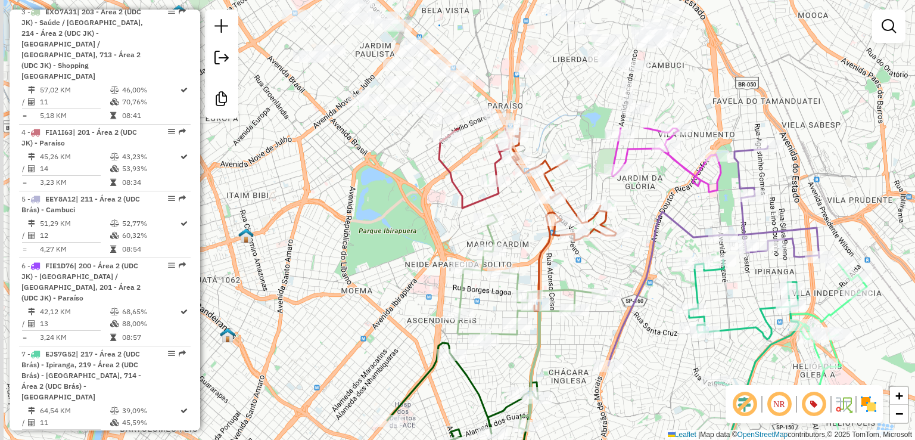
drag, startPoint x: 465, startPoint y: 205, endPoint x: 661, endPoint y: 365, distance: 253.3
click at [661, 365] on div "Janela de atendimento Grade de atendimento Capacidade Transportadoras Veículos …" at bounding box center [457, 220] width 915 height 440
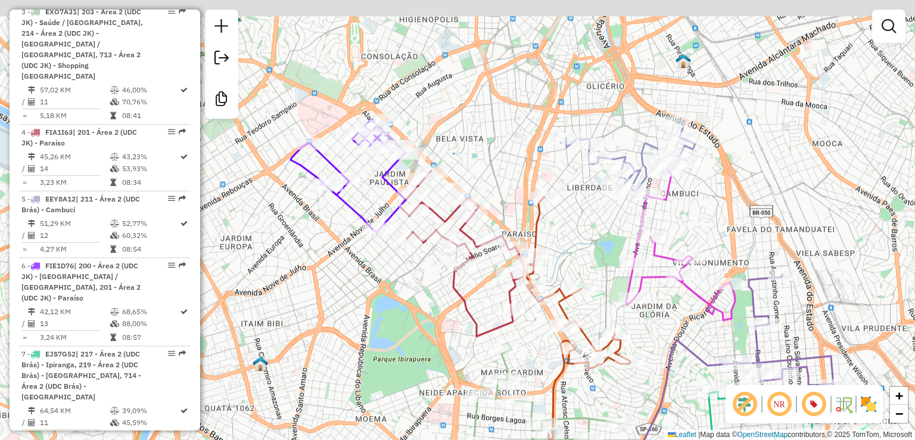
drag, startPoint x: 372, startPoint y: 229, endPoint x: 448, endPoint y: 266, distance: 84.8
click at [391, 357] on div "Janela de atendimento Grade de atendimento Capacidade Transportadoras Veículos …" at bounding box center [457, 220] width 915 height 440
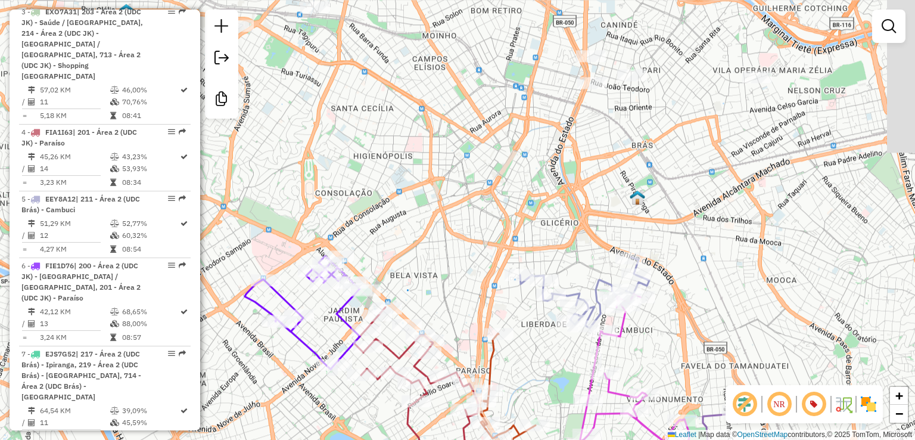
drag, startPoint x: 479, startPoint y: 168, endPoint x: 436, endPoint y: 273, distance: 113.3
click at [436, 273] on div "Janela de atendimento Grade de atendimento Capacidade Transportadoras Veículos …" at bounding box center [457, 220] width 915 height 440
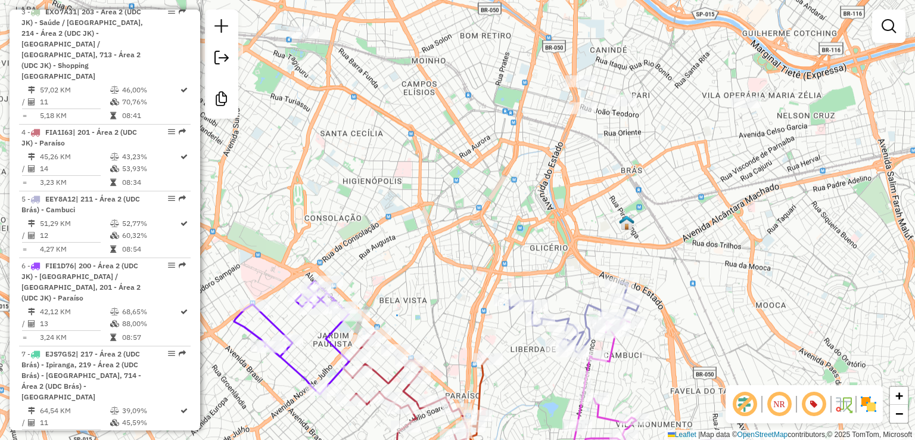
drag, startPoint x: 420, startPoint y: 246, endPoint x: 463, endPoint y: 164, distance: 92.0
click at [462, 166] on div "Janela de atendimento Grade de atendimento Capacidade Transportadoras Veículos …" at bounding box center [457, 220] width 915 height 440
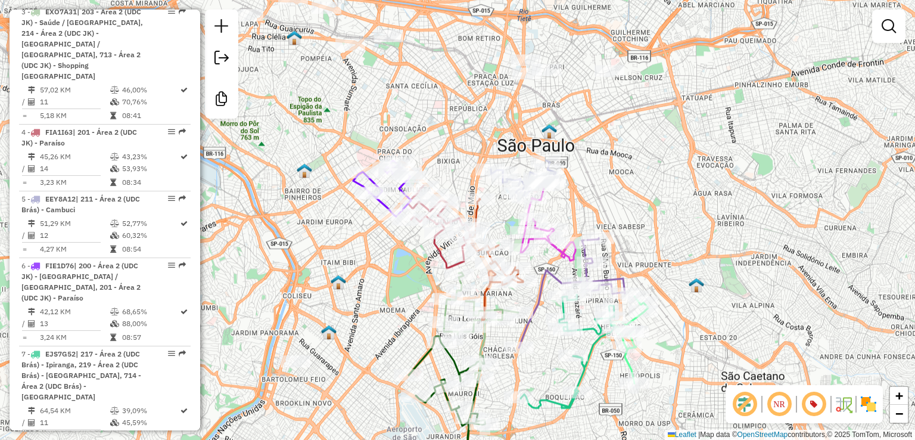
drag, startPoint x: 703, startPoint y: 187, endPoint x: 679, endPoint y: 82, distance: 107.1
click at [679, 87] on div "Janela de atendimento Grade de atendimento Capacidade Transportadoras Veículos …" at bounding box center [457, 220] width 915 height 440
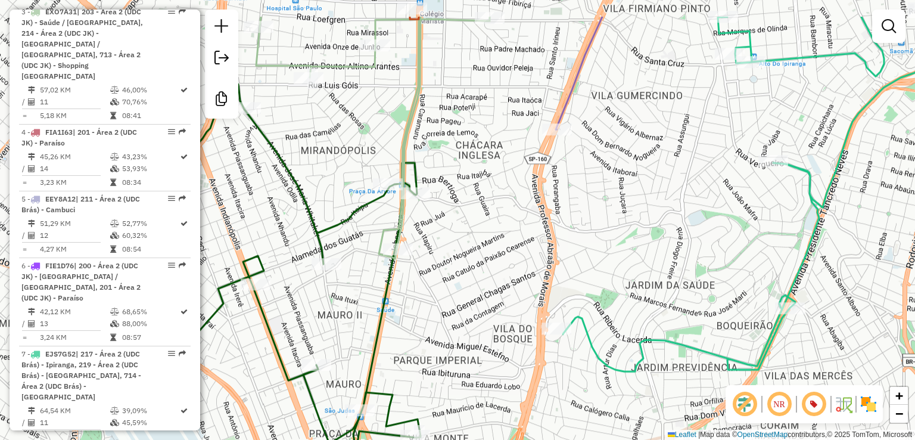
drag, startPoint x: 448, startPoint y: 244, endPoint x: 446, endPoint y: 256, distance: 12.2
click at [446, 256] on div "Janela de atendimento Grade de atendimento Capacidade Transportadoras Veículos …" at bounding box center [457, 220] width 915 height 440
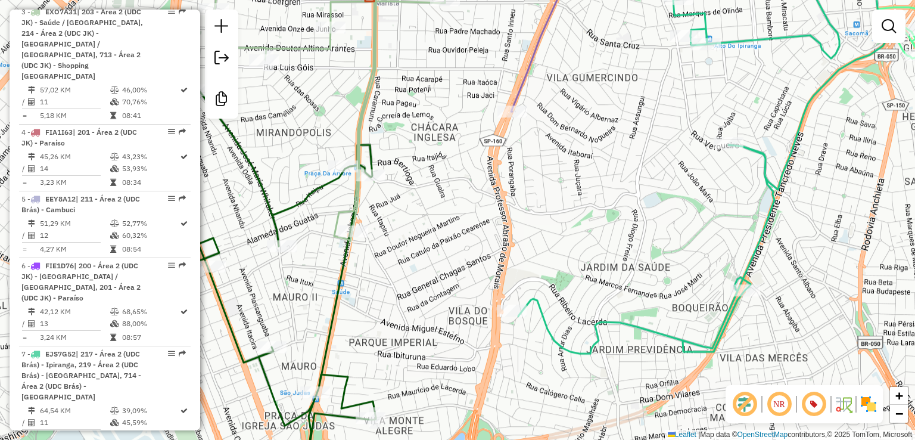
drag, startPoint x: 422, startPoint y: 294, endPoint x: 383, endPoint y: 272, distance: 45.1
click at [385, 274] on div "Janela de atendimento Grade de atendimento Capacidade Transportadoras Veículos …" at bounding box center [457, 220] width 915 height 440
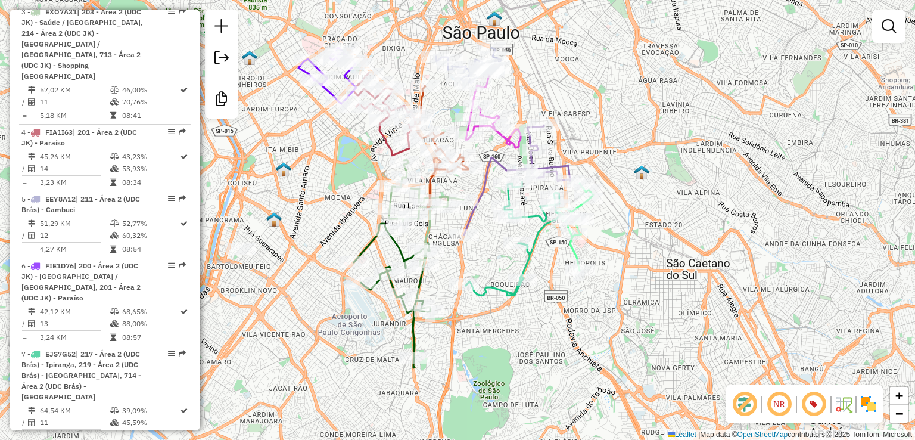
drag, startPoint x: 479, startPoint y: 246, endPoint x: 497, endPoint y: 278, distance: 36.3
click at [487, 295] on div "Janela de atendimento Grade de atendimento Capacidade Transportadoras Veículos …" at bounding box center [457, 220] width 915 height 440
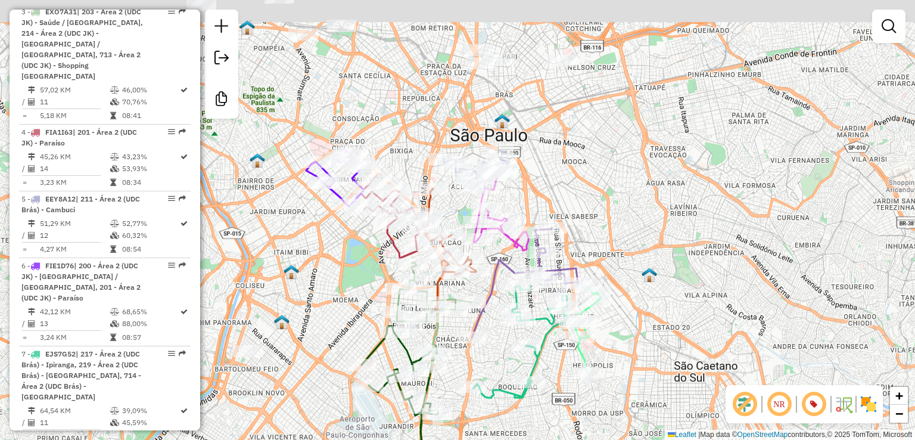
click at [587, 173] on div "Janela de atendimento Grade de atendimento Capacidade Transportadoras Veículos …" at bounding box center [457, 220] width 915 height 440
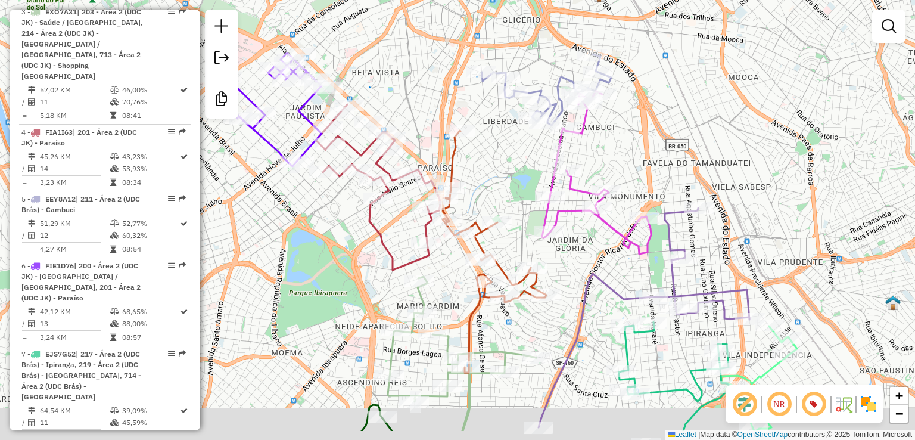
drag, startPoint x: 449, startPoint y: 126, endPoint x: 408, endPoint y: 77, distance: 63.4
click at [409, 79] on div "Janela de atendimento Grade de atendimento Capacidade Transportadoras Veículos …" at bounding box center [457, 220] width 915 height 440
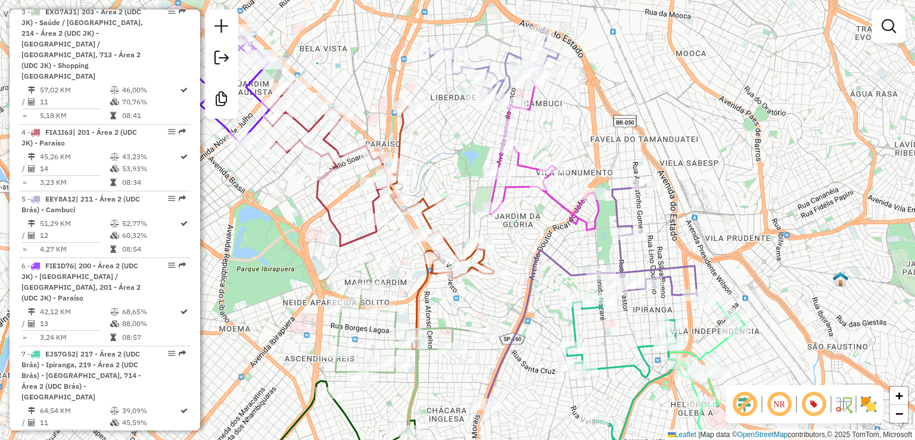
drag, startPoint x: 659, startPoint y: 116, endPoint x: 632, endPoint y: 108, distance: 28.5
click at [644, 111] on div "Janela de atendimento Grade de atendimento Capacidade Transportadoras Veículos …" at bounding box center [457, 220] width 915 height 440
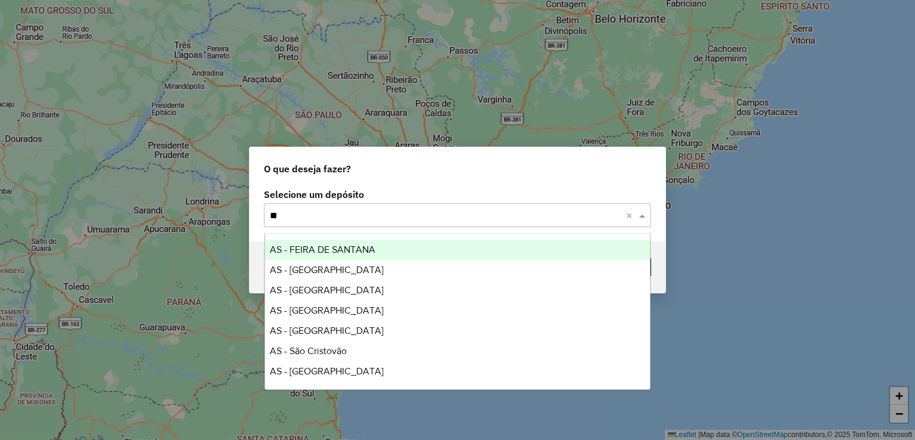
type input "***"
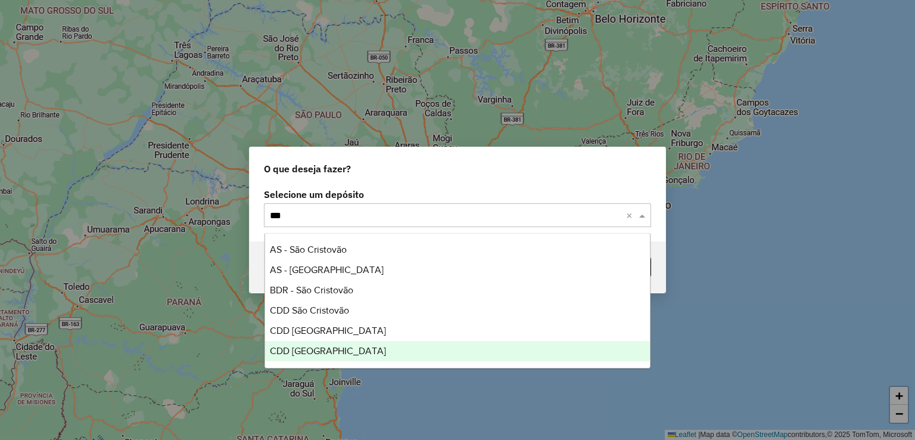
drag, startPoint x: 321, startPoint y: 349, endPoint x: 334, endPoint y: 341, distance: 14.7
click at [321, 348] on span "CDD [GEOGRAPHIC_DATA]" at bounding box center [328, 351] width 116 height 10
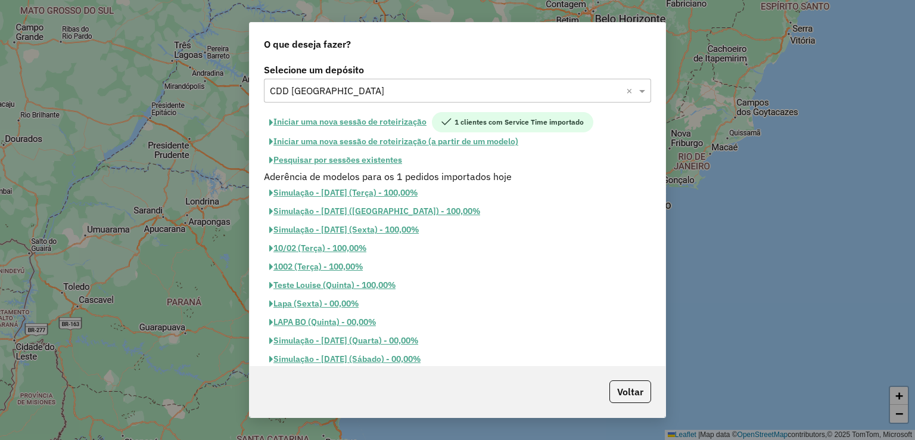
click at [389, 161] on button "Pesquisar por sessões existentes" at bounding box center [336, 160] width 144 height 18
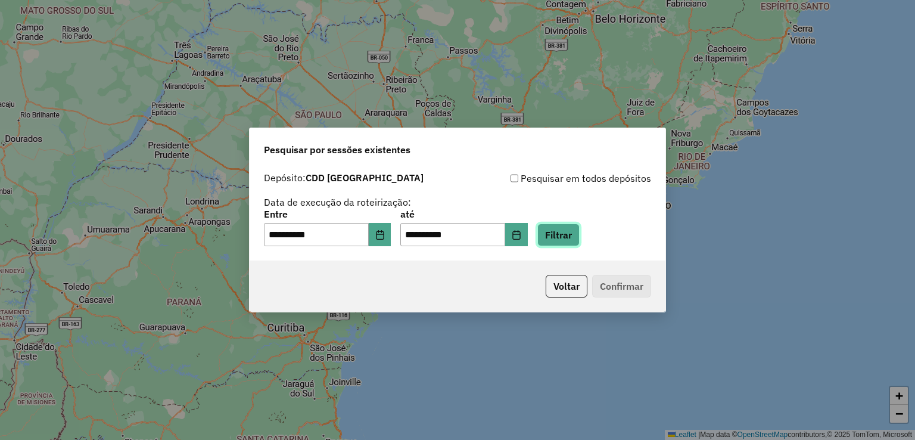
click at [579, 232] on button "Filtrar" at bounding box center [559, 234] width 42 height 23
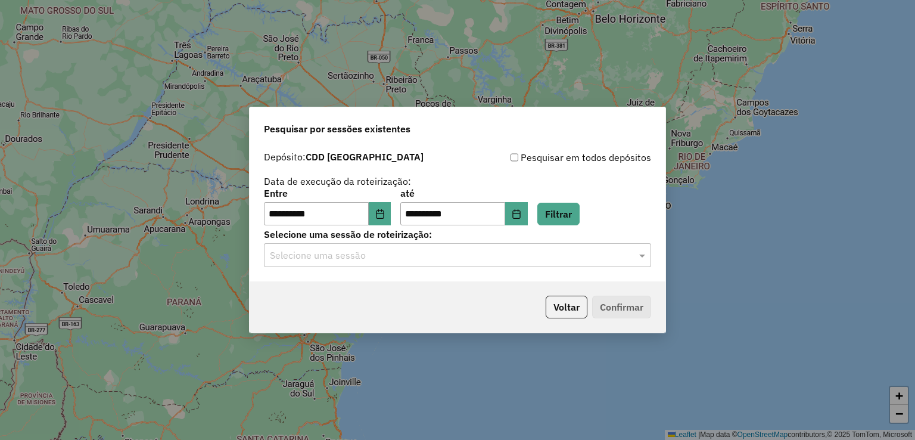
click at [346, 255] on input "text" at bounding box center [446, 255] width 352 height 14
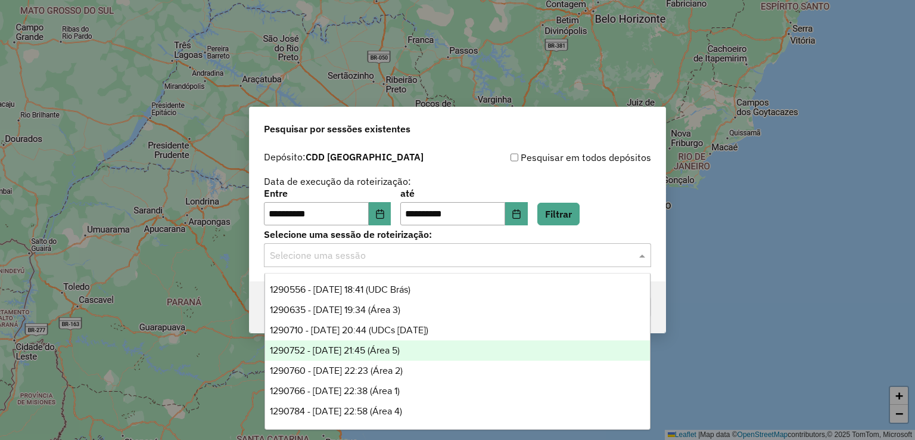
click at [400, 349] on span "1290752 - [DATE] 21:45 (Área 5)" at bounding box center [335, 350] width 130 height 10
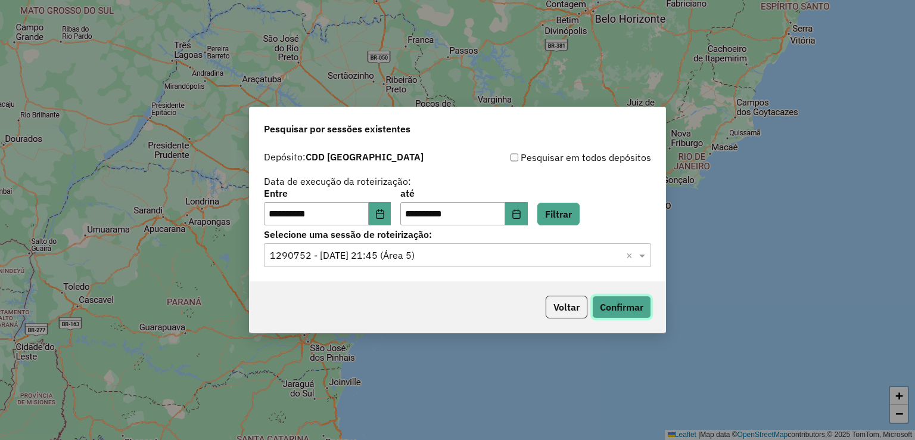
click at [619, 307] on button "Confirmar" at bounding box center [621, 307] width 59 height 23
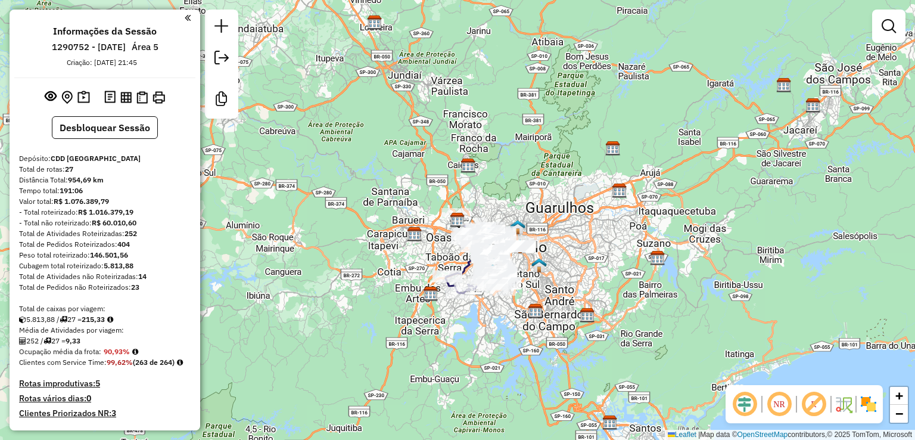
click at [740, 401] on em at bounding box center [745, 404] width 29 height 29
drag, startPoint x: 813, startPoint y: 406, endPoint x: 651, endPoint y: 350, distance: 171.9
click at [813, 405] on em at bounding box center [814, 404] width 29 height 29
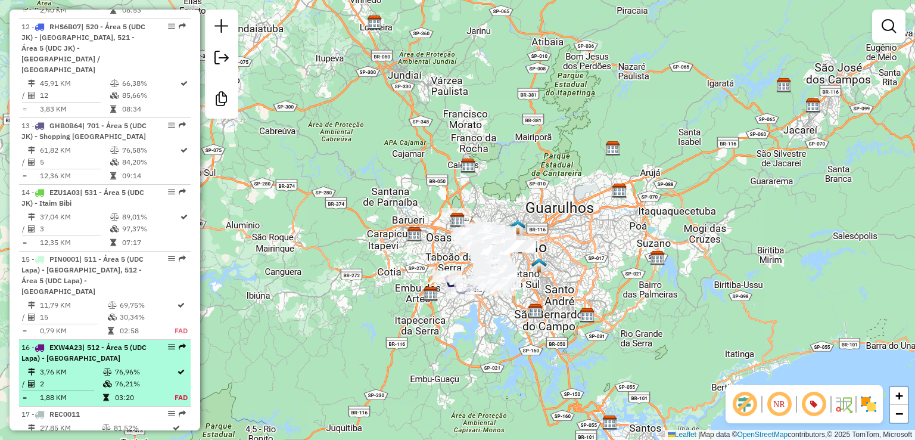
scroll to position [1371, 0]
